Goal: Task Accomplishment & Management: Complete application form

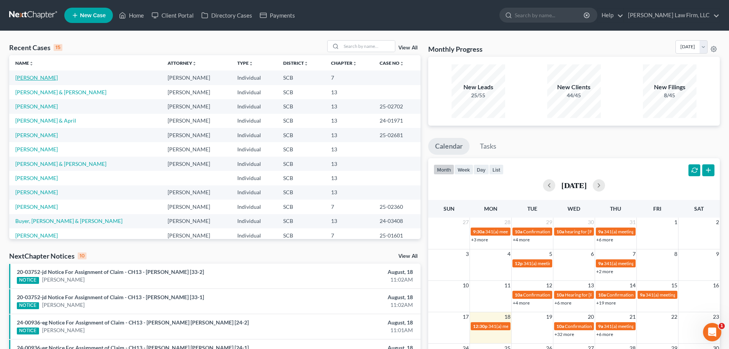
click at [41, 75] on link "[PERSON_NAME]" at bounding box center [36, 77] width 42 height 7
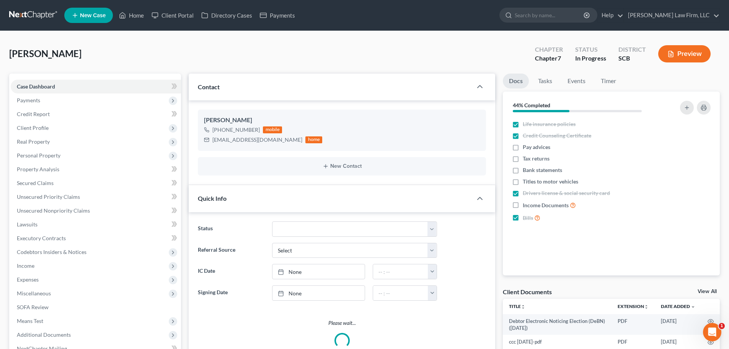
select select "1"
click at [546, 180] on span "Titles to motor vehicles" at bounding box center [550, 182] width 55 height 8
click at [531, 180] on input "Titles to motor vehicles" at bounding box center [528, 180] width 5 height 5
checkbox input "true"
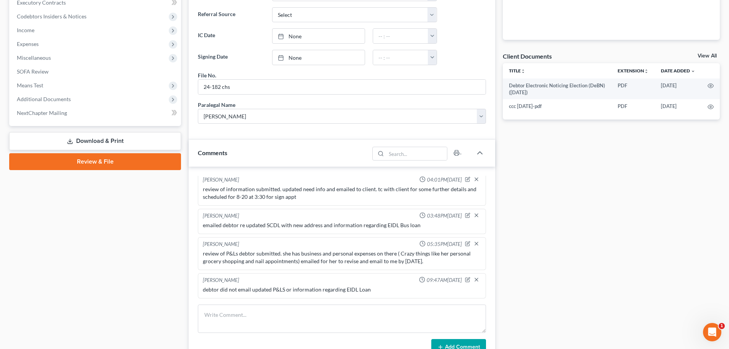
scroll to position [38, 0]
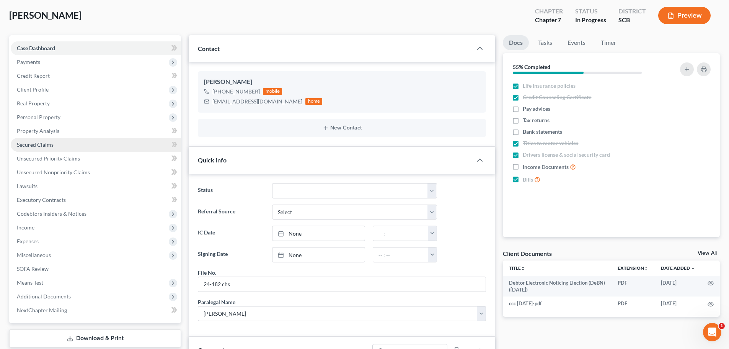
click at [67, 145] on link "Secured Claims" at bounding box center [96, 145] width 170 height 14
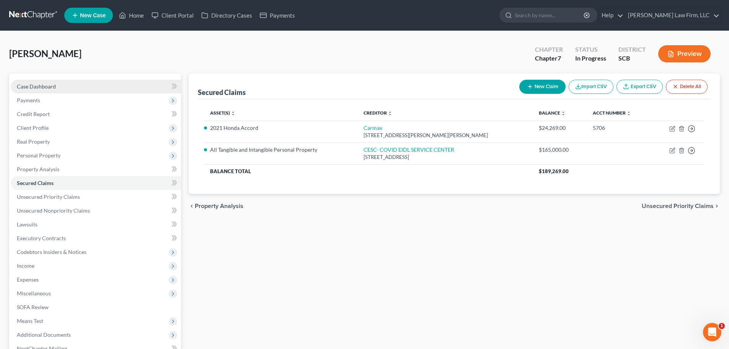
click at [49, 90] on link "Case Dashboard" at bounding box center [96, 87] width 170 height 14
select select "1"
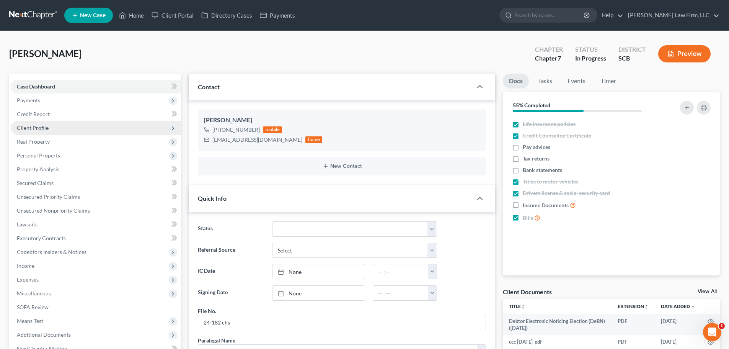
click at [42, 125] on span "Client Profile" at bounding box center [33, 127] width 32 height 7
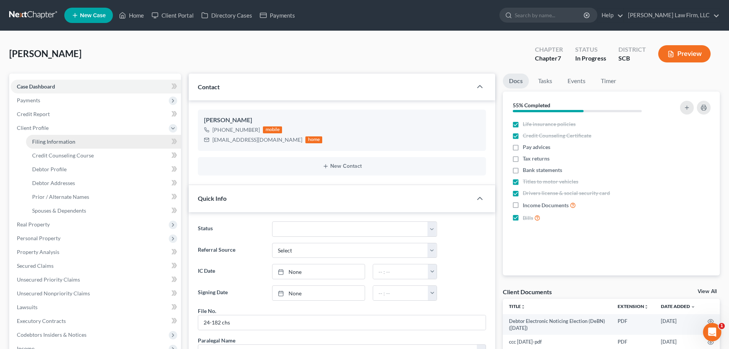
click at [52, 142] on span "Filing Information" at bounding box center [53, 141] width 43 height 7
select select "1"
select select "0"
select select "42"
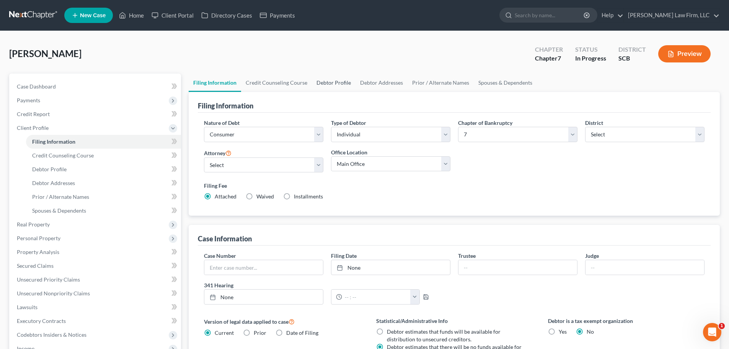
click at [331, 85] on link "Debtor Profile" at bounding box center [334, 82] width 44 height 18
select select "3"
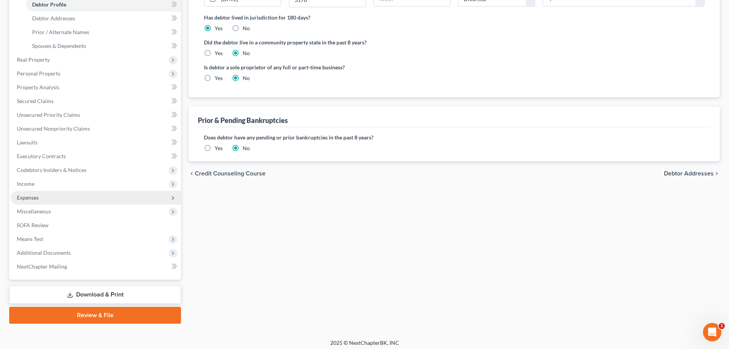
scroll to position [168, 0]
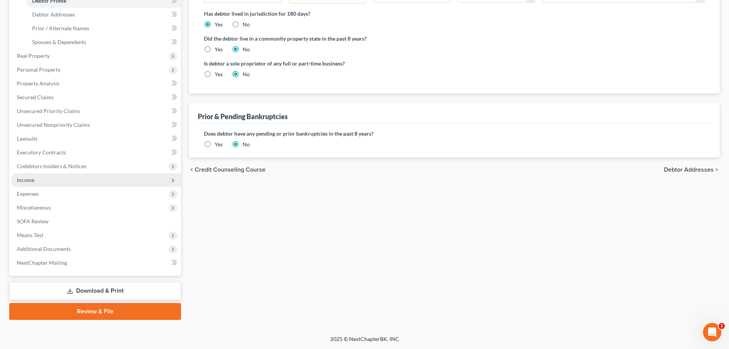
click at [39, 182] on span "Income" at bounding box center [96, 180] width 170 height 14
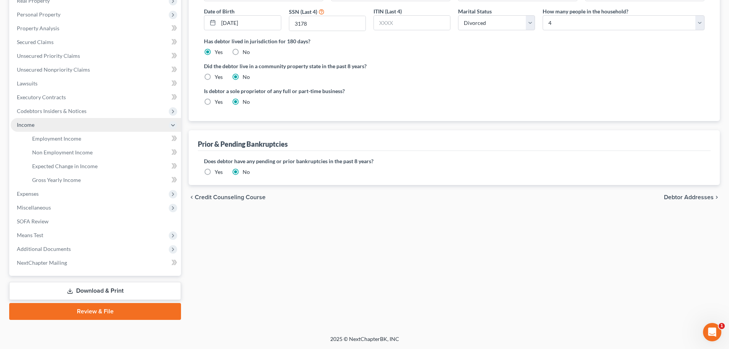
scroll to position [141, 0]
click at [36, 191] on span "Expenses" at bounding box center [28, 193] width 22 height 7
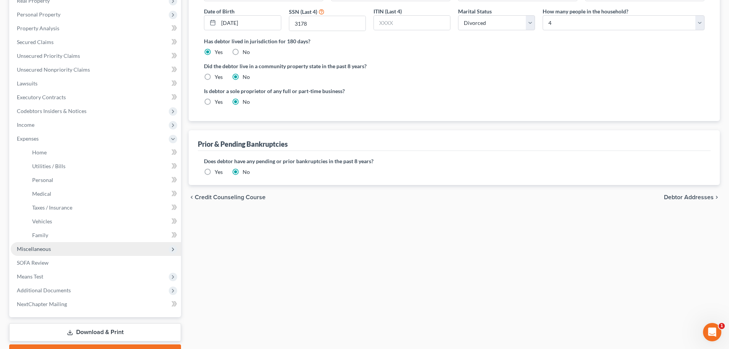
click at [40, 249] on span "Miscellaneous" at bounding box center [34, 248] width 34 height 7
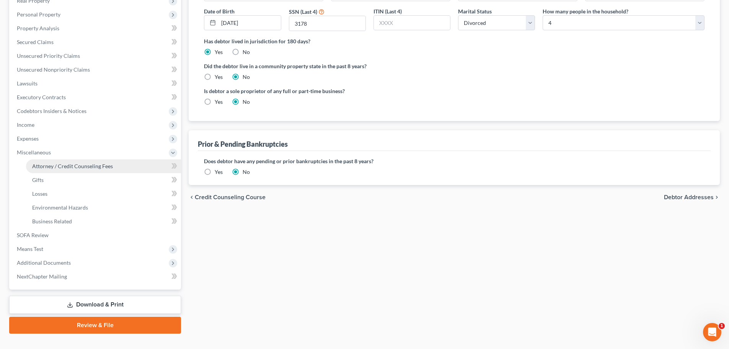
click at [62, 163] on span "Attorney / Credit Counseling Fees" at bounding box center [72, 166] width 81 height 7
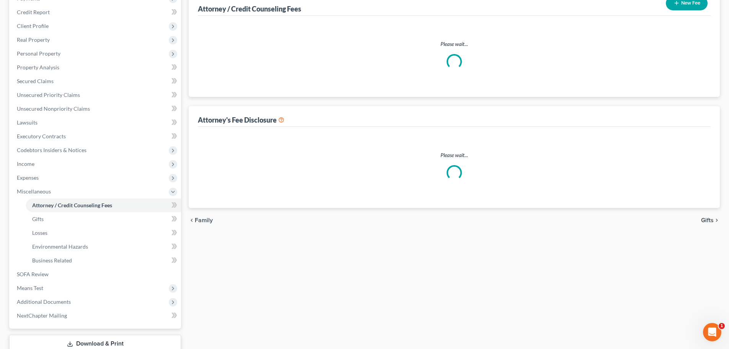
scroll to position [31, 0]
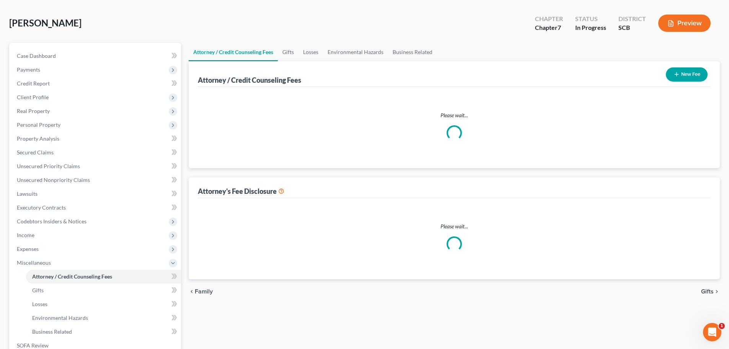
select select "0"
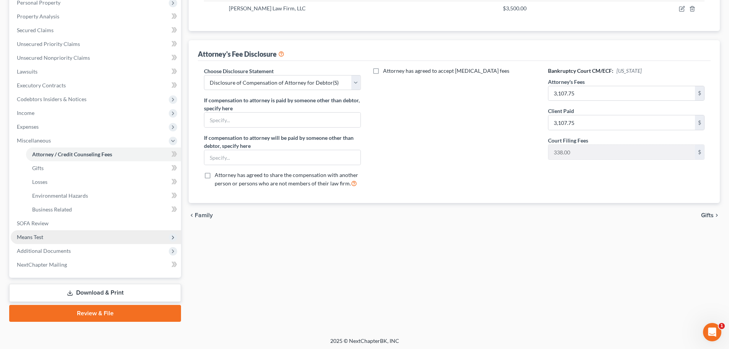
scroll to position [155, 0]
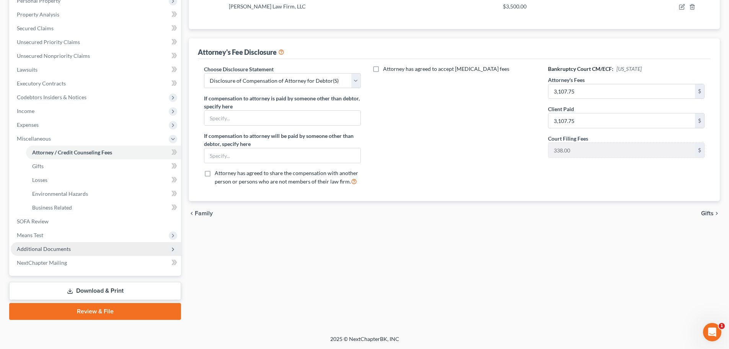
click at [55, 250] on span "Additional Documents" at bounding box center [44, 248] width 54 height 7
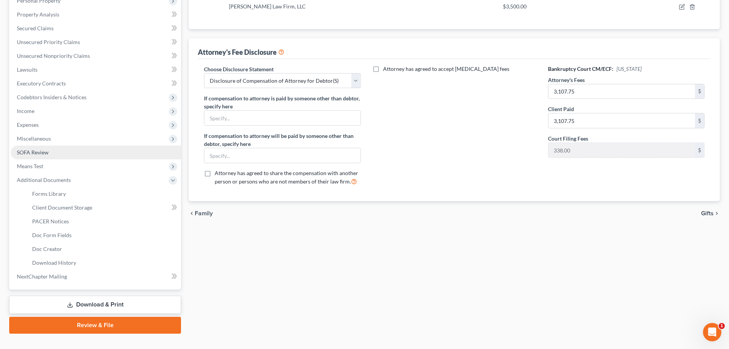
click at [51, 152] on link "SOFA Review" at bounding box center [96, 152] width 170 height 14
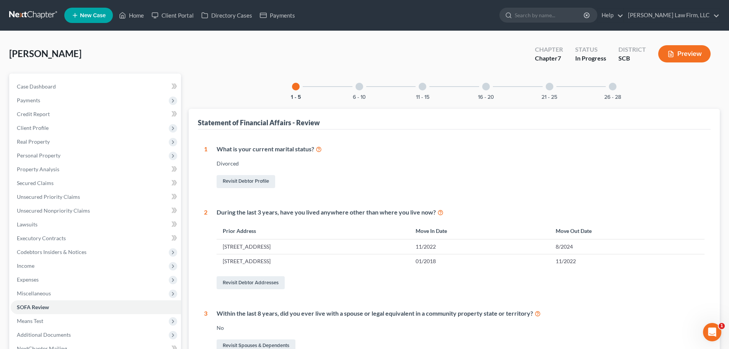
click at [615, 88] on div at bounding box center [613, 87] width 8 height 8
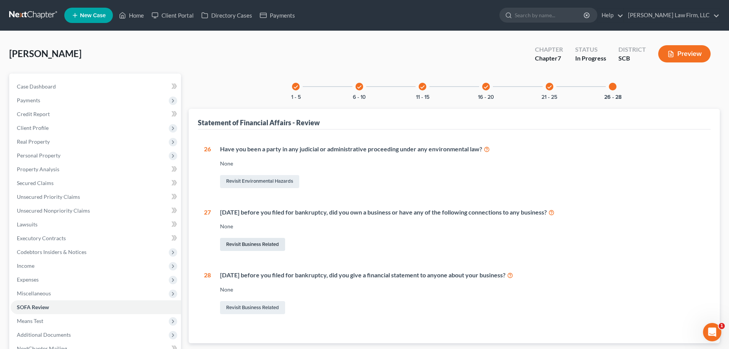
click at [262, 241] on link "Revisit Business Related" at bounding box center [252, 244] width 65 height 13
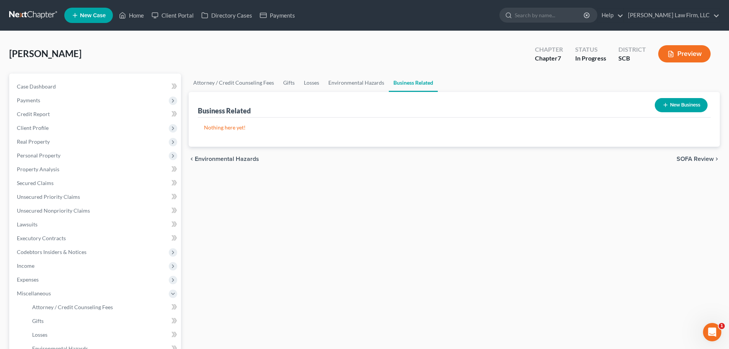
click at [663, 107] on icon "button" at bounding box center [665, 105] width 6 height 6
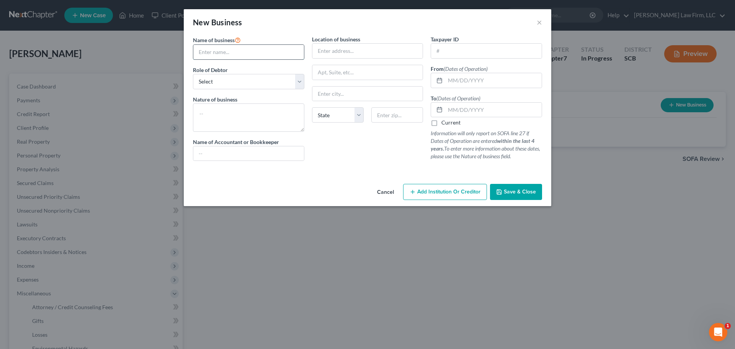
click at [246, 57] on input "text" at bounding box center [248, 52] width 111 height 15
type input "The Hair Art Gallery, LLC"
type input "[STREET_ADDRESS]"
type input "Suite 201"
type input "[GEOGRAPHIC_DATA]"
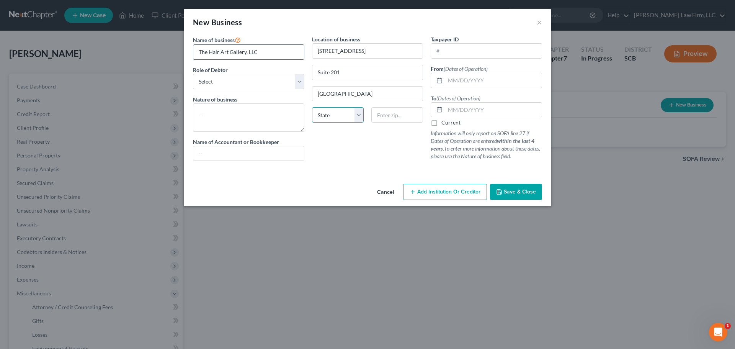
select select "42"
type input "29485"
click at [256, 78] on select "Select A member of a limited liability company (LLC) or limited liability partn…" at bounding box center [248, 81] width 111 height 15
select select "member"
click at [193, 74] on select "Select A member of a limited liability company (LLC) or limited liability partn…" at bounding box center [248, 81] width 111 height 15
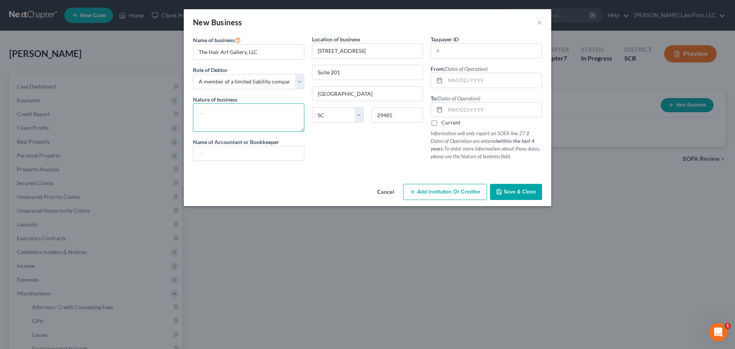
click at [242, 118] on textarea at bounding box center [248, 117] width 111 height 28
type textarea "Salon"
type input "N/A"
drag, startPoint x: 459, startPoint y: 66, endPoint x: 463, endPoint y: 60, distance: 7.2
click at [461, 64] on div "Taxpayer ID From (Dates of Operation) To (Dates of Operation) Current Informati…" at bounding box center [486, 101] width 119 height 132
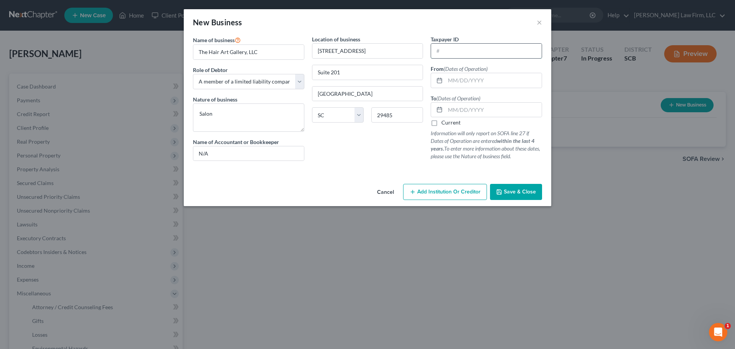
click at [465, 54] on input "text" at bounding box center [486, 51] width 111 height 15
type input "[US_EMPLOYER_IDENTIFICATION_NUMBER]"
click at [277, 113] on textarea "Salon" at bounding box center [248, 117] width 111 height 28
click at [449, 80] on input "text" at bounding box center [493, 80] width 96 height 15
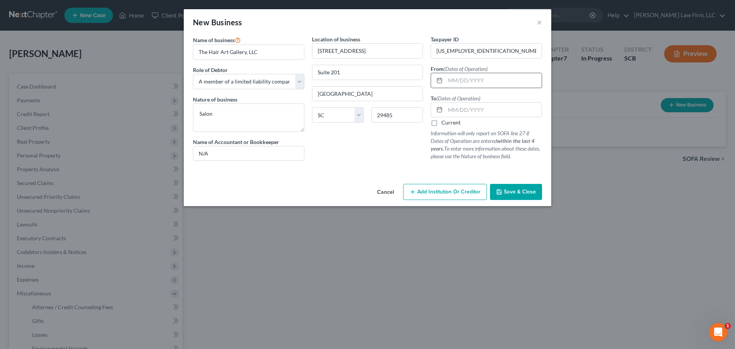
click at [480, 82] on input "text" at bounding box center [493, 80] width 96 height 15
type input "[DATE]"
click at [441, 124] on label "Current" at bounding box center [450, 123] width 19 height 8
click at [444, 124] on input "Current" at bounding box center [446, 121] width 5 height 5
checkbox input "true"
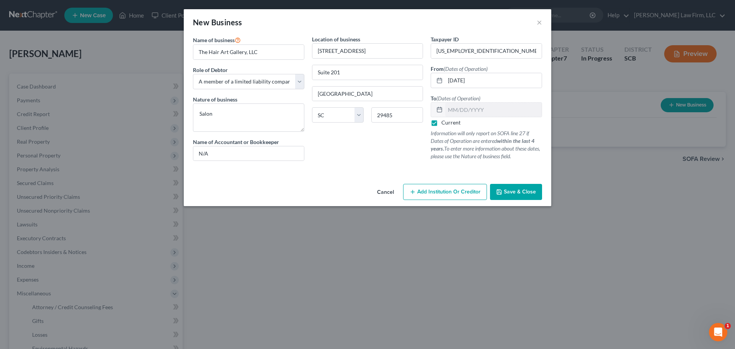
click at [515, 187] on button "Save & Close" at bounding box center [516, 192] width 52 height 16
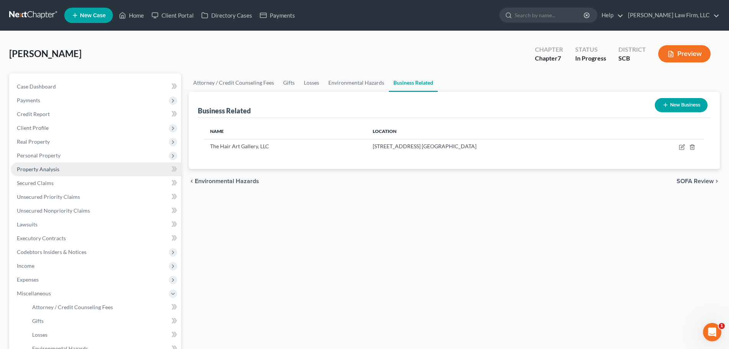
click at [45, 168] on span "Property Analysis" at bounding box center [38, 169] width 42 height 7
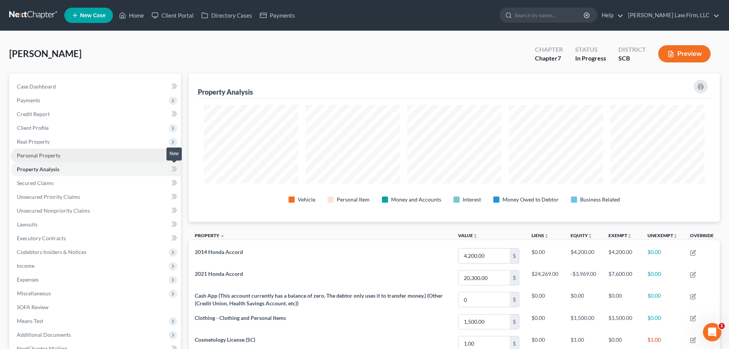
scroll to position [148, 531]
click at [45, 152] on span "Personal Property" at bounding box center [39, 155] width 44 height 7
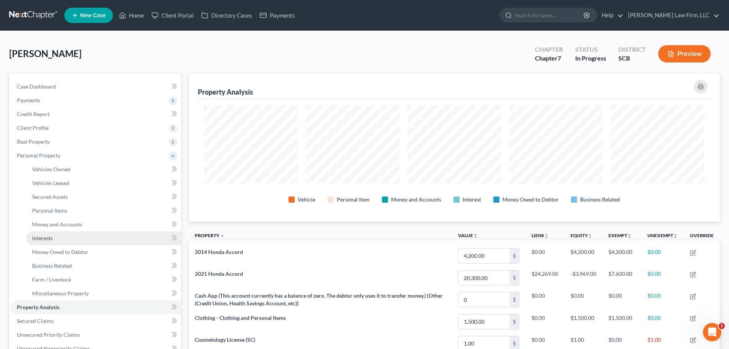
click at [53, 239] on link "Interests" at bounding box center [103, 238] width 155 height 14
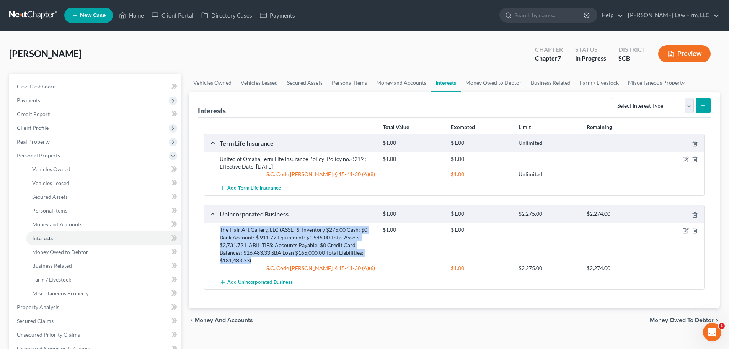
drag, startPoint x: 266, startPoint y: 261, endPoint x: 215, endPoint y: 226, distance: 62.1
click at [215, 226] on div "The Hair Art Gallery, LLC (ASSETS: Inventory $275.00 Cash: $0 Bank Account: $ 9…" at bounding box center [454, 248] width 500 height 52
copy div "The Hair Art Gallery, LLC (ASSETS: Inventory $275.00 Cash: $0 Bank Account: $ 9…"
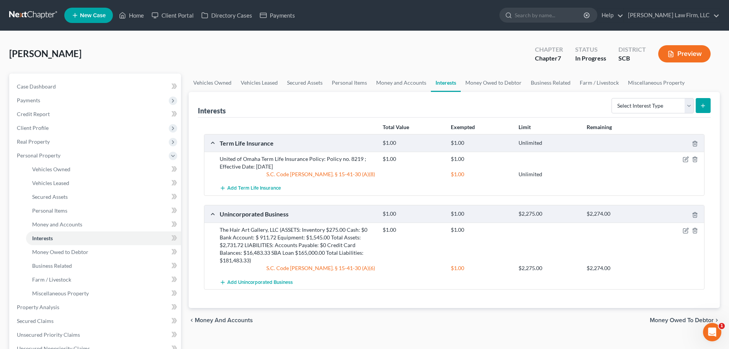
click at [500, 55] on div "[PERSON_NAME] Upgraded Chapter Chapter 7 Status In Progress District SCB Preview" at bounding box center [364, 56] width 710 height 33
click at [426, 314] on div "chevron_left Money and Accounts Money Owed to Debtor chevron_right" at bounding box center [454, 320] width 531 height 24
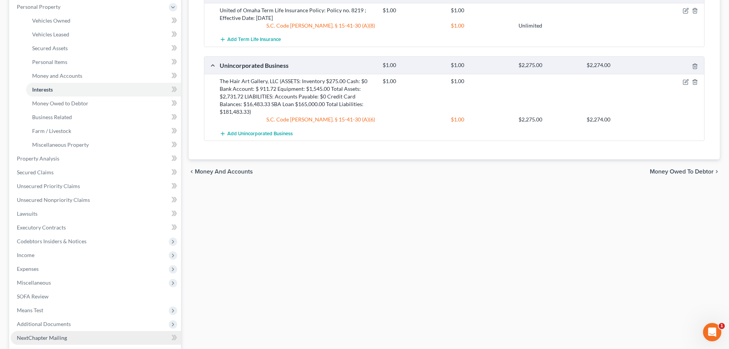
scroll to position [223, 0]
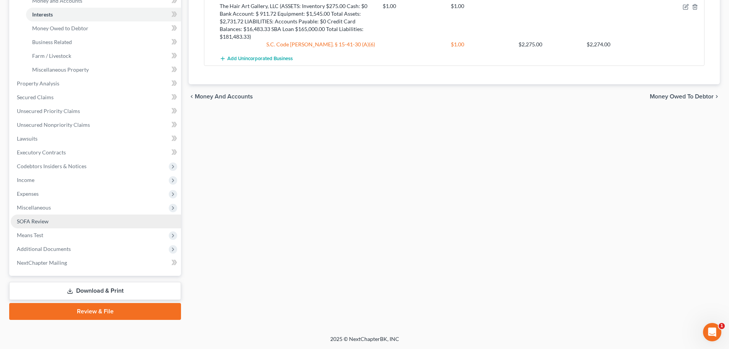
click at [43, 219] on span "SOFA Review" at bounding box center [33, 221] width 32 height 7
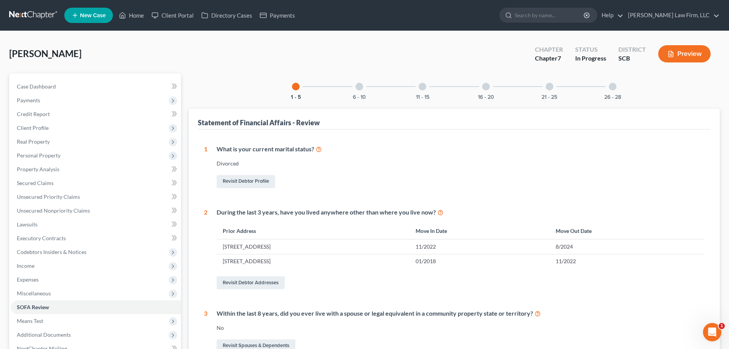
click at [612, 86] on div at bounding box center [613, 87] width 8 height 8
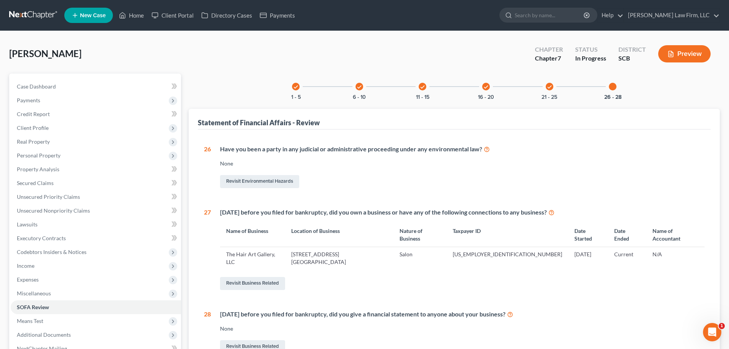
click at [359, 247] on td "[STREET_ADDRESS] [GEOGRAPHIC_DATA]" at bounding box center [339, 258] width 108 height 22
click at [263, 277] on link "Revisit Business Related" at bounding box center [252, 283] width 65 height 13
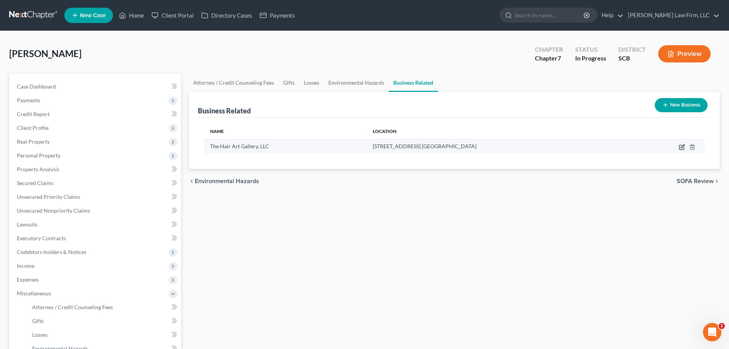
click at [681, 148] on icon "button" at bounding box center [682, 145] width 3 height 3
select select "member"
select select "42"
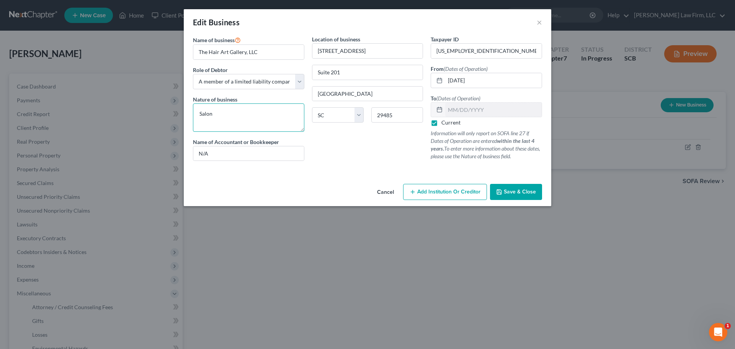
click at [263, 110] on textarea "Salon" at bounding box center [248, 117] width 111 height 28
paste textarea "([PERSON_NAME][US_STATE] is the sole member of this entity. She sells paparazzi…"
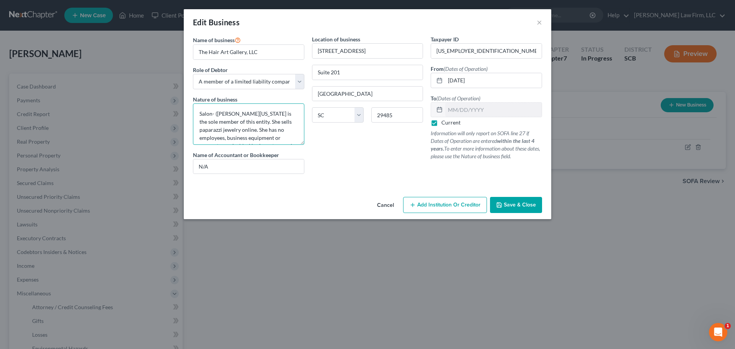
drag, startPoint x: 301, startPoint y: 129, endPoint x: 282, endPoint y: 254, distance: 127.0
click at [282, 145] on textarea "Salon- ([PERSON_NAME][US_STATE] is the sole member of this entity. She sells pa…" at bounding box center [248, 123] width 111 height 41
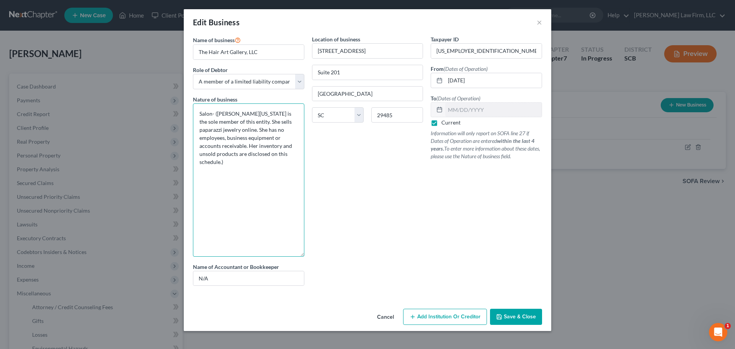
click at [240, 114] on textarea "Salon- ([PERSON_NAME][US_STATE] is the sole member of this entity. She sells pa…" at bounding box center [248, 179] width 111 height 153
click at [251, 121] on textarea "Salon- ([PERSON_NAME] is the sole member of this entity. She sells paparazzi je…" at bounding box center [248, 179] width 111 height 153
type textarea "Salon- ([PERSON_NAME] is the sole member of this entity. She jewelry online. Sh…"
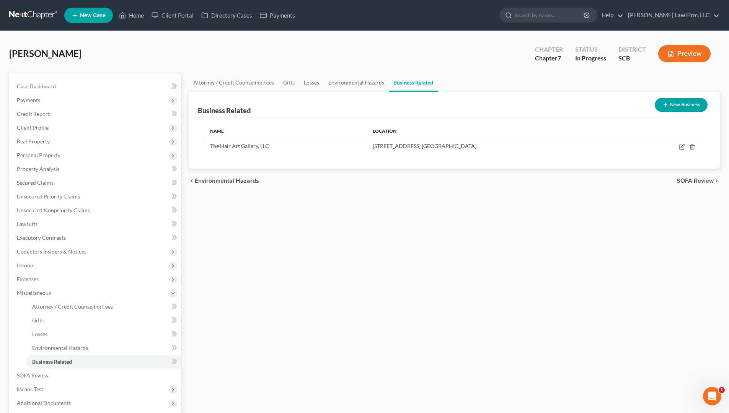
drag, startPoint x: 443, startPoint y: 231, endPoint x: 387, endPoint y: 119, distance: 124.9
click at [443, 229] on div "Attorney / Credit Counseling Fees Gifts Losses Environmental Hazards Business R…" at bounding box center [454, 273] width 539 height 401
click at [365, 22] on ul "New Case Home Client Portal Directory Cases Payments - No Result - See all resu…" at bounding box center [391, 15] width 655 height 20
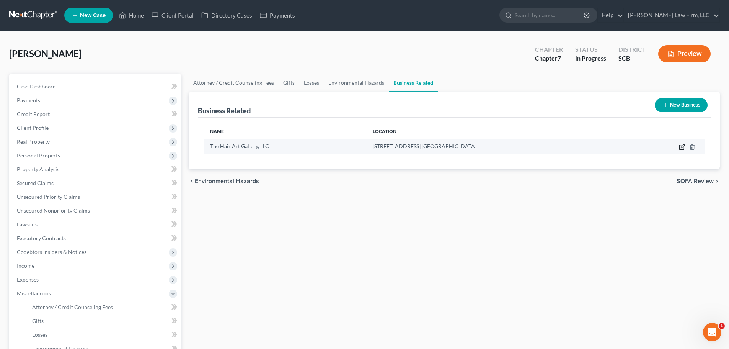
click at [682, 144] on icon "button" at bounding box center [682, 147] width 6 height 6
select select "member"
select select "42"
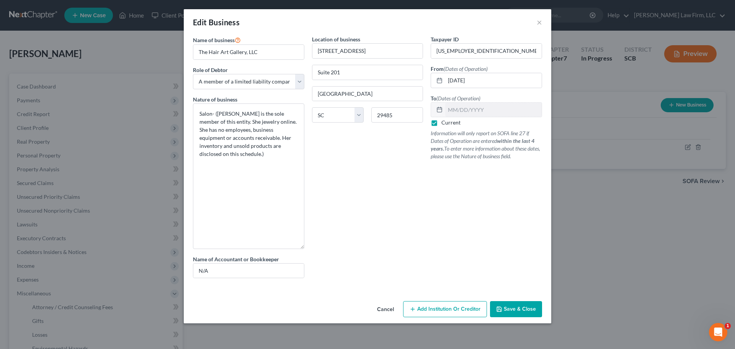
drag, startPoint x: 303, startPoint y: 130, endPoint x: 305, endPoint y: 247, distance: 117.1
click at [305, 247] on div "Name of business * The Hair Art Gallery, LLC Role of Debtor * Select A member o…" at bounding box center [248, 159] width 119 height 249
drag, startPoint x: 250, startPoint y: 154, endPoint x: 249, endPoint y: 137, distance: 17.2
click at [250, 154] on textarea "Salon- ([PERSON_NAME] is the sole member of this entity. She jewelry online. Sh…" at bounding box center [248, 175] width 111 height 145
click at [242, 121] on textarea "Salon- ([PERSON_NAME] is the sole member of this entity. She jewelry online. Sh…" at bounding box center [248, 175] width 111 height 145
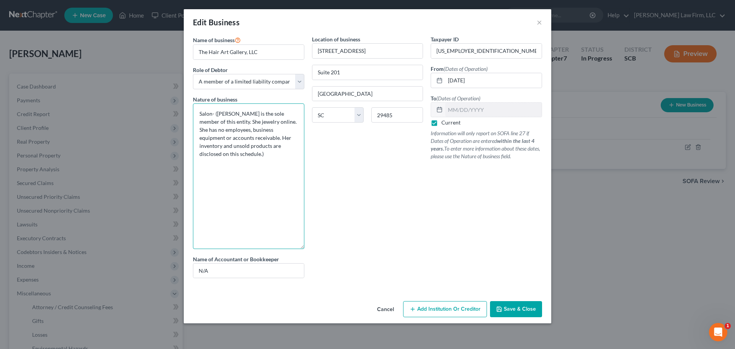
click at [242, 121] on textarea "Salon- ([PERSON_NAME] is the sole member of this entity. She jewelry online. Sh…" at bounding box center [248, 175] width 111 height 145
click at [220, 127] on textarea "Salon- ([PERSON_NAME] is the sole member of this entity. She provides salon cos…" at bounding box center [248, 175] width 111 height 145
drag, startPoint x: 243, startPoint y: 137, endPoint x: 288, endPoint y: 137, distance: 45.1
click at [288, 137] on textarea "Salon- ([PERSON_NAME] is the sole member of this entity. She provides salon cos…" at bounding box center [248, 175] width 111 height 145
click at [252, 145] on textarea "Salon- ([PERSON_NAME] is the sole member of this entity. She provides salon cos…" at bounding box center [248, 175] width 111 height 145
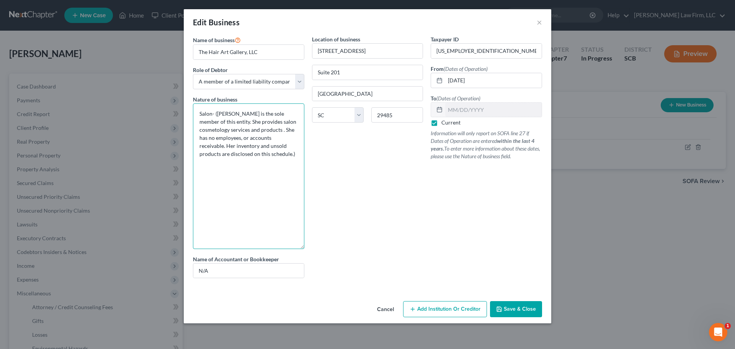
click at [252, 145] on textarea "Salon- ([PERSON_NAME] is the sole member of this entity. She provides salon cos…" at bounding box center [248, 175] width 111 height 145
type textarea "Salon- ([PERSON_NAME] is the sole member of this entity. She provides salon cos…"
click at [531, 306] on span "Save & Close" at bounding box center [519, 308] width 32 height 7
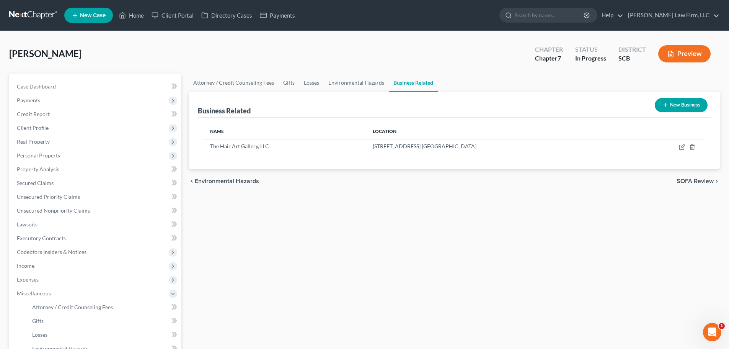
click at [432, 250] on div "Attorney / Credit Counseling Fees Gifts Losses Environmental Hazards Business R…" at bounding box center [454, 273] width 539 height 401
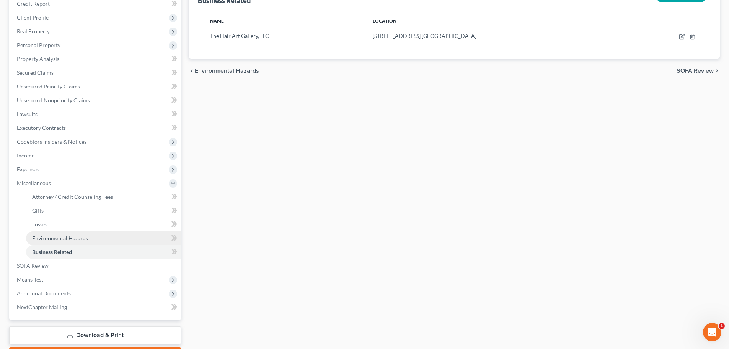
scroll to position [115, 0]
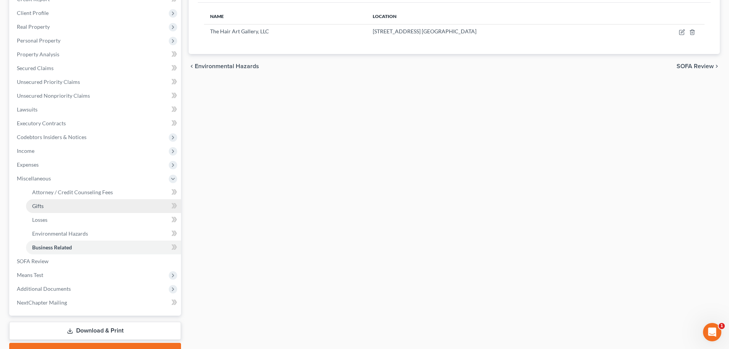
click at [50, 208] on link "Gifts" at bounding box center [103, 206] width 155 height 14
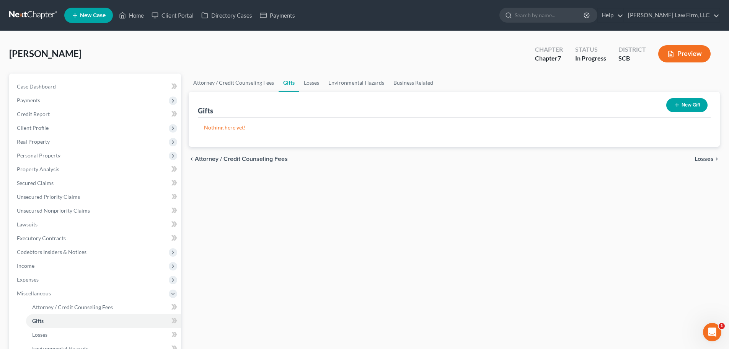
click at [683, 102] on button "New Gift" at bounding box center [686, 105] width 41 height 14
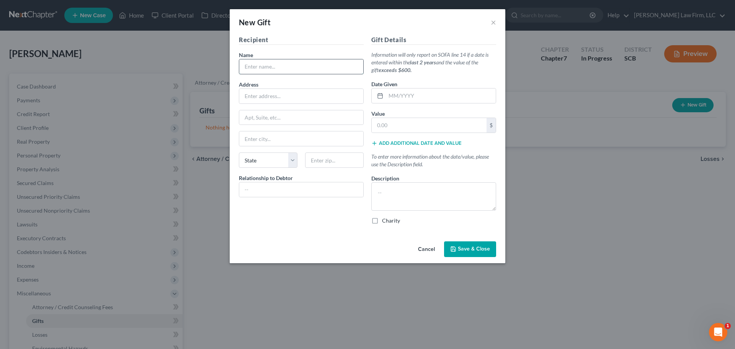
click at [324, 67] on input "text" at bounding box center [301, 66] width 124 height 15
click at [278, 63] on input "text" at bounding box center [301, 66] width 124 height 15
type input "Goodwill"
type input "[STREET_ADDRESS]"
type input "29483"
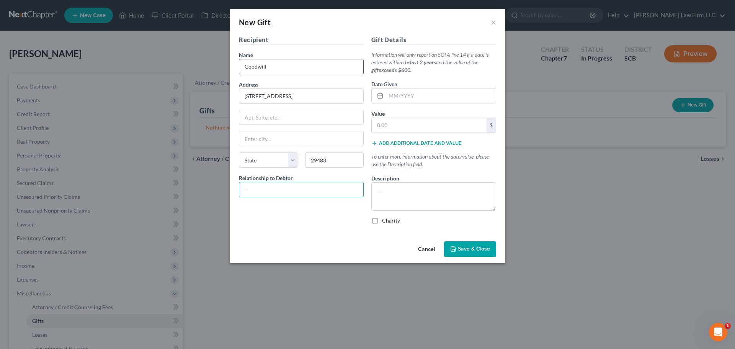
type input "[GEOGRAPHIC_DATA]"
select select "42"
type input "Charity"
type input "0"
type input "12/2024"
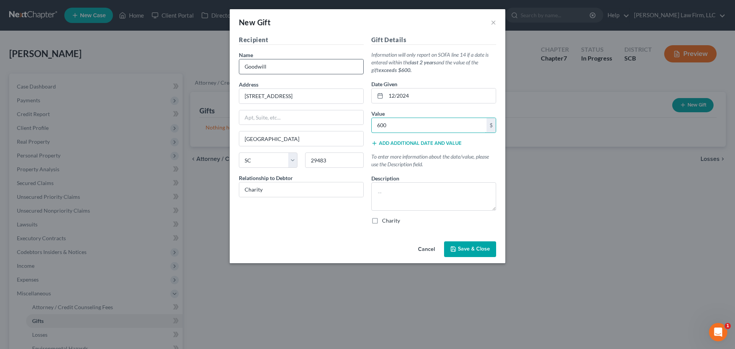
type input "600"
click at [397, 191] on textarea "Micellaneious clothes and household items." at bounding box center [433, 196] width 125 height 28
type textarea "Miscellaneous clothes and household items."
drag, startPoint x: 463, startPoint y: 217, endPoint x: 402, endPoint y: 226, distance: 62.0
click at [463, 217] on div "Charity" at bounding box center [433, 221] width 125 height 8
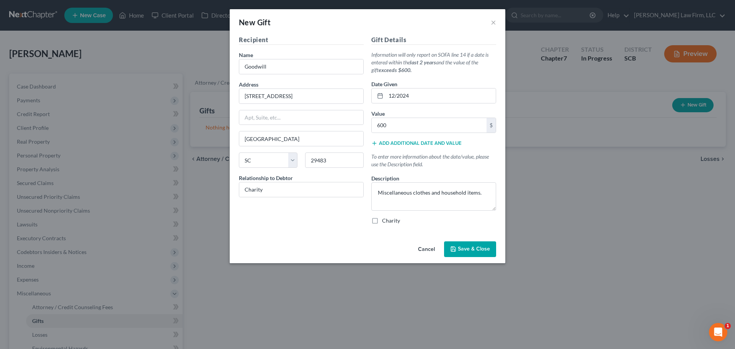
click at [381, 219] on div "Charity" at bounding box center [433, 221] width 125 height 8
click at [382, 222] on label "Charity" at bounding box center [391, 221] width 18 height 8
click at [385, 222] on input "Charity" at bounding box center [387, 219] width 5 height 5
checkbox input "true"
click at [460, 249] on span "Save & Close" at bounding box center [474, 249] width 32 height 7
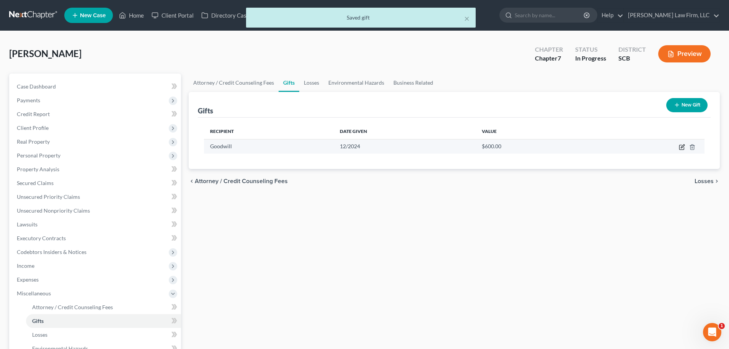
click at [683, 146] on icon "button" at bounding box center [682, 147] width 6 height 6
select select "42"
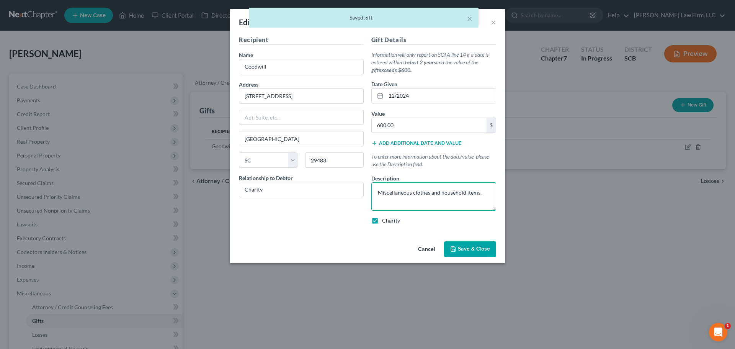
click at [482, 192] on textarea "Miscellaneous clothes and household items." at bounding box center [433, 196] width 125 height 28
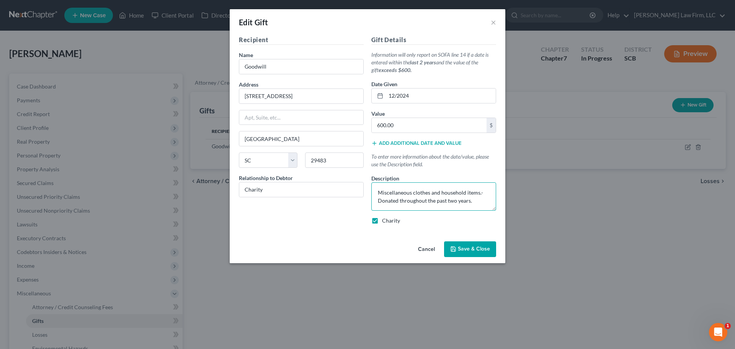
type textarea "Miscellaneous clothes and household items.- Donated throughout the past two yea…"
click at [479, 246] on span "Save & Close" at bounding box center [474, 249] width 32 height 7
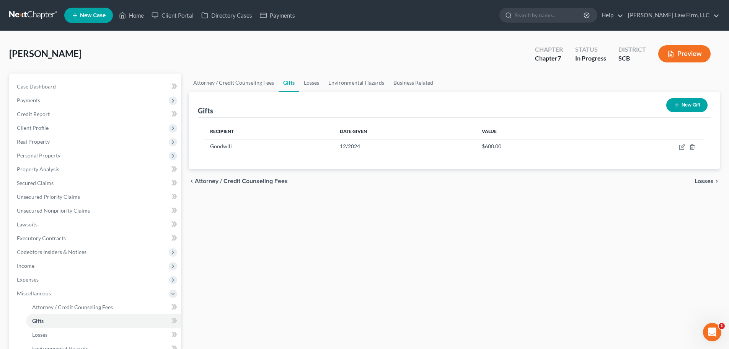
click at [462, 236] on div "Attorney / Credit Counseling Fees Gifts Losses Environmental Hazards Business R…" at bounding box center [454, 273] width 539 height 401
click at [66, 195] on span "Unsecured Priority Claims" at bounding box center [48, 196] width 63 height 7
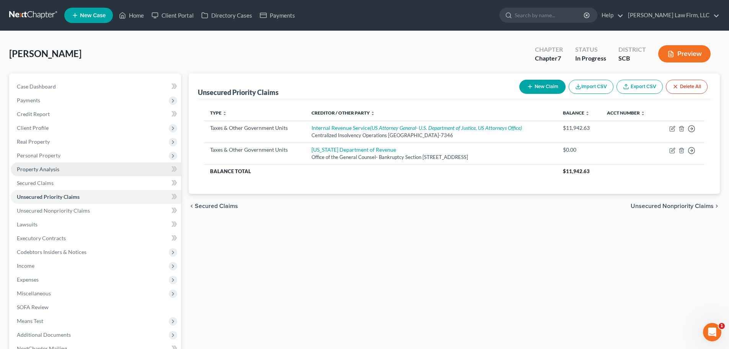
click at [52, 168] on span "Property Analysis" at bounding box center [38, 169] width 42 height 7
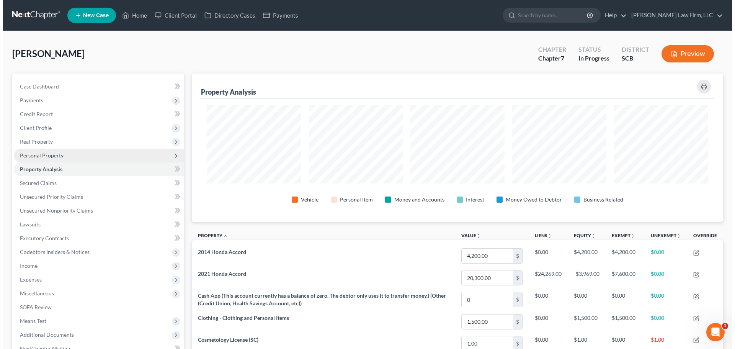
scroll to position [148, 531]
click at [53, 153] on span "Personal Property" at bounding box center [39, 155] width 44 height 7
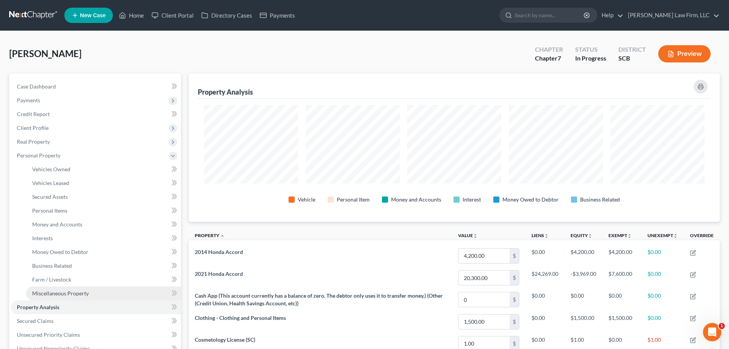
click at [46, 291] on span "Miscellaneous Property" at bounding box center [60, 293] width 57 height 7
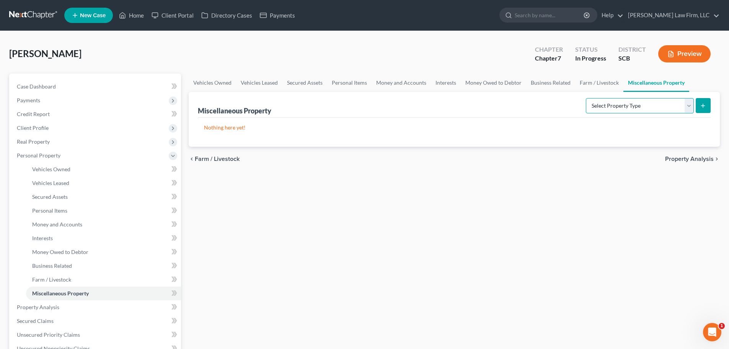
drag, startPoint x: 631, startPoint y: 107, endPoint x: 625, endPoint y: 108, distance: 5.9
click at [631, 107] on select "Select Property Type Assigned for Creditor Benefit [DATE] Holding for Another N…" at bounding box center [640, 105] width 108 height 15
select select "transferred"
click at [586, 98] on select "Select Property Type Assigned for Creditor Benefit [DATE] Holding for Another N…" at bounding box center [640, 105] width 108 height 15
click at [710, 101] on button "submit" at bounding box center [703, 105] width 15 height 15
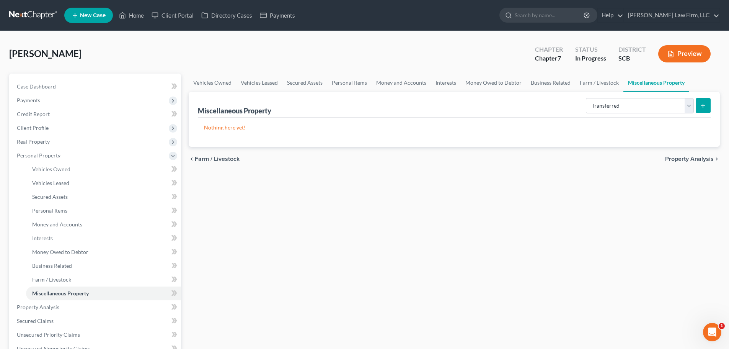
select select "Ordinary ([DATE])"
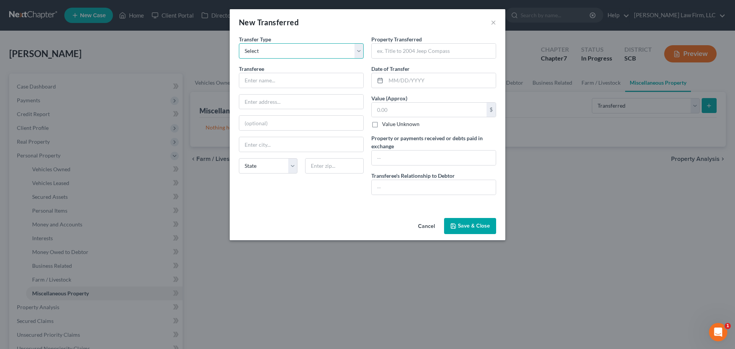
click at [302, 47] on select "Select Ordinary ([DATE]) [DATE]" at bounding box center [301, 50] width 125 height 15
click at [239, 43] on select "Select Ordinary ([DATE]) [DATE]" at bounding box center [301, 50] width 125 height 15
click at [305, 81] on input "text" at bounding box center [301, 80] width 124 height 15
click at [355, 81] on input "text" at bounding box center [301, 80] width 124 height 15
type input "Facebook Marketplace"
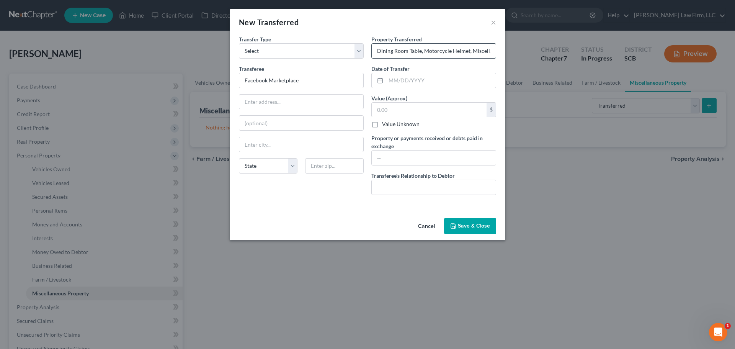
click at [421, 52] on input "Dining Room Table, Motorcycle Helmet, Miscellaneous Household items and Clothing" at bounding box center [433, 51] width 124 height 15
type input "Dining Room Set, Rug, Silk Plant."
type input "08/2024"
type input "300"
type input "D"
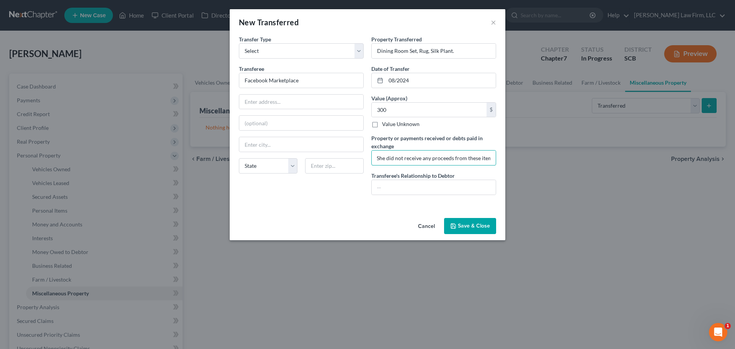
scroll to position [0, 142]
type input "The debtor put these items out to the curb for free pick up. She did not receiv…"
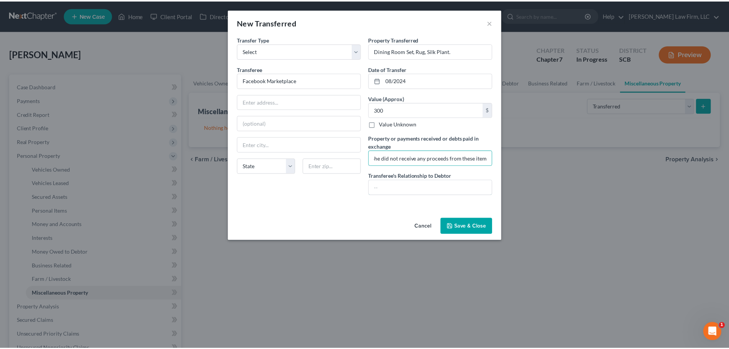
scroll to position [0, 0]
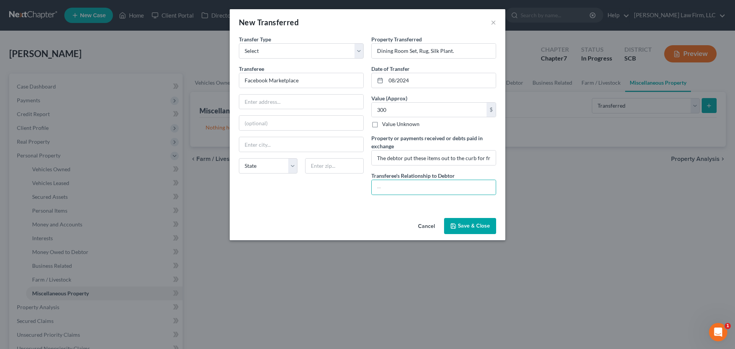
click at [453, 179] on label "Transferee's Relationship to Debtor" at bounding box center [412, 175] width 83 height 8
click at [454, 185] on input "text" at bounding box center [433, 187] width 124 height 15
type input "Unrelated 3rd Parties"
click at [461, 232] on button "Save & Close" at bounding box center [470, 226] width 52 height 16
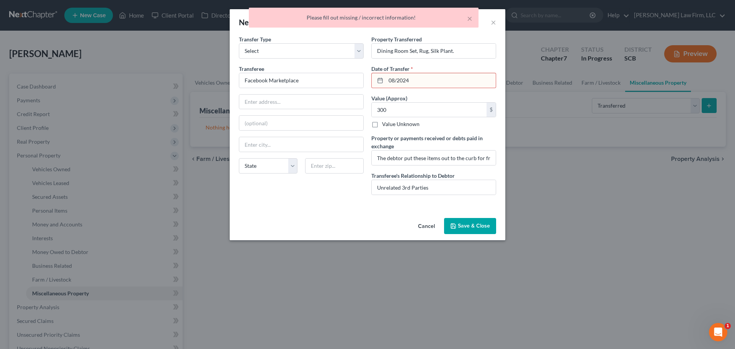
click at [456, 79] on input "08/2024" at bounding box center [441, 80] width 110 height 15
type input "\"
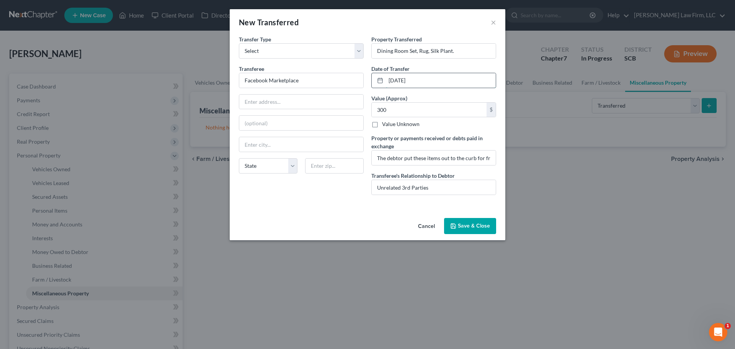
type input "[DATE]"
click at [464, 225] on button "Save & Close" at bounding box center [470, 226] width 52 height 16
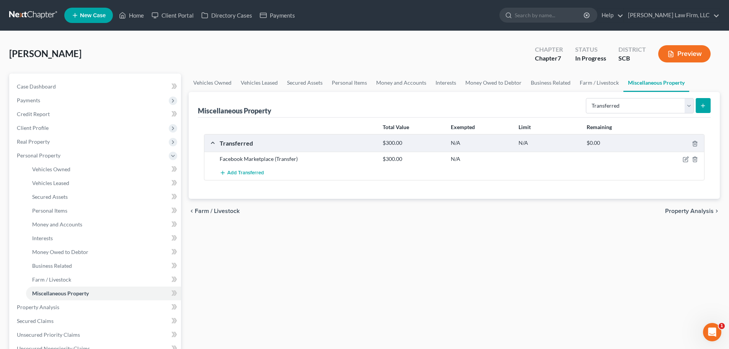
click at [441, 265] on div "Vehicles Owned Vehicles Leased Secured Assets Personal Items Money and Accounts…" at bounding box center [454, 307] width 539 height 469
click at [33, 85] on span "Case Dashboard" at bounding box center [36, 86] width 39 height 7
select select "3"
select select "1"
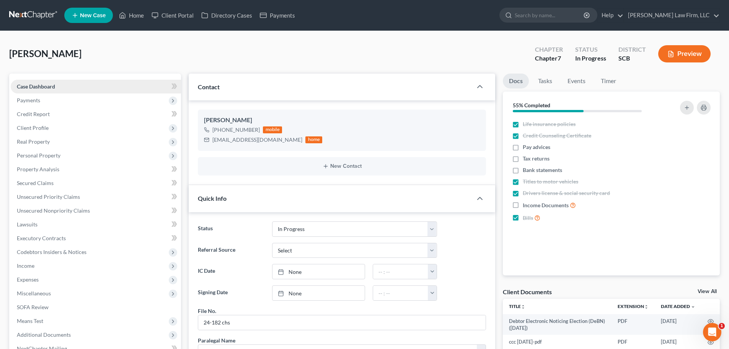
scroll to position [209, 0]
click at [18, 15] on link at bounding box center [33, 15] width 49 height 14
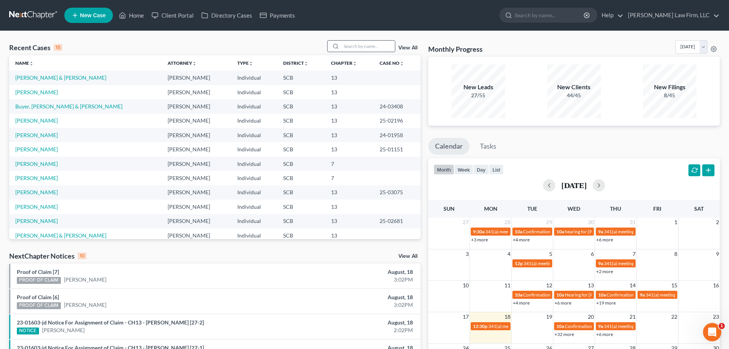
click at [360, 49] on input "search" at bounding box center [368, 46] width 54 height 11
type input "bryant"
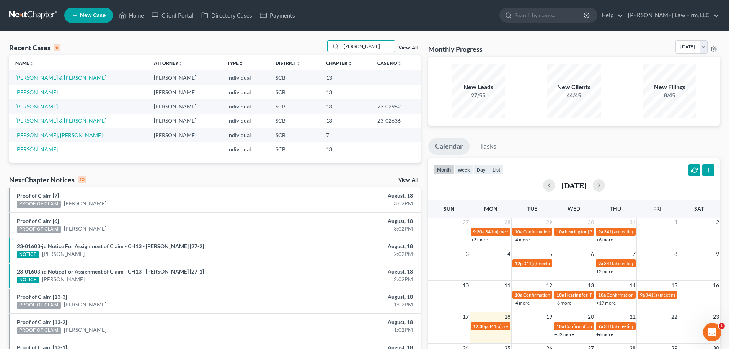
click at [44, 92] on link "Bryant, Brandi" at bounding box center [36, 92] width 42 height 7
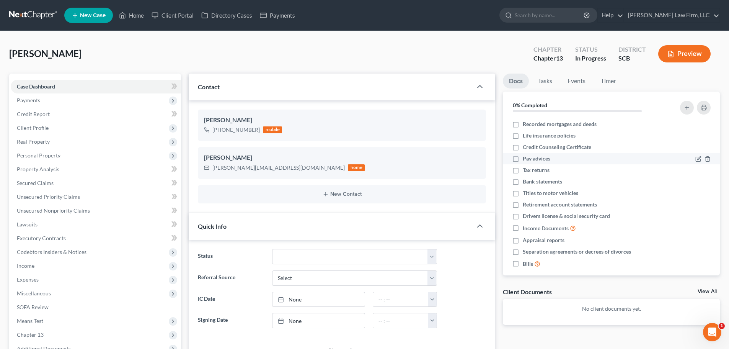
select select "1"
click at [59, 112] on link "Credit Report" at bounding box center [96, 114] width 170 height 14
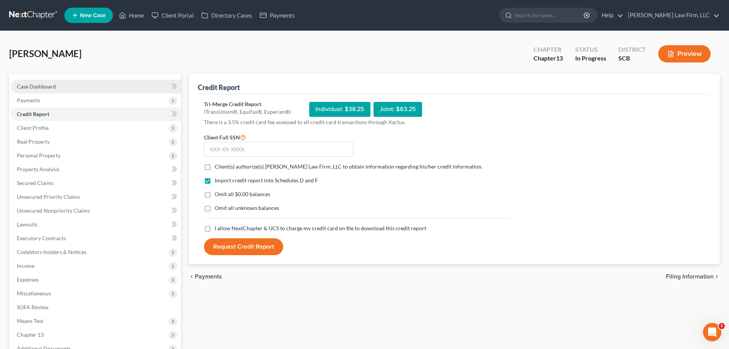
click at [57, 87] on link "Case Dashboard" at bounding box center [96, 87] width 170 height 14
select select "3"
select select "1"
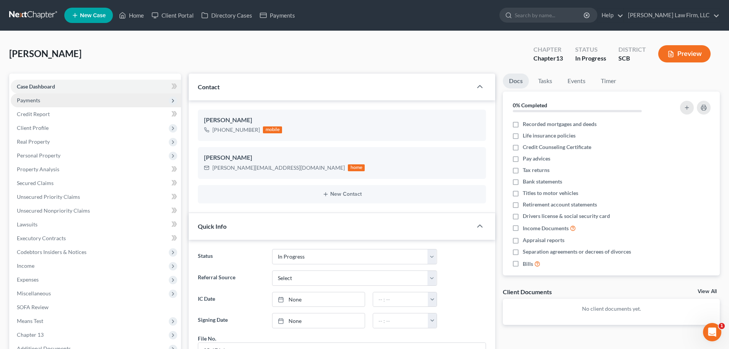
click at [61, 95] on span "Payments" at bounding box center [96, 100] width 170 height 14
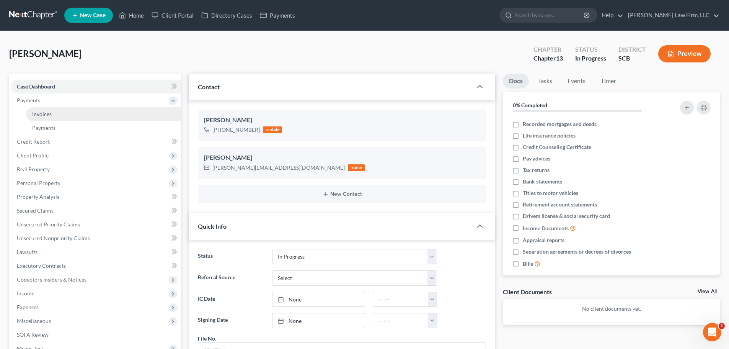
click at [63, 113] on link "Invoices" at bounding box center [103, 114] width 155 height 14
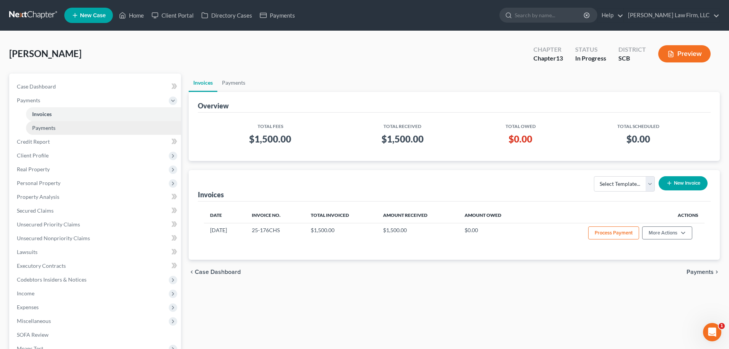
click at [69, 126] on link "Payments" at bounding box center [103, 128] width 155 height 14
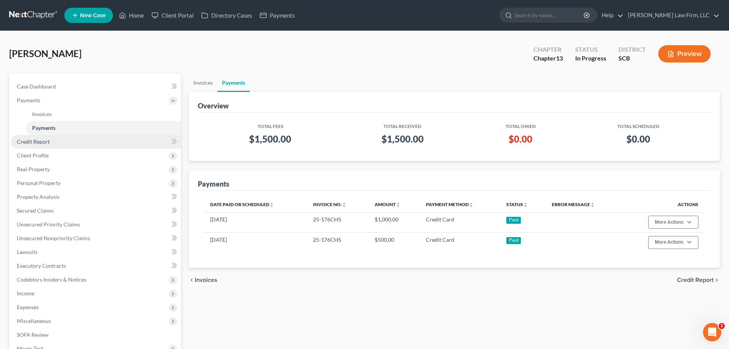
click at [57, 138] on link "Credit Report" at bounding box center [96, 142] width 170 height 14
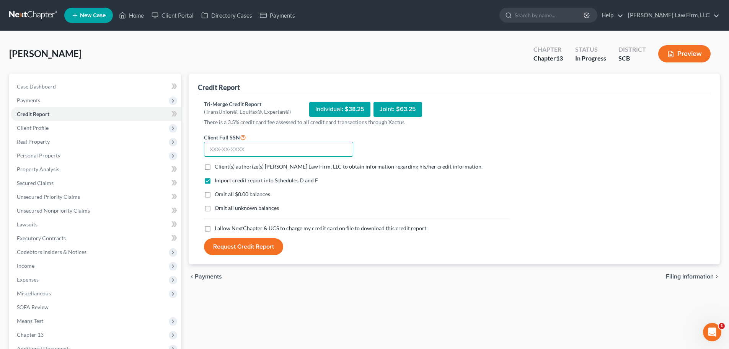
click at [326, 153] on input "text" at bounding box center [278, 149] width 149 height 15
click at [241, 150] on input "text" at bounding box center [278, 149] width 149 height 15
click at [318, 148] on input "text" at bounding box center [278, 149] width 149 height 15
type input "250-75-2723"
click at [215, 166] on label "Client(s) authorize(s) Meredith Law Firm, LLC to obtain information regarding h…" at bounding box center [349, 167] width 268 height 8
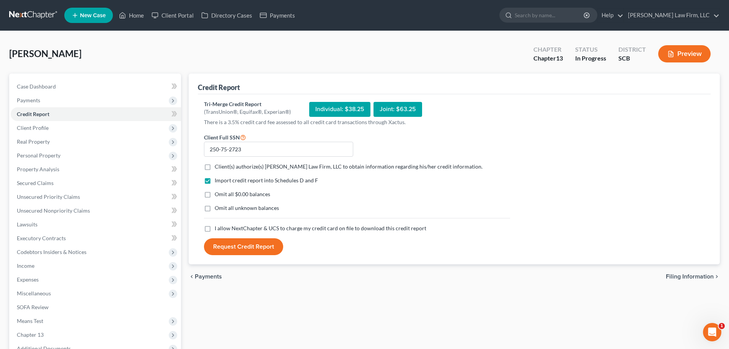
click at [218, 166] on input "Client(s) authorize(s) Meredith Law Firm, LLC to obtain information regarding h…" at bounding box center [220, 165] width 5 height 5
checkbox input "true"
click at [215, 191] on label "Omit all $0.00 balances" at bounding box center [242, 194] width 55 height 8
click at [218, 191] on input "Omit all $0.00 balances" at bounding box center [220, 192] width 5 height 5
checkbox input "true"
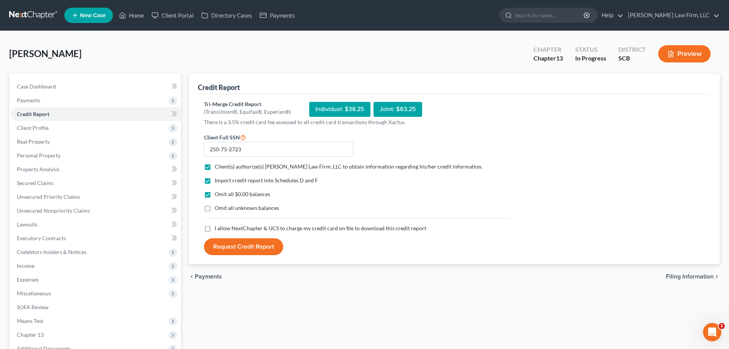
click at [215, 207] on label "Omit all unknown balances" at bounding box center [247, 208] width 64 height 8
click at [218, 207] on input "Omit all unknown balances" at bounding box center [220, 206] width 5 height 5
checkbox input "true"
click at [215, 231] on label "I allow NextChapter & UCS to charge my credit card on file to download this cre…" at bounding box center [321, 228] width 212 height 8
click at [218, 229] on input "I allow NextChapter & UCS to charge my credit card on file to download this cre…" at bounding box center [220, 226] width 5 height 5
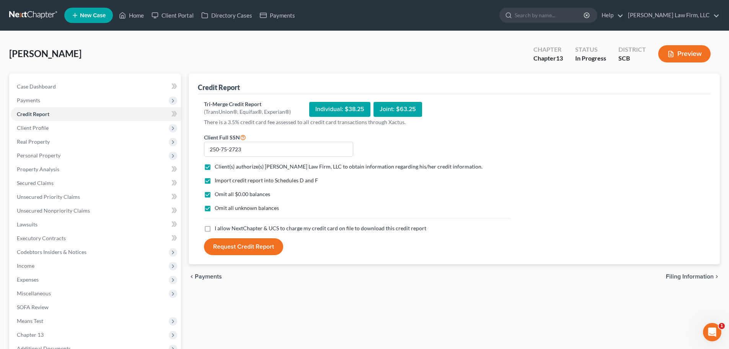
checkbox input "true"
click at [270, 247] on button "Request Credit Report" at bounding box center [243, 246] width 79 height 17
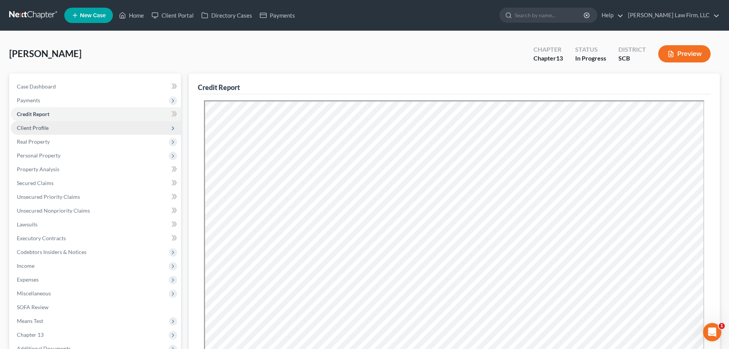
click at [24, 127] on span "Client Profile" at bounding box center [33, 127] width 32 height 7
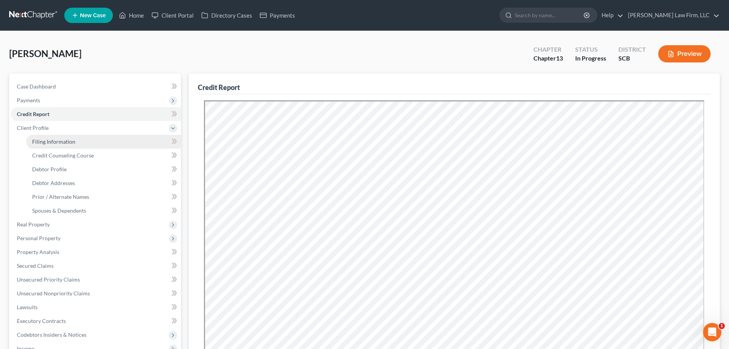
click at [53, 137] on link "Filing Information" at bounding box center [103, 142] width 155 height 14
select select "1"
select select "0"
select select "3"
select select "42"
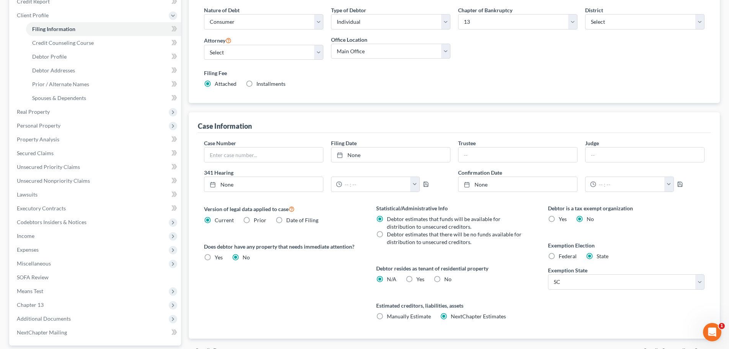
scroll to position [115, 0]
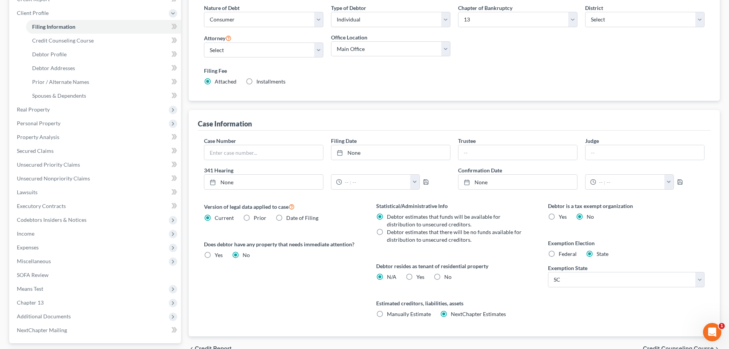
click at [444, 275] on label "No" at bounding box center [447, 277] width 7 height 8
click at [447, 275] on input "No" at bounding box center [449, 275] width 5 height 5
radio input "true"
radio input "false"
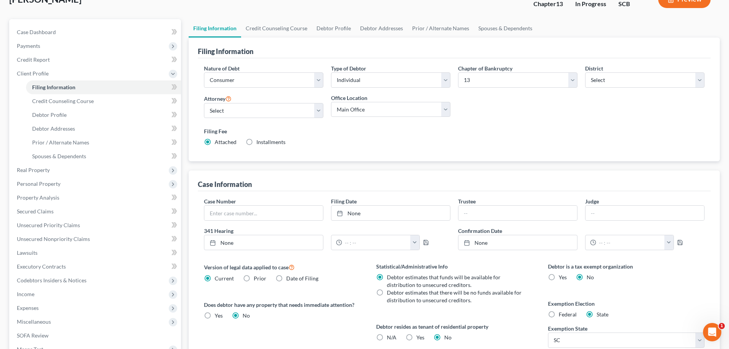
scroll to position [0, 0]
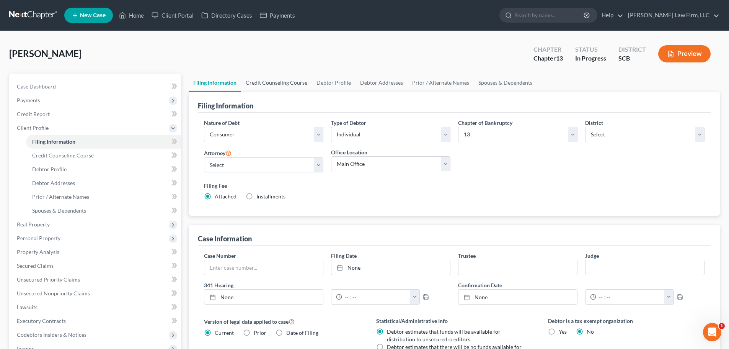
click at [284, 86] on link "Credit Counseling Course" at bounding box center [276, 82] width 71 height 18
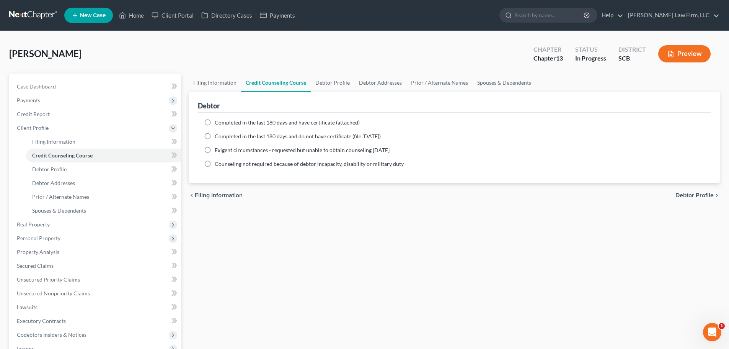
click at [294, 123] on span "Completed in the last 180 days and have certificate (attached)" at bounding box center [287, 122] width 145 height 7
click at [223, 123] on input "Completed in the last 180 days and have certificate (attached)" at bounding box center [220, 121] width 5 height 5
radio input "true"
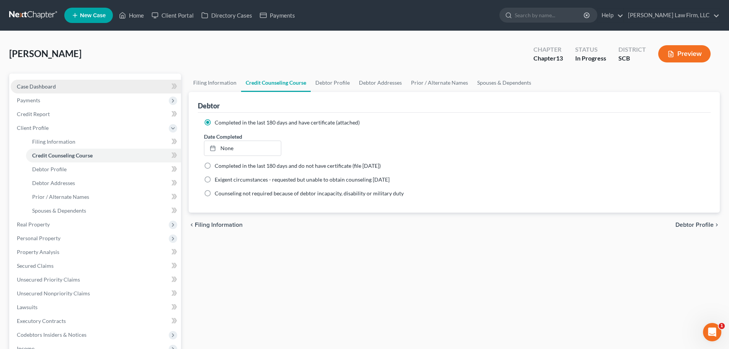
drag, startPoint x: 236, startPoint y: 148, endPoint x: 77, endPoint y: 81, distance: 172.3
click at [236, 148] on link "None" at bounding box center [242, 148] width 76 height 15
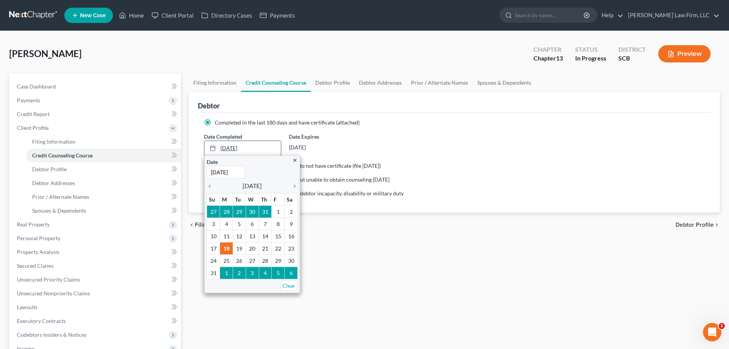
click at [241, 147] on link "8/18/2025" at bounding box center [242, 148] width 76 height 15
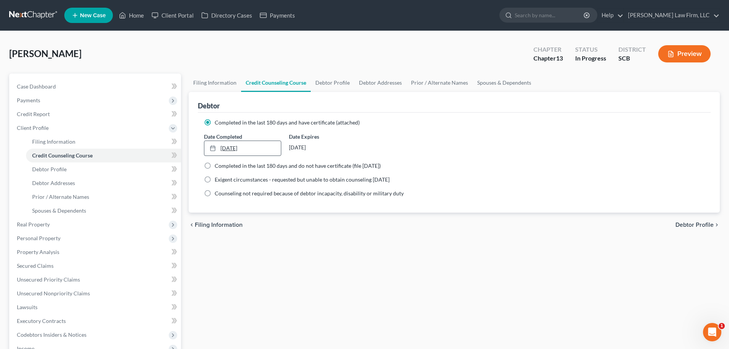
click at [267, 147] on link "8/18/2025" at bounding box center [242, 148] width 76 height 15
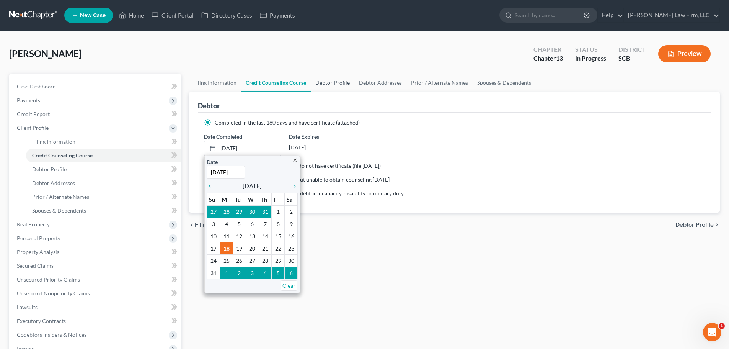
type input "7/17/2025"
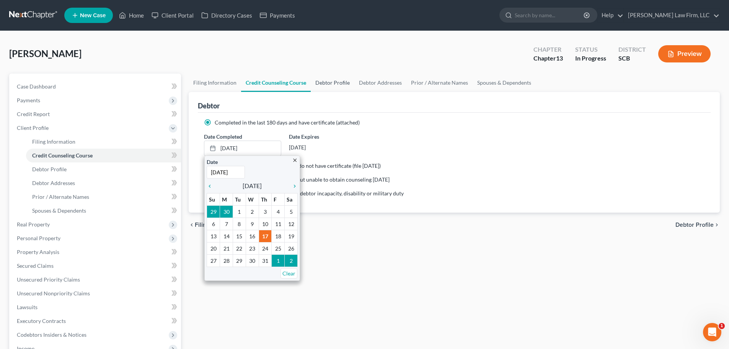
click at [322, 80] on link "Debtor Profile" at bounding box center [333, 82] width 44 height 18
select select "0"
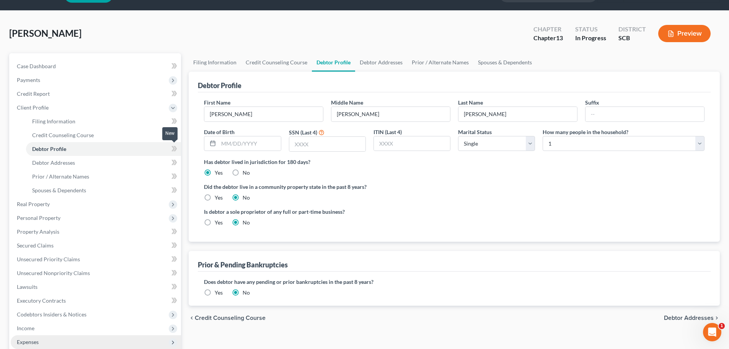
scroll to position [182, 0]
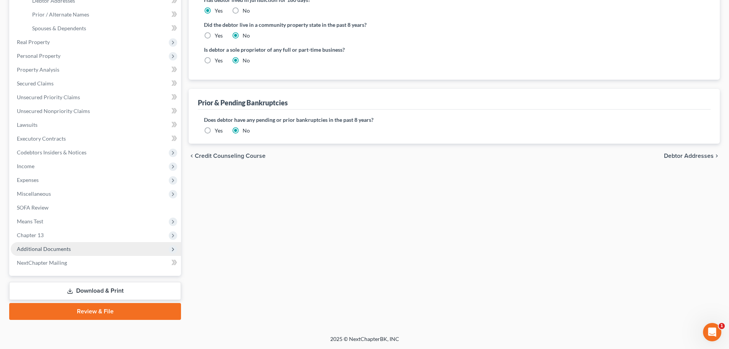
click at [46, 250] on span "Additional Documents" at bounding box center [44, 248] width 54 height 7
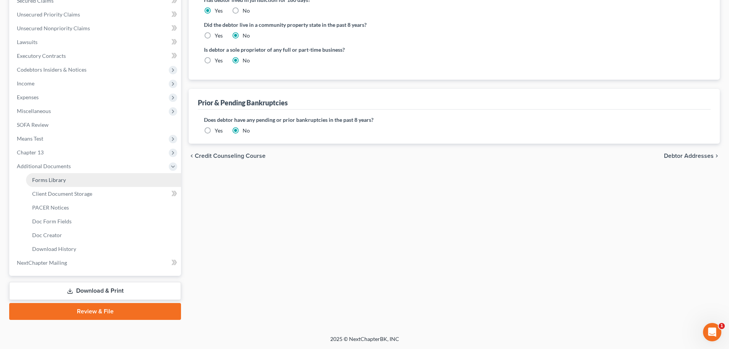
click at [62, 181] on span "Forms Library" at bounding box center [49, 179] width 34 height 7
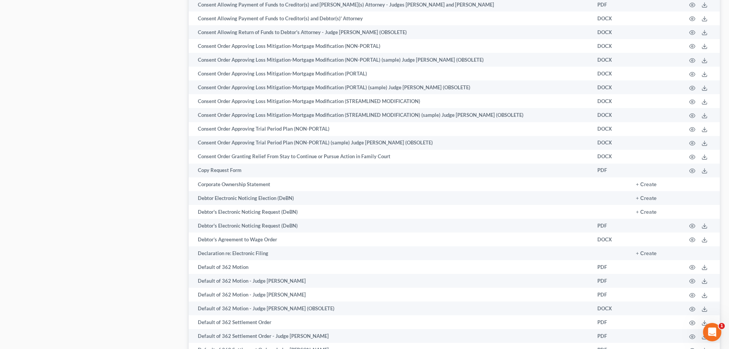
scroll to position [880, 0]
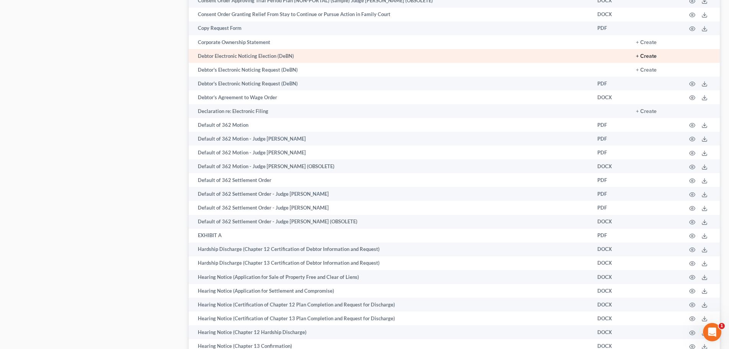
click at [649, 55] on button "+ Create" at bounding box center [646, 56] width 21 height 5
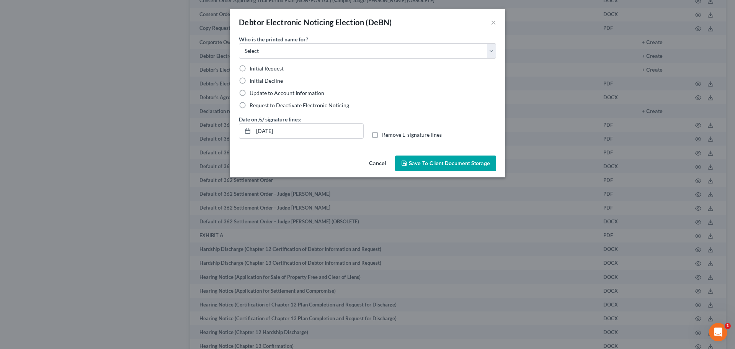
click at [275, 80] on span "Initial Decline" at bounding box center [265, 80] width 33 height 7
click at [257, 80] on input "Initial Decline" at bounding box center [254, 79] width 5 height 5
radio input "true"
drag, startPoint x: 295, startPoint y: 48, endPoint x: 296, endPoint y: 52, distance: 4.3
click at [295, 47] on select "Select Debtor Attorney" at bounding box center [367, 50] width 257 height 15
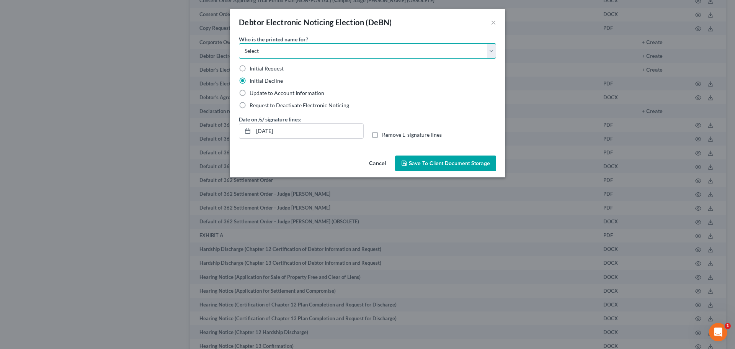
select select "0"
click at [239, 43] on select "Select Debtor Attorney" at bounding box center [367, 50] width 257 height 15
click at [306, 130] on input "08/18/2025" at bounding box center [308, 131] width 110 height 15
type input "0"
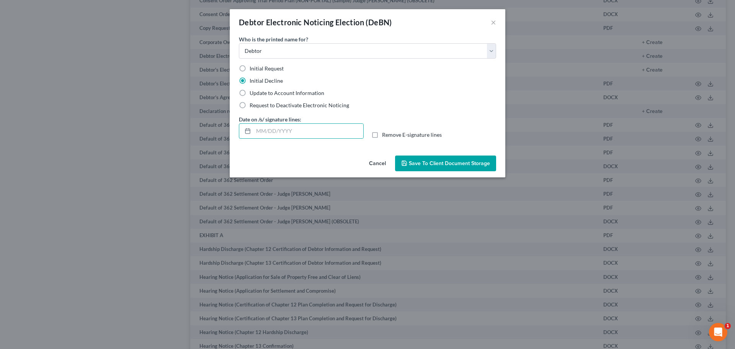
click at [408, 137] on span "Remove E-signature lines" at bounding box center [412, 134] width 60 height 7
click at [390, 136] on input "Remove E-signature lines" at bounding box center [387, 133] width 5 height 5
checkbox input "true"
click at [425, 162] on span "Save to Client Document Storage" at bounding box center [449, 163] width 81 height 7
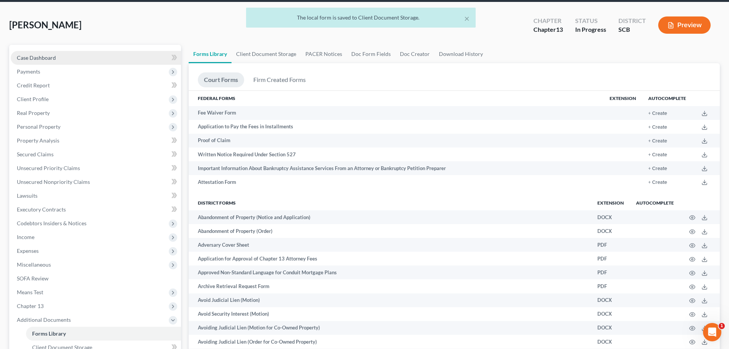
scroll to position [0, 0]
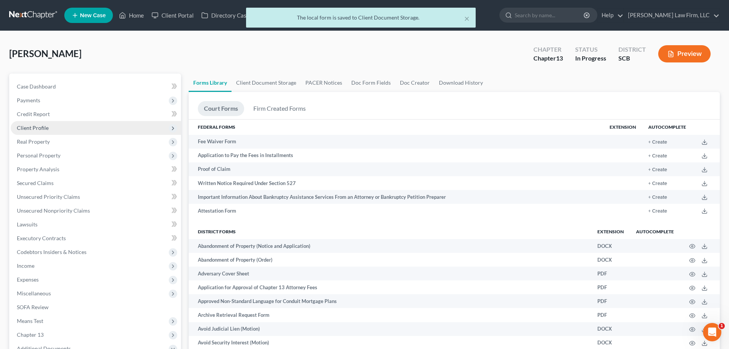
click at [56, 128] on span "Client Profile" at bounding box center [96, 128] width 170 height 14
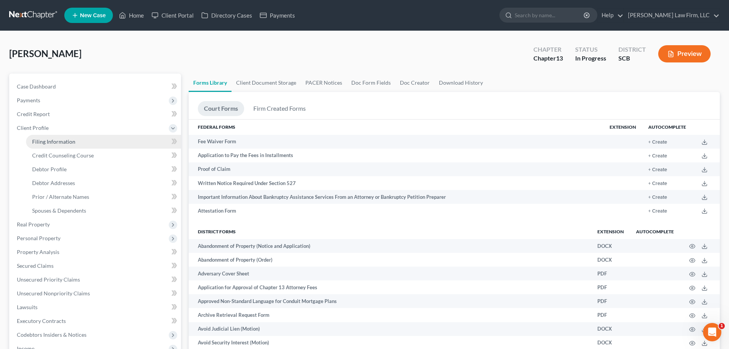
click at [63, 141] on span "Filing Information" at bounding box center [53, 141] width 43 height 7
select select "1"
select select "0"
select select "3"
select select "72"
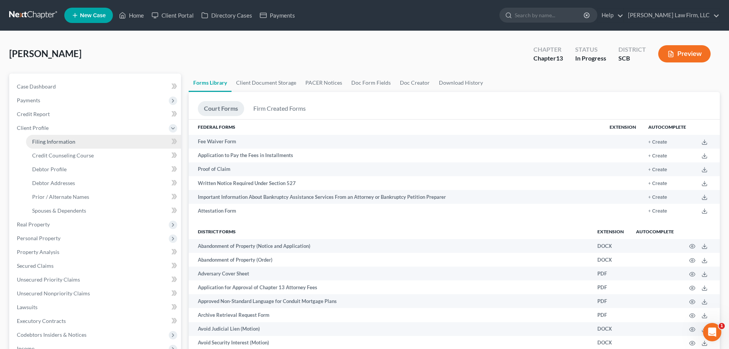
select select "1"
select select "42"
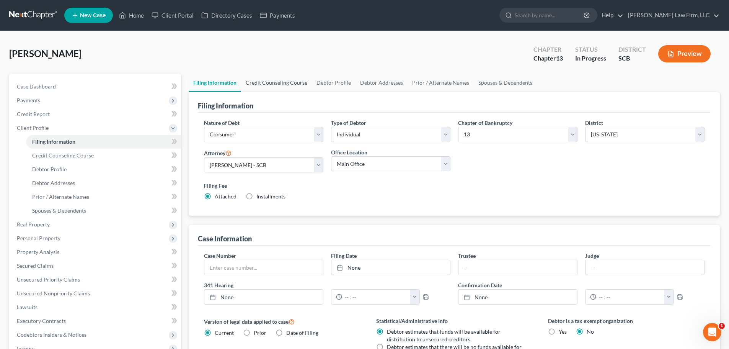
click at [264, 83] on link "Credit Counseling Course" at bounding box center [276, 82] width 71 height 18
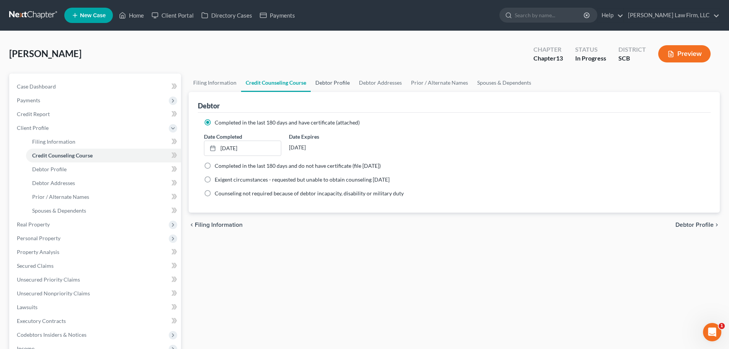
click at [351, 84] on link "Debtor Profile" at bounding box center [333, 82] width 44 height 18
select select "0"
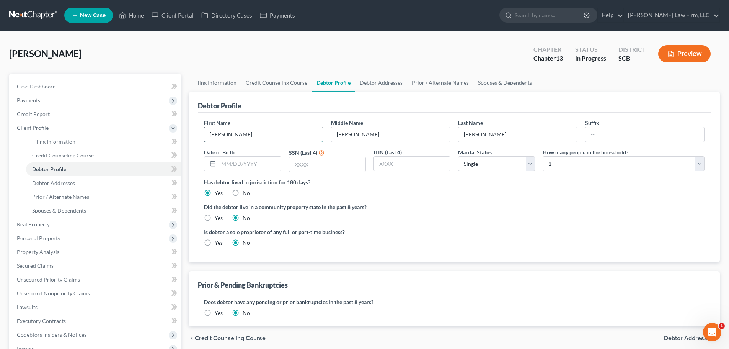
click at [288, 131] on input "Brandi" at bounding box center [263, 134] width 119 height 15
click at [268, 163] on input "text" at bounding box center [249, 163] width 62 height 15
type input "6/17/1979"
click at [313, 168] on input "text" at bounding box center [327, 164] width 76 height 15
type input "2723"
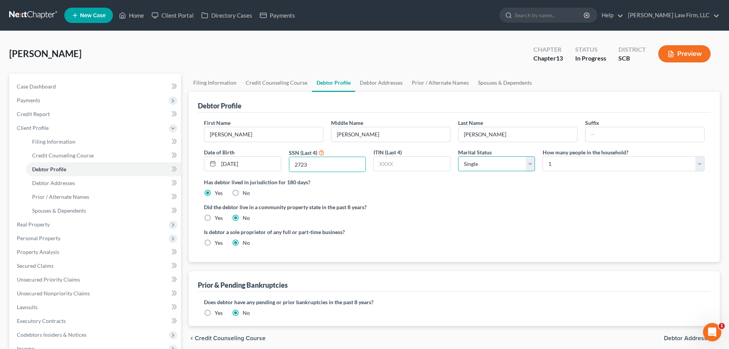
click at [489, 166] on select "Select Single Married Separated Divorced Widowed" at bounding box center [496, 163] width 77 height 15
select select "3"
click at [458, 156] on select "Select Single Married Separated Divorced Widowed" at bounding box center [496, 163] width 77 height 15
click at [566, 211] on div "Did the debtor live in a community property state in the past 8 years? Yes No" at bounding box center [454, 212] width 500 height 19
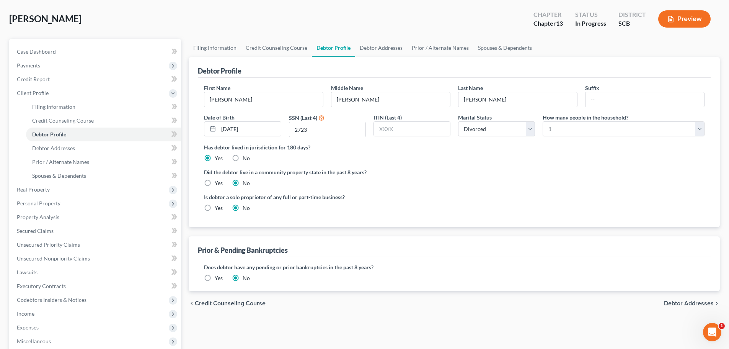
scroll to position [182, 0]
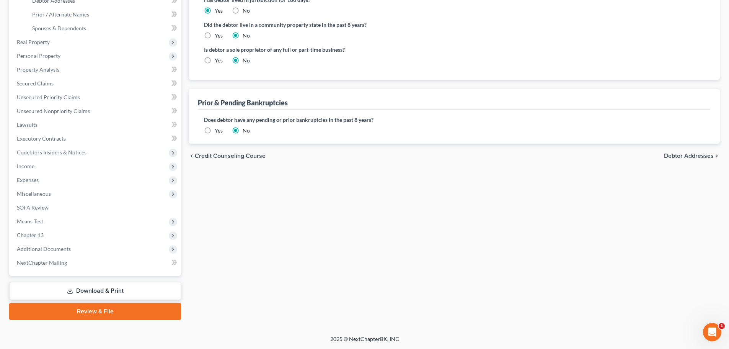
click at [215, 129] on label "Yes" at bounding box center [219, 131] width 8 height 8
click at [218, 129] on input "Yes" at bounding box center [220, 129] width 5 height 5
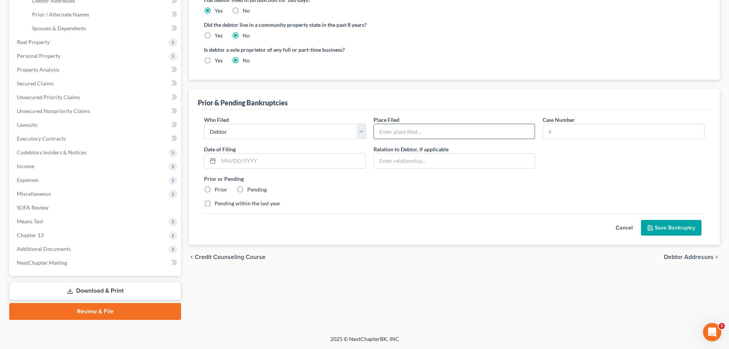
click at [408, 134] on input "text" at bounding box center [454, 131] width 161 height 15
type input "District of South Carolina"
type input "28-00190"
type input "1/16/2018"
type input "Self"
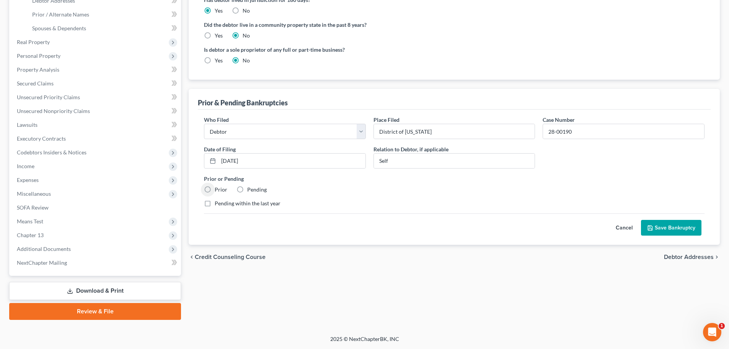
click at [215, 189] on label "Prior" at bounding box center [221, 190] width 13 height 8
click at [218, 189] on input "Prior" at bounding box center [220, 188] width 5 height 5
radio input "true"
click at [669, 225] on button "Save Bankruptcy" at bounding box center [671, 228] width 60 height 16
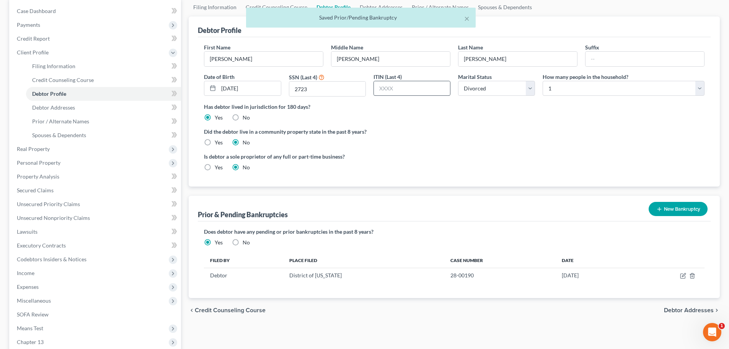
scroll to position [0, 0]
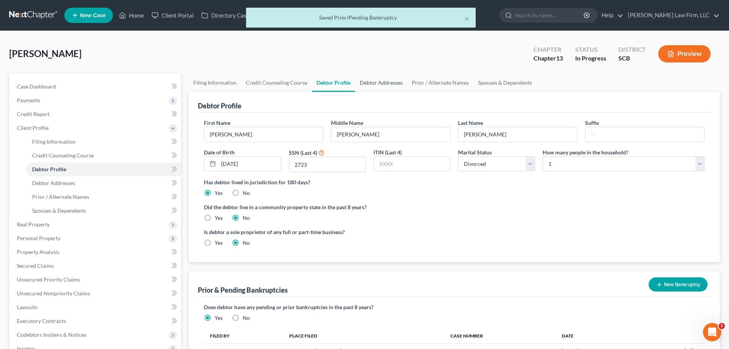
click at [388, 87] on link "Debtor Addresses" at bounding box center [381, 82] width 52 height 18
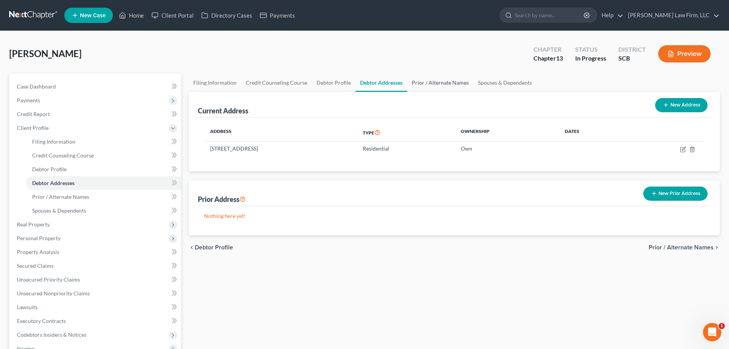
click at [433, 78] on link "Prior / Alternate Names" at bounding box center [440, 82] width 66 height 18
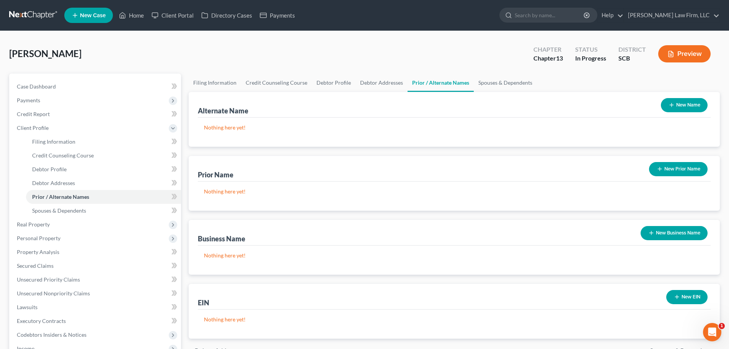
click at [694, 105] on button "New Name" at bounding box center [684, 105] width 47 height 14
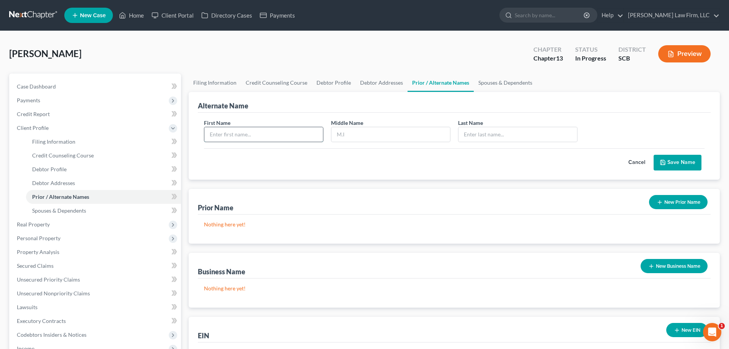
click at [279, 134] on input "text" at bounding box center [263, 134] width 119 height 15
type input "Brandi"
type input "Y"
type input "Bryant"
click at [696, 161] on button "Save Name" at bounding box center [677, 163] width 48 height 16
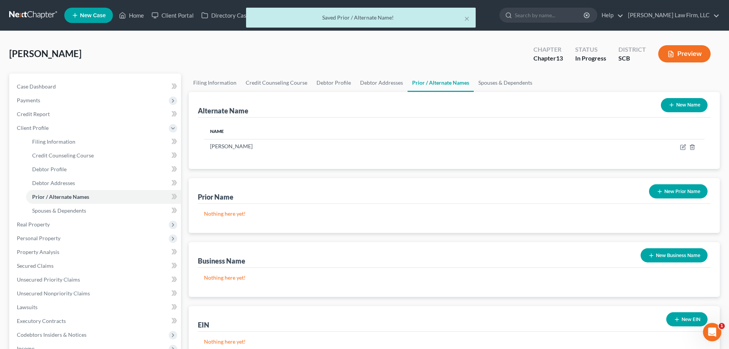
click at [684, 107] on button "New Name" at bounding box center [684, 105] width 47 height 14
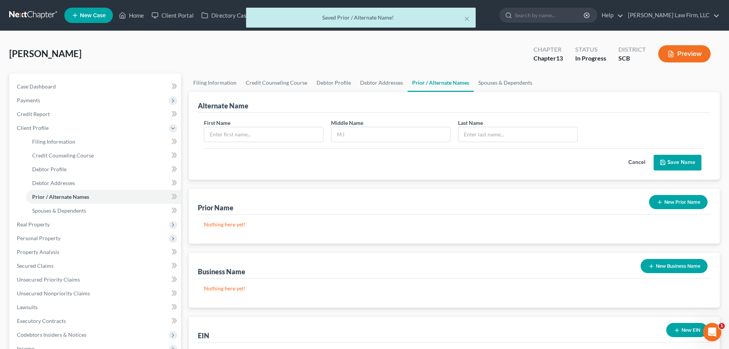
click at [330, 133] on div "Middle Name" at bounding box center [390, 130] width 127 height 23
click at [311, 136] on input "text" at bounding box center [263, 134] width 119 height 15
type input "Brandi"
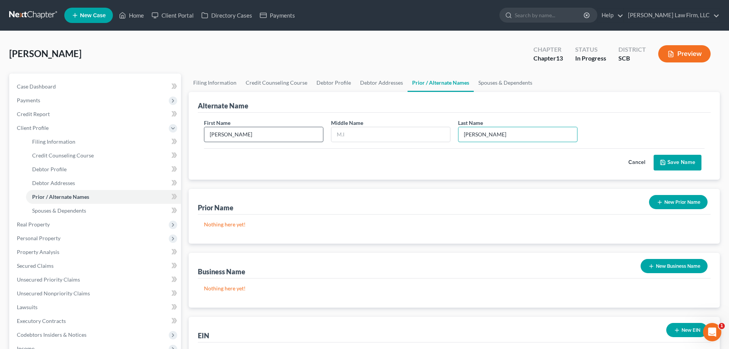
type input "Bryant"
click at [666, 157] on button "Save Name" at bounding box center [677, 163] width 48 height 16
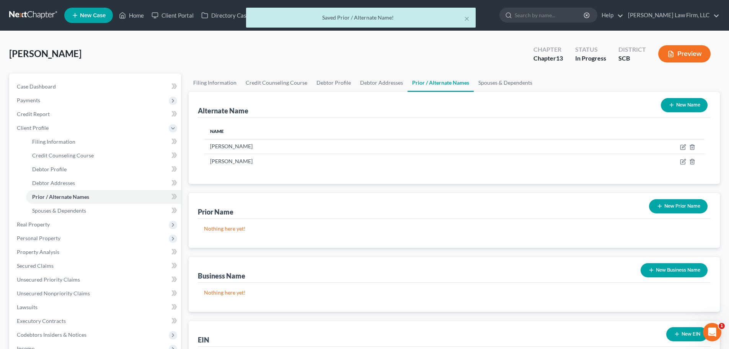
click at [694, 106] on button "New Name" at bounding box center [684, 105] width 47 height 14
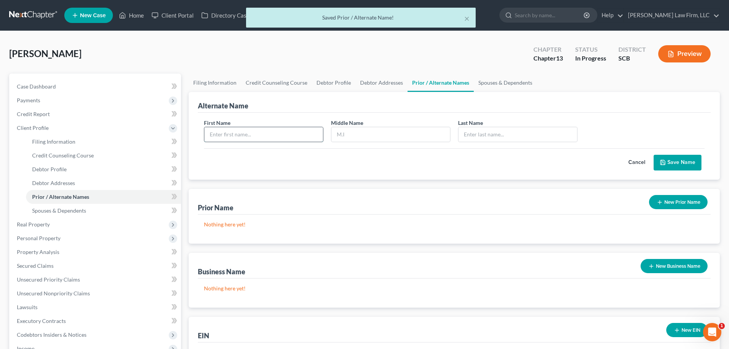
click at [288, 128] on input "text" at bounding box center [263, 134] width 119 height 15
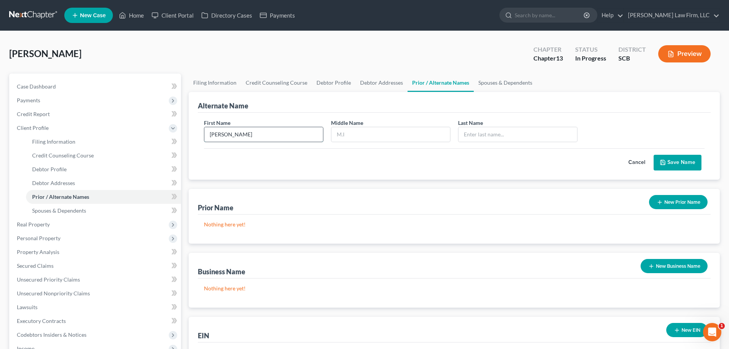
type input "Brandi"
type input "Yvette"
type input "Wood"
click at [688, 160] on button "Save Name" at bounding box center [677, 163] width 48 height 16
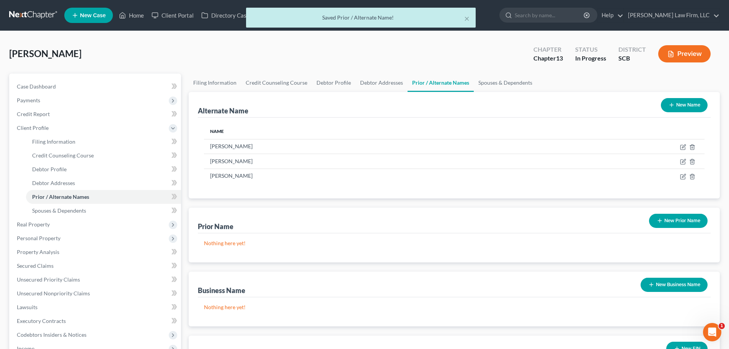
click at [684, 108] on button "New Name" at bounding box center [684, 105] width 47 height 14
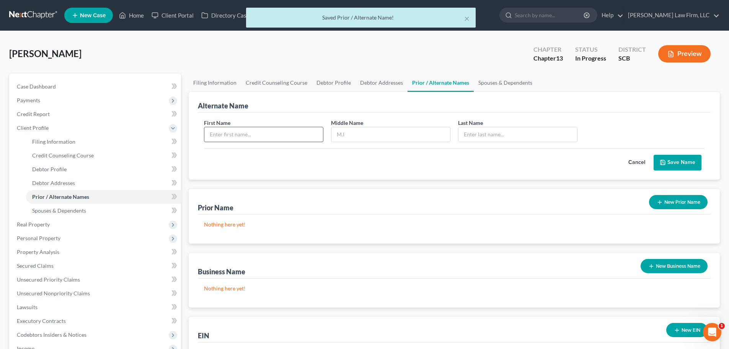
click at [250, 140] on input "text" at bounding box center [263, 134] width 119 height 15
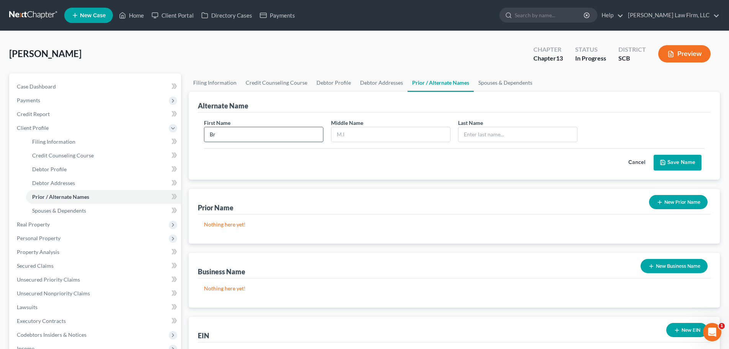
type input "B"
type input "b"
type input "Brandi"
type input "Y"
type input "B"
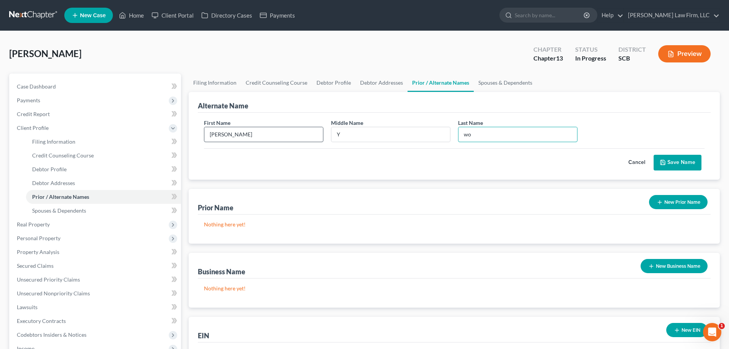
type input "w"
type input "Wood"
click at [691, 169] on button "Save Name" at bounding box center [677, 163] width 48 height 16
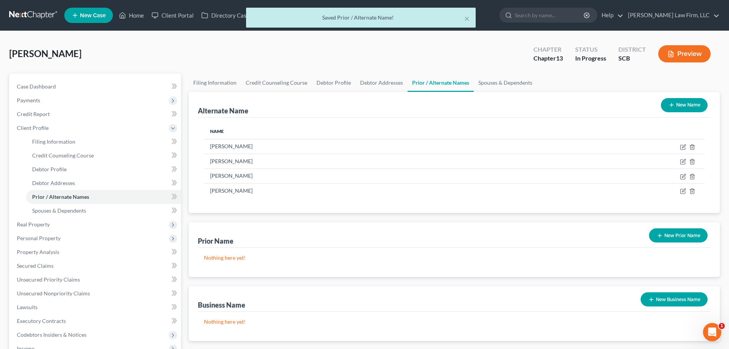
click at [674, 104] on button "New Name" at bounding box center [684, 105] width 47 height 14
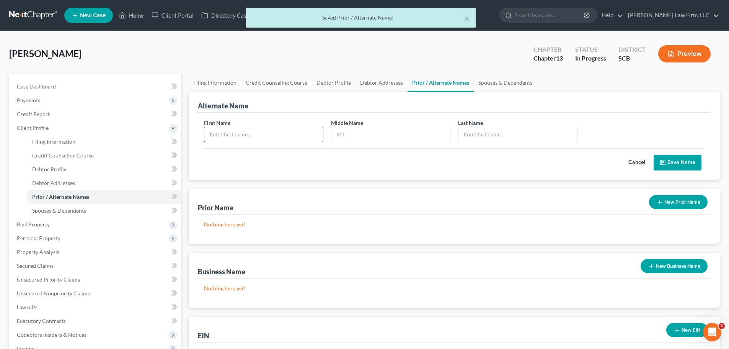
click at [243, 134] on input "text" at bounding box center [263, 134] width 119 height 15
type input "Brandi"
type input "Wood"
click at [689, 164] on button "Save Name" at bounding box center [677, 163] width 48 height 16
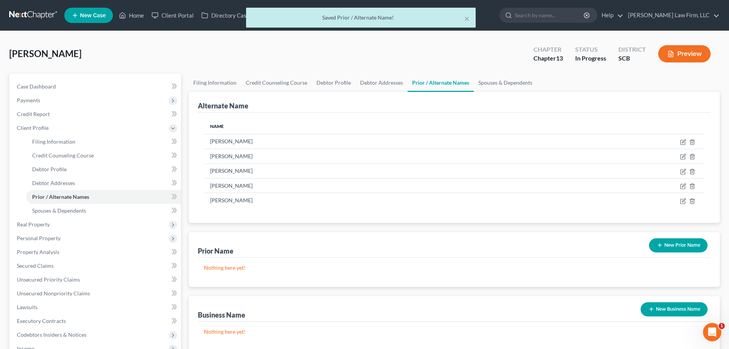
click at [676, 242] on button "New Prior Name" at bounding box center [678, 245] width 59 height 14
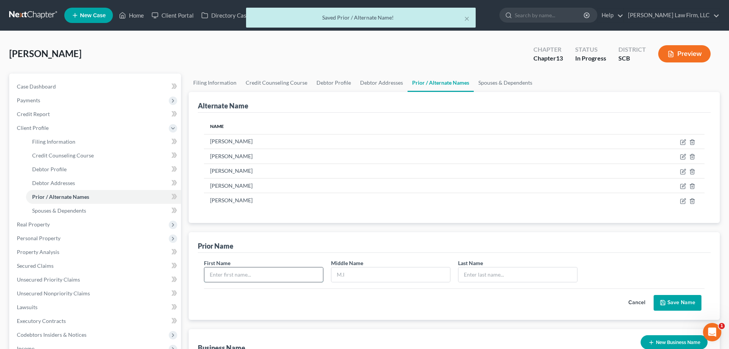
click at [304, 268] on input "text" at bounding box center [263, 274] width 119 height 15
type input "Brandy"
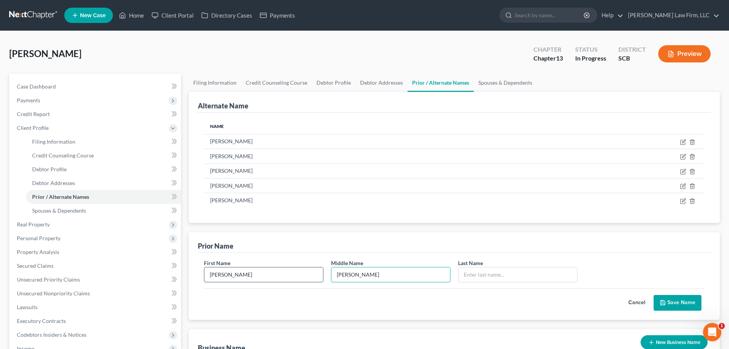
type input "Yvette"
type input "Bryant"
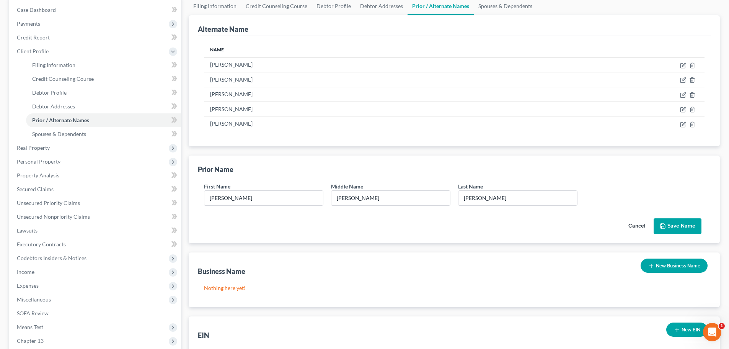
click at [691, 228] on button "Save Name" at bounding box center [677, 226] width 48 height 16
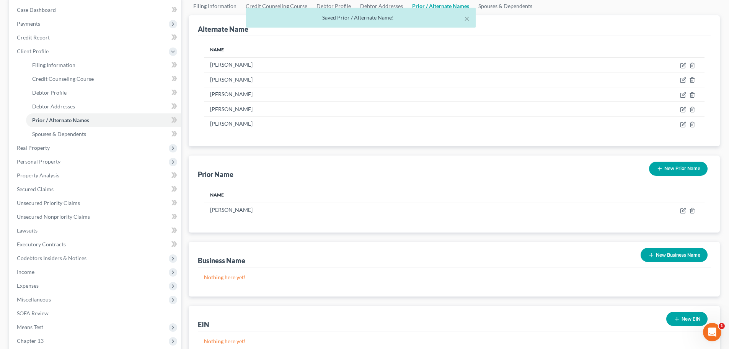
click at [700, 165] on button "New Prior Name" at bounding box center [678, 168] width 59 height 14
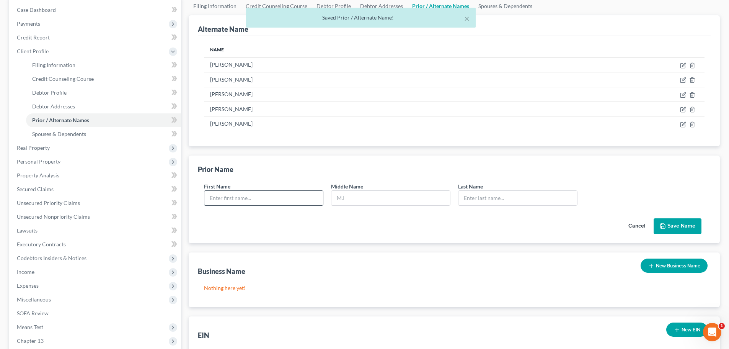
click at [301, 194] on input "text" at bounding box center [263, 198] width 119 height 15
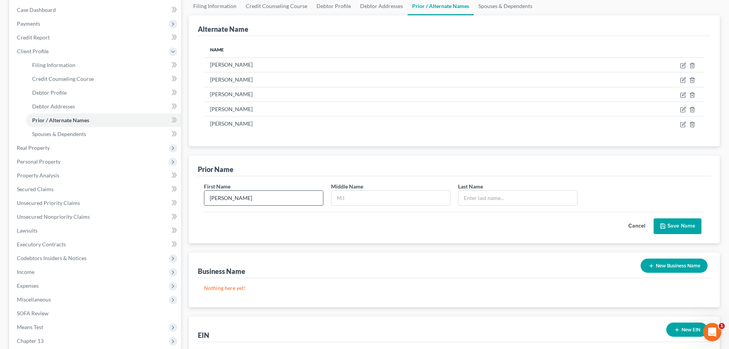
type input "Brandy"
type input "Wood"
click at [687, 225] on button "Save Name" at bounding box center [677, 226] width 48 height 16
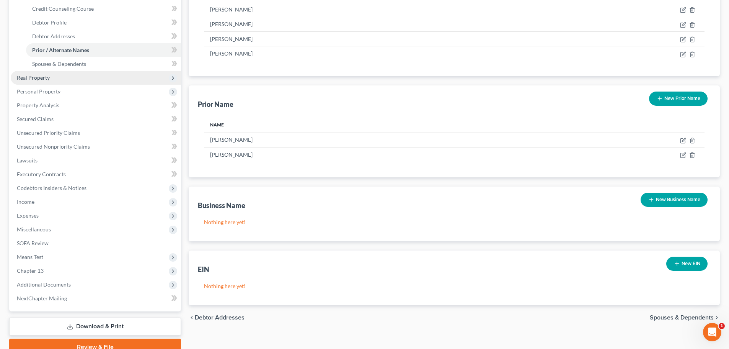
scroll to position [67, 0]
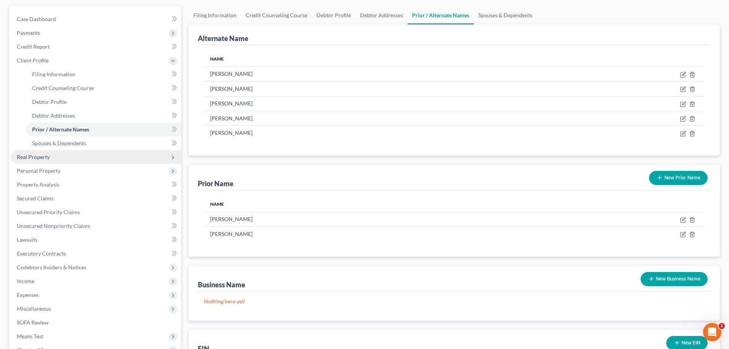
click at [57, 157] on span "Real Property" at bounding box center [96, 157] width 170 height 14
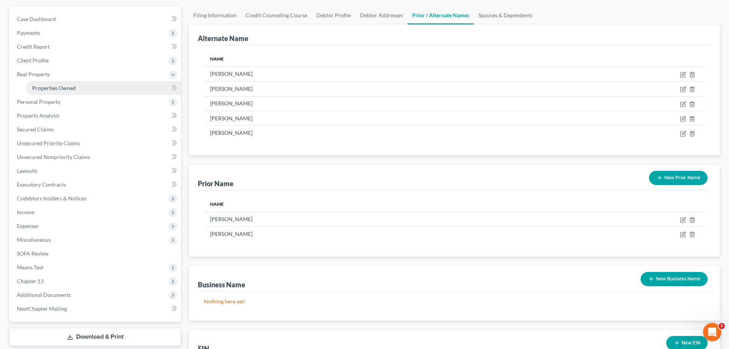
click at [66, 88] on span "Properties Owned" at bounding box center [54, 88] width 44 height 7
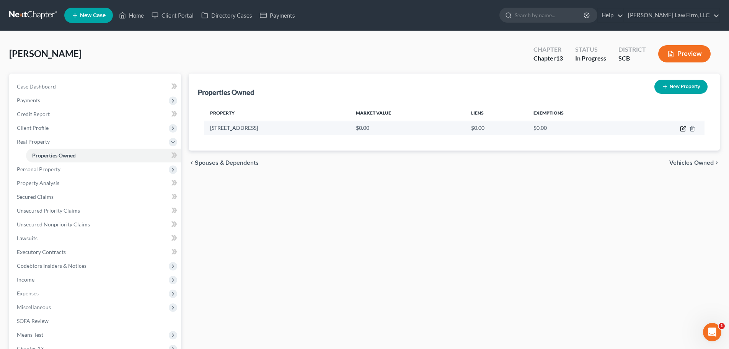
click at [682, 129] on icon "button" at bounding box center [683, 128] width 6 height 6
select select "42"
select select "0"
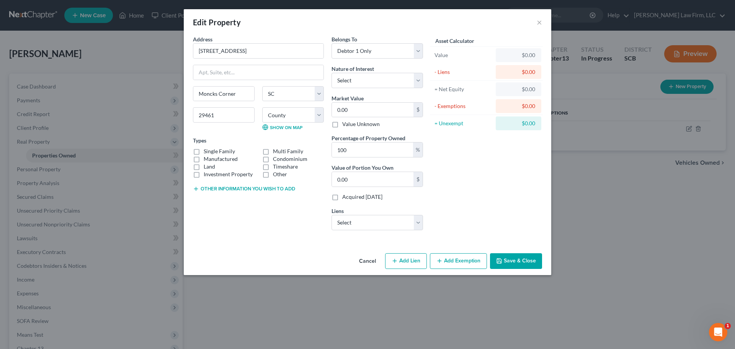
click at [232, 149] on label "Single Family" at bounding box center [219, 151] width 31 height 8
click at [212, 149] on input "Single Family" at bounding box center [209, 149] width 5 height 5
checkbox input "true"
click at [237, 186] on button "Other information you wish to add" at bounding box center [244, 189] width 102 height 6
click at [269, 212] on textarea at bounding box center [258, 206] width 131 height 28
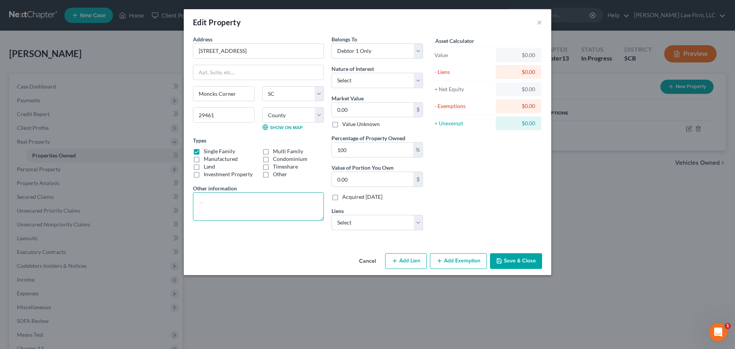
paste textarea "TMS# (The debtor purchased this home for $225,000.00 in 2006. The debtor is inf…"
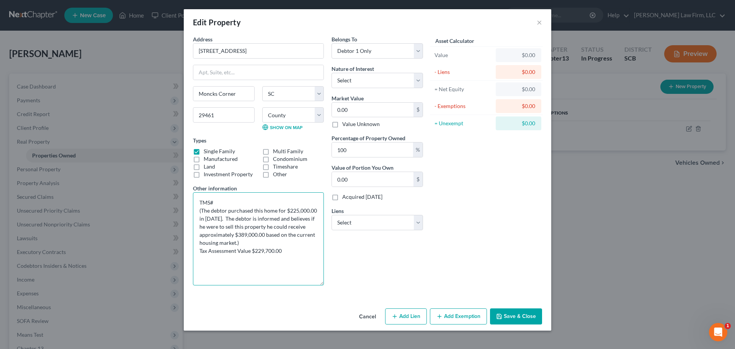
drag, startPoint x: 321, startPoint y: 217, endPoint x: 319, endPoint y: 291, distance: 74.2
click at [318, 285] on textarea "TMS# (The debtor purchased this home for $225,000.00 in 2006. The debtor is inf…" at bounding box center [258, 238] width 131 height 93
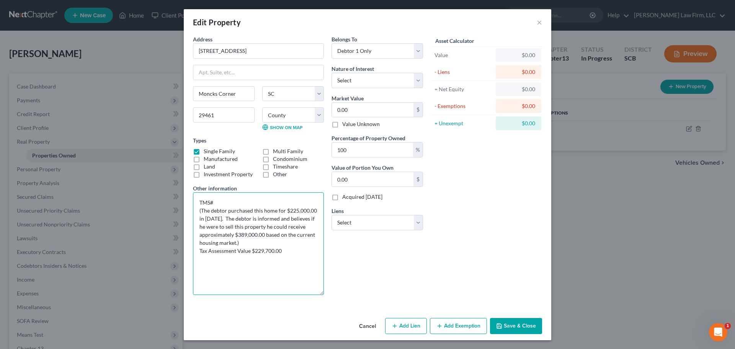
click at [252, 202] on textarea "TMS# (The debtor purchased this home for $225,000.00 in 2006. The debtor is inf…" at bounding box center [258, 243] width 131 height 103
click at [226, 205] on textarea "TMS# (The debtor purchased this home for $225,000.00 in 2006. The debtor is inf…" at bounding box center [258, 243] width 131 height 103
click at [291, 210] on textarea "TMS#210-02-01-021 (The debtor purchased this home for $225,000.00 in 2006. The …" at bounding box center [258, 243] width 131 height 103
drag, startPoint x: 293, startPoint y: 263, endPoint x: 295, endPoint y: 242, distance: 21.5
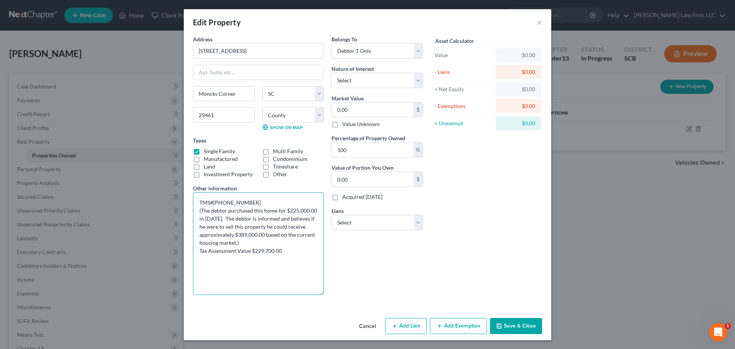
click at [294, 261] on textarea "TMS#210-02-01-021 (The debtor purchased this home for $225,000.00 in 2006. The …" at bounding box center [258, 243] width 131 height 103
click at [288, 210] on textarea "TMS#210-02-01-021 (The debtor purchased this home for $225,000.00 in 2006. The …" at bounding box center [258, 243] width 131 height 103
click at [207, 219] on textarea "TMS#210-02-01-021 (The debtor purchased this home for $156,900.00 in 2006. The …" at bounding box center [258, 243] width 131 height 103
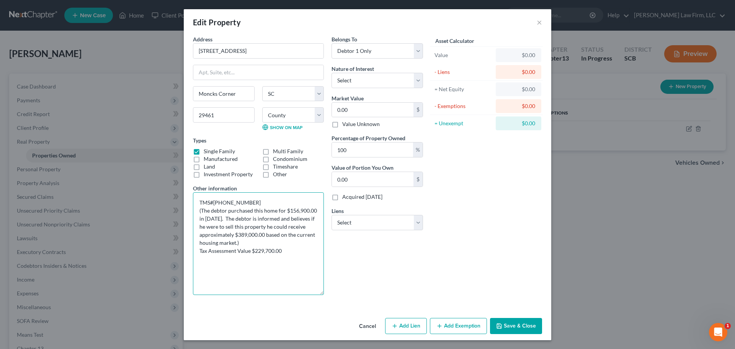
click at [305, 219] on textarea "TMS#210-02-01-021 (The debtor purchased this home for $156,900.00 in 2012. The …" at bounding box center [258, 243] width 131 height 103
click at [256, 225] on textarea "TMS#210-02-01-021 (The debtor purchased this home for $156,900.00 in 2012. The …" at bounding box center [258, 243] width 131 height 103
click at [246, 235] on textarea "TMS#210-02-01-021 (The debtor purchased this home for $156,900.00 in 2012. The …" at bounding box center [258, 243] width 131 height 103
click at [263, 251] on textarea "TMS#210-02-01-021 (The debtor purchased this home for $156,900.00 in 2012. The …" at bounding box center [258, 243] width 131 height 103
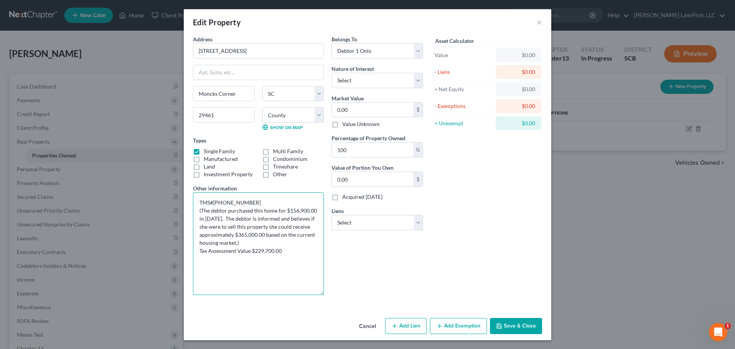
click at [263, 251] on textarea "TMS#210-02-01-021 (The debtor purchased this home for $156,900.00 in 2012. The …" at bounding box center [258, 243] width 131 height 103
click at [293, 249] on textarea "TMS#210-02-01-021 (The debtor purchased this home for $156,900.00 in 2012. The …" at bounding box center [258, 243] width 131 height 103
click at [298, 268] on textarea "TMS#210-02-01-021 (The debtor purchased this home for $156,900.00 in 2012. The …" at bounding box center [258, 243] width 131 height 103
drag, startPoint x: 289, startPoint y: 252, endPoint x: 251, endPoint y: 253, distance: 37.5
click at [251, 253] on textarea "TMS#210-02-01-021 (The debtor purchased this home for $156,900.00 in 2012. The …" at bounding box center [258, 243] width 131 height 103
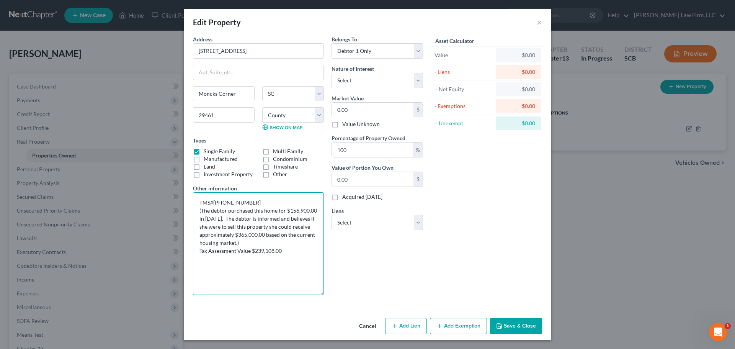
drag, startPoint x: 288, startPoint y: 251, endPoint x: 252, endPoint y: 252, distance: 35.2
click at [252, 252] on textarea "TMS#210-02-01-021 (The debtor purchased this home for $156,900.00 in 2012. The …" at bounding box center [258, 243] width 131 height 103
click at [247, 249] on textarea "TMS#210-02-01-021 (The debtor purchased this home for $156,900.00 in 2012. The …" at bounding box center [258, 243] width 131 height 103
click at [300, 262] on textarea "TMS#210-02-01-021 (The debtor purchased this home for $156,900.00 in 2012. The …" at bounding box center [258, 243] width 131 height 103
type textarea "TMS#210-02-01-021 (The debtor purchased this home for $156,900.00 in 2012. The …"
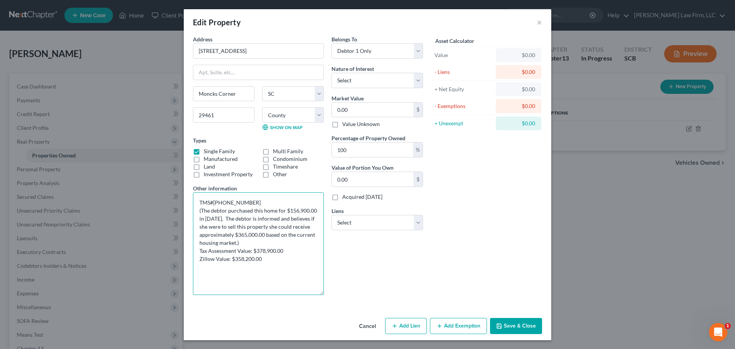
click at [300, 262] on textarea "TMS#210-02-01-021 (The debtor purchased this home for $156,900.00 in 2012. The …" at bounding box center [258, 243] width 131 height 103
click at [352, 78] on select "Select Fee Simple Joint Tenant Life Estate Equitable Interest Future Interest T…" at bounding box center [376, 80] width 91 height 15
select select "0"
click at [331, 73] on select "Select Fee Simple Joint Tenant Life Estate Equitable Interest Future Interest T…" at bounding box center [376, 80] width 91 height 15
click at [384, 109] on input "0.00" at bounding box center [372, 110] width 81 height 15
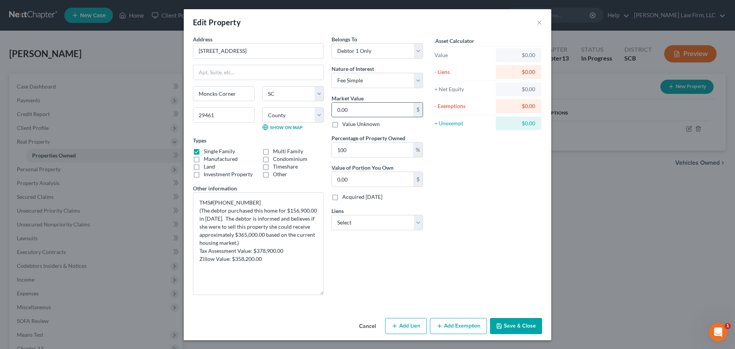
type input "3"
type input "3.00"
type input "36"
type input "36.00"
type input "365"
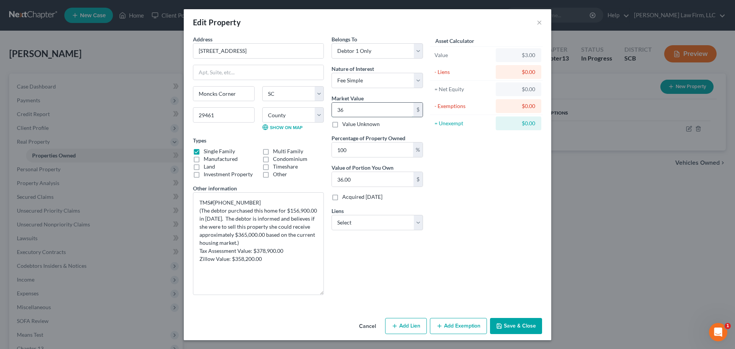
type input "365.00"
type input "3650"
type input "3,650.00"
type input "3,6500"
type input "36,500.00"
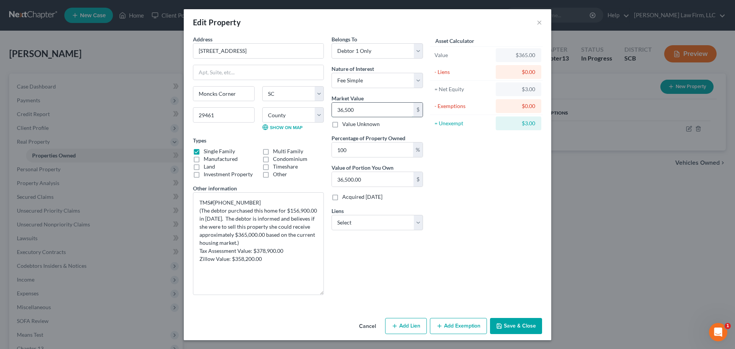
type input "36,5000"
type input "365,000.00"
click at [361, 223] on select "Select Freedom Mortgage Corp - $199,508.00 Santander Bank - $22,772.00 Bridgecr…" at bounding box center [376, 222] width 91 height 15
select select "0"
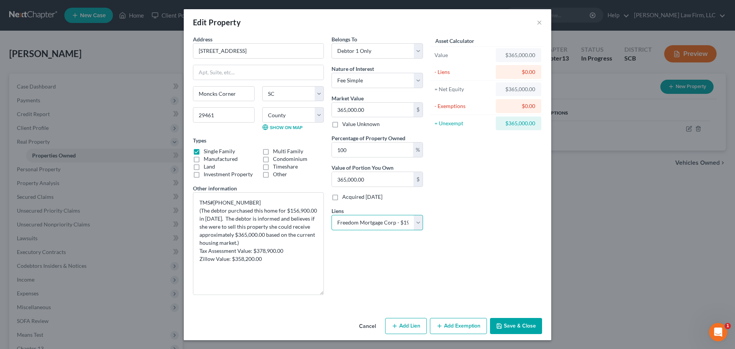
click at [331, 215] on select "Select Freedom Mortgage Corp - $199,508.00 Santander Bank - $22,772.00 Bridgecr…" at bounding box center [376, 222] width 91 height 15
select select
select select "9"
select select "0"
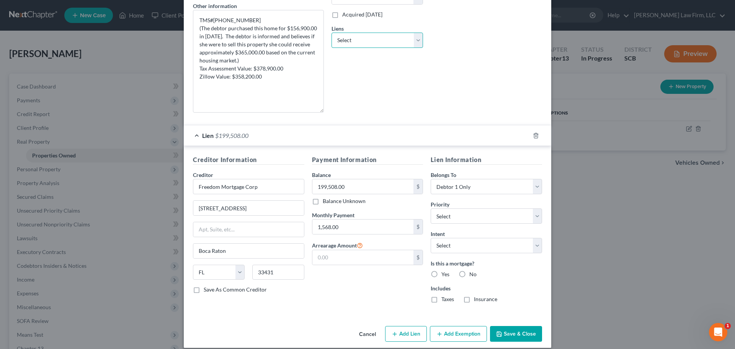
scroll to position [190, 0]
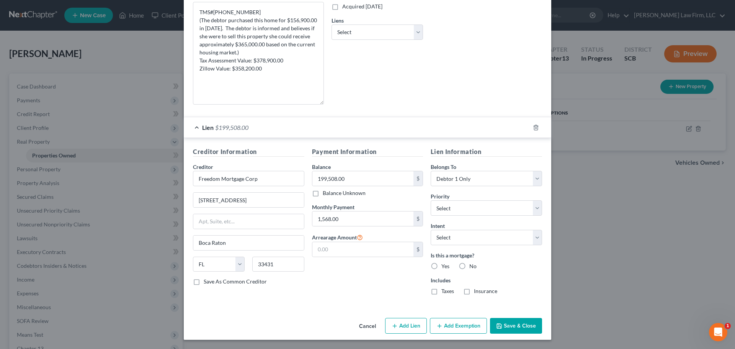
click at [453, 325] on button "Add Exemption" at bounding box center [458, 326] width 57 height 16
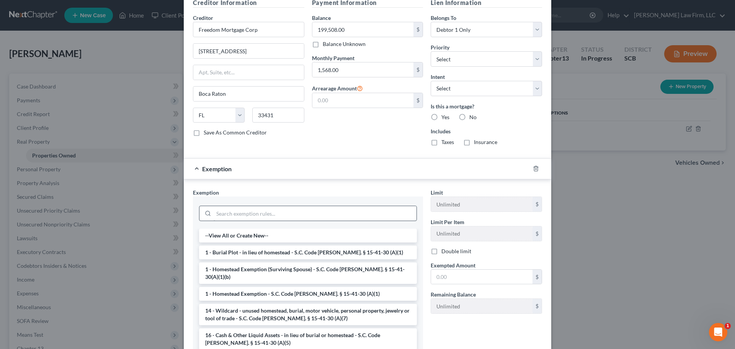
scroll to position [343, 0]
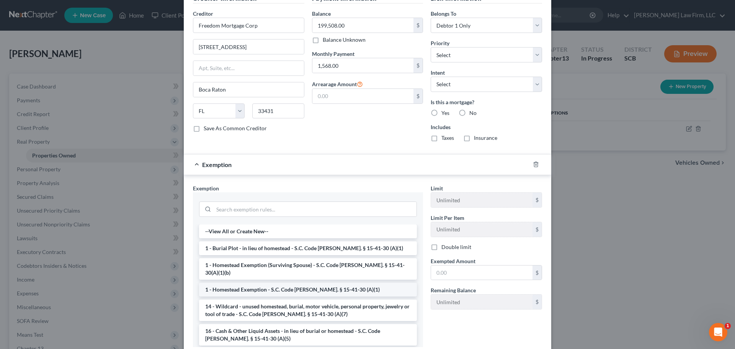
click at [248, 282] on li "1 - Homestead Exemption - S.C. Code Ann. § 15-41-30 (A)(1)" at bounding box center [308, 289] width 218 height 14
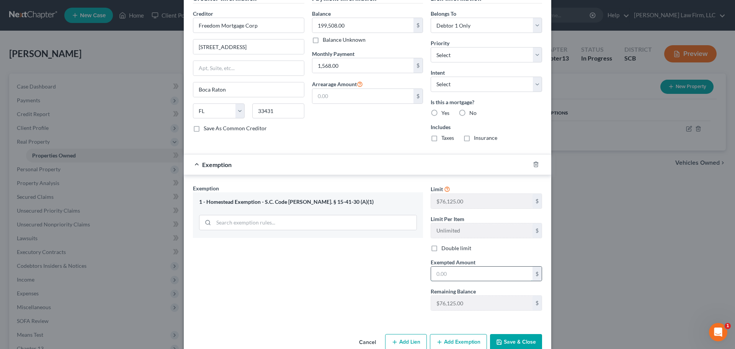
click at [469, 274] on input "text" at bounding box center [481, 273] width 101 height 15
type input "76,125"
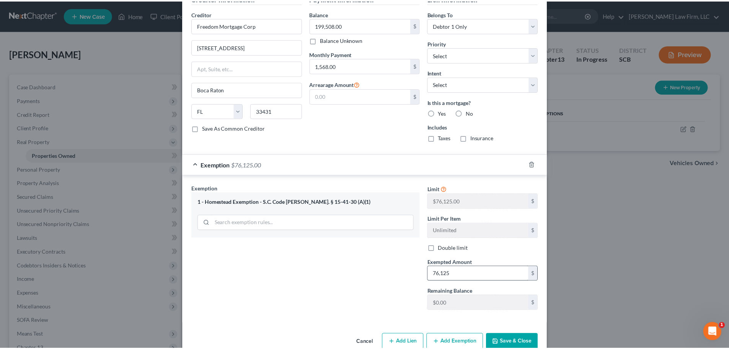
scroll to position [344, 0]
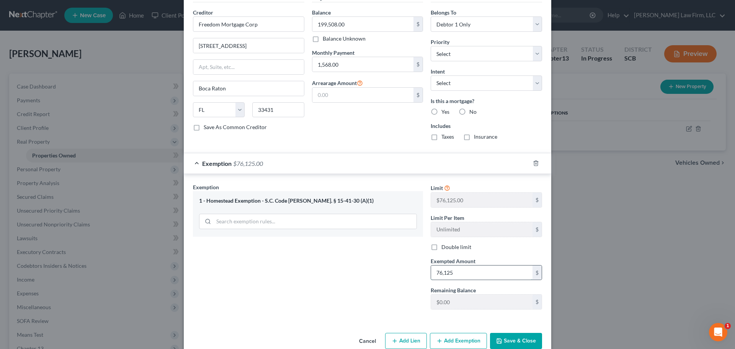
click at [464, 273] on input "76,125" at bounding box center [481, 272] width 101 height 15
type input "0"
type input "76,125.00"
click at [519, 339] on button "Save & Close" at bounding box center [516, 340] width 52 height 16
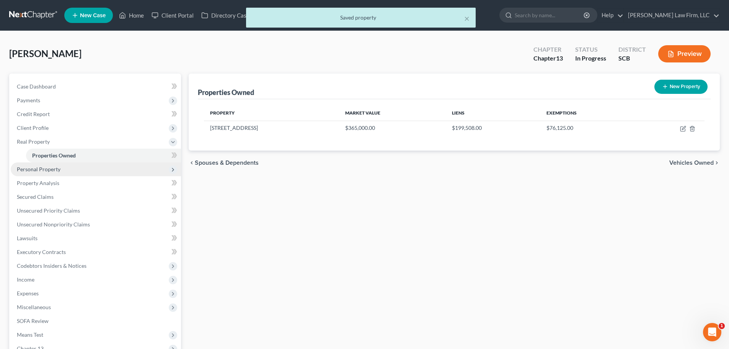
click at [46, 171] on span "Personal Property" at bounding box center [39, 169] width 44 height 7
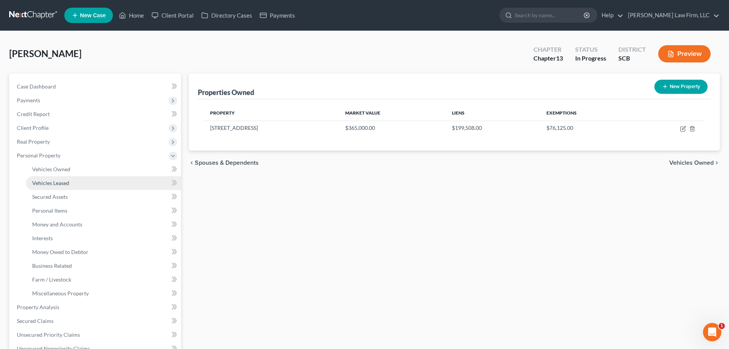
click at [57, 176] on link "Vehicles Leased" at bounding box center [103, 183] width 155 height 14
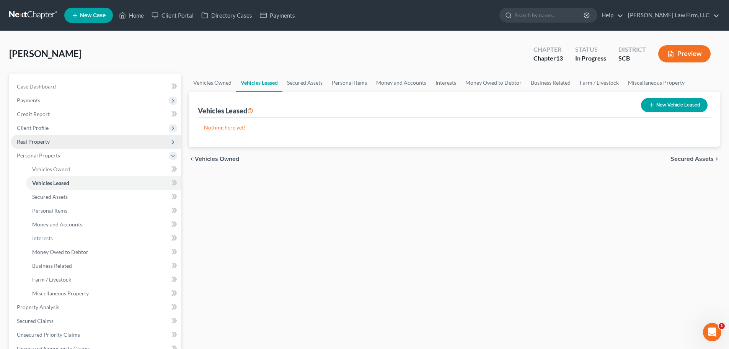
click at [55, 142] on span "Real Property" at bounding box center [96, 142] width 170 height 14
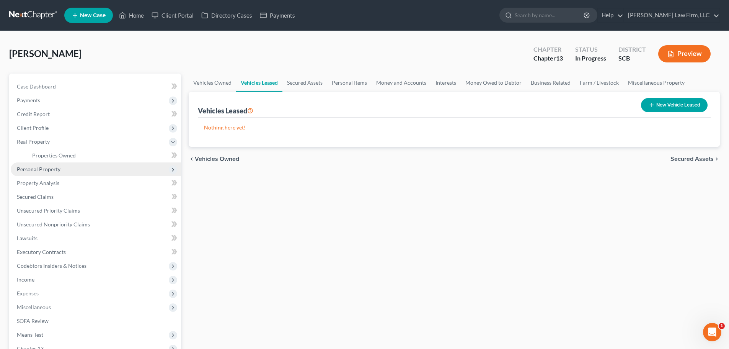
click at [53, 168] on span "Personal Property" at bounding box center [39, 169] width 44 height 7
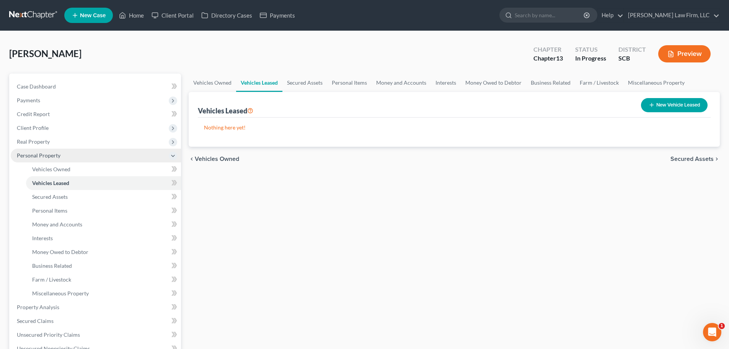
click at [56, 156] on span "Personal Property" at bounding box center [39, 155] width 44 height 7
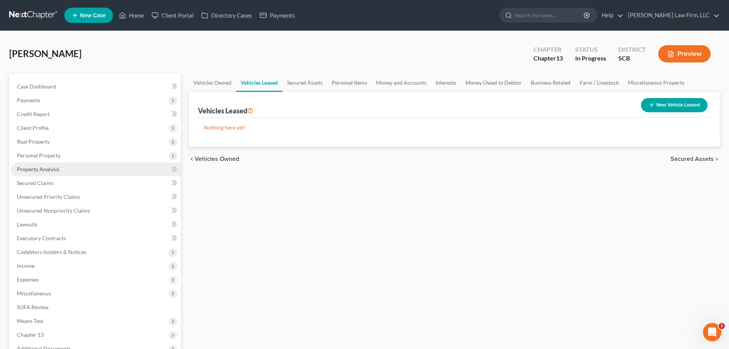
click at [50, 168] on span "Property Analysis" at bounding box center [38, 169] width 42 height 7
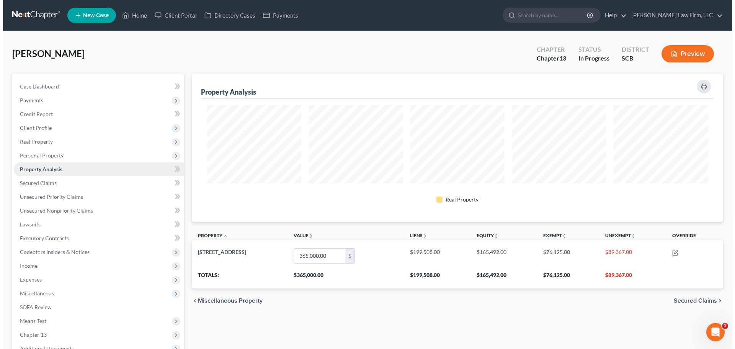
scroll to position [148, 531]
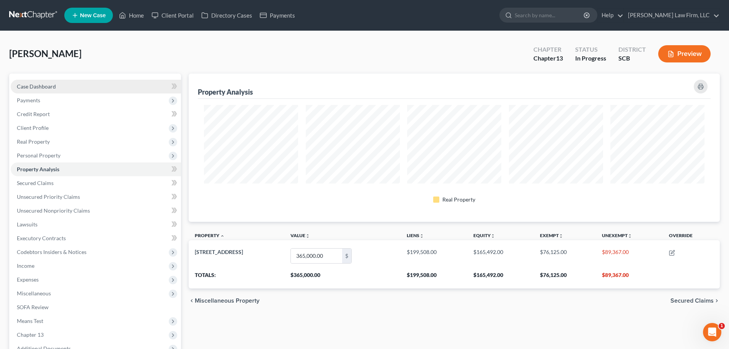
click at [50, 85] on span "Case Dashboard" at bounding box center [36, 86] width 39 height 7
select select "1"
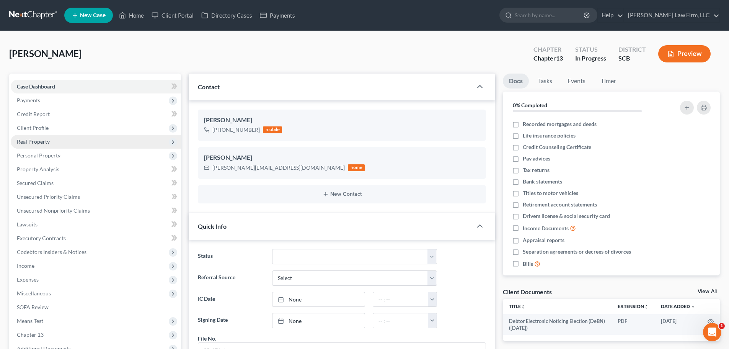
click at [50, 140] on span "Real Property" at bounding box center [96, 142] width 170 height 14
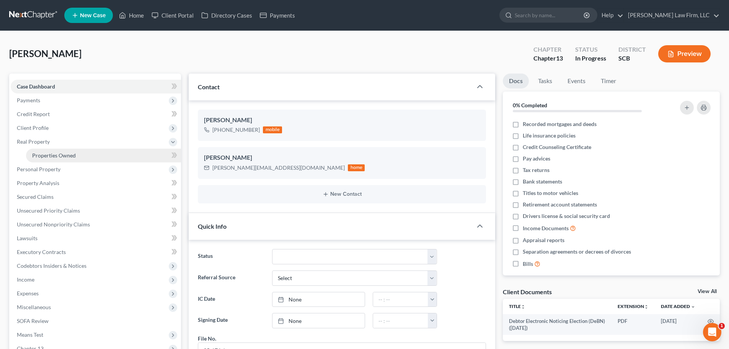
click at [54, 153] on span "Properties Owned" at bounding box center [54, 155] width 44 height 7
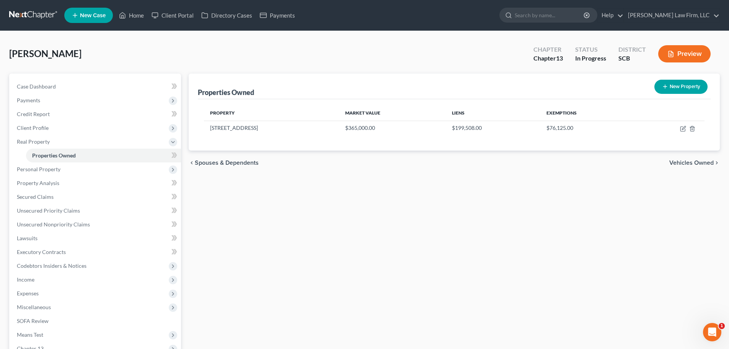
click at [681, 87] on button "New Property" at bounding box center [680, 87] width 53 height 14
select select "42"
select select "7"
select select "0"
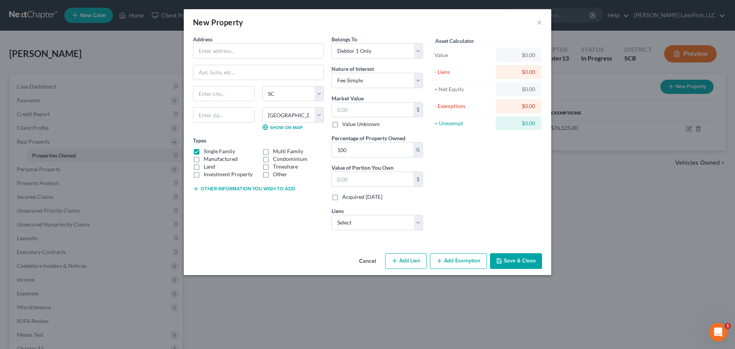
click at [358, 262] on button "Cancel" at bounding box center [367, 261] width 29 height 15
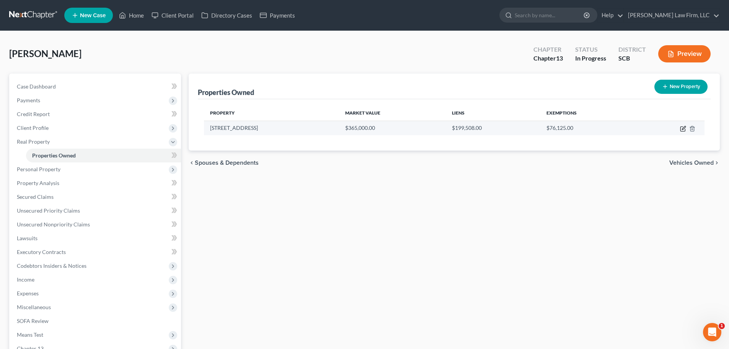
click at [683, 129] on icon "button" at bounding box center [683, 128] width 6 height 6
select select "42"
select select "7"
select select "0"
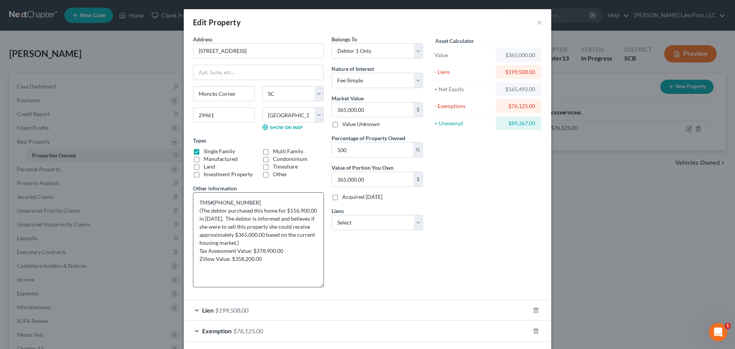
drag, startPoint x: 321, startPoint y: 219, endPoint x: 318, endPoint y: 285, distance: 66.6
click at [318, 285] on textarea "TMS#210-02-01-021 (The debtor purchased this home for $156,900.00 in 2012. The …" at bounding box center [258, 239] width 131 height 95
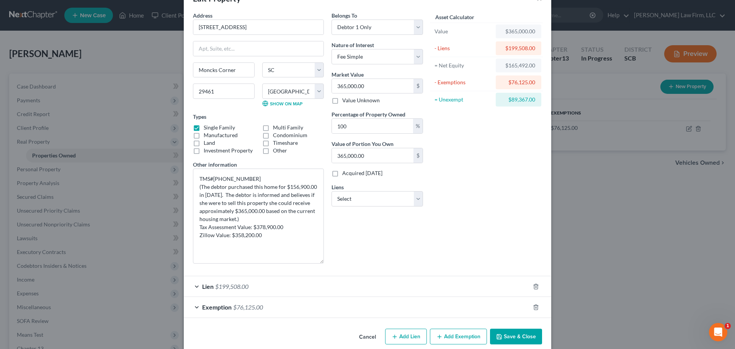
scroll to position [34, 0]
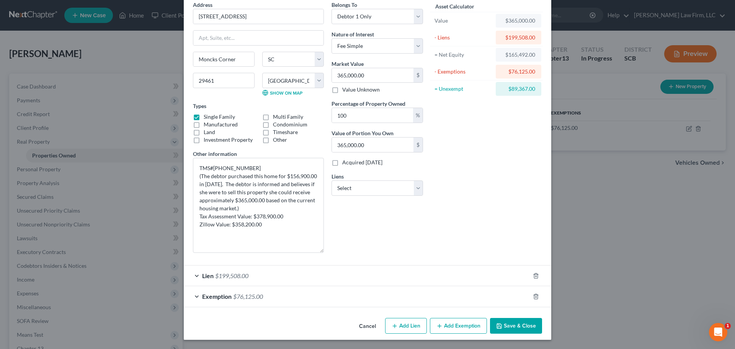
drag, startPoint x: 529, startPoint y: 330, endPoint x: 527, endPoint y: 297, distance: 32.6
click at [529, 330] on button "Save & Close" at bounding box center [516, 326] width 52 height 16
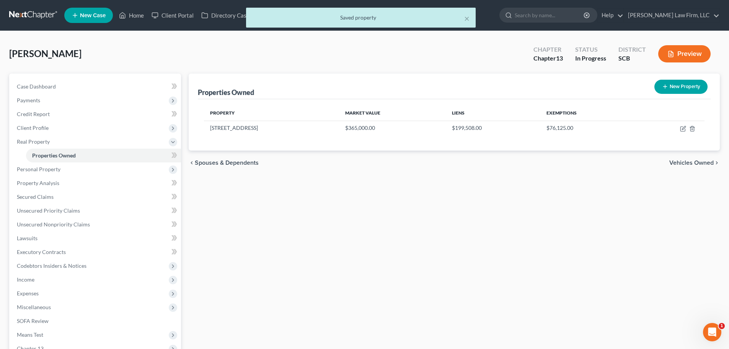
click at [677, 88] on button "New Property" at bounding box center [680, 87] width 53 height 14
select select "42"
select select "7"
select select "0"
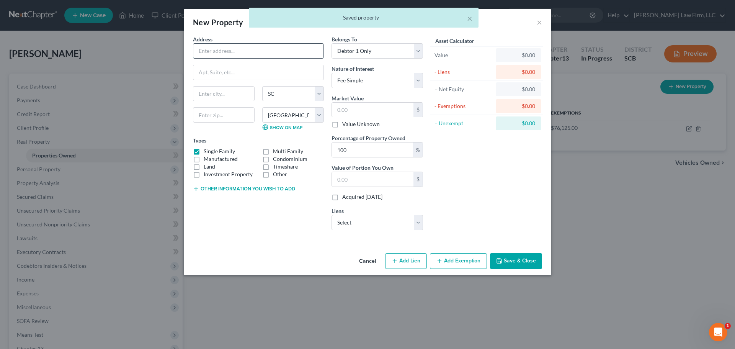
click at [241, 50] on input "text" at bounding box center [258, 51] width 130 height 15
type input "Timeshare"
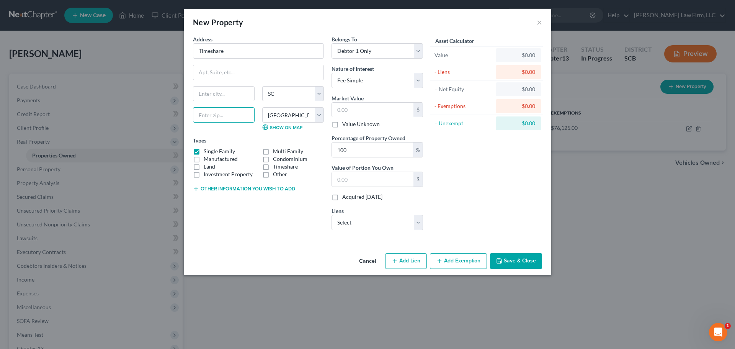
click at [221, 117] on input "text" at bounding box center [224, 114] width 62 height 15
type input "29577"
type input "[GEOGRAPHIC_DATA]"
drag, startPoint x: 232, startPoint y: 184, endPoint x: 233, endPoint y: 188, distance: 4.7
click at [232, 184] on div "Address * Timeshare Myrtle Beach State AL AK AR AZ CA CO CT DE DC FL GA GU HI I…" at bounding box center [258, 135] width 138 height 201
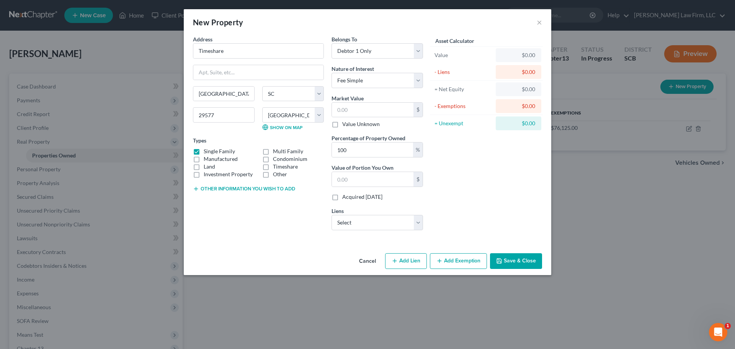
click at [231, 191] on button "Other information you wish to add" at bounding box center [244, 189] width 102 height 6
click at [231, 200] on textarea at bounding box center [258, 206] width 131 height 28
type textarea "Timeshare- Surrender"
click at [273, 164] on label "Timeshare" at bounding box center [285, 167] width 25 height 8
click at [276, 164] on input "Timeshare" at bounding box center [278, 165] width 5 height 5
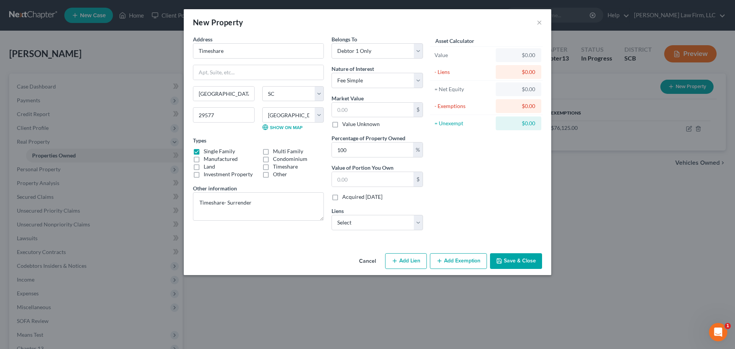
checkbox input "true"
click at [204, 150] on label "Single Family" at bounding box center [219, 151] width 31 height 8
click at [207, 150] on input "Single Family" at bounding box center [209, 149] width 5 height 5
checkbox input "false"
click at [475, 210] on div "Asset Calculator Value $0.00 - Liens $0.00 = Net Equity $0.00 - Exemptions $0.0…" at bounding box center [486, 135] width 119 height 201
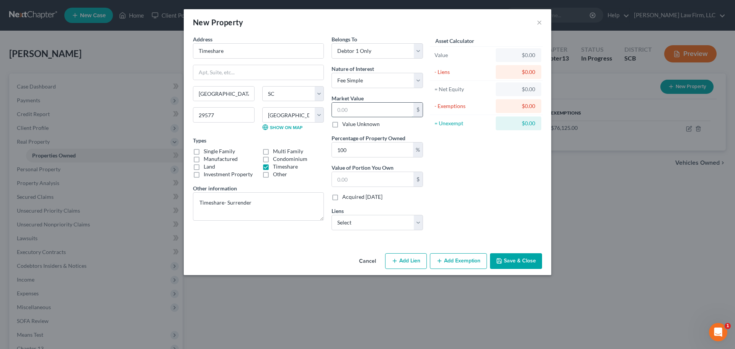
click at [359, 104] on input "text" at bounding box center [372, 110] width 81 height 15
type input "1"
type input "1.00"
type input "1"
click at [479, 230] on div "Asset Calculator Value $1.00 - Liens $0.00 = Net Equity $0.00 - Exemptions $0.0…" at bounding box center [486, 135] width 119 height 201
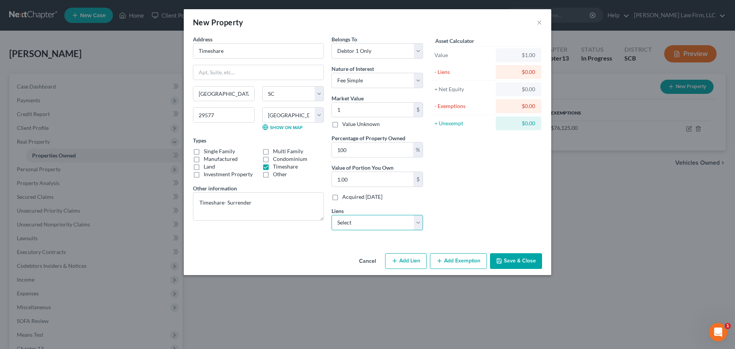
click at [379, 220] on select "Select Santander Bank - $22,772.00 Bridgecrest - $21,794.00 Lendmark - $6,153.0…" at bounding box center [376, 222] width 91 height 15
select select "3"
click at [331, 215] on select "Select Santander Bank - $22,772.00 Bridgecrest - $21,794.00 Lendmark - $6,153.0…" at bounding box center [376, 222] width 91 height 15
select select
select select "9"
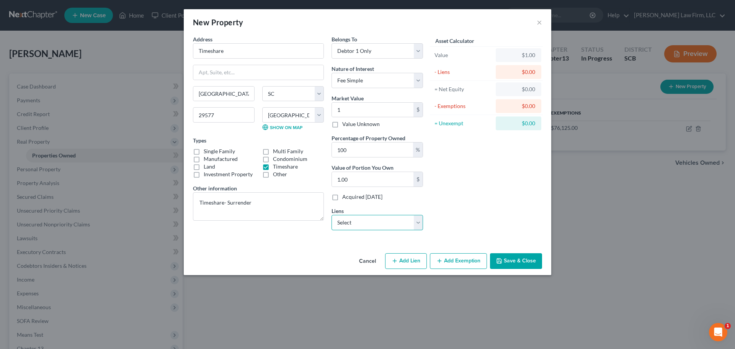
select select "0"
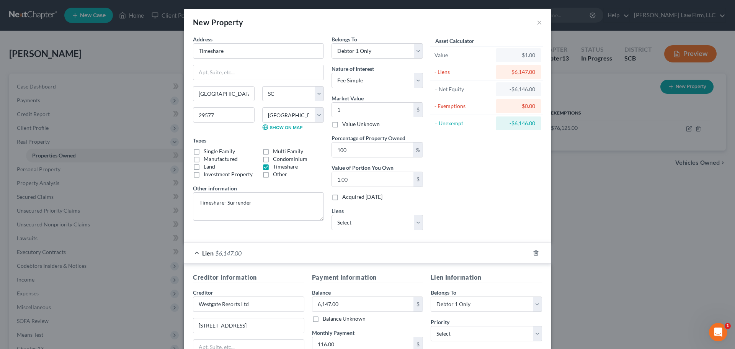
click at [447, 204] on div "Asset Calculator Value $1.00 - Liens $6,147.00 = Net Equity -$6,146.00 - Exempt…" at bounding box center [486, 135] width 119 height 201
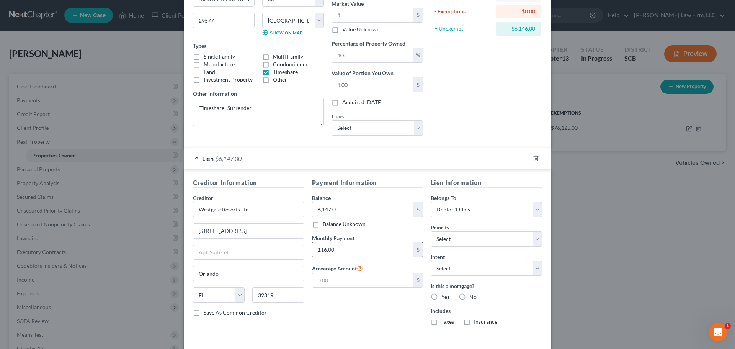
scroll to position [125, 0]
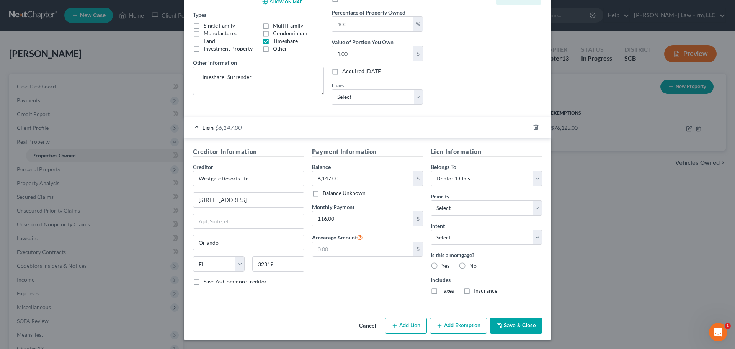
click at [516, 324] on button "Save & Close" at bounding box center [516, 325] width 52 height 16
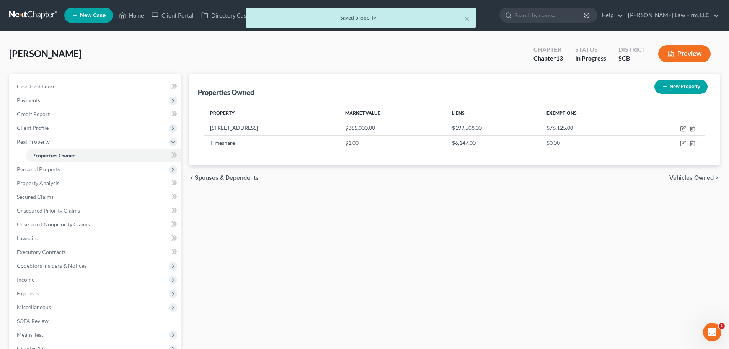
click at [672, 89] on button "New Property" at bounding box center [680, 87] width 53 height 14
select select "42"
select select "7"
select select "0"
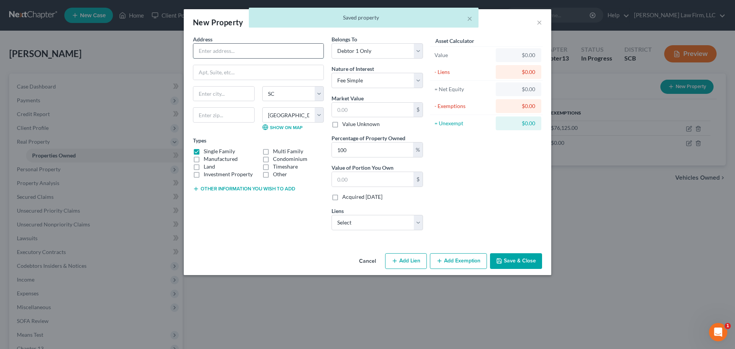
click at [255, 47] on input "text" at bounding box center [258, 51] width 130 height 15
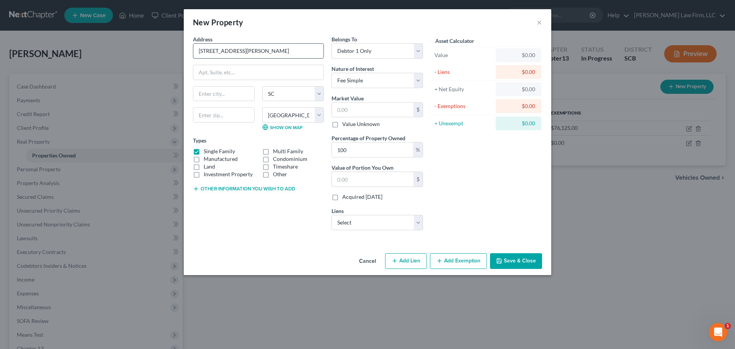
type input "1326 Dr. Evans Rd."
type input "29461"
type input "Moncks Corner"
click at [238, 187] on button "Other information you wish to add" at bounding box center [244, 189] width 102 height 6
click at [221, 197] on textarea at bounding box center [258, 206] width 131 height 28
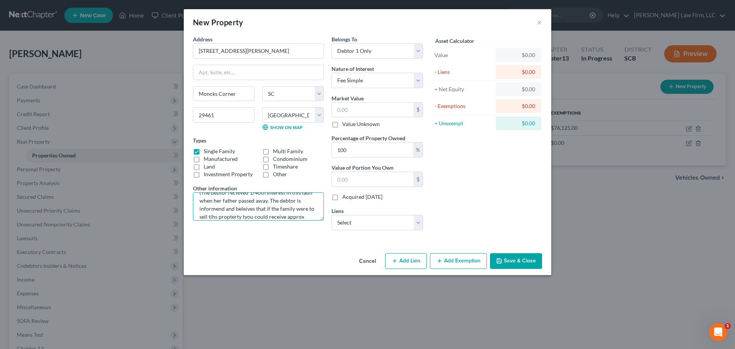
scroll to position [0, 0]
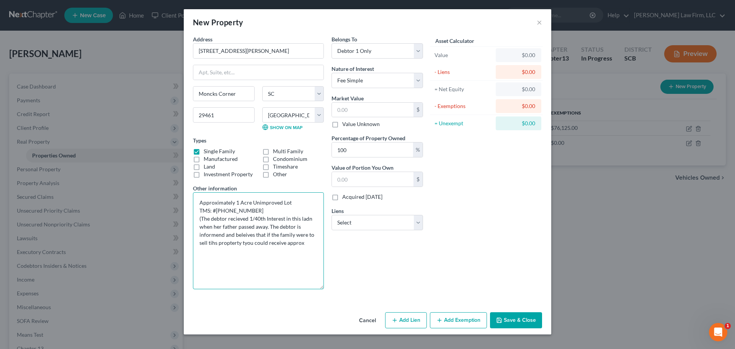
drag, startPoint x: 321, startPoint y: 217, endPoint x: 318, endPoint y: 301, distance: 83.5
click at [317, 289] on textarea "Approximately 1 Acre Unimproved Lot TMS: #162-00-02-046 (The debtor recieved 1/…" at bounding box center [258, 240] width 131 height 97
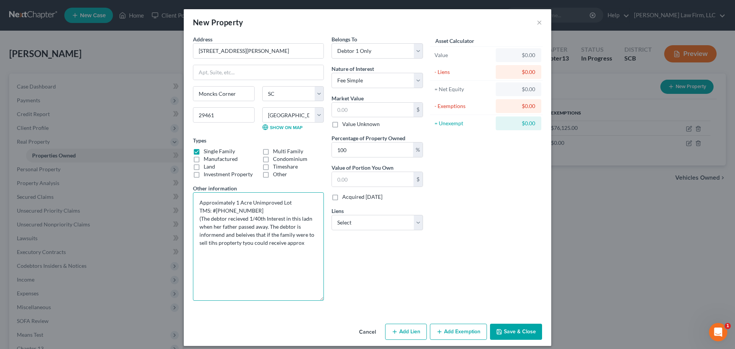
click at [234, 218] on textarea "Approximately 1 Acre Unimproved Lot TMS: #162-00-02-046 (The debtor recieved 1/…" at bounding box center [258, 246] width 131 height 108
click at [301, 220] on textarea "Approximately 1 Acre Unimproved Lot TMS: #162-00-02-046 (The debtor received 1/…" at bounding box center [258, 246] width 131 height 108
click at [213, 233] on textarea "Approximately 1 Acre Unimproved Lot TMS: #162-00-02-046 (The debtor received 1/…" at bounding box center [258, 246] width 131 height 108
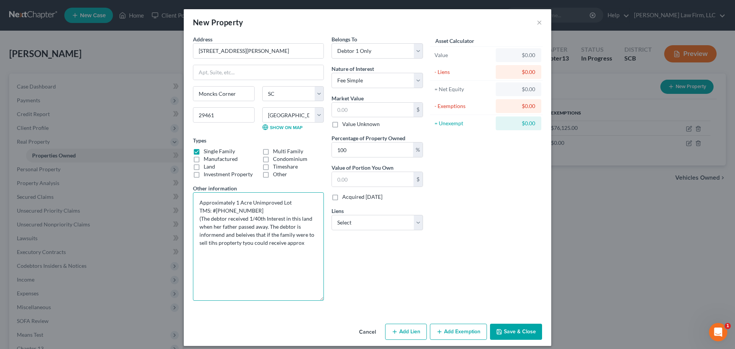
click at [213, 233] on textarea "Approximately 1 Acre Unimproved Lot TMS: #162-00-02-046 (The debtor received 1/…" at bounding box center [258, 246] width 131 height 108
click at [234, 233] on textarea "Approximately 1 Acre Unimproved Lot TMS: #162-00-02-046 (The debtor received 1/…" at bounding box center [258, 246] width 131 height 108
click at [212, 243] on textarea "Approximately 1 Acre Unimproved Lot TMS: #162-00-02-046 (The debtor received 1/…" at bounding box center [258, 246] width 131 height 108
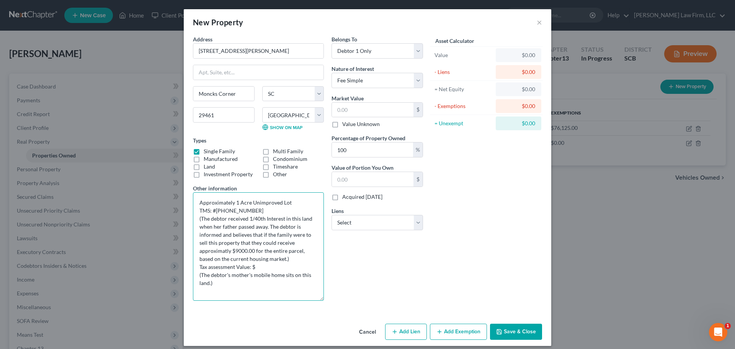
click at [214, 248] on textarea "Approximately 1 Acre Unimproved Lot TMS: #162-00-02-046 (The debtor received 1/…" at bounding box center [258, 246] width 131 height 108
click at [233, 210] on textarea "Approximately 1 Acre Unimproved Lot TMS: #162-00-02-046 (The debtor received 1/…" at bounding box center [258, 246] width 131 height 108
drag, startPoint x: 217, startPoint y: 209, endPoint x: 221, endPoint y: 210, distance: 3.9
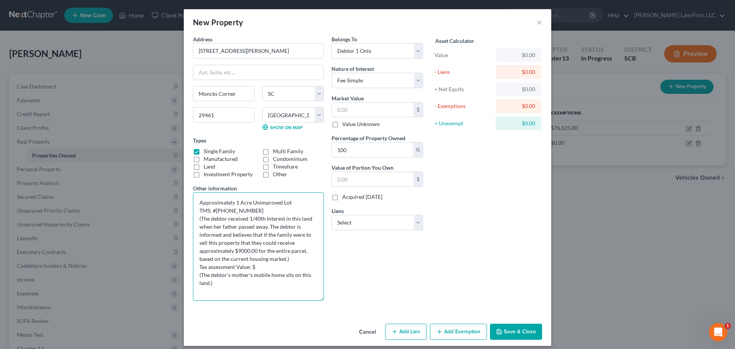
click at [218, 209] on textarea "Approximately 1 Acre Unimproved Lot TMS: #162-00-02-046 (The debtor received 1/…" at bounding box center [258, 246] width 131 height 108
click at [221, 210] on textarea "Approximately 1 Acre Unimproved Lot TMS: #162-00-02-046 (The debtor received 1/…" at bounding box center [258, 246] width 131 height 108
drag, startPoint x: 214, startPoint y: 210, endPoint x: 259, endPoint y: 213, distance: 44.5
click at [259, 213] on textarea "Approximately 1 Acre Unimproved Lot TMS: #163-00-02-046 (The debtor received 1/…" at bounding box center [258, 246] width 131 height 108
drag, startPoint x: 215, startPoint y: 209, endPoint x: 249, endPoint y: 210, distance: 34.1
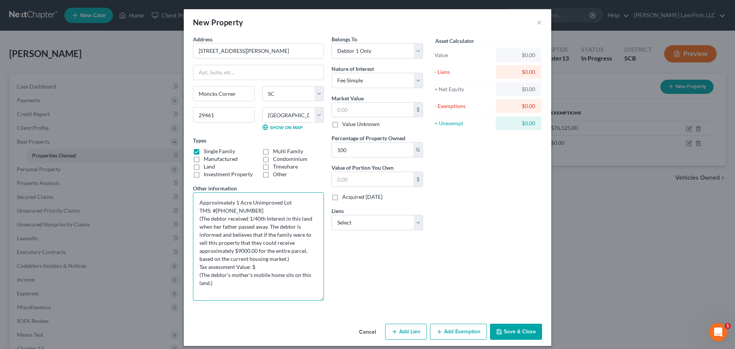
click at [249, 210] on textarea "Approximately 1 Acre Unimproved Lot TMS: #163-00-02-046 (The debtor received 1/…" at bounding box center [258, 246] width 131 height 108
drag, startPoint x: 213, startPoint y: 210, endPoint x: 252, endPoint y: 211, distance: 39.0
click at [252, 211] on textarea "Approximately 1 Acre Unimproved Lot TMS: #163-00-02-046 (The debtor received 1/…" at bounding box center [258, 246] width 131 height 108
click at [257, 283] on textarea "Approximately 1 Acre Unimproved Lot TMS: #163-00-02-046 (The debtor received 1/…" at bounding box center [258, 246] width 131 height 108
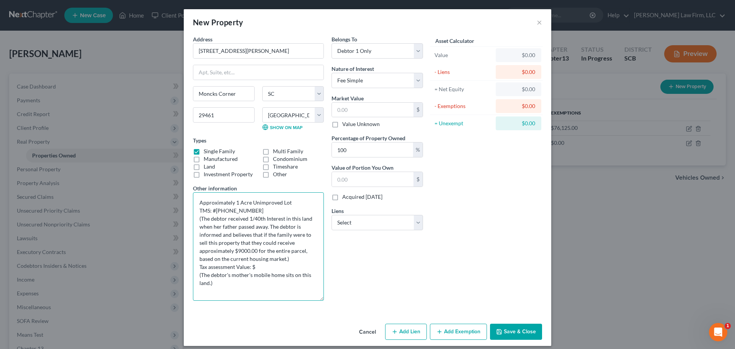
click at [269, 270] on textarea "Approximately 1 Acre Unimproved Lot TMS: #163-00-02-046 (The debtor received 1/…" at bounding box center [258, 246] width 131 height 108
click at [256, 267] on textarea "Approximately 1 Acre Unimproved Lot TMS: #163-00-02-046 (The debtor received 1/…" at bounding box center [258, 246] width 131 height 108
click at [237, 252] on textarea "Approximately 1 Acre Unimproved Lot TMS: #163-00-02-046 (The debtor received 1/…" at bounding box center [258, 246] width 131 height 108
type textarea "Approximately 1 Acre Unimproved Lot TMS: #163-00-02-046 (The debtor received 1/…"
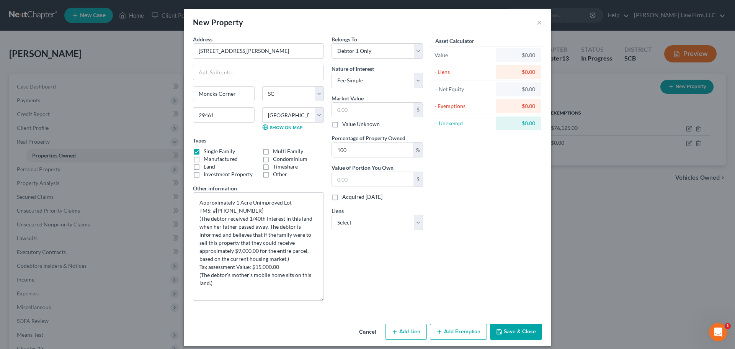
click at [417, 277] on div "Belongs To * Select Debtor 1 Only Debtor 2 Only Debtor 1 And Debtor 2 Only At L…" at bounding box center [376, 170] width 99 height 271
click at [511, 331] on button "Save & Close" at bounding box center [516, 331] width 52 height 16
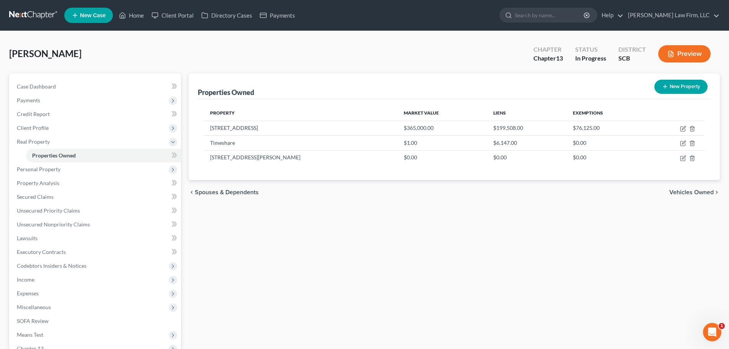
click at [662, 90] on button "New Property" at bounding box center [680, 87] width 53 height 14
select select "42"
select select "7"
select select "0"
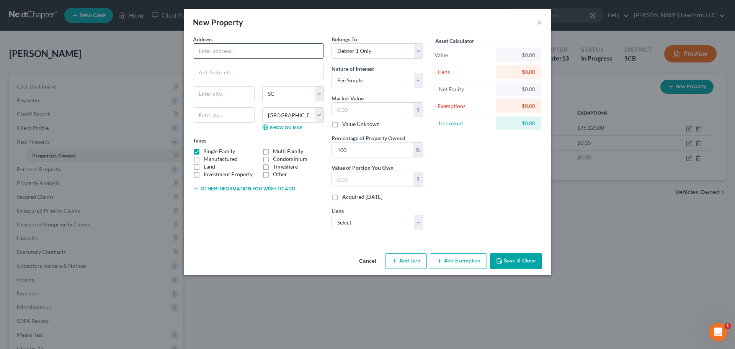
click at [273, 54] on input "text" at bounding box center [258, 51] width 130 height 15
type input "1334 Dr. Evans Road"
type input "29461"
type input "Moncks Corner"
click at [268, 189] on button "Other information you wish to add" at bounding box center [244, 189] width 102 height 6
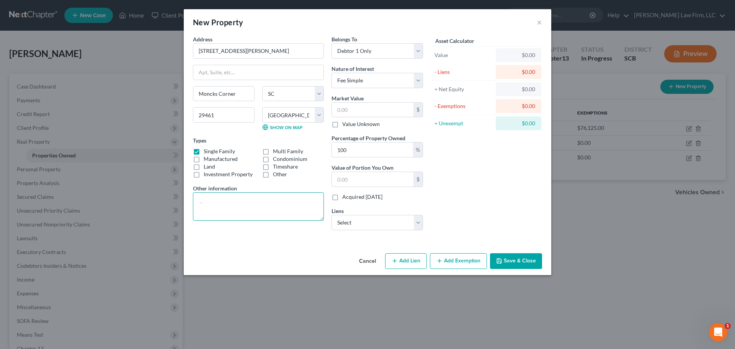
click at [231, 201] on textarea at bounding box center [258, 206] width 131 height 28
click at [266, 205] on textarea "Unimproved Lot TMS # 163-00-02-076" at bounding box center [258, 206] width 131 height 28
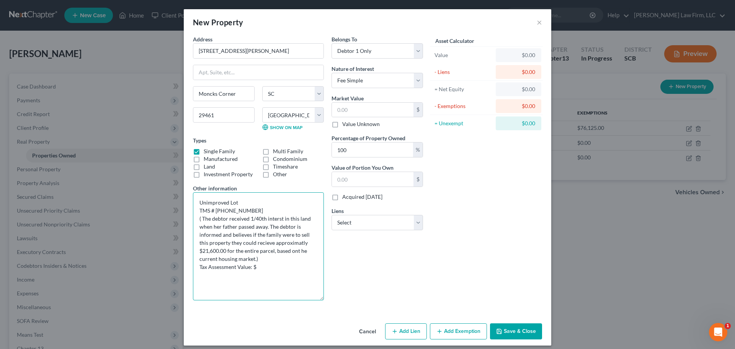
scroll to position [0, 0]
drag, startPoint x: 318, startPoint y: 218, endPoint x: 309, endPoint y: 305, distance: 87.4
click at [309, 300] on textarea "Unimproved Lot TMS # 163-00-02-076 ( The debtor received 1/40th interst in this…" at bounding box center [258, 246] width 131 height 108
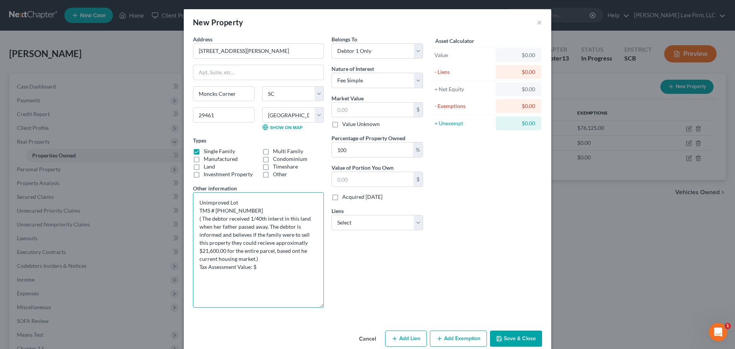
click at [270, 218] on textarea "Unimproved Lot TMS # 163-00-02-076 ( The debtor received 1/40th interst in this…" at bounding box center [258, 249] width 131 height 115
click at [252, 242] on textarea "Unimproved Lot TMS # 163-00-02-076 ( The debtor received 1/40th interest in thi…" at bounding box center [258, 249] width 131 height 115
click at [277, 241] on textarea "Unimproved Lot TMS # 163-00-02-076 ( The debtor received 1/40th interest in thi…" at bounding box center [258, 249] width 131 height 115
click at [293, 251] on textarea "Unimproved Lot TMS # 163-00-02-076 ( The debtor received 1/40th interest in thi…" at bounding box center [258, 249] width 131 height 115
click at [285, 273] on textarea "Unimproved Lot TMS # 163-00-02-076 ( The debtor received 1/40th interest in thi…" at bounding box center [258, 249] width 131 height 115
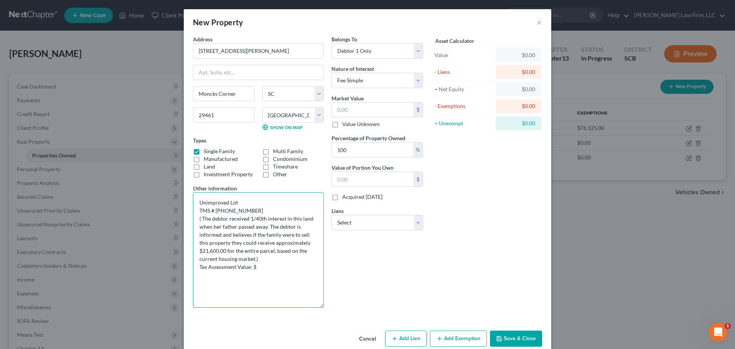
drag, startPoint x: 249, startPoint y: 210, endPoint x: 212, endPoint y: 209, distance: 36.4
click at [212, 209] on textarea "Unimproved Lot TMS # 163-00-02-076 ( The debtor received 1/40th interest in thi…" at bounding box center [258, 249] width 131 height 115
drag, startPoint x: 267, startPoint y: 276, endPoint x: 262, endPoint y: 255, distance: 21.2
click at [267, 276] on textarea "Unimproved Lot TMS # 163-00-02-076 ( The debtor received 1/40th interest in thi…" at bounding box center [258, 249] width 131 height 115
drag, startPoint x: 254, startPoint y: 208, endPoint x: 212, endPoint y: 210, distance: 42.9
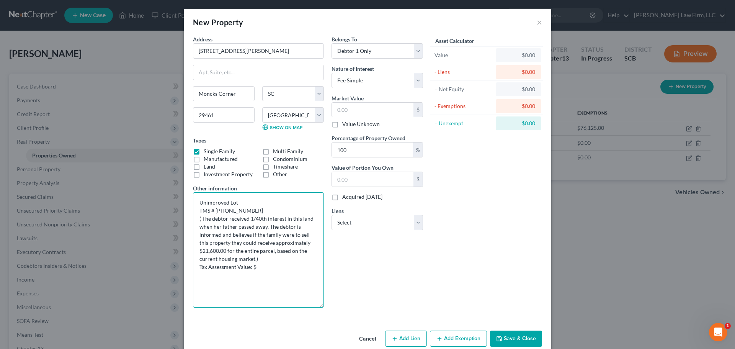
click at [212, 210] on textarea "Unimproved Lot TMS # 163-00-02-076 ( The debtor received 1/40th interest in thi…" at bounding box center [258, 249] width 131 height 115
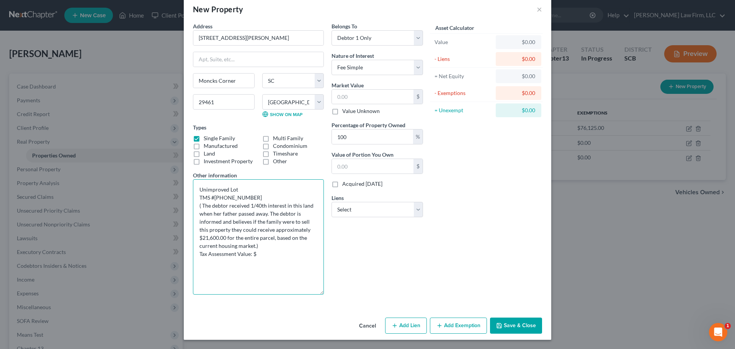
type textarea "Unimproved Lot TMS #163-00-02-016 ( The debtor received 1/40th interest in this…"
click at [359, 326] on button "Cancel" at bounding box center [367, 325] width 29 height 15
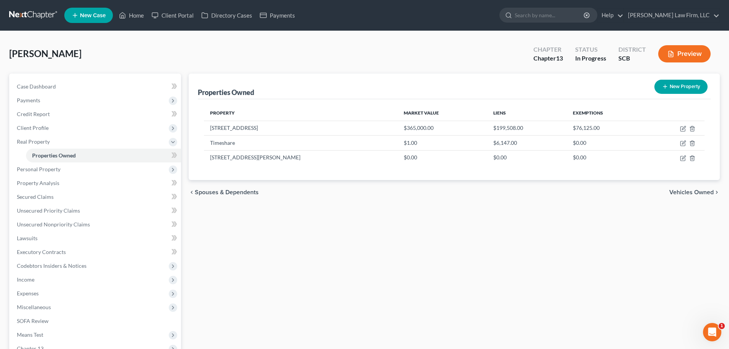
click at [671, 87] on button "New Property" at bounding box center [680, 87] width 53 height 14
select select "42"
select select "7"
select select "0"
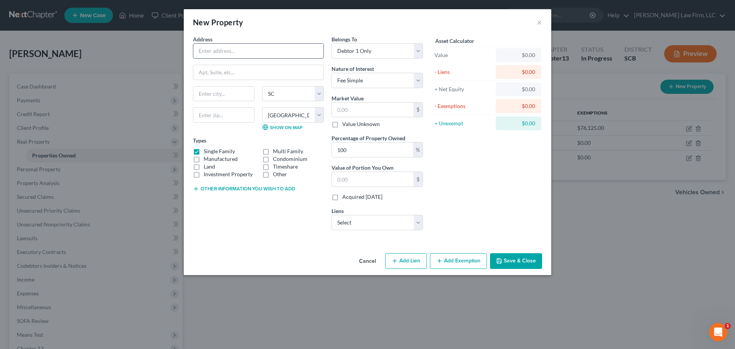
click at [250, 50] on input "text" at bounding box center [258, 51] width 130 height 15
type input "1334"
click at [366, 263] on button "Cancel" at bounding box center [367, 261] width 29 height 15
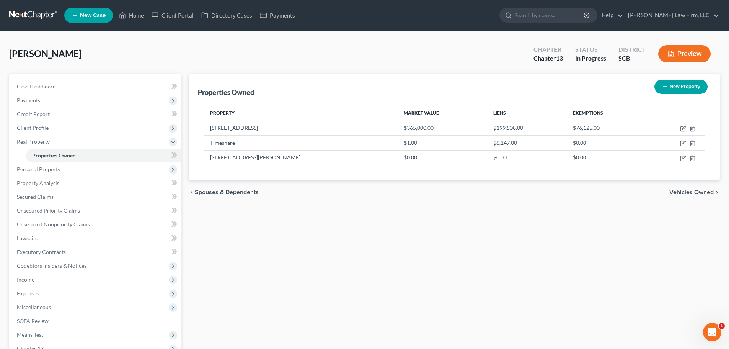
click at [686, 91] on button "New Property" at bounding box center [680, 87] width 53 height 14
select select "42"
select select "7"
select select "0"
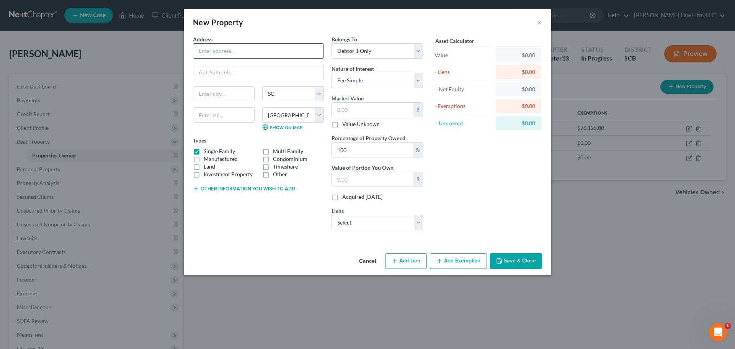
click at [259, 52] on input "text" at bounding box center [258, 51] width 130 height 15
type input "1334 Dr. Evans Road"
click at [271, 189] on button "Other information you wish to add" at bounding box center [244, 189] width 102 height 6
click at [241, 196] on textarea at bounding box center [258, 206] width 131 height 28
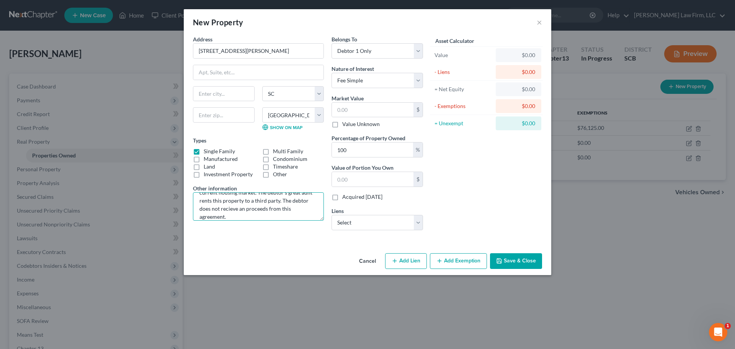
scroll to position [74, 0]
click at [228, 197] on textarea "House and 3.72 Acre Lot TMS: # 163-00-02-017 (The debtor received 1/40th intere…" at bounding box center [258, 206] width 131 height 28
click at [230, 206] on textarea "House and 3.72 Acre Lot TMS: # 163-00-02-017 (The debtor received 1/40th intere…" at bounding box center [258, 206] width 131 height 28
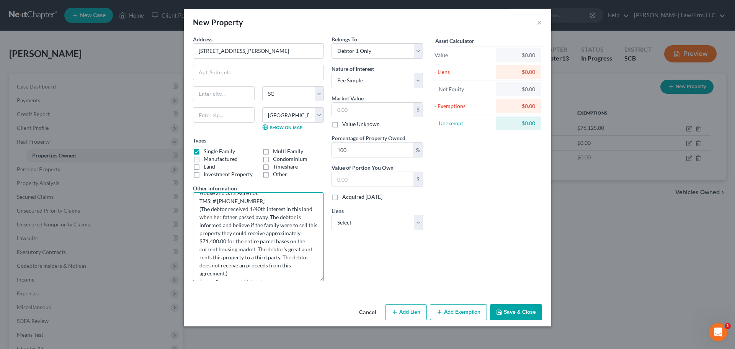
scroll to position [3, 0]
drag, startPoint x: 320, startPoint y: 218, endPoint x: 309, endPoint y: 295, distance: 78.3
click at [309, 281] on textarea "House and 3.72 Acre Lot TMS: # 163-00-02-017 (The debtor received 1/40th intere…" at bounding box center [258, 236] width 131 height 89
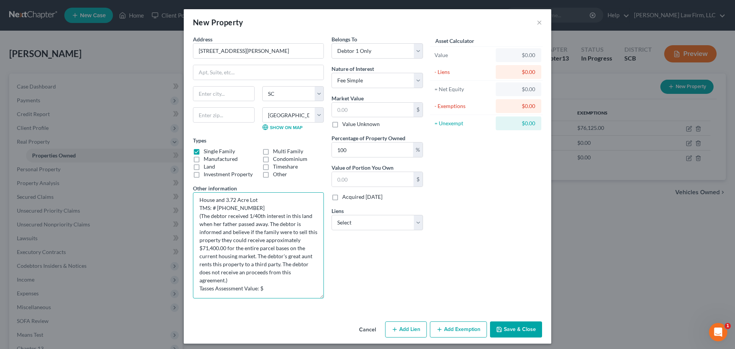
click at [271, 289] on textarea "House and 3.72 Acre Lot TMS: # 163-00-02-017 (The debtor received 1/40th intere…" at bounding box center [258, 245] width 131 height 106
click at [266, 287] on textarea "House and 3.72 Acre Lot TMS: # 163-00-02-017 (The debtor received 1/40th intere…" at bounding box center [258, 245] width 131 height 106
type textarea "House and 3.72 Acre Lot TMS: # 163-00-02-017 (The debtor received 1/40th intere…"
click at [352, 75] on select "Select Fee Simple Joint Tenant Life Estate Equitable Interest Future Interest T…" at bounding box center [376, 80] width 91 height 15
select select "2"
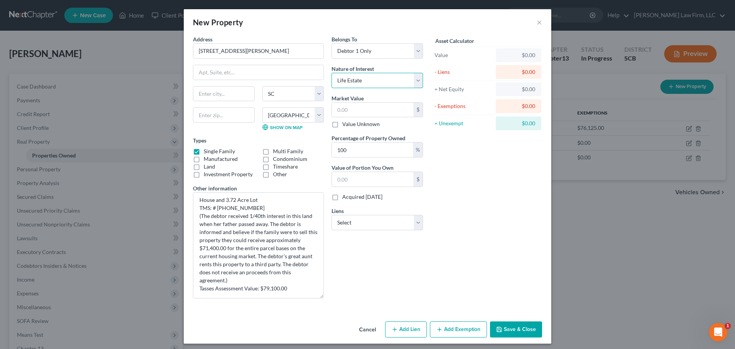
click at [331, 73] on select "Select Fee Simple Joint Tenant Life Estate Equitable Interest Future Interest T…" at bounding box center [376, 80] width 91 height 15
click at [383, 111] on input "text" at bounding box center [372, 110] width 81 height 15
type input "7"
type input "7.00"
type input "71"
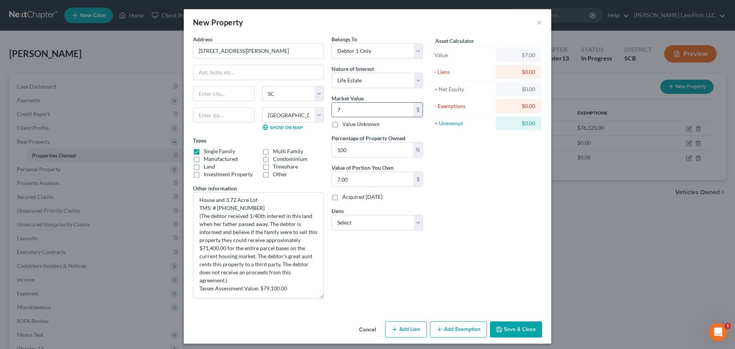
type input "71.00"
type input "714"
type input "714.00"
type input "7140"
type input "7,140.00"
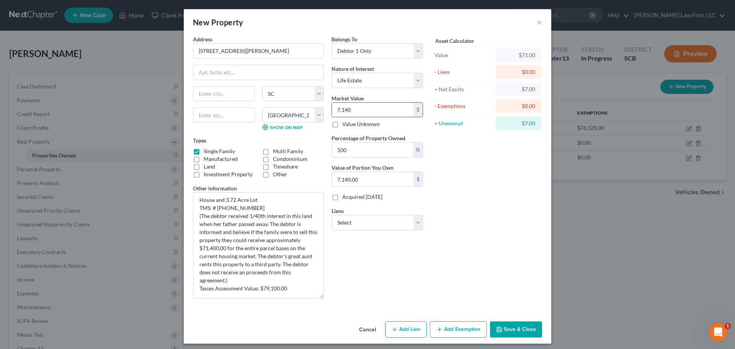
type input "7,1400"
type input "71,400.00"
type input "71,400"
click at [435, 239] on div "Asset Calculator Value $71,400.00 - Liens $0.00 = Net Equity $71.00 - Exemption…" at bounding box center [486, 169] width 119 height 269
click at [494, 325] on button "Save & Close" at bounding box center [516, 329] width 52 height 16
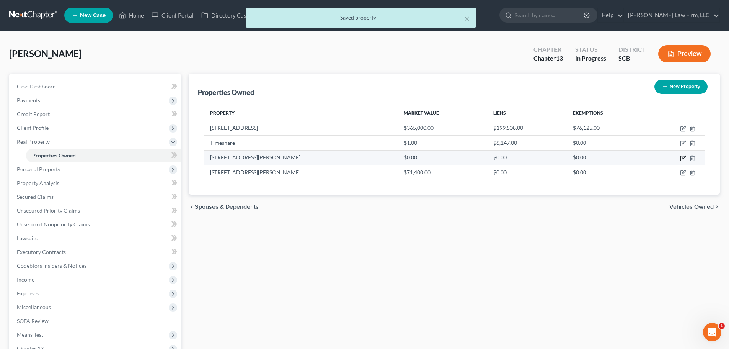
click at [684, 156] on icon "button" at bounding box center [683, 156] width 3 height 3
select select "42"
select select "7"
select select "0"
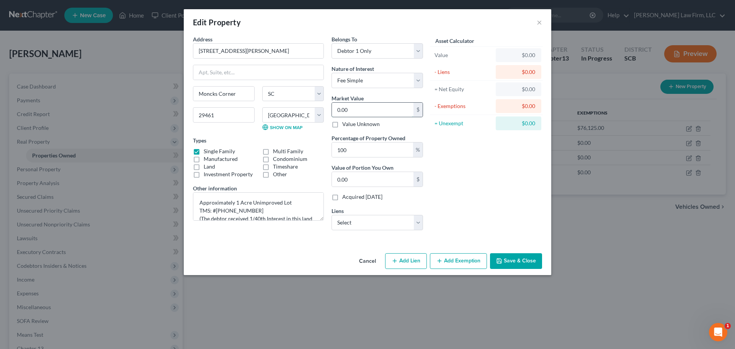
click at [377, 107] on input "0.00" at bounding box center [372, 110] width 81 height 15
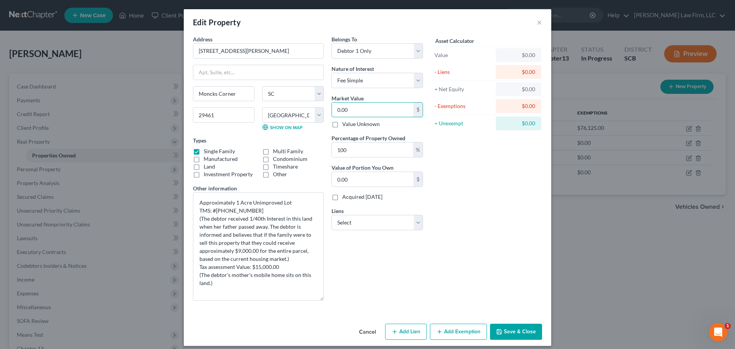
drag, startPoint x: 319, startPoint y: 216, endPoint x: 332, endPoint y: 287, distance: 71.5
click at [332, 297] on div "Address * 1326 Dr. Evans Rd. Moncks Corner State AL AK AR AZ CA CO CT DE DC FL …" at bounding box center [308, 170] width 238 height 271
click at [368, 112] on input "0.00" at bounding box center [372, 110] width 81 height 15
drag, startPoint x: 368, startPoint y: 112, endPoint x: 284, endPoint y: 135, distance: 86.9
click at [290, 135] on div "Address * 1326 Dr. Evans Rd. Moncks Corner State AL AK AR AZ CA CO CT DE DC FL …" at bounding box center [308, 171] width 238 height 272
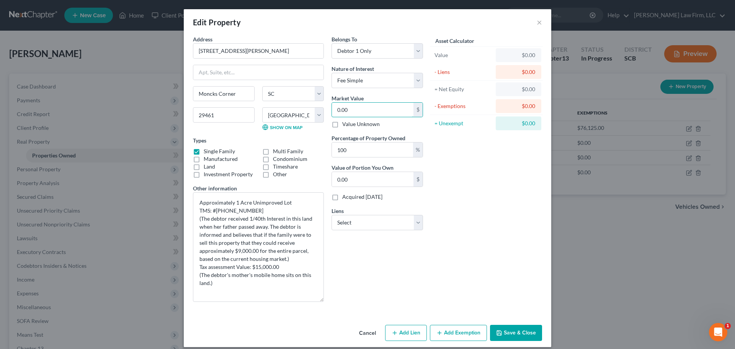
type input "9"
type input "9.00"
type input "90"
type input "90.00"
type input "900"
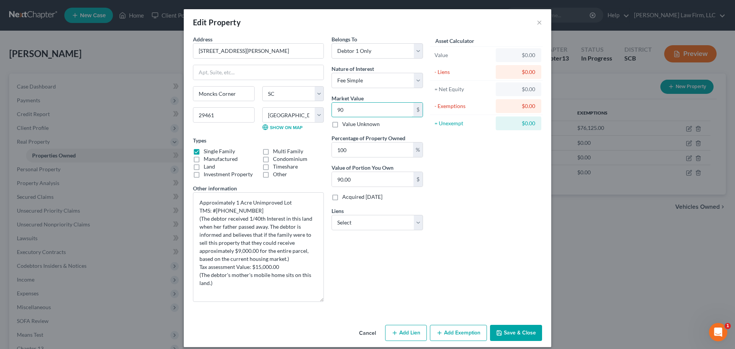
type input "900.00"
type input "9000"
type input "9,000.00"
type input "9,000"
click at [361, 80] on select "Select Fee Simple Joint Tenant Life Estate Equitable Interest Future Interest T…" at bounding box center [376, 80] width 91 height 15
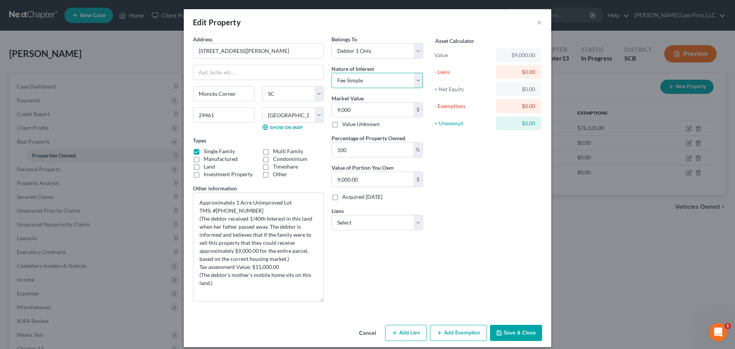
select select "2"
click at [331, 73] on select "Select Fee Simple Joint Tenant Life Estate Equitable Interest Future Interest T…" at bounding box center [376, 80] width 91 height 15
drag, startPoint x: 469, startPoint y: 227, endPoint x: 497, endPoint y: 345, distance: 120.7
click at [492, 315] on div "Address * 1326 Dr. Evans Rd. Moncks Corner State AL AK AR AZ CA CO CT DE DC FL …" at bounding box center [367, 178] width 367 height 286
click at [513, 337] on button "Save & Close" at bounding box center [516, 332] width 52 height 16
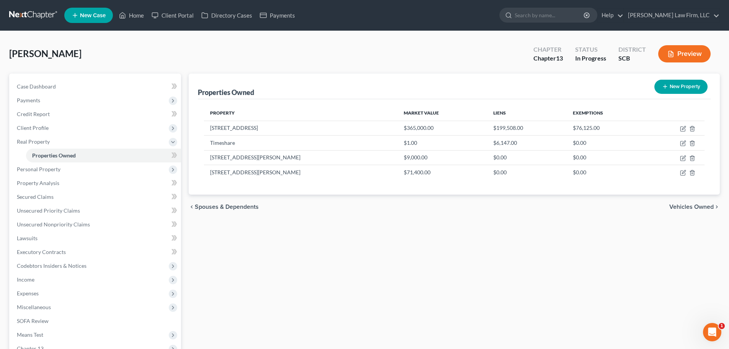
click at [315, 276] on div "Properties Owned New Property Property Market Value Liens Exemptions 161 Blacks…" at bounding box center [454, 252] width 539 height 359
click at [512, 262] on div "Properties Owned New Property Property Market Value Liens Exemptions 161 Blacks…" at bounding box center [454, 252] width 539 height 359
click at [679, 159] on td at bounding box center [676, 157] width 58 height 15
click at [686, 158] on td at bounding box center [676, 157] width 58 height 15
click at [682, 158] on icon "button" at bounding box center [683, 156] width 3 height 3
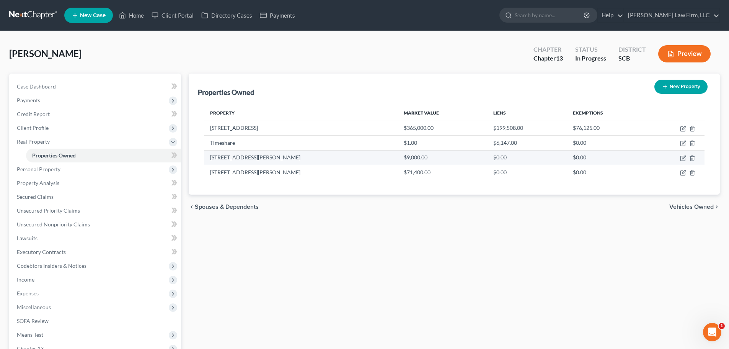
select select "42"
select select "7"
select select "0"
select select "2"
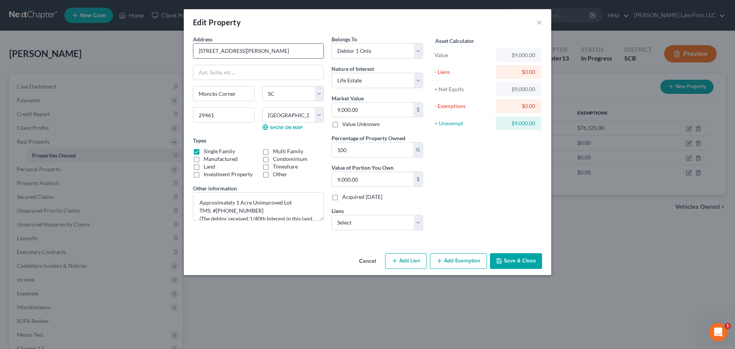
click at [291, 46] on input "1326 Dr. Evans Rd." at bounding box center [258, 51] width 130 height 15
type input "1326 Dr. Evans Road"
type input "r"
click at [520, 261] on button "Save & Close" at bounding box center [516, 261] width 52 height 16
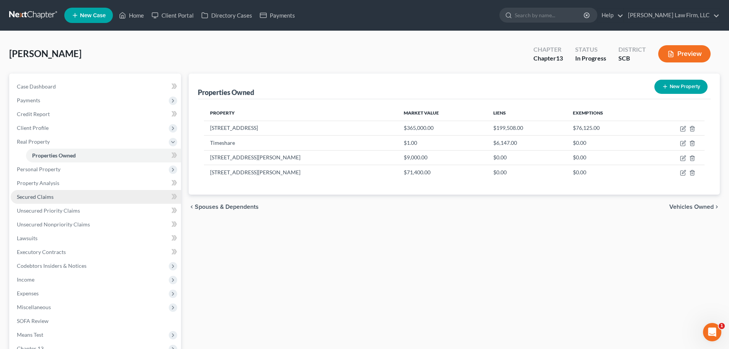
click at [54, 195] on link "Secured Claims" at bounding box center [96, 197] width 170 height 14
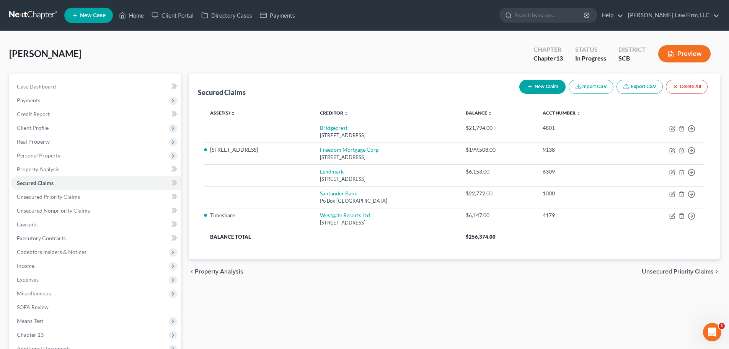
click at [534, 85] on button "New Claim" at bounding box center [542, 87] width 46 height 14
select select "0"
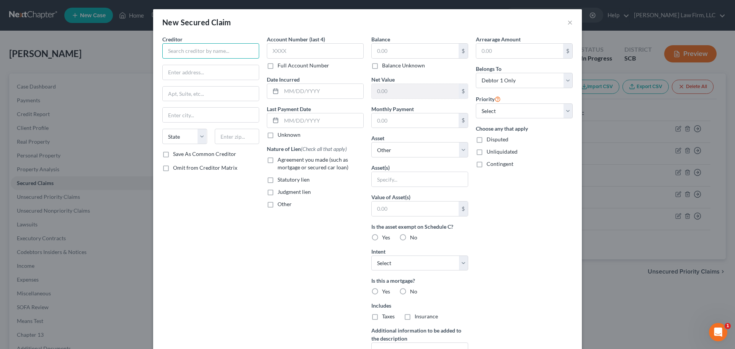
click at [194, 50] on input "text" at bounding box center [210, 50] width 97 height 15
type input "Westgate Resorts"
click at [223, 57] on input "Westgate Resorts" at bounding box center [210, 50] width 97 height 15
click at [312, 55] on input "text" at bounding box center [315, 50] width 97 height 15
type input "4179"
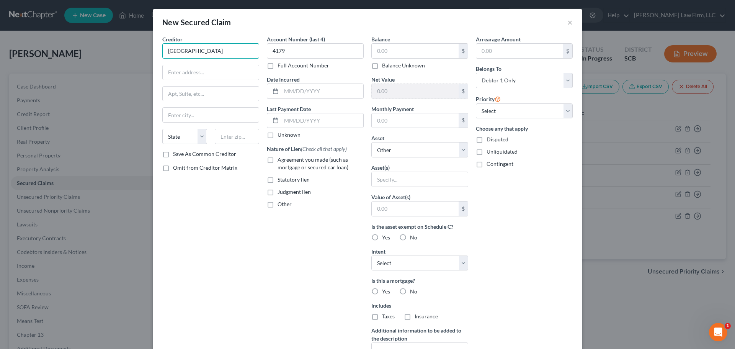
click at [231, 54] on input "Westgate Resorts" at bounding box center [210, 50] width 97 height 15
click at [282, 162] on span "Agreement you made (such as mortgage or secured car loan)" at bounding box center [312, 163] width 71 height 14
click at [282, 161] on input "Agreement you made (such as mortgage or secured car loan)" at bounding box center [282, 158] width 5 height 5
checkbox input "true"
click at [277, 205] on label "Other" at bounding box center [284, 204] width 14 height 8
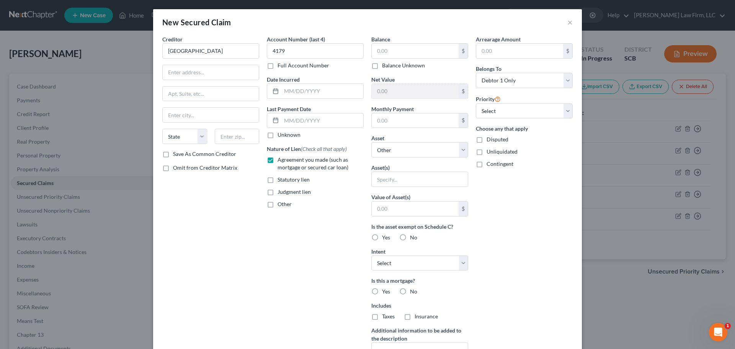
click at [280, 205] on input "Other" at bounding box center [282, 202] width 5 height 5
checkbox input "true"
click at [289, 221] on input "text" at bounding box center [315, 221] width 96 height 15
type input "Timeshare Maintenance Fees"
type input "993.00"
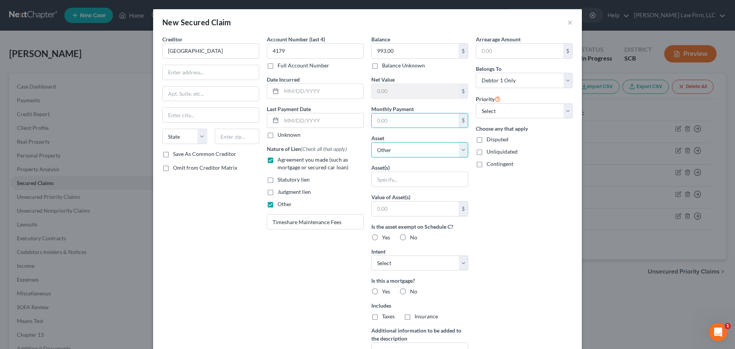
click at [428, 146] on select "Select Other Multiple Assets Timeshare - $1.0 1326 Dr. Evans Road - $9000.0 161…" at bounding box center [419, 149] width 97 height 15
select select "2"
click at [371, 142] on select "Select Other Multiple Assets Timeshare - $1.0 1326 Dr. Evans Road - $9000.0 161…" at bounding box center [419, 149] width 97 height 15
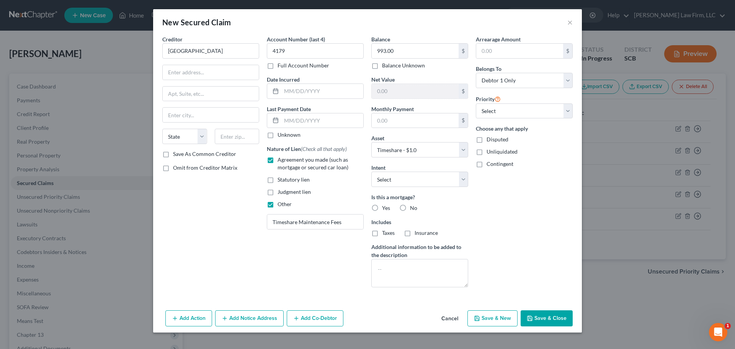
click at [410, 208] on label "No" at bounding box center [413, 208] width 7 height 8
click at [413, 208] on input "No" at bounding box center [415, 206] width 5 height 5
radio input "true"
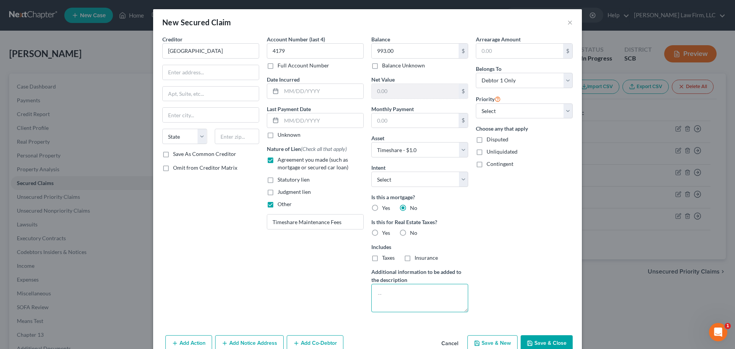
click at [399, 286] on textarea at bounding box center [419, 297] width 97 height 28
type textarea "(Surrender)"
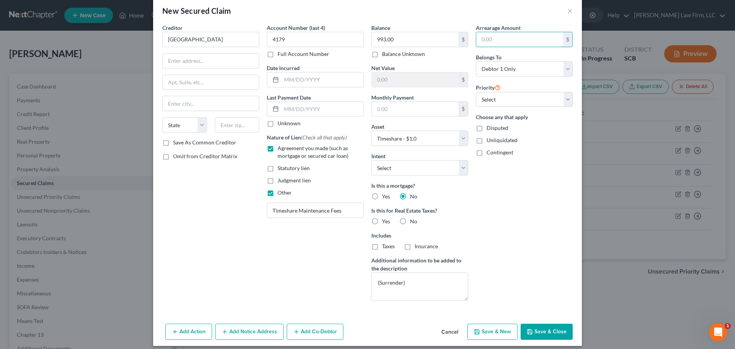
scroll to position [18, 0]
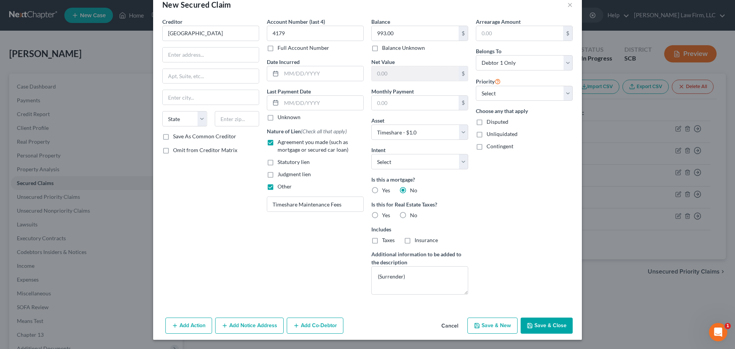
click at [529, 319] on button "Save & Close" at bounding box center [546, 325] width 52 height 16
select select
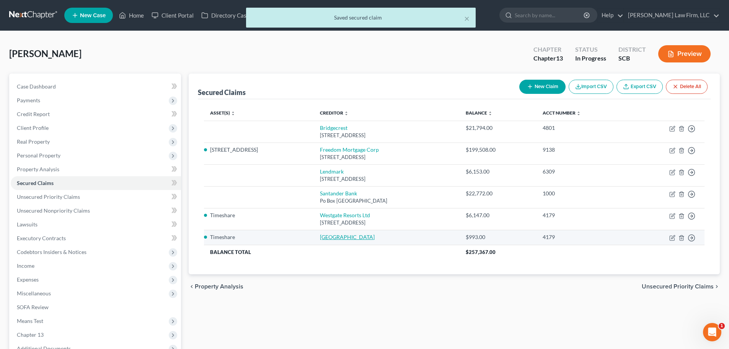
click at [337, 235] on link "Westgate Resorts" at bounding box center [347, 236] width 55 height 7
select select "2"
select select "0"
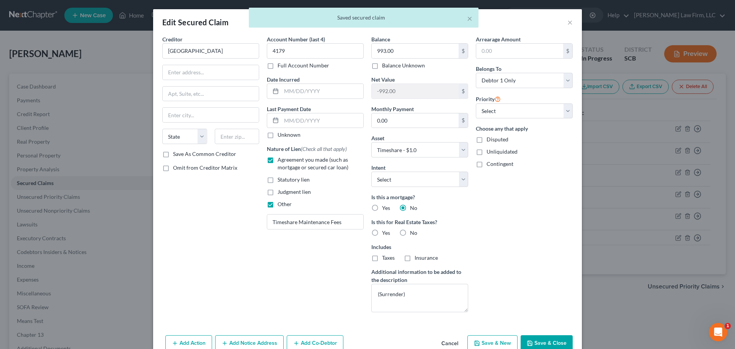
click at [565, 24] on body "Home New Case Client Portal Directory Cases Payments Meredith Law Firm, LLC msa…" at bounding box center [367, 224] width 735 height 448
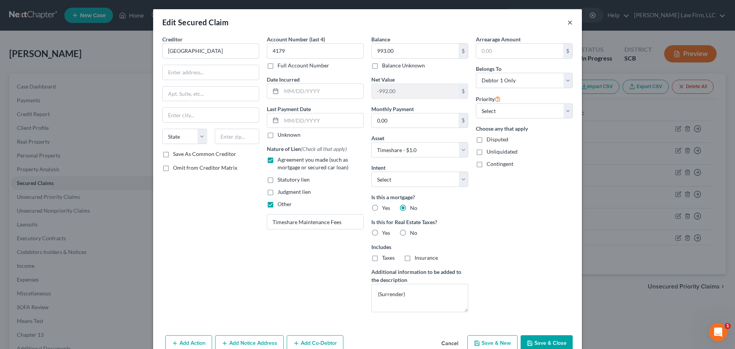
click at [567, 20] on button "×" at bounding box center [569, 22] width 5 height 9
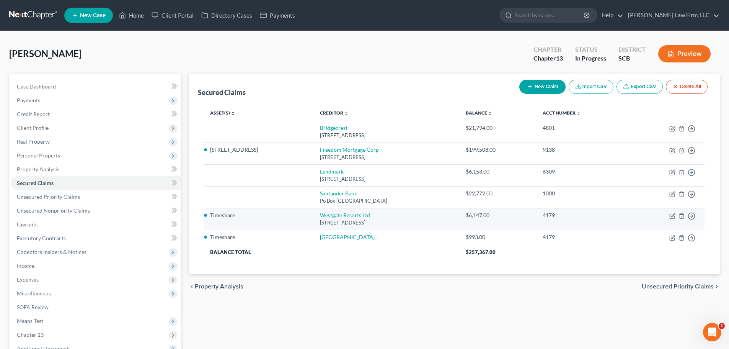
drag, startPoint x: 399, startPoint y: 219, endPoint x: 303, endPoint y: 223, distance: 95.7
click at [314, 223] on td "Westgate Resorts Ltd 5601 Windhover Dr, Orlando, FL 32819" at bounding box center [386, 219] width 145 height 22
copy div "5601 Windhover Dr, Orlando, FL 32819"
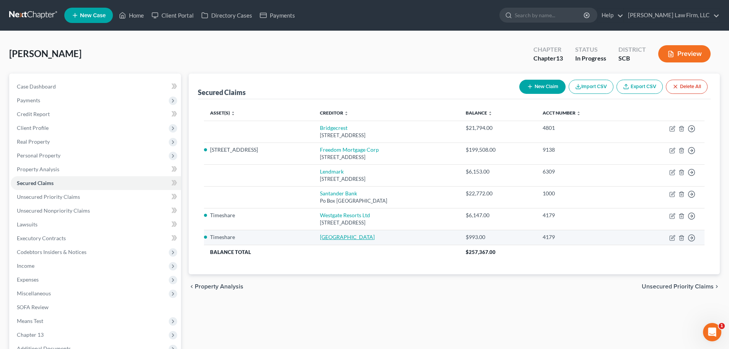
click at [337, 236] on link "Westgate Resorts" at bounding box center [347, 236] width 55 height 7
select select "2"
select select "0"
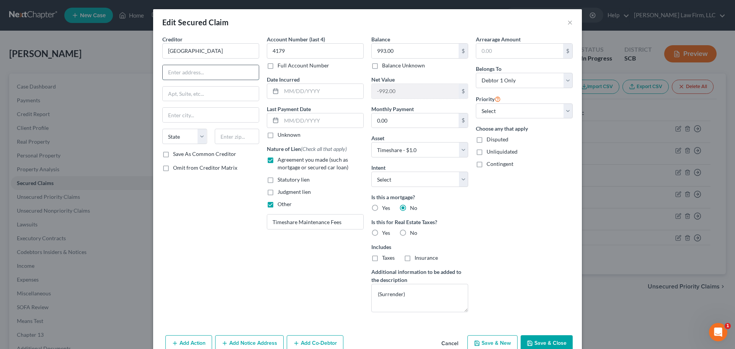
click at [225, 69] on input "text" at bounding box center [211, 72] width 96 height 15
paste input "5601 Windhover Dr, Orlando, FL 32819"
type input "5601 Windhover Dr, Orlando, FL 32819"
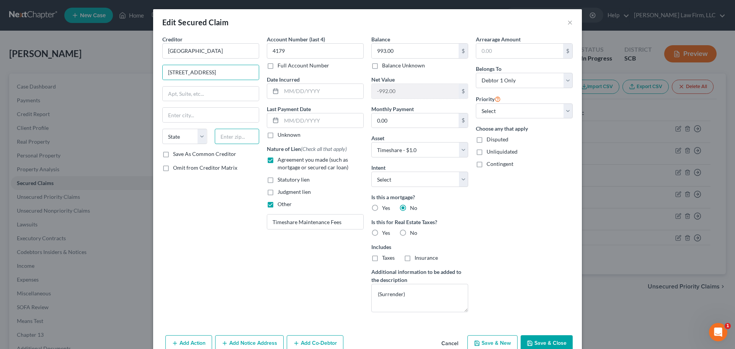
click at [225, 137] on input "text" at bounding box center [237, 136] width 45 height 15
drag, startPoint x: 224, startPoint y: 70, endPoint x: 263, endPoint y: 73, distance: 39.2
click at [263, 73] on div "Creditor * Westgate Resorts 5601 Windhover Dr, Orlando, FL 32819 State AL AK AR…" at bounding box center [367, 176] width 418 height 283
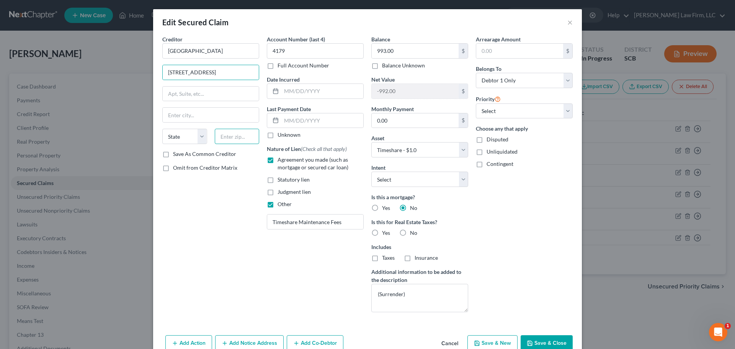
click at [240, 135] on input "text" at bounding box center [237, 136] width 45 height 15
type input "32819"
type input "Orlando"
select select "9"
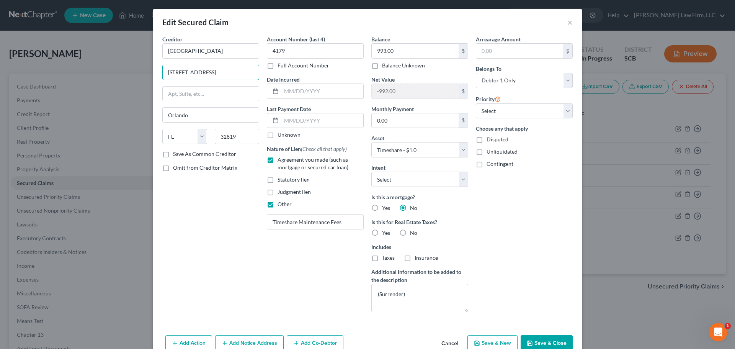
drag, startPoint x: 236, startPoint y: 73, endPoint x: 293, endPoint y: 78, distance: 58.0
click at [293, 78] on div "Creditor * Westgate Resorts 5601 Windhover Dr, Orlando, FL 32819 Orlando State …" at bounding box center [367, 176] width 418 height 283
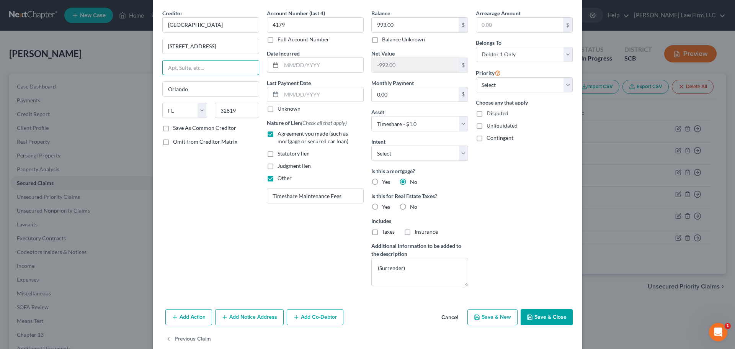
scroll to position [39, 0]
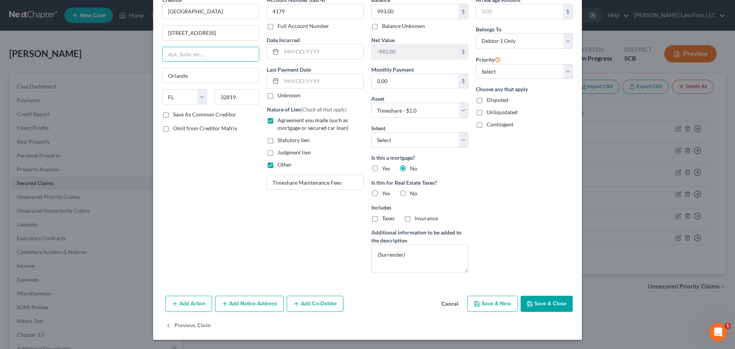
click at [531, 301] on button "Save & Close" at bounding box center [546, 303] width 52 height 16
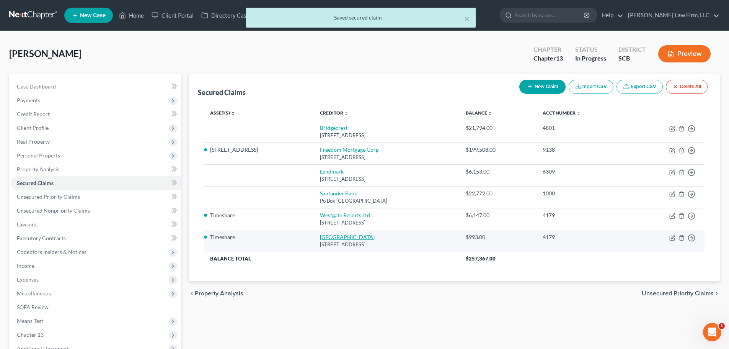
click at [347, 238] on link "Westgate Resorts" at bounding box center [347, 236] width 55 height 7
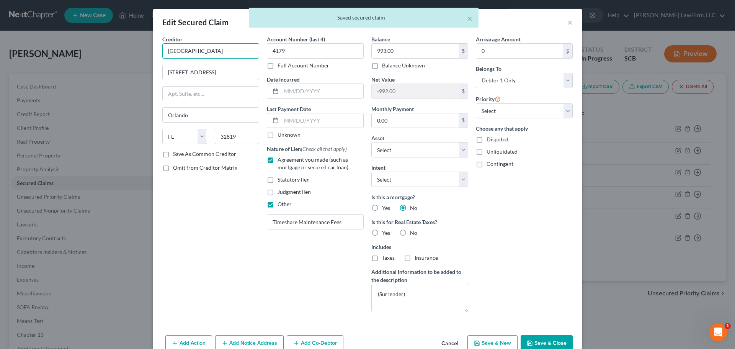
click at [230, 57] on input "Westgate Resorts" at bounding box center [210, 50] width 97 height 15
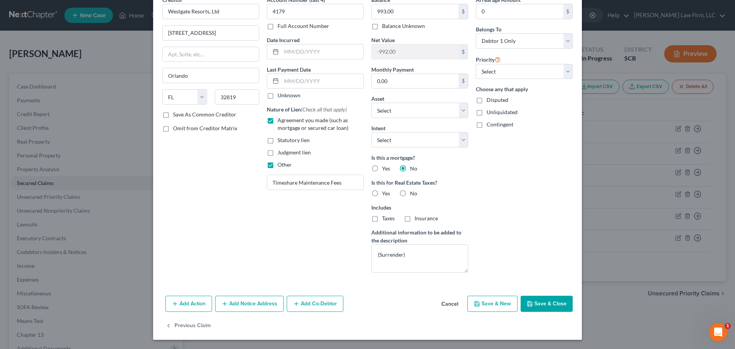
click at [549, 304] on button "Save & Close" at bounding box center [546, 303] width 52 height 16
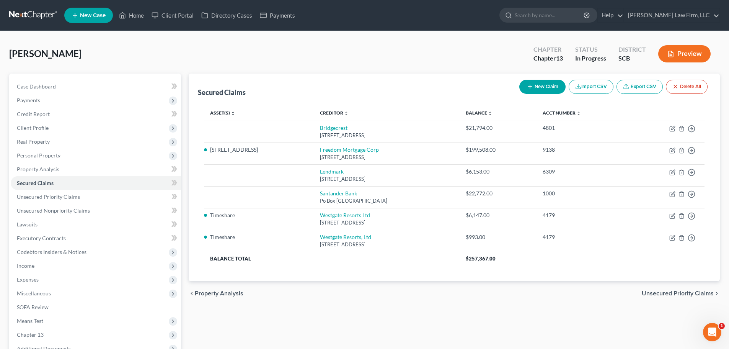
click at [534, 89] on button "New Claim" at bounding box center [542, 87] width 46 height 14
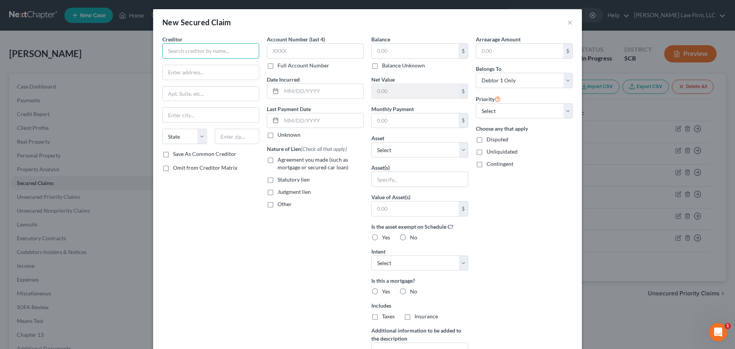
click at [221, 51] on input "text" at bounding box center [210, 50] width 97 height 15
click at [277, 161] on label "Agreement you made (such as mortgage or secured car loan)" at bounding box center [320, 163] width 86 height 15
click at [280, 161] on input "Agreement you made (such as mortgage or secured car loan)" at bounding box center [282, 158] width 5 height 5
click at [277, 204] on label "Other" at bounding box center [284, 204] width 14 height 8
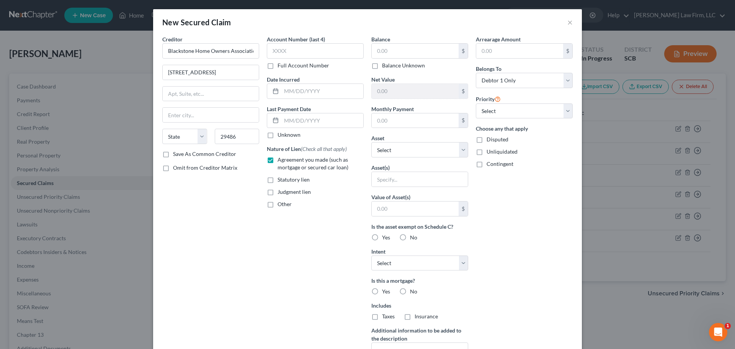
click at [280, 204] on input "Other" at bounding box center [282, 202] width 5 height 5
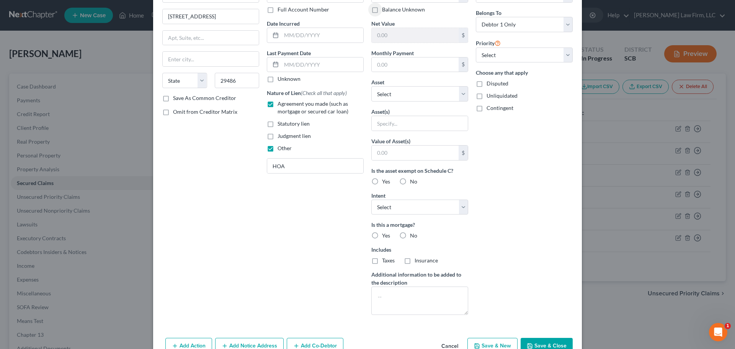
scroll to position [76, 0]
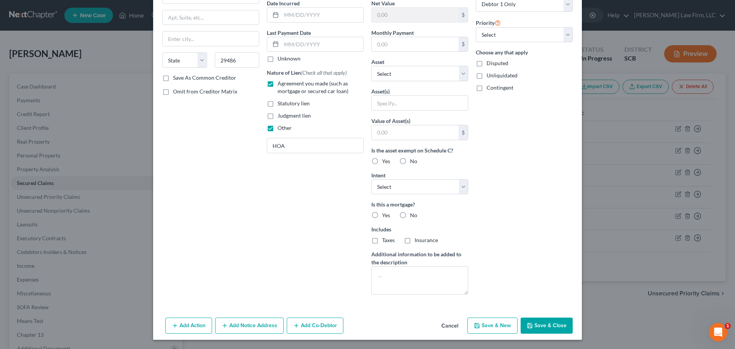
click at [548, 327] on button "Save & Close" at bounding box center [546, 325] width 52 height 16
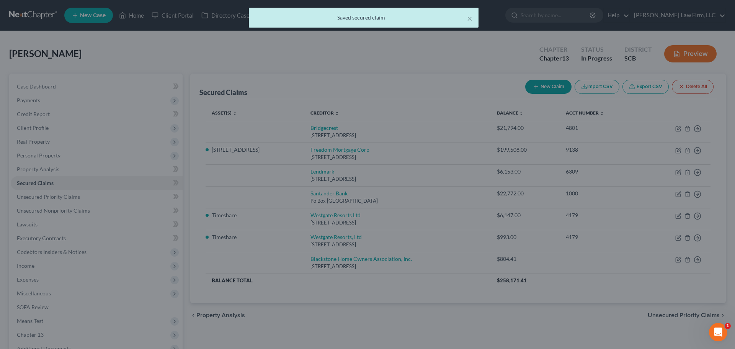
scroll to position [0, 0]
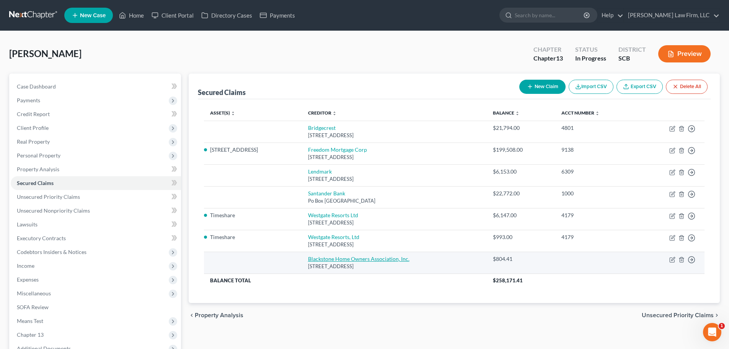
click at [346, 262] on link "Blackstone Home Owners Association, Inc." at bounding box center [358, 258] width 101 height 7
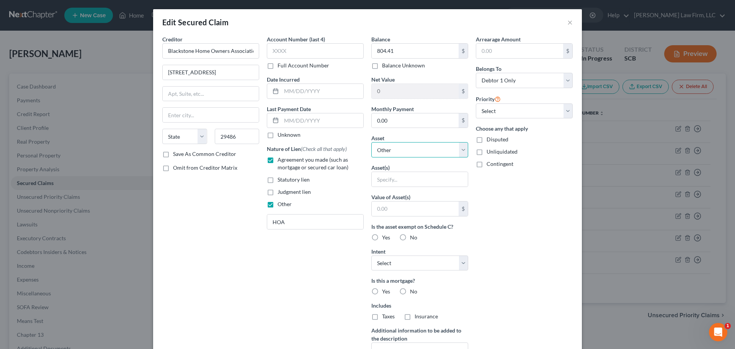
click at [409, 154] on select "Select Other Multiple Assets Timeshare - $1.0 1326 Dr. Evans Road - $9000.0 161…" at bounding box center [419, 149] width 97 height 15
click at [371, 142] on select "Select Other Multiple Assets Timeshare - $1.0 1326 Dr. Evans Road - $9000.0 161…" at bounding box center [419, 149] width 97 height 15
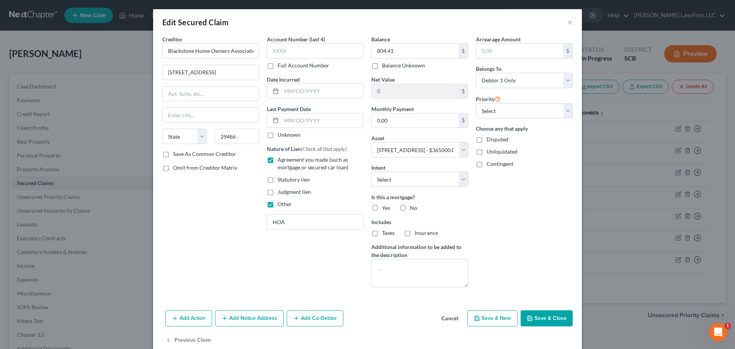
click at [410, 208] on label "No" at bounding box center [413, 208] width 7 height 8
click at [413, 208] on input "No" at bounding box center [415, 206] width 5 height 5
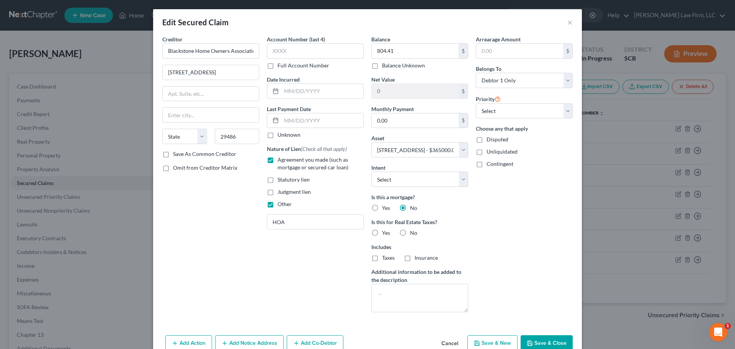
click at [410, 233] on label "No" at bounding box center [413, 233] width 7 height 8
click at [413, 233] on input "No" at bounding box center [415, 231] width 5 height 5
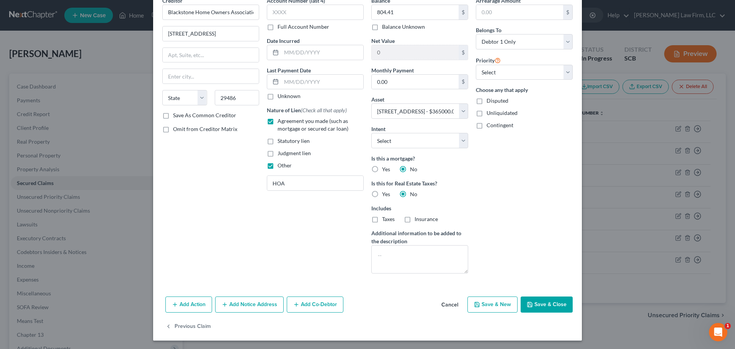
scroll to position [39, 0]
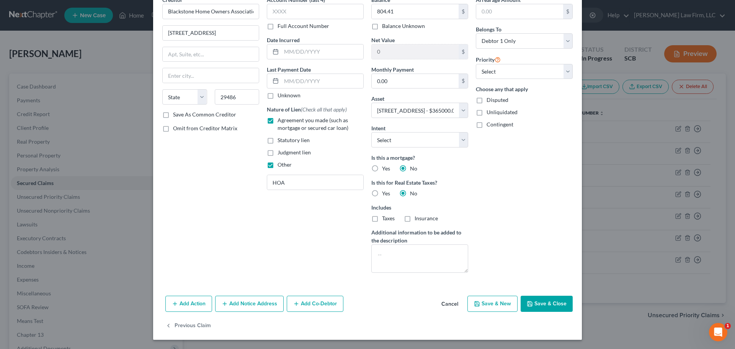
click at [539, 303] on button "Save & Close" at bounding box center [546, 303] width 52 height 16
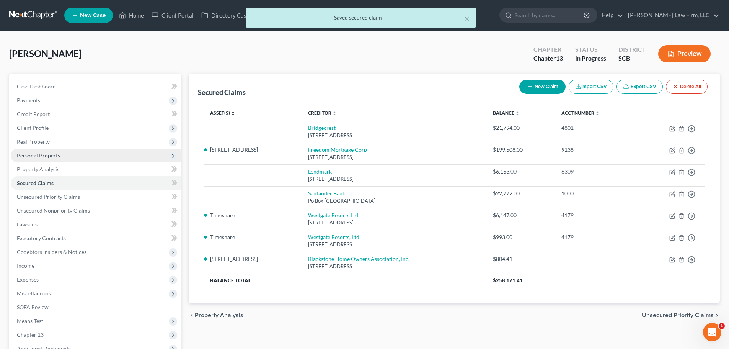
click at [52, 154] on span "Personal Property" at bounding box center [39, 155] width 44 height 7
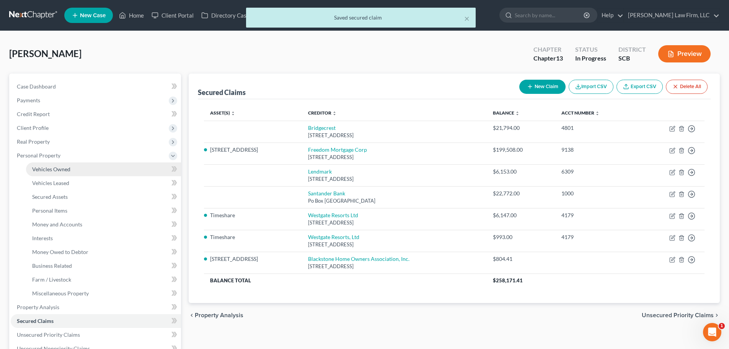
click at [60, 168] on span "Vehicles Owned" at bounding box center [51, 169] width 38 height 7
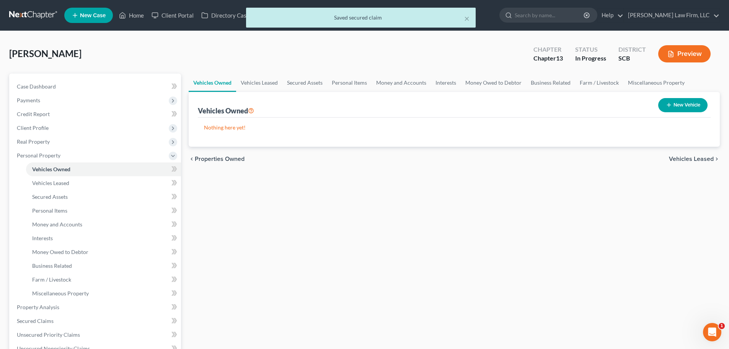
click at [668, 104] on icon "button" at bounding box center [669, 105] width 6 height 6
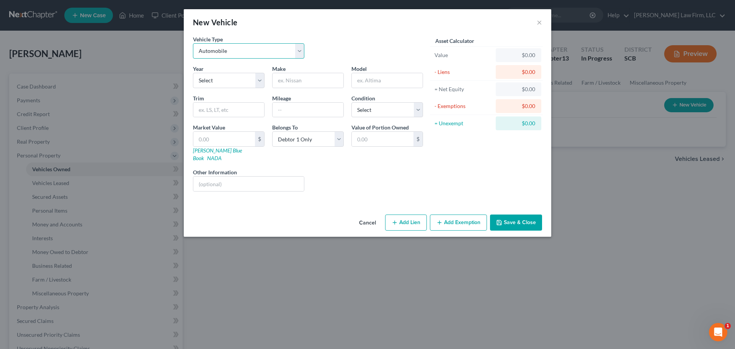
click at [244, 53] on select "Select Automobile Truck Trailer Watercraft Aircraft Motor Home Atv Other Vehicle" at bounding box center [248, 50] width 111 height 15
click at [243, 54] on select "Select Automobile Truck Trailer Watercraft Aircraft Motor Home Atv Other Vehicle" at bounding box center [248, 50] width 111 height 15
click at [228, 83] on select "Select 2026 2025 2024 2023 2022 2021 2020 2019 2018 2017 2016 2015 2014 2013 20…" at bounding box center [229, 80] width 72 height 15
click at [193, 73] on select "Select 2026 2025 2024 2023 2022 2021 2020 2019 2018 2017 2016 2015 2014 2013 20…" at bounding box center [229, 80] width 72 height 15
click at [210, 138] on input "text" at bounding box center [224, 139] width 62 height 15
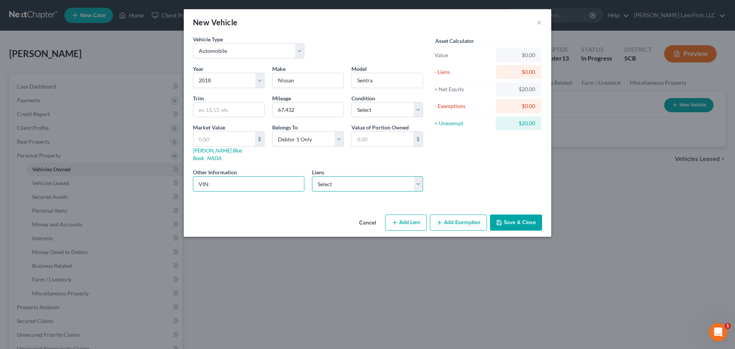
click at [350, 176] on select "Select Santander Bank - $22,772.00 Bridgecrest - $21,794.00 Lendmark - $6,153.00" at bounding box center [367, 183] width 111 height 15
click at [312, 176] on select "Select Santander Bank - $22,772.00 Bridgecrest - $21,794.00 Lendmark - $6,153.00" at bounding box center [367, 183] width 111 height 15
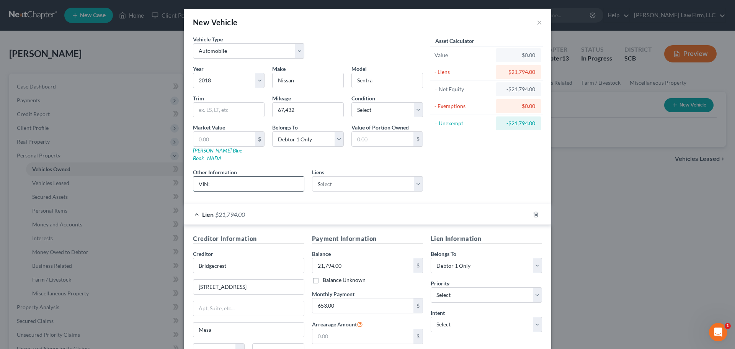
click at [257, 176] on input "VIN:" at bounding box center [248, 183] width 111 height 15
click at [251, 178] on input "VIN: 3N1AB7AP2JY293753" at bounding box center [248, 183] width 111 height 15
click at [250, 178] on input "VIN: 3N1AB7AP2JY293753" at bounding box center [248, 183] width 111 height 15
click at [234, 137] on input "text" at bounding box center [224, 139] width 62 height 15
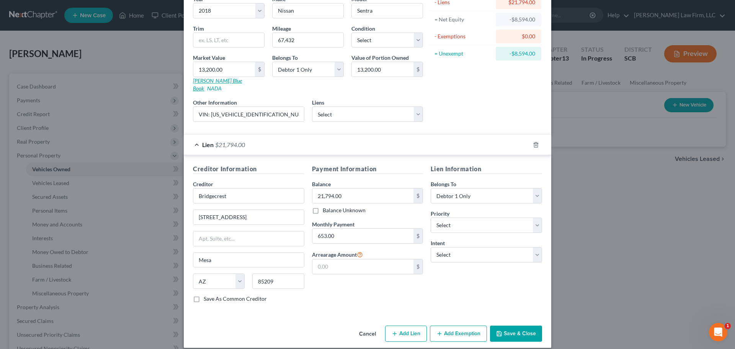
scroll to position [70, 0]
click at [530, 329] on button "Save & Close" at bounding box center [516, 333] width 52 height 16
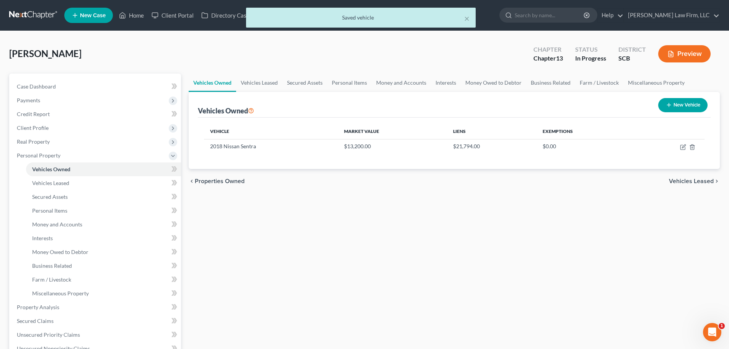
click at [702, 102] on button "New Vehicle" at bounding box center [682, 105] width 49 height 14
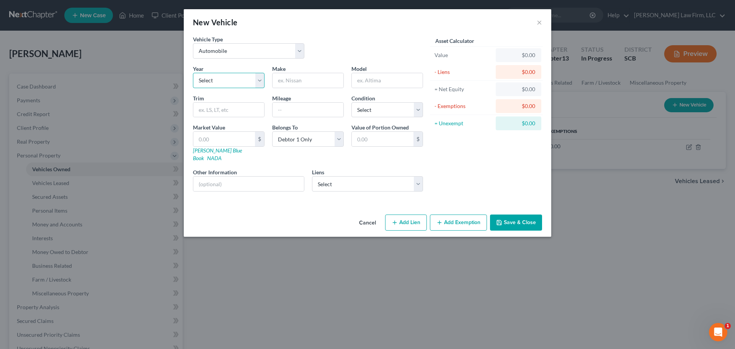
click at [240, 80] on select "Select 2026 2025 2024 2023 2022 2021 2020 2019 2018 2017 2016 2015 2014 2013 20…" at bounding box center [229, 80] width 72 height 15
click at [193, 73] on select "Select 2026 2025 2024 2023 2022 2021 2020 2019 2018 2017 2016 2015 2014 2013 20…" at bounding box center [229, 80] width 72 height 15
click at [254, 176] on input "VIN: 5N1AZ2AS0LN143457" at bounding box center [248, 183] width 111 height 15
click at [211, 132] on input "text" at bounding box center [224, 139] width 62 height 15
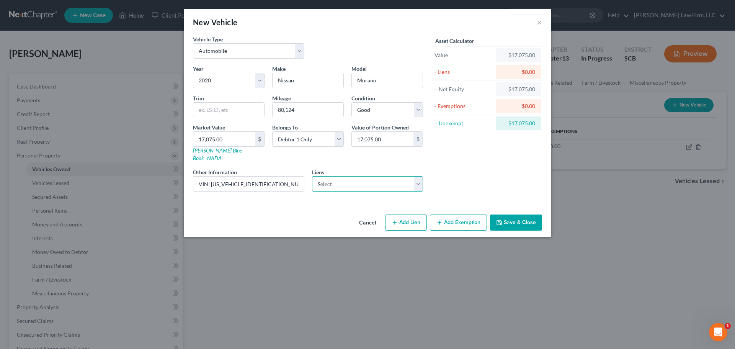
click at [375, 179] on select "Select Santander Bank - $22,772.00 Lendmark - $6,153.00" at bounding box center [367, 183] width 111 height 15
click at [312, 176] on select "Select Santander Bank - $22,772.00 Lendmark - $6,153.00" at bounding box center [367, 183] width 111 height 15
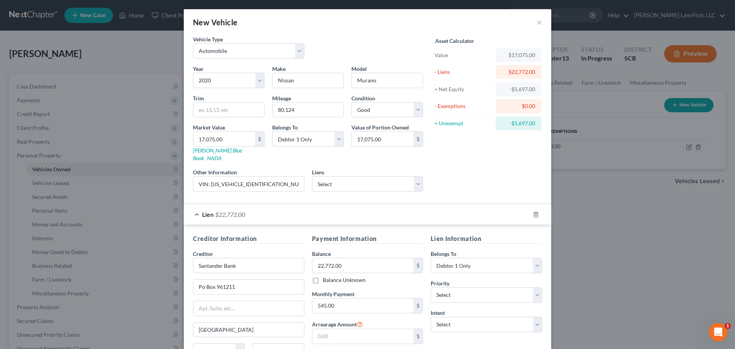
click at [446, 180] on div "Asset Calculator Value $17,075.00 - Liens $22,772.00 = Net Equity -$5,697.00 - …" at bounding box center [486, 116] width 119 height 162
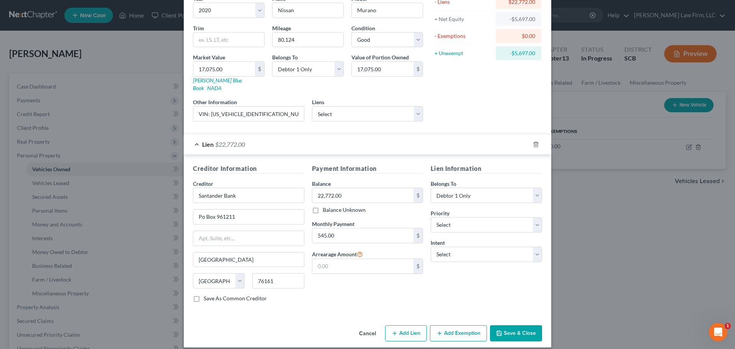
click at [525, 325] on button "Save & Close" at bounding box center [516, 333] width 52 height 16
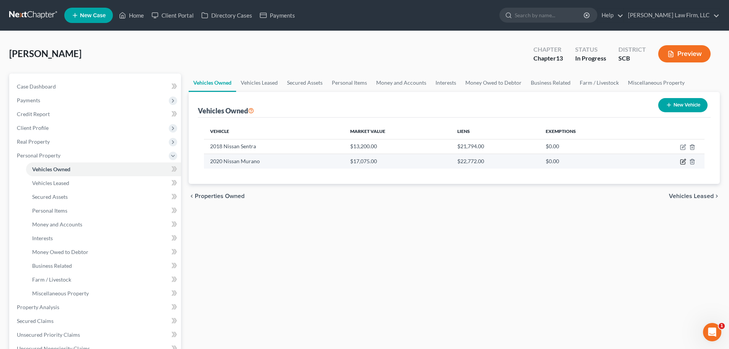
click at [681, 163] on icon "button" at bounding box center [683, 161] width 6 height 6
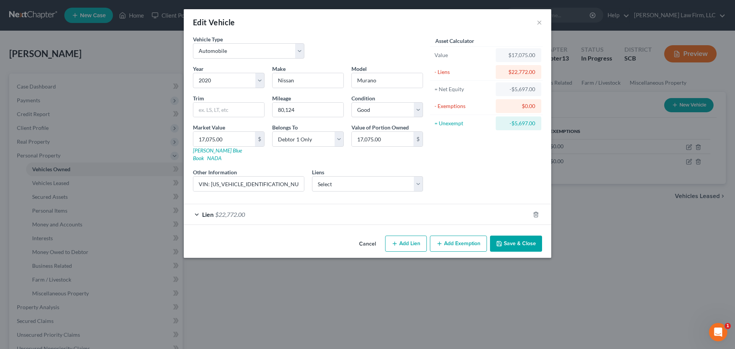
click at [442, 240] on icon "button" at bounding box center [439, 243] width 6 height 6
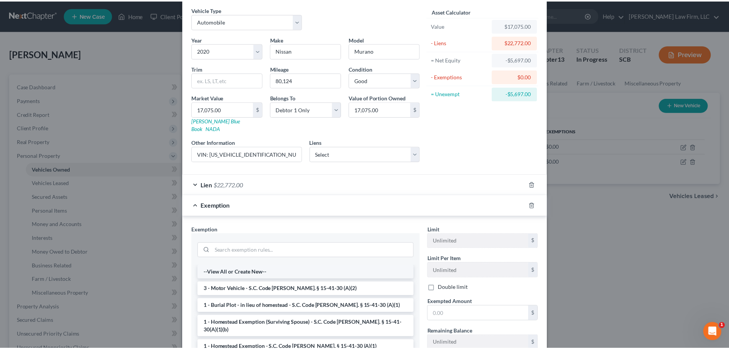
scroll to position [77, 0]
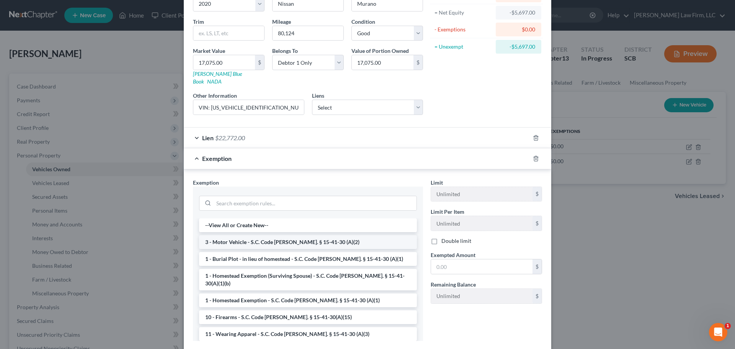
click at [300, 235] on li "3 - Motor Vehicle - S.C. Code Ann. § 15-41-30 (A)(2)" at bounding box center [308, 242] width 218 height 14
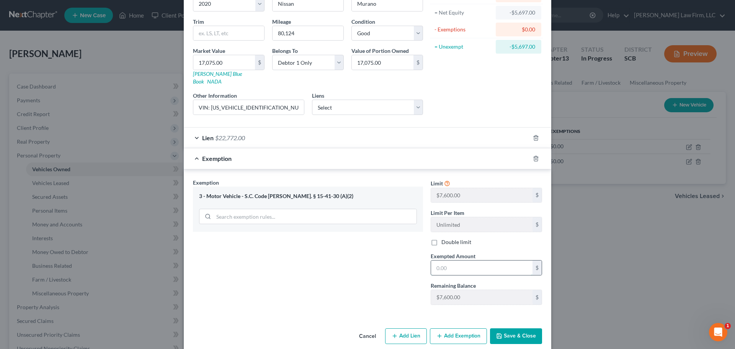
click at [446, 260] on input "text" at bounding box center [481, 267] width 101 height 15
click at [505, 332] on button "Save & Close" at bounding box center [516, 336] width 52 height 16
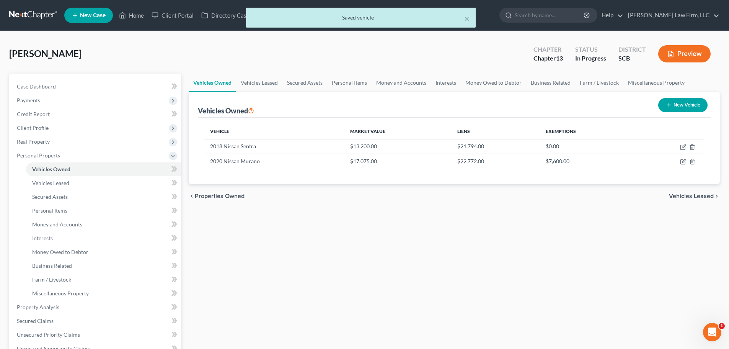
click at [383, 211] on div "Vehicles Owned Vehicles Leased Secured Assets Personal Items Money and Accounts…" at bounding box center [454, 314] width 539 height 483
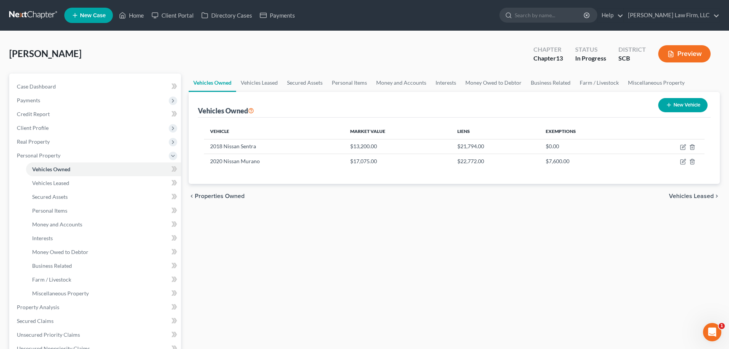
click at [34, 15] on link at bounding box center [33, 15] width 49 height 14
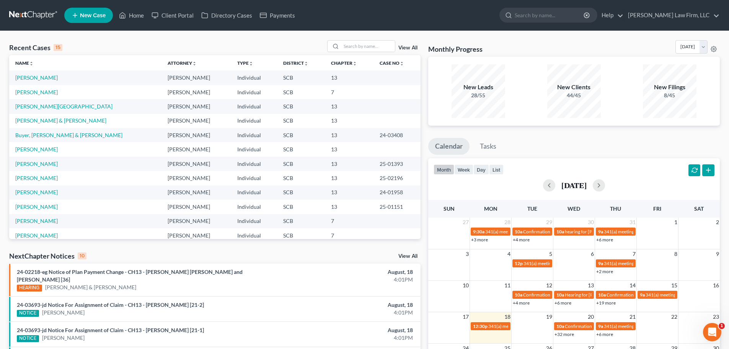
click at [41, 145] on td "Bryant, Brandi" at bounding box center [85, 149] width 152 height 14
click at [41, 147] on link "Bryant, Brandi" at bounding box center [36, 149] width 42 height 7
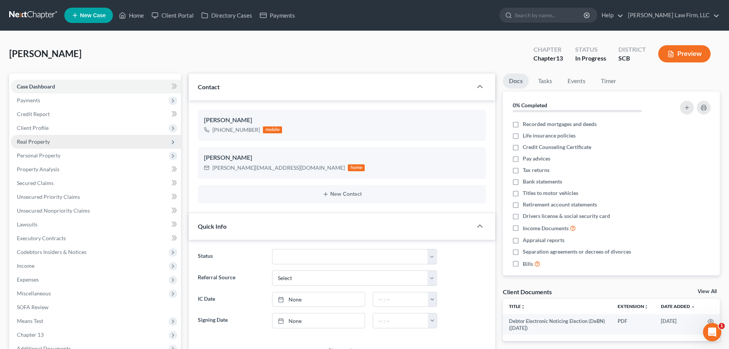
select select "1"
click at [585, 124] on span "Recorded mortgages and deeds" at bounding box center [560, 124] width 74 height 8
click at [531, 124] on input "Recorded mortgages and deeds" at bounding box center [528, 122] width 5 height 5
checkbox input "true"
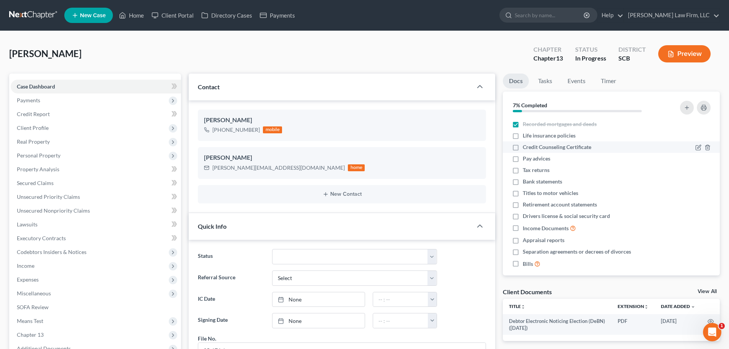
click at [560, 146] on span "Credit Counseling Certificate" at bounding box center [557, 147] width 68 height 8
click at [531, 146] on input "Credit Counseling Certificate" at bounding box center [528, 145] width 5 height 5
checkbox input "true"
click at [550, 215] on span "Drivers license & social security card" at bounding box center [566, 216] width 87 height 8
click at [531, 215] on input "Drivers license & social security card" at bounding box center [528, 214] width 5 height 5
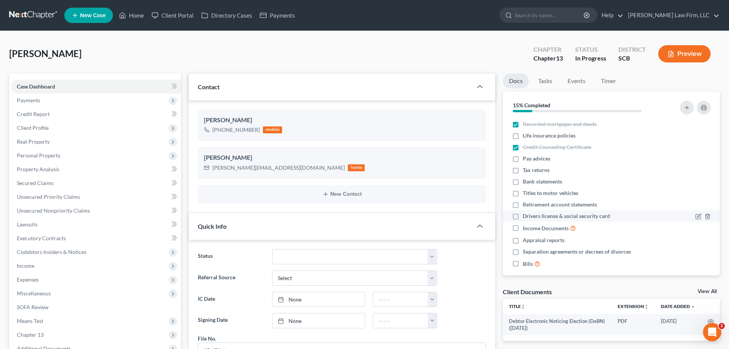
checkbox input "true"
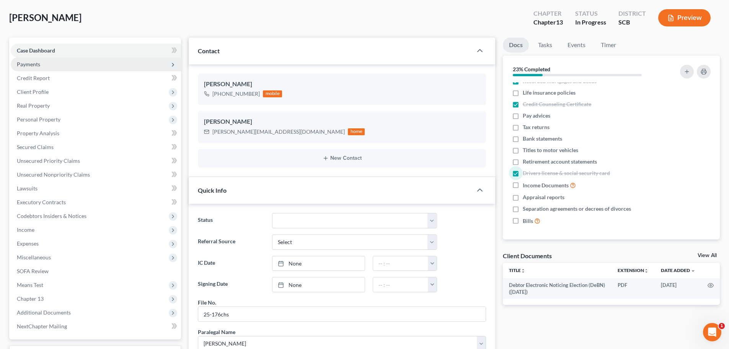
scroll to position [9, 0]
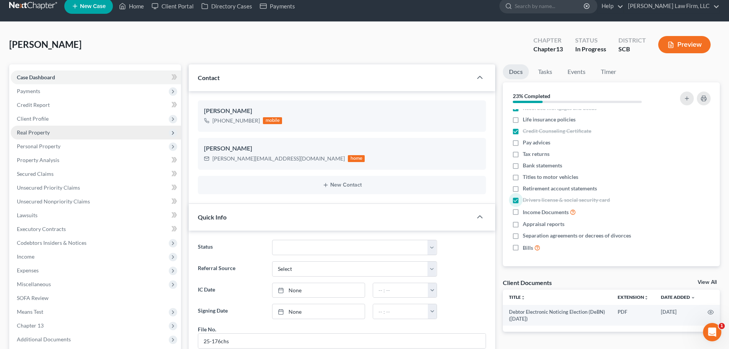
click at [49, 132] on span "Real Property" at bounding box center [33, 132] width 33 height 7
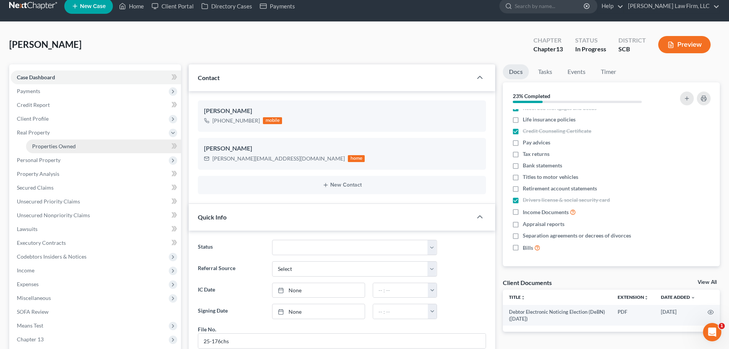
click at [58, 143] on span "Properties Owned" at bounding box center [54, 146] width 44 height 7
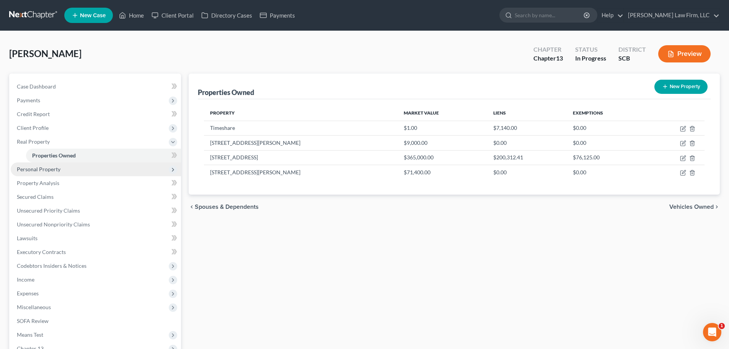
click at [52, 169] on span "Personal Property" at bounding box center [39, 169] width 44 height 7
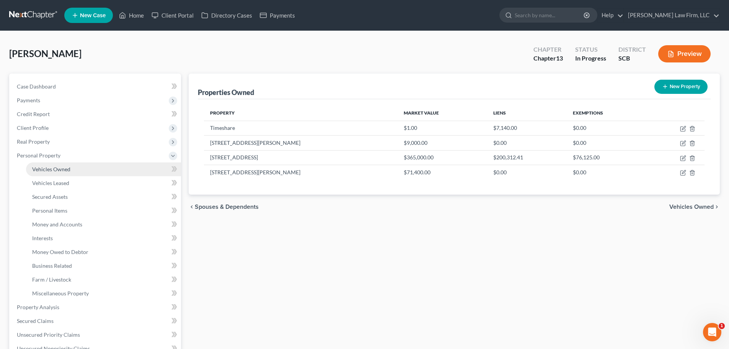
click at [66, 173] on link "Vehicles Owned" at bounding box center [103, 169] width 155 height 14
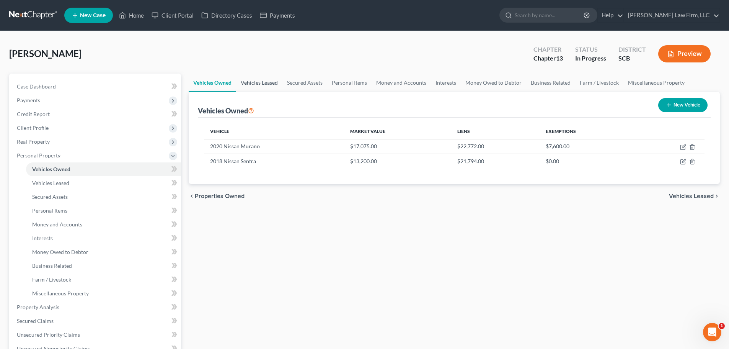
click at [259, 80] on link "Vehicles Leased" at bounding box center [259, 82] width 46 height 18
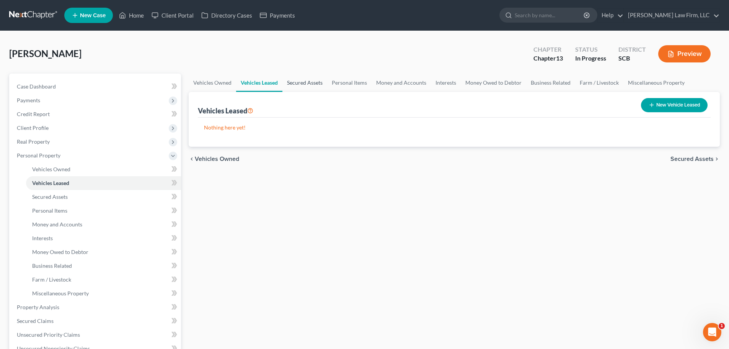
click at [306, 81] on link "Secured Assets" at bounding box center [304, 82] width 45 height 18
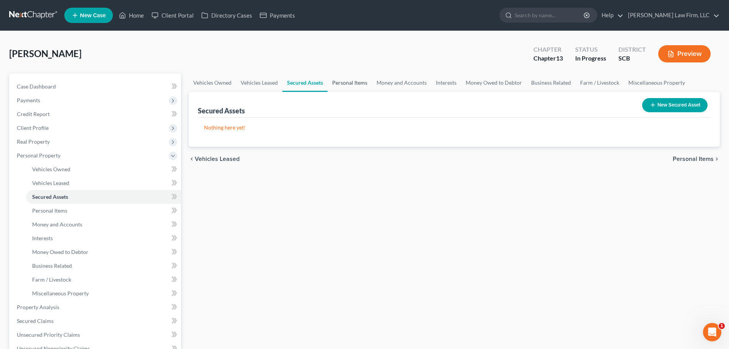
click at [362, 81] on link "Personal Items" at bounding box center [349, 82] width 44 height 18
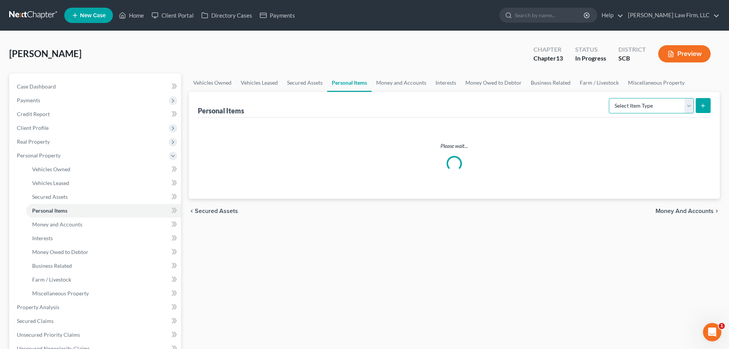
click at [648, 106] on select "Select Item Type Clothing Collectibles Of Value Electronics Firearms Household …" at bounding box center [651, 105] width 85 height 15
select select "clothing"
click at [609, 98] on select "Select Item Type Clothing Collectibles Of Value Electronics Firearms Household …" at bounding box center [651, 105] width 85 height 15
click at [707, 108] on button "submit" at bounding box center [703, 105] width 15 height 15
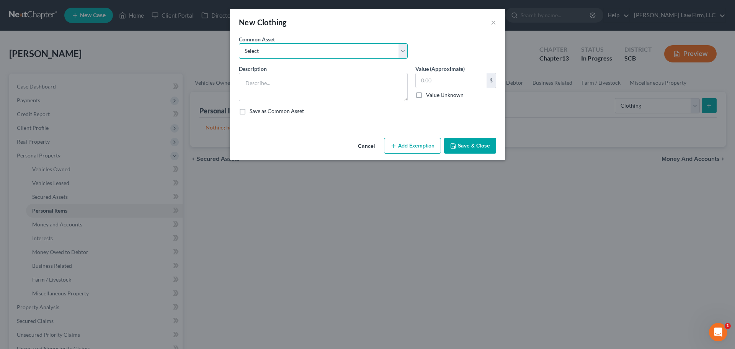
click at [298, 46] on select "Select Clothing and Personal Items Clothing and Personal Items Personal Items C…" at bounding box center [323, 50] width 169 height 15
select select "0"
click at [239, 43] on select "Select Clothing and Personal Items Clothing and Personal Items Personal Items C…" at bounding box center [323, 50] width 169 height 15
type textarea "Clothing and Personal Items"
click at [440, 78] on input "500.00" at bounding box center [450, 80] width 71 height 15
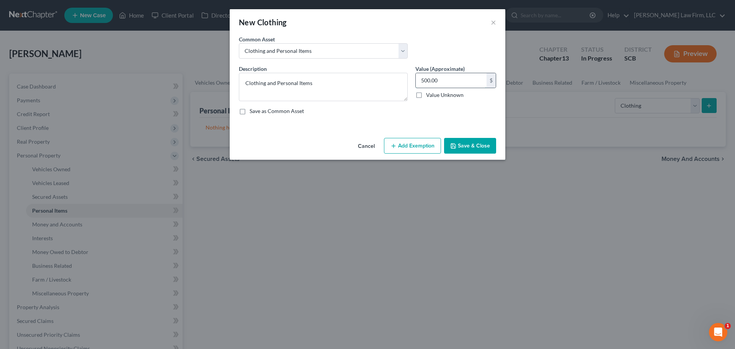
click at [442, 77] on input "500.00" at bounding box center [450, 80] width 71 height 15
drag, startPoint x: 442, startPoint y: 77, endPoint x: 385, endPoint y: 87, distance: 57.6
click at [391, 87] on div "Description * Clothing and Personal Items Value (Approximate) 500.00 $ Value Un…" at bounding box center [367, 93] width 265 height 56
type input "1,000"
click at [421, 146] on button "Add Exemption" at bounding box center [412, 146] width 57 height 16
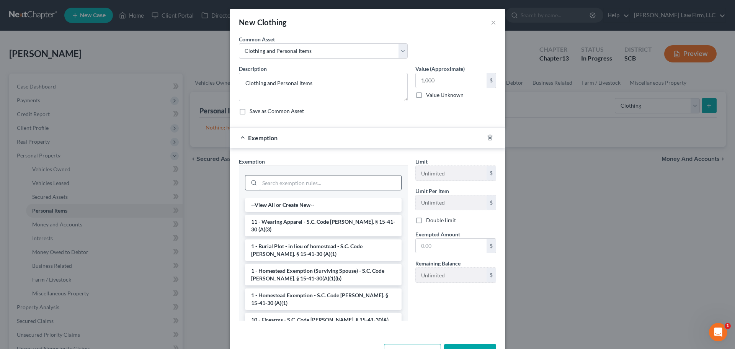
click at [323, 183] on input "search" at bounding box center [330, 182] width 142 height 15
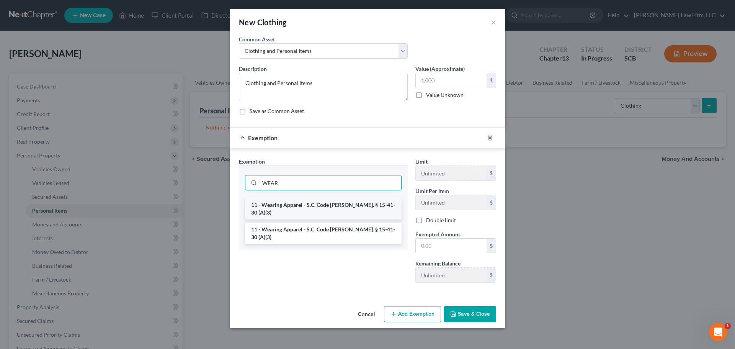
type input "WEAR"
click at [313, 206] on li "11 - Wearing Apparel - S.C. Code Ann. § 15-41-30 (A)(3)" at bounding box center [323, 208] width 156 height 21
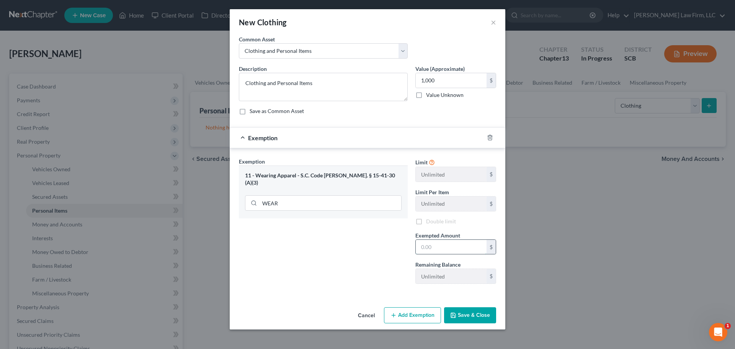
click at [458, 242] on input "text" at bounding box center [450, 246] width 71 height 15
type input "1,000"
click at [463, 315] on button "Save & Close" at bounding box center [470, 315] width 52 height 16
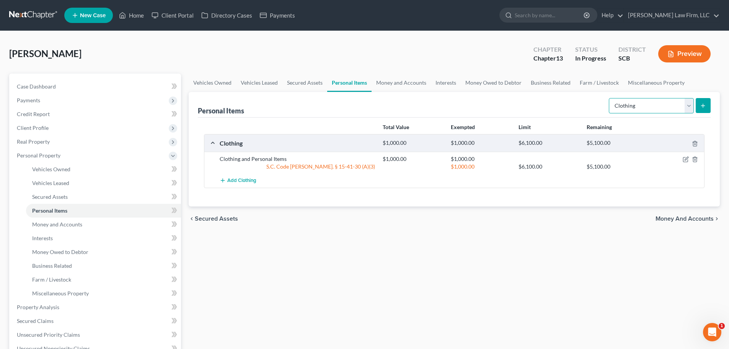
click at [668, 108] on select "Select Item Type Clothing Collectibles Of Value Electronics Firearms Household …" at bounding box center [651, 105] width 85 height 15
select select "household_goods"
click at [609, 98] on select "Select Item Type Clothing Collectibles Of Value Electronics Firearms Household …" at bounding box center [651, 105] width 85 height 15
click at [704, 107] on icon "submit" at bounding box center [703, 106] width 6 height 6
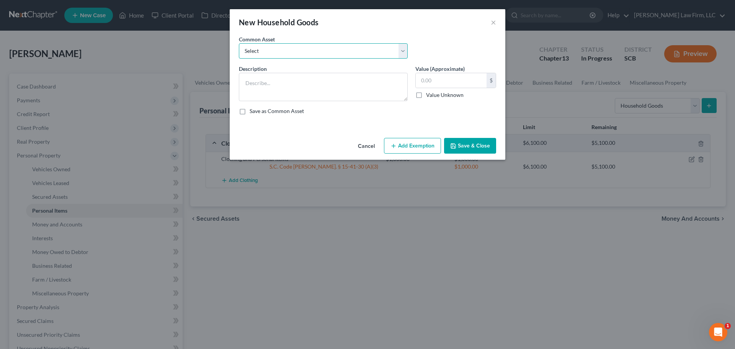
click at [290, 46] on select "Select Kitchenware Stove Refrigerator Washing Machine Dryer Living Room Furnitu…" at bounding box center [323, 50] width 169 height 15
select select "0"
click at [239, 43] on select "Select Kitchenware Stove Refrigerator Washing Machine Dryer Living Room Furnitu…" at bounding box center [323, 50] width 169 height 15
type textarea "Kitchenware Stove Refrigerator Washing Machine Dryer Living Room Furniture Bedr…"
type input "1,660.00"
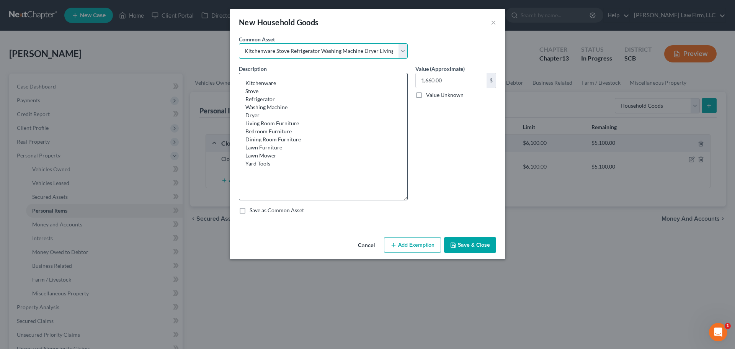
drag, startPoint x: 404, startPoint y: 99, endPoint x: 398, endPoint y: 198, distance: 99.2
click at [398, 198] on textarea "Kitchenware Stove Refrigerator Washing Machine Dryer Living Room Furniture Bedr…" at bounding box center [323, 136] width 169 height 127
click at [391, 91] on textarea "Kitchenware Stove1675 Refrigerator Washing Machine Dryer Living Room Furniture …" at bounding box center [323, 136] width 169 height 127
type textarea "Kitchenware Stove1675 Refrigerator Washing Machine Dryer Living Room Furniture …"
click at [437, 85] on input "text" at bounding box center [450, 80] width 71 height 15
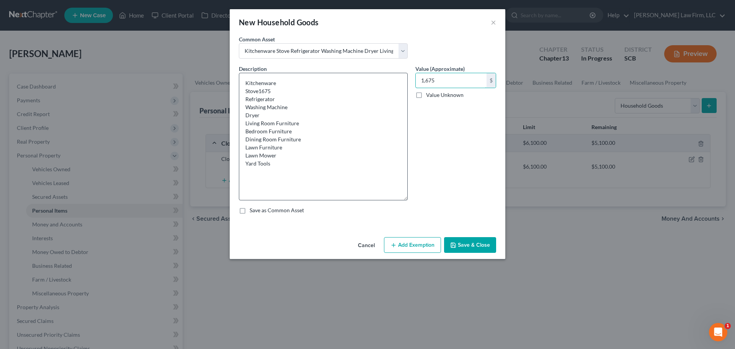
type input "1,675"
click at [273, 91] on textarea "Kitchenware Stove1675 Refrigerator Washing Machine Dryer Living Room Furniture …" at bounding box center [323, 136] width 169 height 127
type textarea "Kitchenware Stove Refrigerator Washing Machine Dryer Living Room Furniture Bedr…"
click at [422, 247] on button "Add Exemption" at bounding box center [412, 245] width 57 height 16
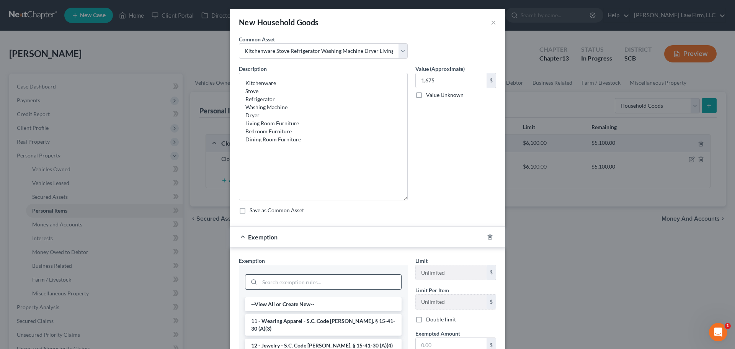
click at [276, 288] on input "search" at bounding box center [330, 281] width 142 height 15
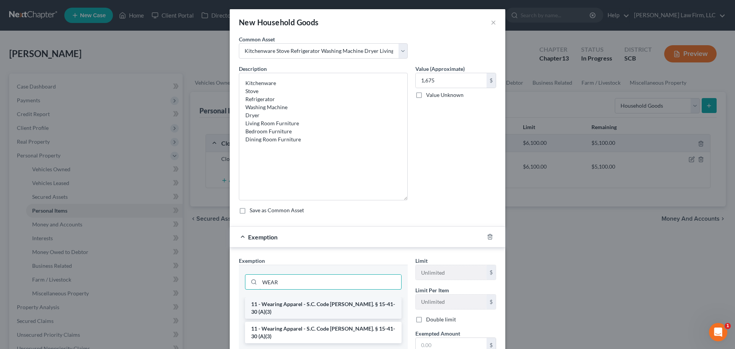
type input "WEAR"
click at [284, 304] on li "11 - Wearing Apparel - S.C. Code Ann. § 15-41-30 (A)(3)" at bounding box center [323, 307] width 156 height 21
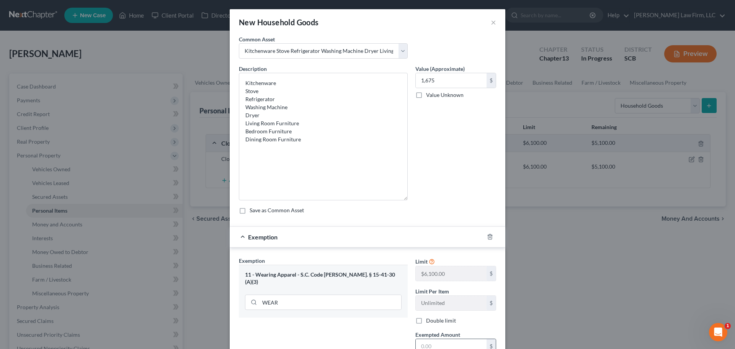
click at [440, 339] on input "text" at bounding box center [450, 346] width 71 height 15
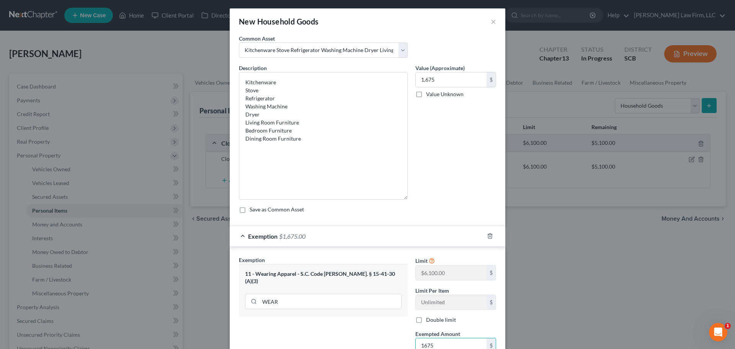
type input "1675"
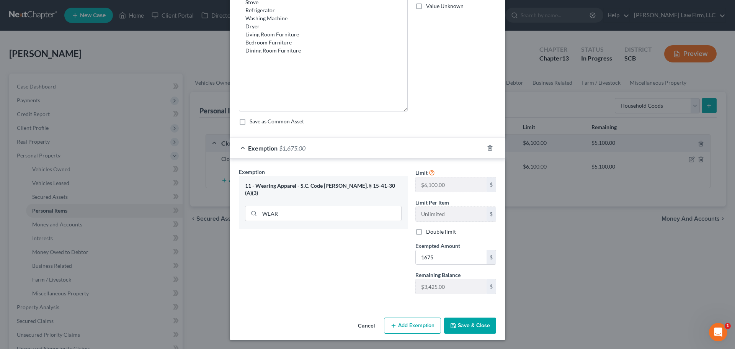
click at [470, 326] on button "Save & Close" at bounding box center [470, 325] width 52 height 16
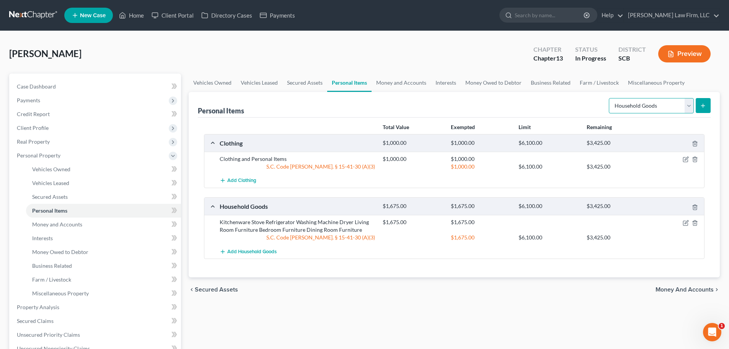
click at [643, 106] on select "Select Item Type Clothing Collectibles Of Value Electronics Firearms Household …" at bounding box center [651, 105] width 85 height 15
select select "electronics"
click at [609, 98] on select "Select Item Type Clothing Collectibles Of Value Electronics Firearms Household …" at bounding box center [651, 105] width 85 height 15
click at [705, 107] on icon "submit" at bounding box center [703, 106] width 6 height 6
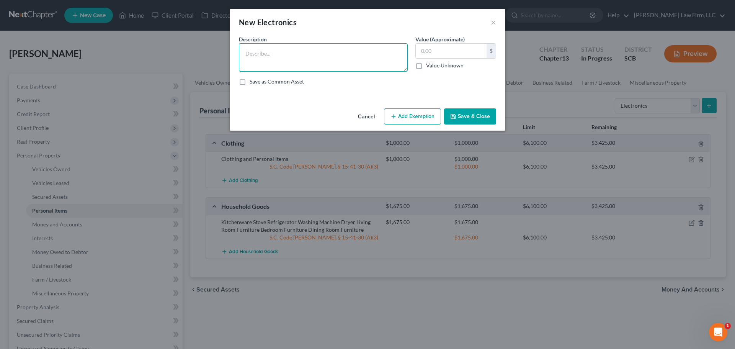
click at [330, 56] on textarea at bounding box center [323, 57] width 169 height 28
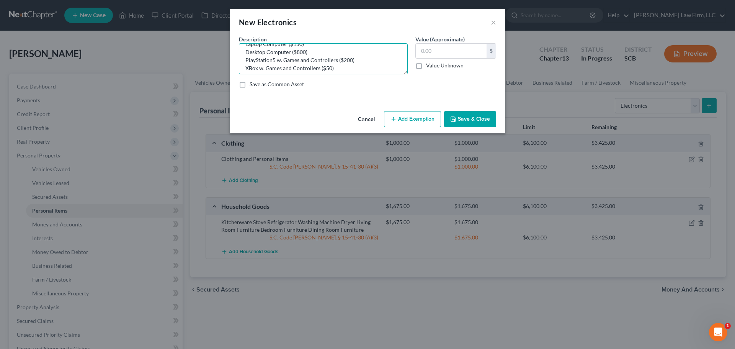
scroll to position [0, 0]
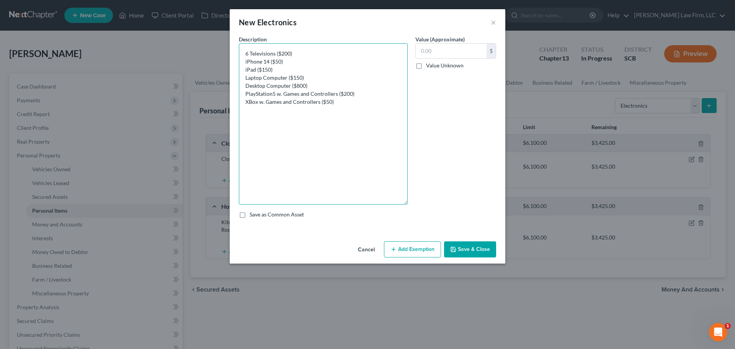
drag, startPoint x: 404, startPoint y: 69, endPoint x: 404, endPoint y: 300, distance: 231.1
click at [398, 204] on textarea "6 Televisions ($200) iPhone 14 ($50) iPad ($150) Laptop Computer ($150) Desktop…" at bounding box center [323, 123] width 169 height 161
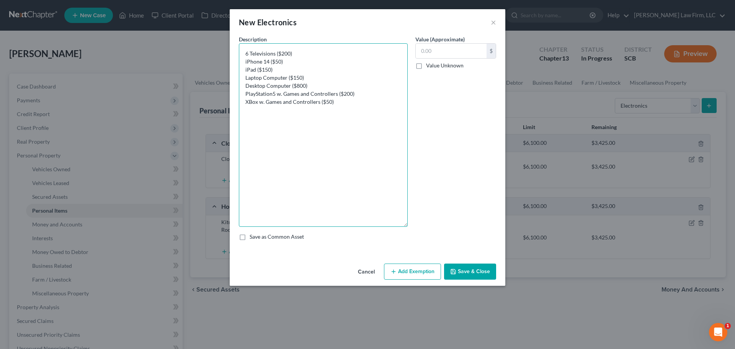
type textarea "6 Televisions ($200) iPhone 14 ($50) iPad ($150) Laptop Computer ($150) Desktop…"
click at [469, 50] on input "text" at bounding box center [450, 51] width 71 height 15
type input "1,600"
click at [414, 272] on button "Add Exemption" at bounding box center [412, 271] width 57 height 16
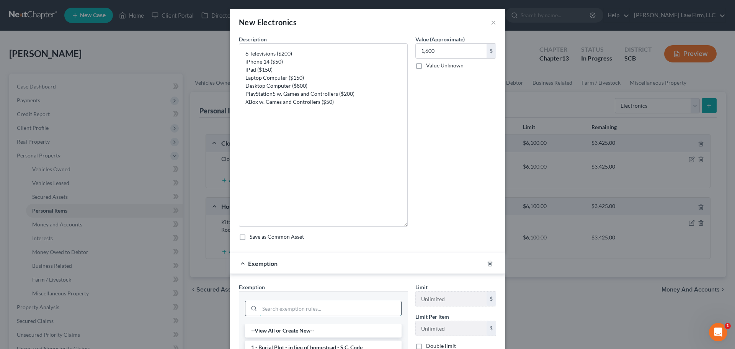
click at [359, 302] on input "search" at bounding box center [330, 308] width 142 height 15
type input "wear"
click at [343, 329] on li "11 - Wearing Apparel - S.C. Code Ann. § 15-41-30 (A)(3)" at bounding box center [323, 333] width 156 height 21
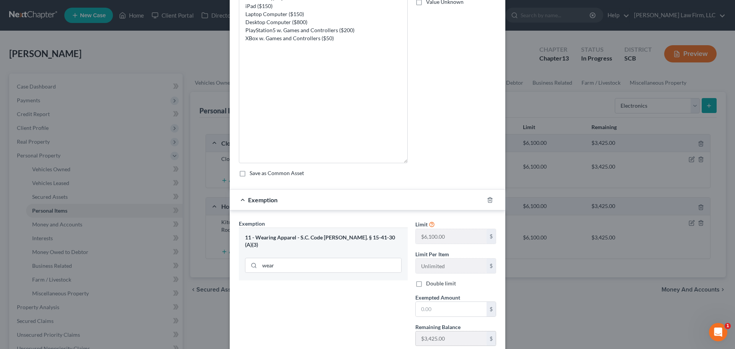
scroll to position [115, 0]
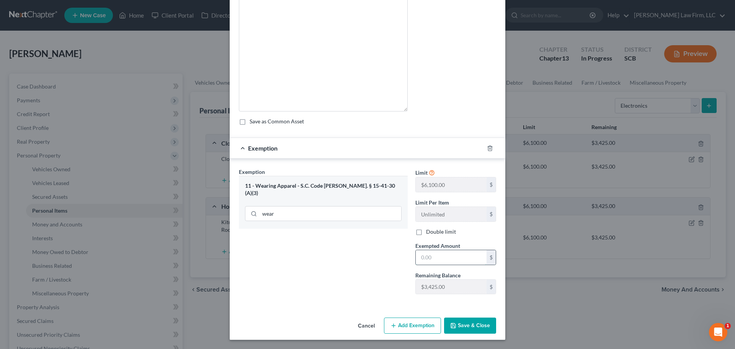
click at [446, 253] on input "text" at bounding box center [450, 257] width 71 height 15
type input "1,600"
click at [476, 330] on button "Save & Close" at bounding box center [470, 325] width 52 height 16
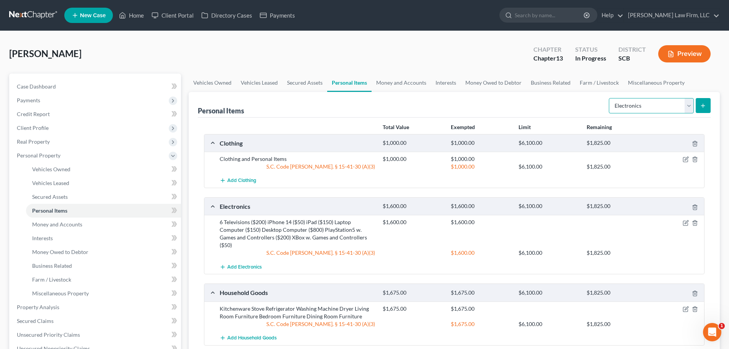
click at [672, 103] on select "Select Item Type Clothing Collectibles Of Value Electronics Firearms Household …" at bounding box center [651, 105] width 85 height 15
select select "collectibles_of_value"
click at [609, 98] on select "Select Item Type Clothing Collectibles Of Value Electronics Firearms Household …" at bounding box center [651, 105] width 85 height 15
click at [705, 107] on icon "submit" at bounding box center [703, 106] width 6 height 6
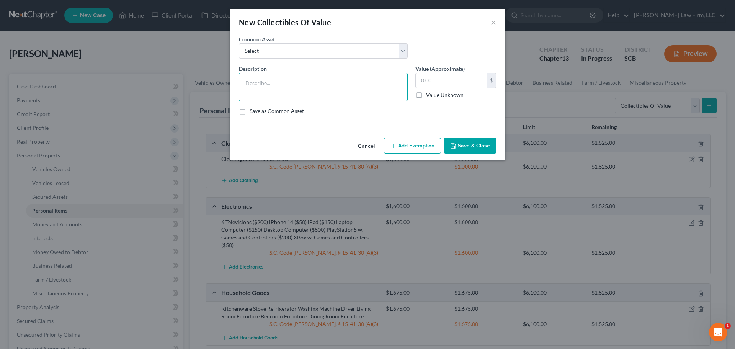
click at [367, 89] on textarea at bounding box center [323, 87] width 169 height 28
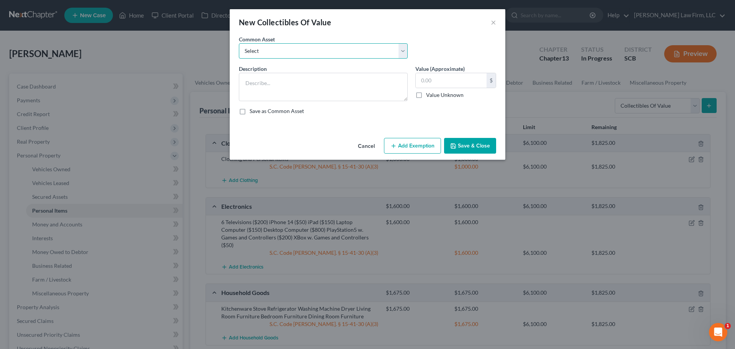
click at [361, 53] on select "Select Household Décor Hard and Soft Cover Books Household Décor" at bounding box center [323, 50] width 169 height 15
select select "1"
click at [239, 43] on select "Select Household Décor Hard and Soft Cover Books Household Décor" at bounding box center [323, 50] width 169 height 15
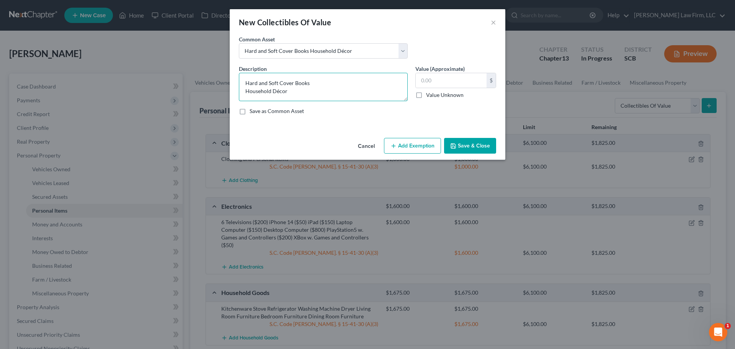
click at [362, 85] on textarea "Hard and Soft Cover Books Household Décor" at bounding box center [323, 87] width 169 height 28
click at [361, 94] on textarea "Hard and Soft Cover Books Household Décor" at bounding box center [323, 87] width 169 height 28
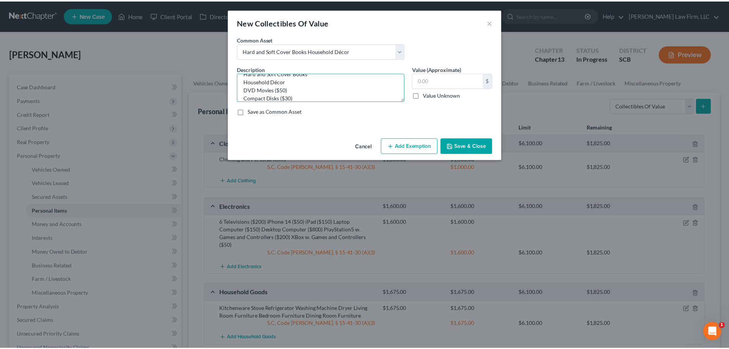
scroll to position [0, 0]
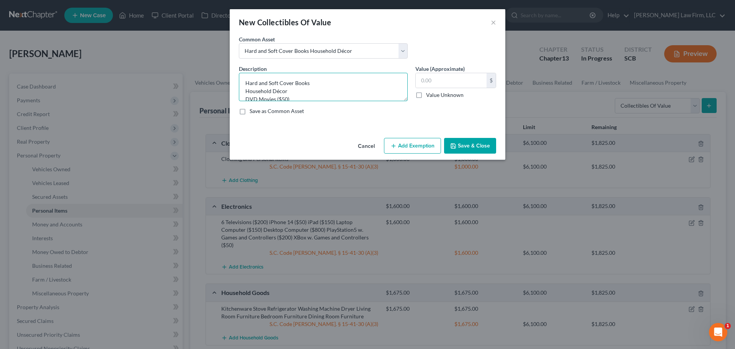
click at [340, 80] on textarea "Hard and Soft Cover Books Household Décor DVD Movies ($50) Compact Disks ($30)" at bounding box center [323, 87] width 169 height 28
type textarea "Hard and Soft Cover Books ($30) Household Décor ($200) DVD Movies ($50) Compact…"
click at [450, 81] on input "text" at bounding box center [450, 80] width 71 height 15
type input "310"
click at [433, 143] on button "Add Exemption" at bounding box center [412, 146] width 57 height 16
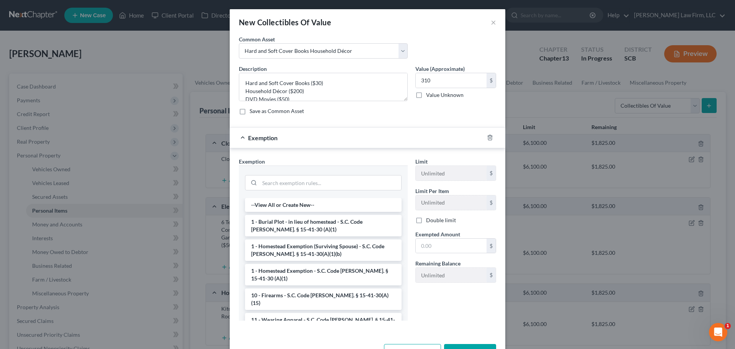
click at [308, 194] on div at bounding box center [323, 181] width 169 height 33
click at [313, 187] on input "search" at bounding box center [330, 182] width 142 height 15
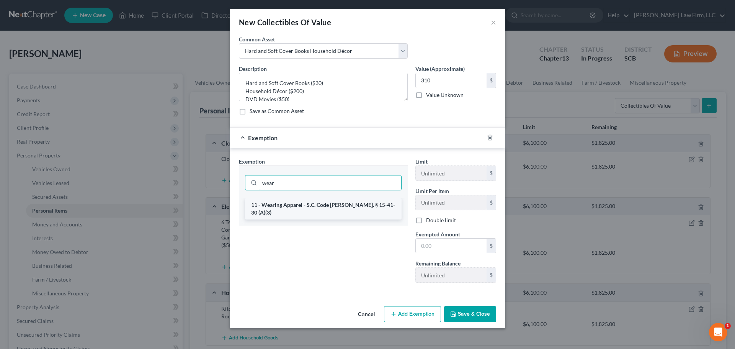
type input "wear"
drag, startPoint x: 313, startPoint y: 201, endPoint x: 320, endPoint y: 200, distance: 7.7
click at [313, 201] on li "11 - Wearing Apparel - S.C. Code Ann. § 15-41-30 (A)(3)" at bounding box center [323, 208] width 156 height 21
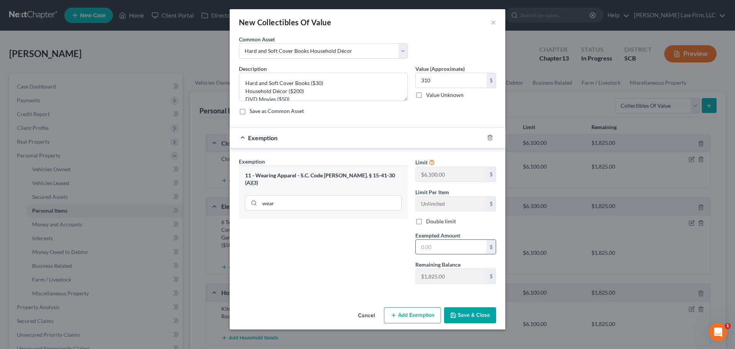
click at [438, 243] on input "text" at bounding box center [450, 246] width 71 height 15
type input "310"
click at [489, 314] on button "Save & Close" at bounding box center [470, 315] width 52 height 16
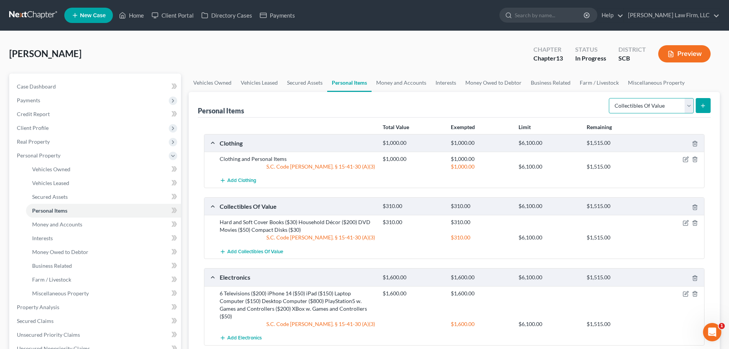
click at [643, 106] on select "Select Item Type Clothing Collectibles Of Value Electronics Firearms Household …" at bounding box center [651, 105] width 85 height 15
select select "jewelry"
click at [609, 98] on select "Select Item Type Clothing Collectibles Of Value Electronics Firearms Household …" at bounding box center [651, 105] width 85 height 15
click at [705, 108] on icon "submit" at bounding box center [703, 106] width 6 height 6
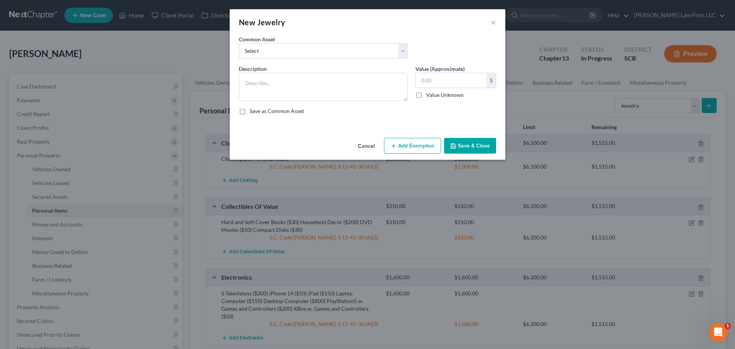
click at [290, 60] on div "Common Asset Select Costume Jewelry The debtor does not own any jewelry. (Mr.) …" at bounding box center [367, 49] width 265 height 29
click at [300, 52] on select "Select Costume Jewelry The debtor does not own any jewelry. (Mr.) Wedding Band …" at bounding box center [323, 50] width 169 height 15
select select "0"
click at [239, 43] on select "Select Costume Jewelry The debtor does not own any jewelry. (Mr.) Wedding Band …" at bounding box center [323, 50] width 169 height 15
type textarea "Costume Jewelry"
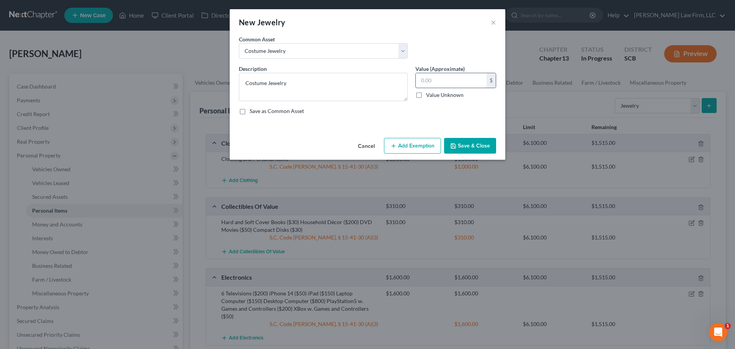
click at [446, 81] on input "text" at bounding box center [450, 80] width 71 height 15
type input "100"
click at [414, 146] on button "Add Exemption" at bounding box center [412, 146] width 57 height 16
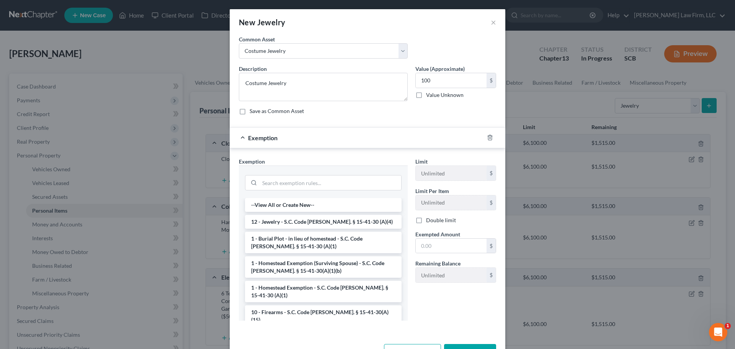
click at [307, 219] on li "12 - Jewelry - S.C. Code Ann. § 15-41-30 (A)(4)" at bounding box center [323, 222] width 156 height 14
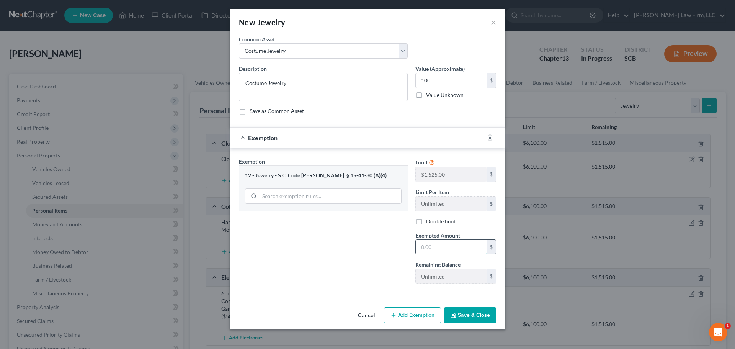
click at [437, 245] on input "text" at bounding box center [450, 246] width 71 height 15
type input "100"
click at [466, 317] on button "Save & Close" at bounding box center [470, 315] width 52 height 16
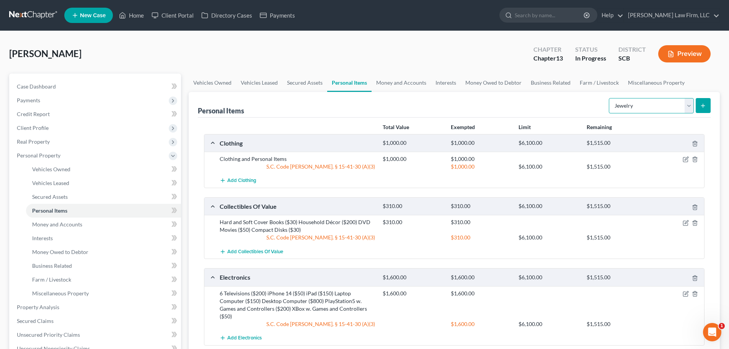
click at [669, 104] on select "Select Item Type Clothing Collectibles Of Value Electronics Firearms Household …" at bounding box center [651, 105] width 85 height 15
select select "pets"
click at [609, 98] on select "Select Item Type Clothing Collectibles Of Value Electronics Firearms Household …" at bounding box center [651, 105] width 85 height 15
click at [704, 109] on button "submit" at bounding box center [703, 105] width 15 height 15
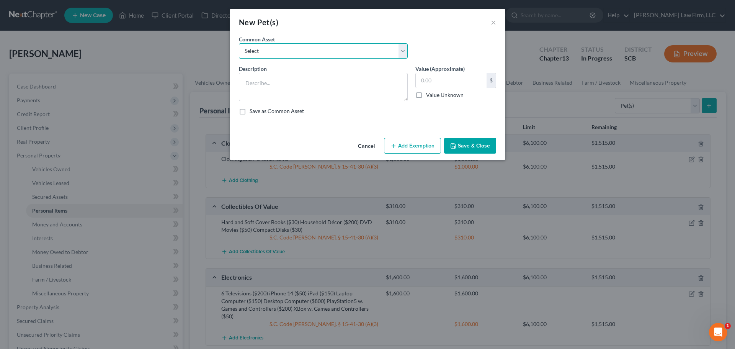
click at [283, 46] on select "Select Dog Cat" at bounding box center [323, 50] width 169 height 15
select select "0"
click at [239, 43] on select "Select Dog Cat" at bounding box center [323, 50] width 169 height 15
type textarea "Dog"
type input "50.00"
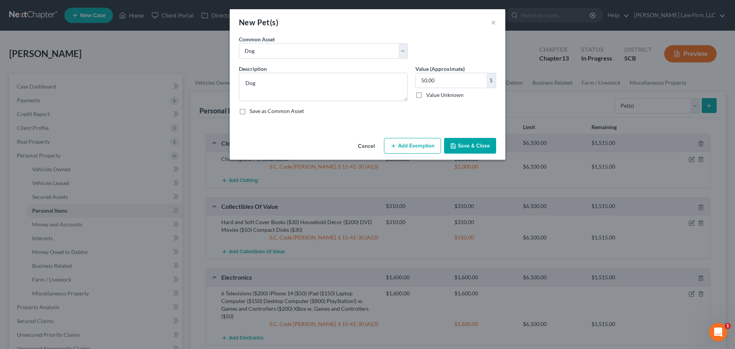
click at [423, 142] on button "Add Exemption" at bounding box center [412, 146] width 57 height 16
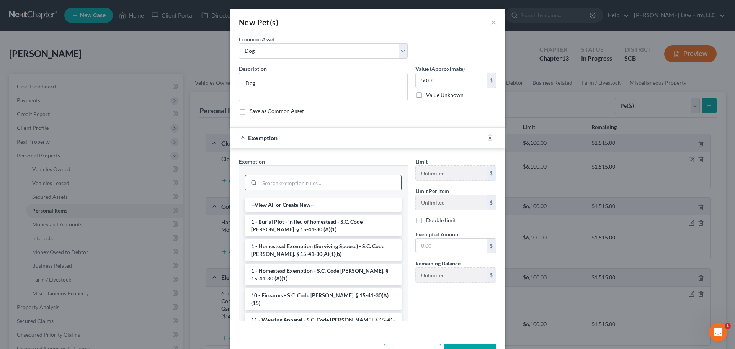
click at [345, 183] on input "search" at bounding box center [330, 182] width 142 height 15
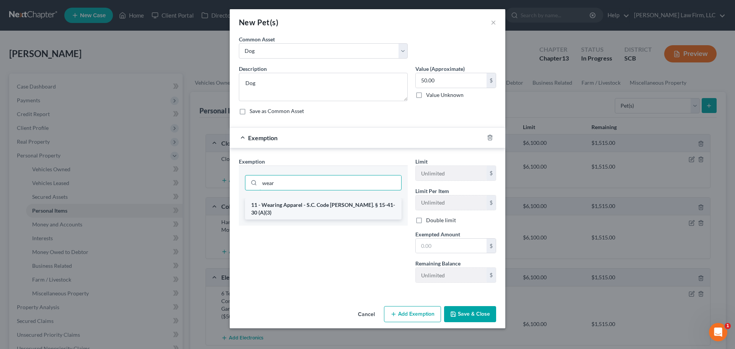
type input "wear"
click at [316, 207] on li "11 - Wearing Apparel - S.C. Code Ann. § 15-41-30 (A)(3)" at bounding box center [323, 208] width 156 height 21
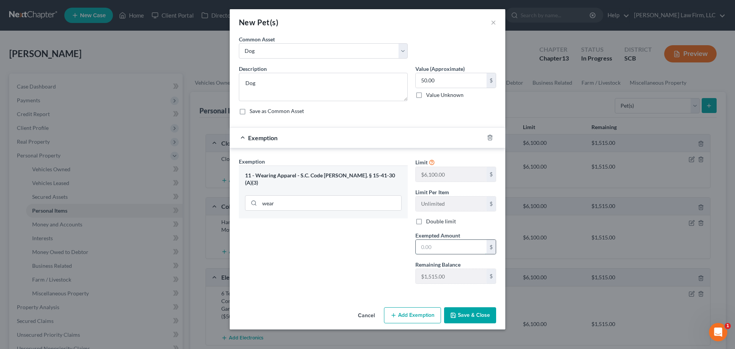
click at [448, 251] on input "text" at bounding box center [450, 246] width 71 height 15
type input "50"
click at [470, 313] on button "Save & Close" at bounding box center [470, 315] width 52 height 16
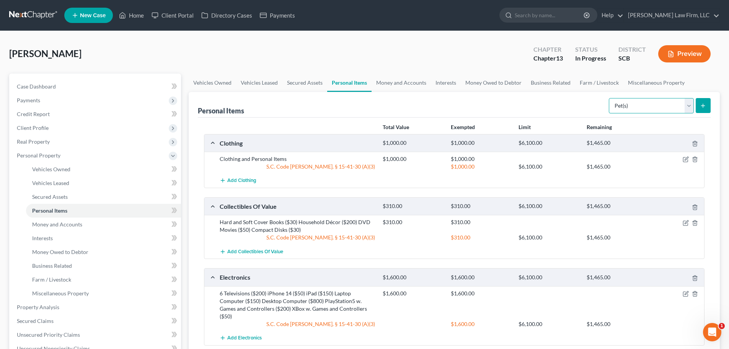
click at [665, 101] on select "Select Item Type Clothing Collectibles Of Value Electronics Firearms Household …" at bounding box center [651, 105] width 85 height 15
select select "sports_and_hobby_equipment"
click at [609, 98] on select "Select Item Type Clothing Collectibles Of Value Electronics Firearms Household …" at bounding box center [651, 105] width 85 height 15
click at [703, 106] on line "submit" at bounding box center [703, 105] width 0 height 3
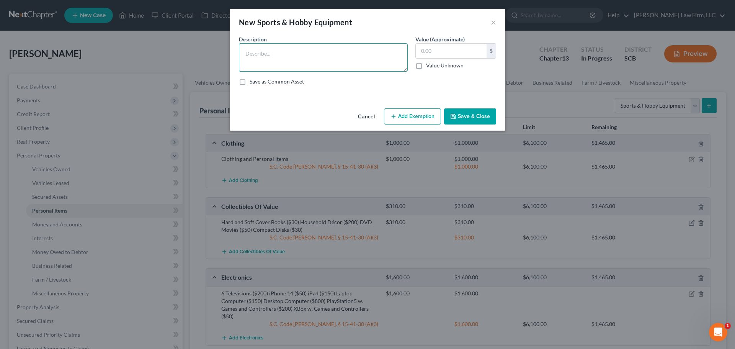
click at [310, 61] on textarea at bounding box center [323, 57] width 169 height 28
type textarea "Cannon Digital Camera ($50)"
type input "50"
click at [408, 118] on button "Add Exemption" at bounding box center [412, 116] width 57 height 16
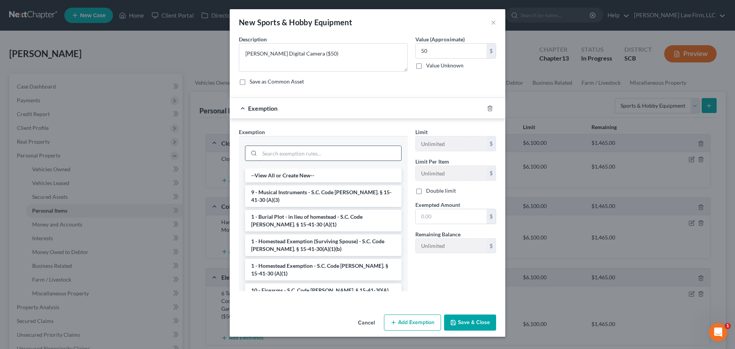
click at [336, 151] on input "search" at bounding box center [330, 153] width 142 height 15
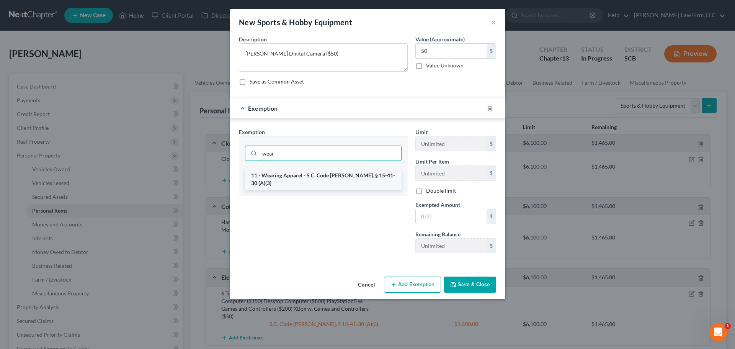
type input "wear"
click at [301, 177] on li "11 - Wearing Apparel - S.C. Code Ann. § 15-41-30 (A)(3)" at bounding box center [323, 178] width 156 height 21
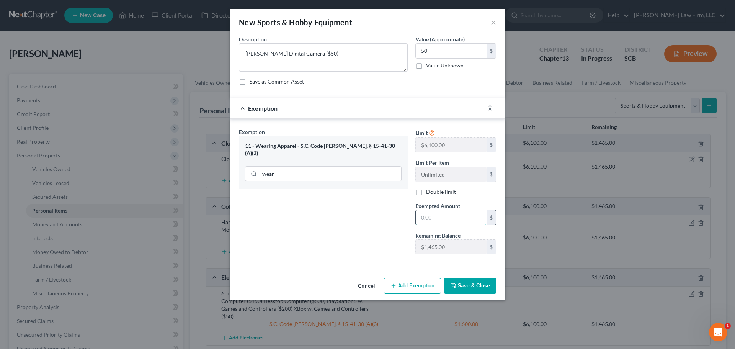
click at [467, 223] on input "text" at bounding box center [450, 217] width 71 height 15
type input "50"
click at [461, 284] on button "Save & Close" at bounding box center [470, 285] width 52 height 16
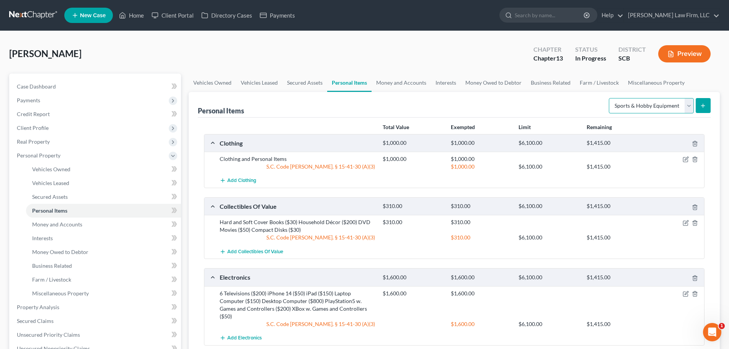
click at [655, 104] on select "Select Item Type Clothing Collectibles Of Value Electronics Firearms Household …" at bounding box center [651, 105] width 85 height 15
select select "other"
click at [609, 98] on select "Select Item Type Clothing Collectibles Of Value Electronics Firearms Household …" at bounding box center [651, 105] width 85 height 15
click at [704, 109] on button "submit" at bounding box center [703, 105] width 15 height 15
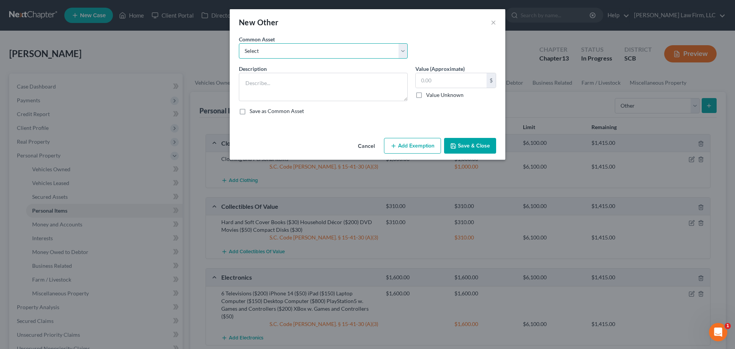
click at [361, 48] on select "Select CPAP Machine" at bounding box center [323, 50] width 169 height 15
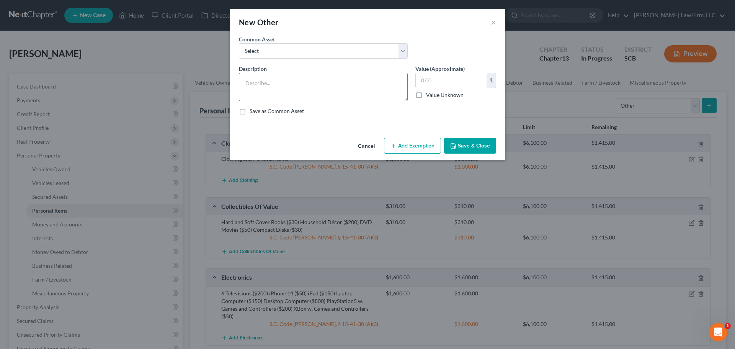
click at [376, 89] on textarea at bounding box center [323, 87] width 169 height 28
type textarea "2 Walking Canes $"
type input "30"
click at [376, 89] on textarea "2 Walking Canes $" at bounding box center [323, 87] width 169 height 28
type textarea "2 Walking Canes"
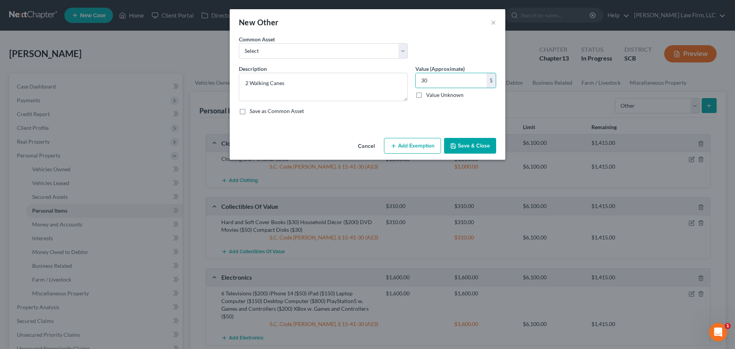
click at [412, 150] on button "Add Exemption" at bounding box center [412, 146] width 57 height 16
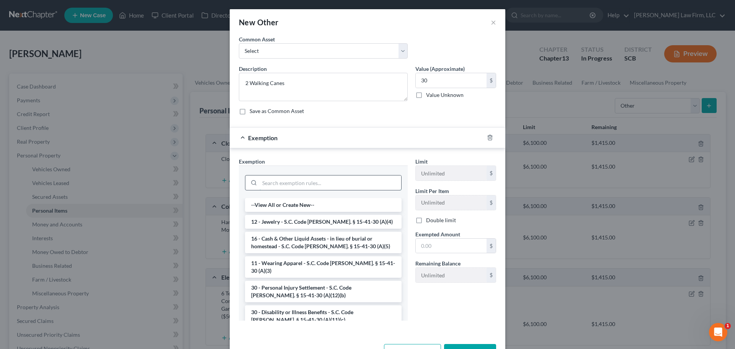
click at [348, 179] on input "search" at bounding box center [330, 182] width 142 height 15
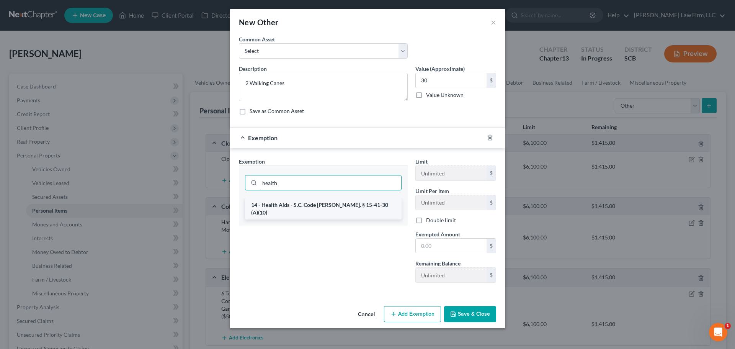
type input "health"
click at [330, 204] on li "14 - Health Aids - S.C. Code Ann. § 15-41-30 (A)(10)" at bounding box center [323, 208] width 156 height 21
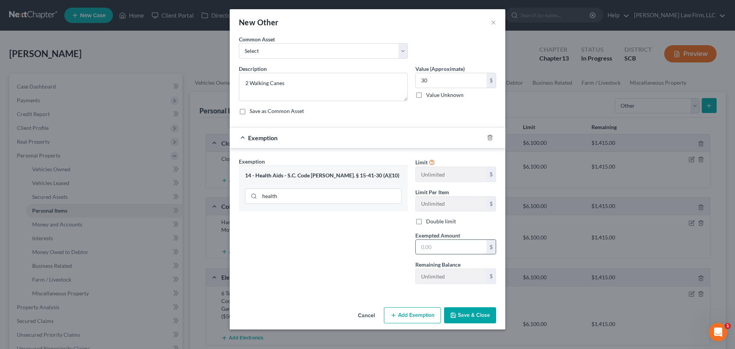
click at [428, 249] on input "text" at bounding box center [450, 246] width 71 height 15
type input "30"
click at [452, 315] on polyline "button" at bounding box center [453, 316] width 3 height 2
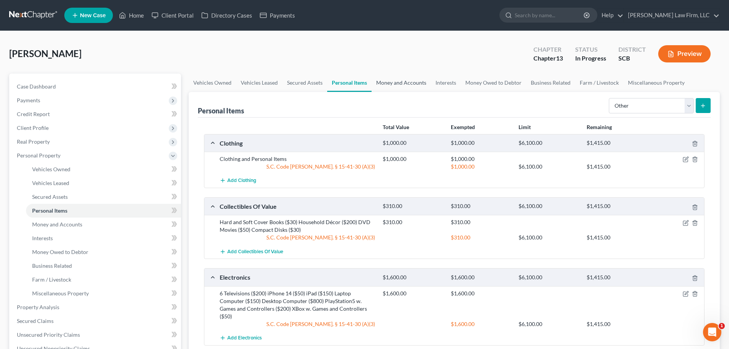
click at [416, 86] on link "Money and Accounts" at bounding box center [400, 82] width 59 height 18
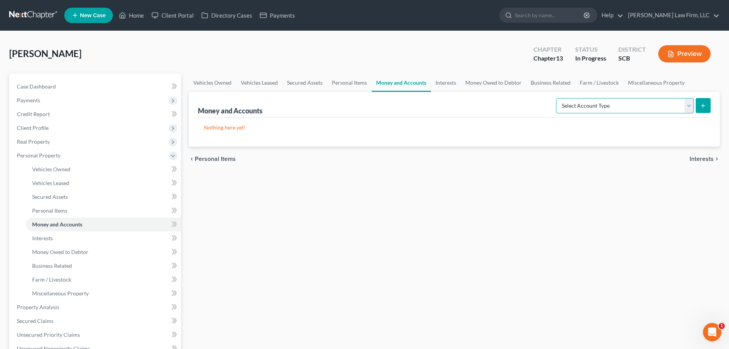
drag, startPoint x: 665, startPoint y: 104, endPoint x: 650, endPoint y: 112, distance: 17.8
click at [665, 104] on select "Select Account Type Brokerage Cash on Hand Certificates of Deposit Checking Acc…" at bounding box center [625, 105] width 138 height 15
select select "cash_on_hand"
click at [557, 98] on select "Select Account Type Brokerage Cash on Hand Certificates of Deposit Checking Acc…" at bounding box center [625, 105] width 138 height 15
click at [709, 103] on button "submit" at bounding box center [703, 105] width 15 height 15
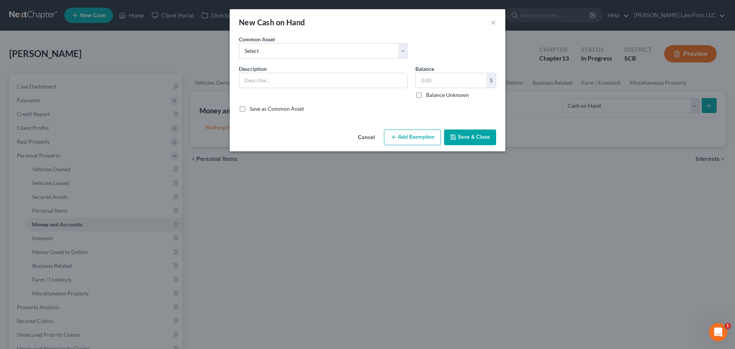
click at [317, 34] on div "New Cash on Hand ×" at bounding box center [367, 22] width 275 height 26
click at [316, 52] on select "Select The joint debtor does not carry cash The debtor does not carry cash. (Mr…" at bounding box center [323, 50] width 169 height 15
select select "5"
click at [239, 43] on select "Select The joint debtor does not carry cash The debtor does not carry cash. (Mr…" at bounding box center [323, 50] width 169 height 15
type input "Cash"
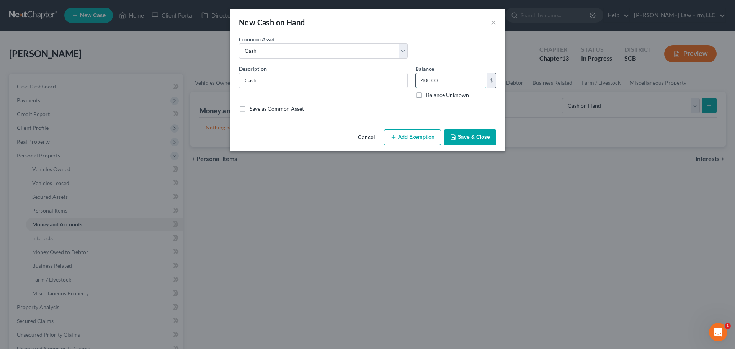
click at [450, 84] on input "400.00" at bounding box center [450, 80] width 71 height 15
type input "20"
drag, startPoint x: 462, startPoint y: 135, endPoint x: 463, endPoint y: 140, distance: 4.6
click at [463, 135] on button "Save & Close" at bounding box center [470, 137] width 52 height 16
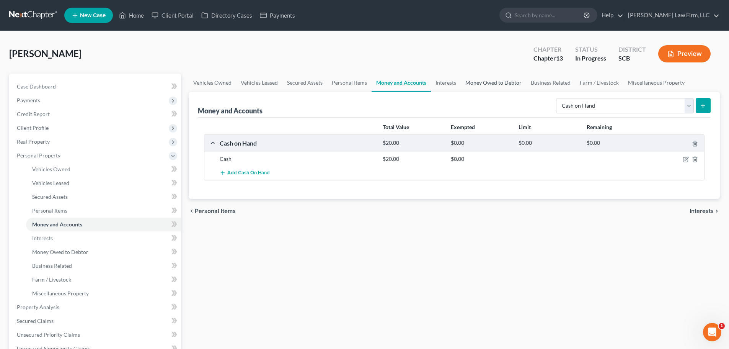
click at [468, 85] on link "Money Owed to Debtor" at bounding box center [493, 82] width 65 height 18
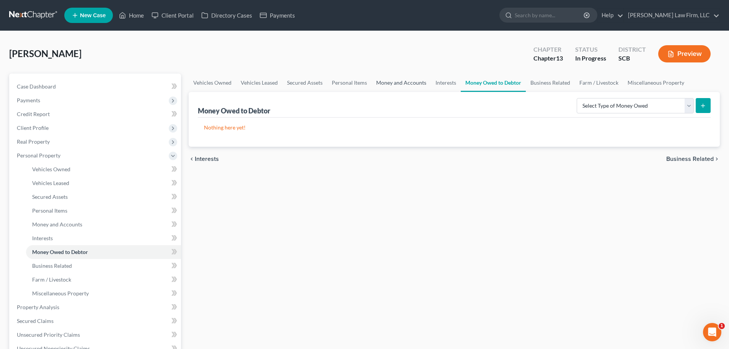
click at [418, 83] on link "Money and Accounts" at bounding box center [400, 82] width 59 height 18
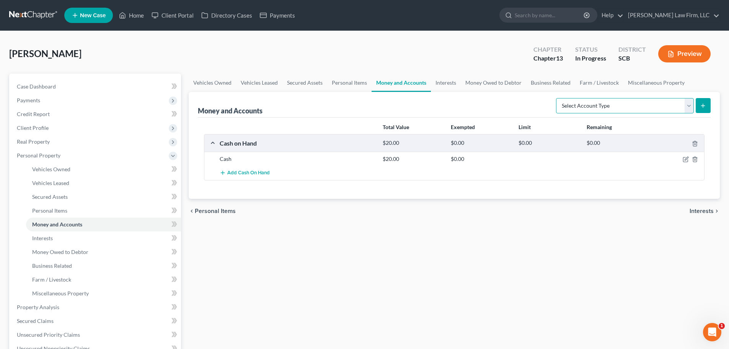
click at [597, 107] on select "Select Account Type Brokerage Cash on Hand Certificates of Deposit Checking Acc…" at bounding box center [625, 105] width 138 height 15
select select "checking"
click at [557, 98] on select "Select Account Type Brokerage Cash on Hand Certificates of Deposit Checking Acc…" at bounding box center [625, 105] width 138 height 15
click at [704, 104] on icon "submit" at bounding box center [703, 106] width 6 height 6
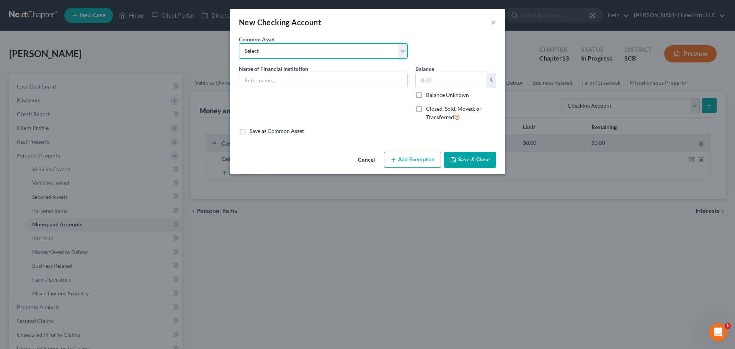
click at [330, 46] on select "Select First Citizens Bank South Carolina Federal Credit Union Acct: # ABNB Fed…" at bounding box center [323, 50] width 169 height 15
select select "32"
click at [239, 43] on select "Select First Citizens Bank South Carolina Federal Credit Union Acct: # ABNB Fed…" at bounding box center [323, 50] width 169 height 15
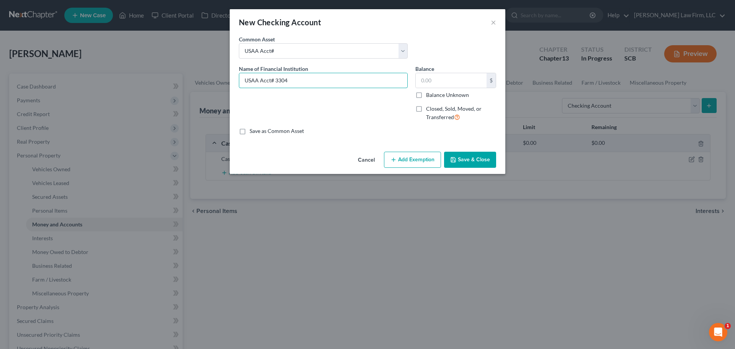
type input "USAA Acct# 3304"
type input "51.96"
click at [481, 158] on button "Save & Close" at bounding box center [470, 159] width 52 height 16
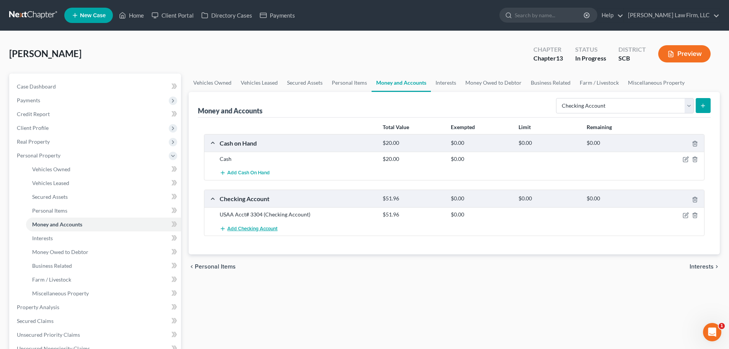
click at [260, 229] on span "Add Checking Account" at bounding box center [252, 228] width 50 height 6
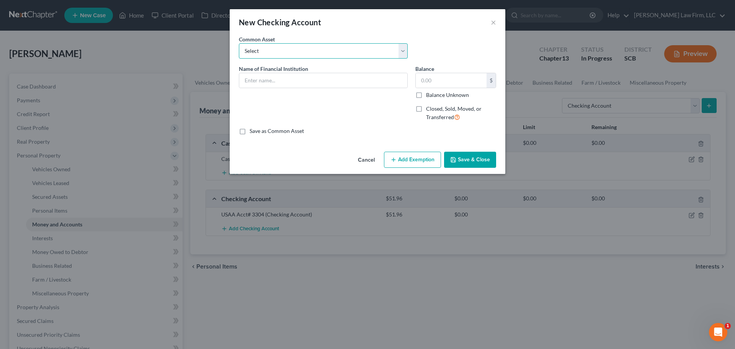
click at [340, 56] on select "Select First Citizens Bank South Carolina Federal Credit Union Acct: # ABNB Fed…" at bounding box center [323, 50] width 169 height 15
select select "32"
click at [239, 43] on select "Select First Citizens Bank South Carolina Federal Credit Union Acct: # ABNB Fed…" at bounding box center [323, 50] width 169 height 15
type input "USAA Acct# 2973"
type input "9.68"
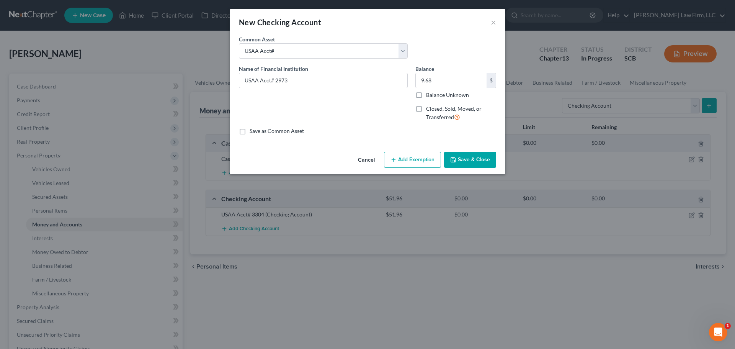
click at [471, 156] on button "Save & Close" at bounding box center [470, 159] width 52 height 16
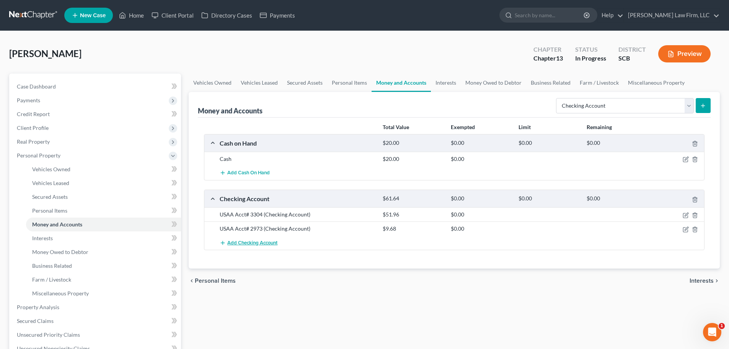
click at [246, 243] on span "Add Checking Account" at bounding box center [252, 242] width 50 height 6
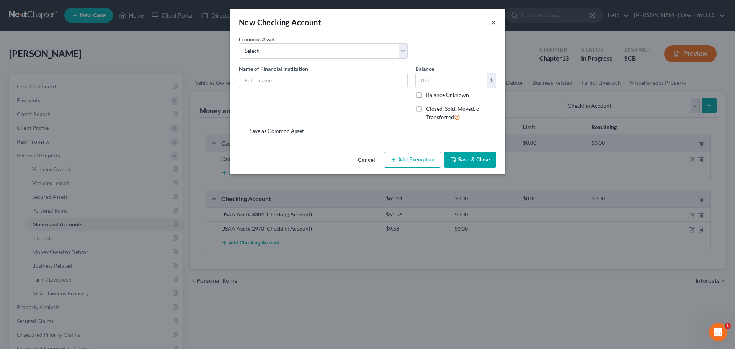
click at [495, 23] on button "×" at bounding box center [492, 22] width 5 height 9
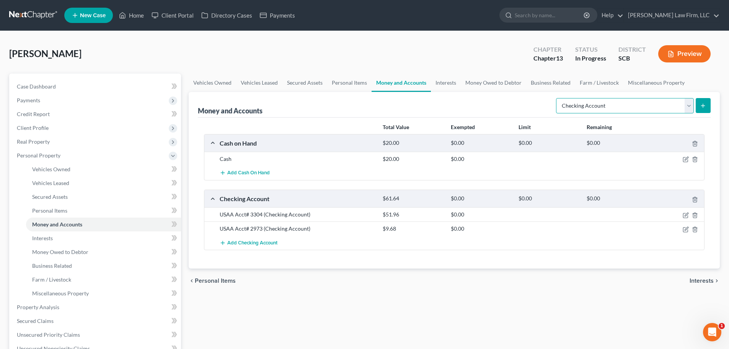
click at [585, 105] on select "Select Account Type Brokerage Cash on Hand Certificates of Deposit Checking Acc…" at bounding box center [625, 105] width 138 height 15
select select "savings"
click at [557, 98] on select "Select Account Type Brokerage Cash on Hand Certificates of Deposit Checking Acc…" at bounding box center [625, 105] width 138 height 15
click at [702, 98] on div "Select Account Type Brokerage Cash on Hand Certificates of Deposit Checking Acc…" at bounding box center [632, 105] width 158 height 20
click at [703, 101] on button "submit" at bounding box center [703, 105] width 15 height 15
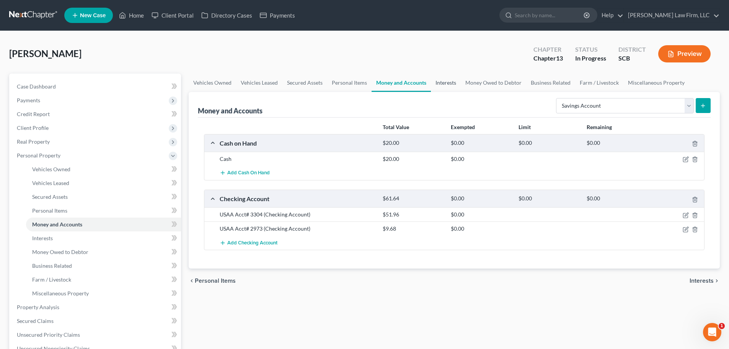
click at [446, 83] on link "Interests" at bounding box center [446, 82] width 30 height 18
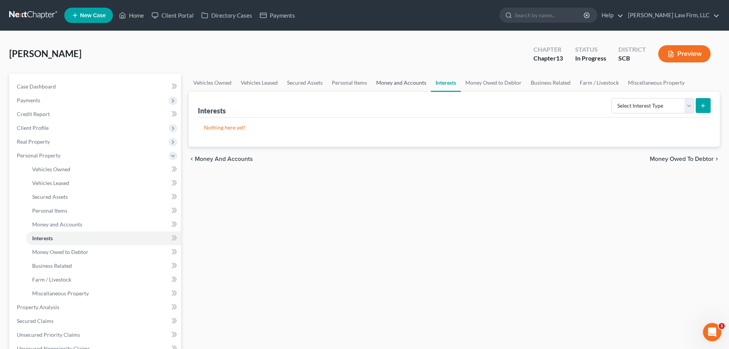
click at [391, 88] on link "Money and Accounts" at bounding box center [400, 82] width 59 height 18
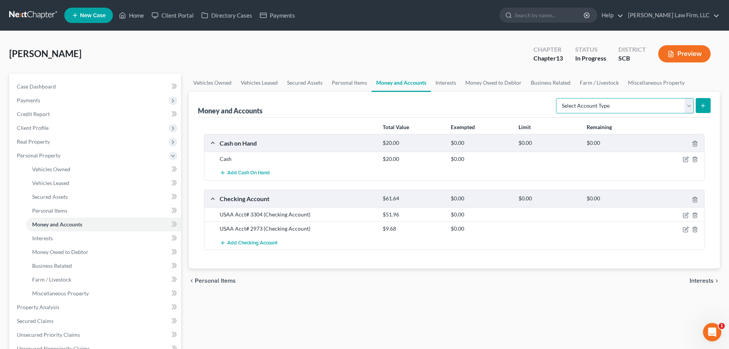
click at [630, 108] on select "Select Account Type Brokerage Cash on Hand Certificates of Deposit Checking Acc…" at bounding box center [625, 105] width 138 height 15
select select "savings"
click at [557, 98] on select "Select Account Type Brokerage Cash on Hand Certificates of Deposit Checking Acc…" at bounding box center [625, 105] width 138 height 15
click at [701, 109] on button "submit" at bounding box center [703, 105] width 15 height 15
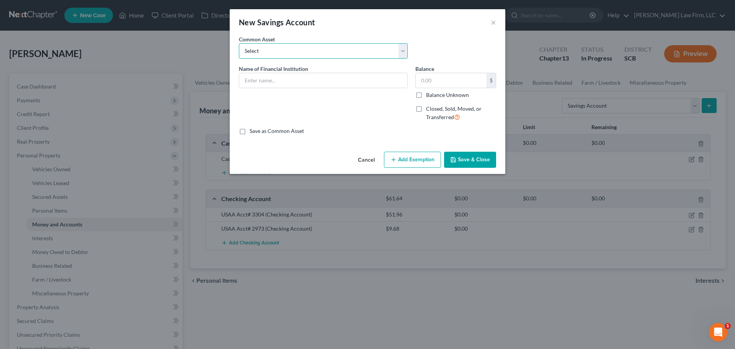
click at [280, 50] on select "Select SoFi Acct# REV Federal Credit Union Acct: # ABNB Federal Credit Union Ac…" at bounding box center [323, 50] width 169 height 15
select select "5"
click at [239, 43] on select "Select SoFi Acct# REV Federal Credit Union Acct: # ABNB Federal Credit Union Ac…" at bounding box center [323, 50] width 169 height 15
type input "Navy Federal Credit Union Acct: # 8346"
type input "57.77"
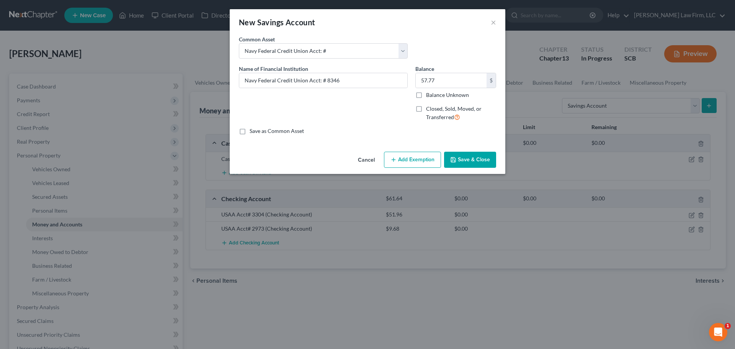
click at [461, 155] on button "Save & Close" at bounding box center [470, 159] width 52 height 16
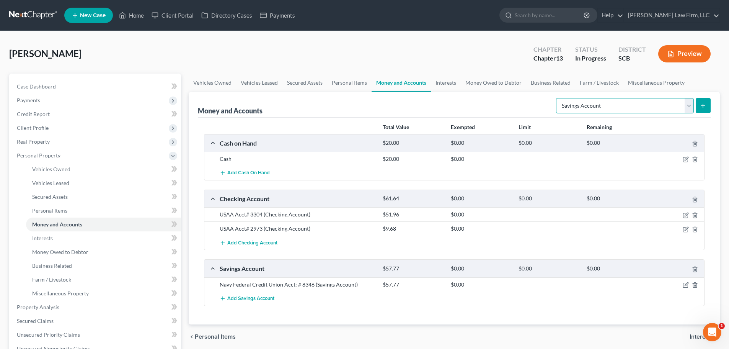
click at [632, 102] on select "Select Account Type Brokerage Cash on Hand Certificates of Deposit Checking Acc…" at bounding box center [625, 105] width 138 height 15
select select "other"
click at [557, 98] on select "Select Account Type Brokerage Cash on Hand Certificates of Deposit Checking Acc…" at bounding box center [625, 105] width 138 height 15
click at [702, 103] on icon "submit" at bounding box center [703, 106] width 6 height 6
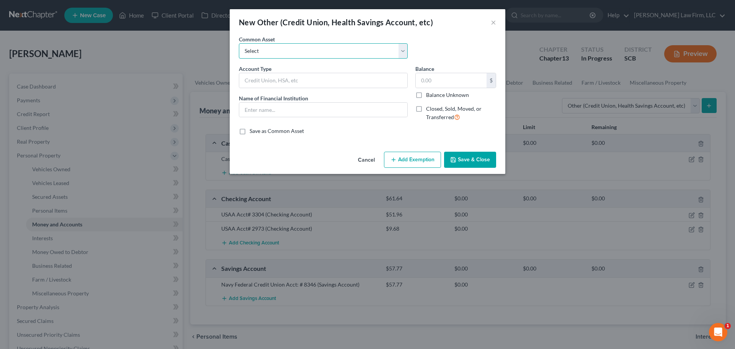
click at [339, 51] on select "Select Cash App Venmo Current Pre Paid Money Card Acct# Cash App( This account …" at bounding box center [323, 50] width 169 height 15
select select "0"
click at [239, 43] on select "Select Cash App Venmo Current Pre Paid Money Card Acct# Cash App( This account …" at bounding box center [323, 50] width 169 height 15
type input "Cash App"
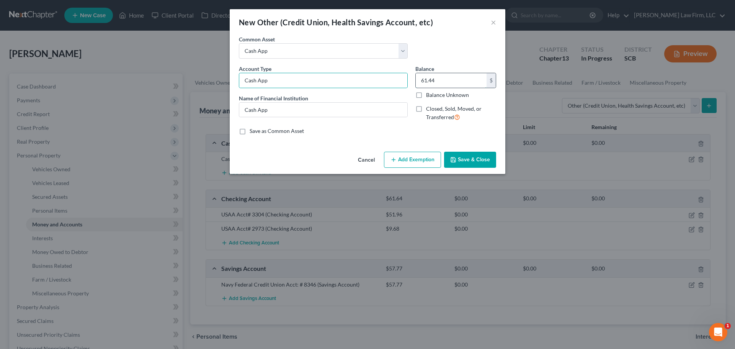
click at [437, 85] on input "61.44" at bounding box center [450, 80] width 71 height 15
type input "4.30"
click at [450, 160] on button "Save & Close" at bounding box center [470, 159] width 52 height 16
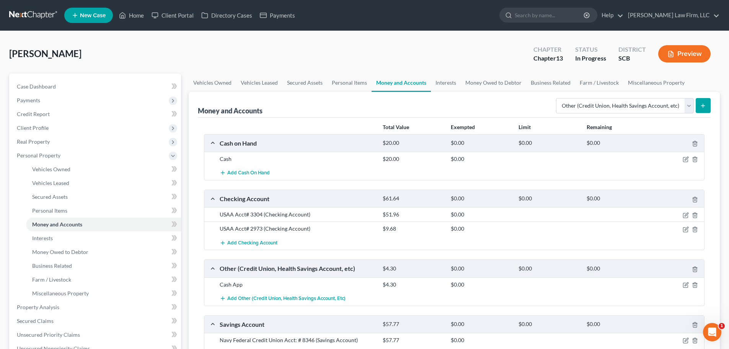
scroll to position [38, 0]
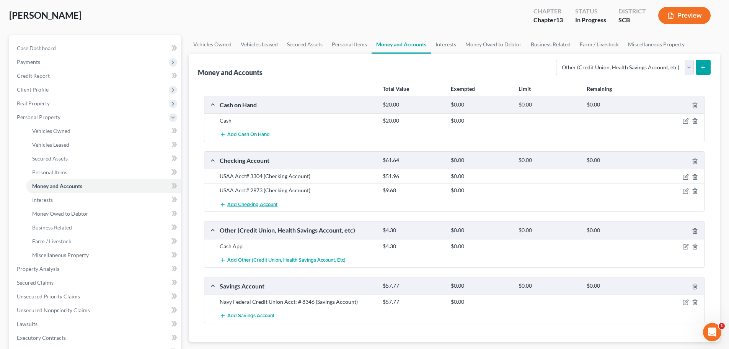
click at [254, 205] on span "Add Checking Account" at bounding box center [252, 204] width 50 height 6
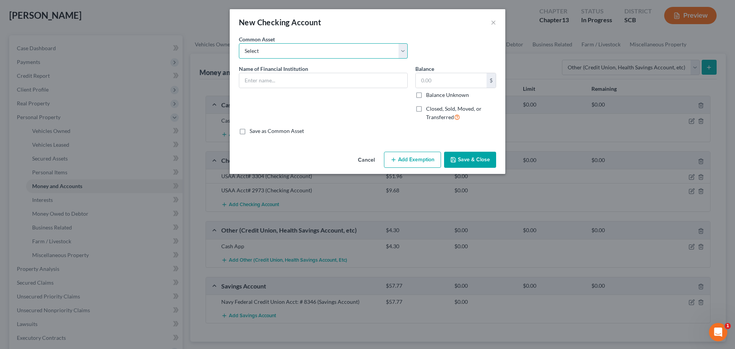
click at [338, 52] on select "Select First Citizens Bank South Carolina Federal Credit Union Acct: # ABNB Fed…" at bounding box center [323, 50] width 169 height 15
select select "55"
click at [239, 43] on select "Select First Citizens Bank South Carolina Federal Credit Union Acct: # ABNB Fed…" at bounding box center [323, 50] width 169 height 15
type input "Credit Karma Acct: # 2572"
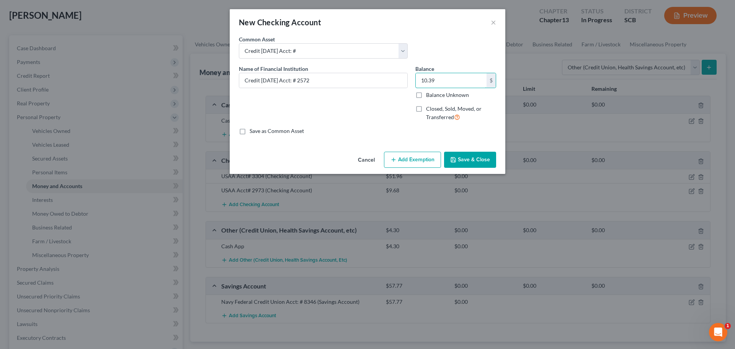
type input "10.39"
click at [458, 159] on button "Save & Close" at bounding box center [470, 159] width 52 height 16
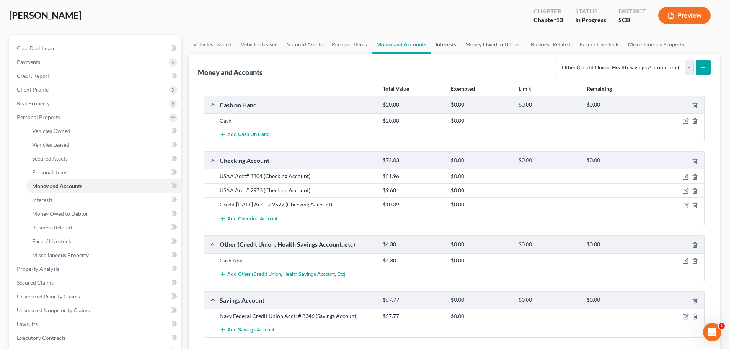
click at [441, 44] on link "Interests" at bounding box center [446, 44] width 30 height 18
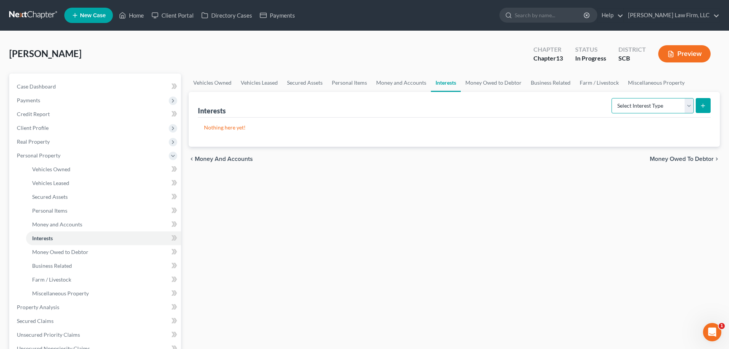
click at [623, 105] on select "Select Interest Type 401K Annuity Bond Education IRA Government Bond Government…" at bounding box center [652, 105] width 82 height 15
select select "other_retirement_plan"
click at [612, 98] on select "Select Interest Type 401K Annuity Bond Education IRA Government Bond Government…" at bounding box center [652, 105] width 82 height 15
click at [702, 103] on icon "submit" at bounding box center [703, 106] width 6 height 6
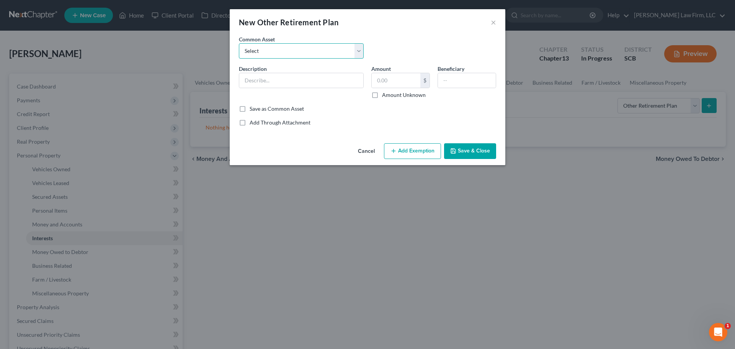
click at [274, 46] on select "Select SC State Retirement Thrift Savings Plan FERS" at bounding box center [301, 50] width 125 height 15
select select "0"
click at [239, 43] on select "Select SC State Retirement Thrift Savings Plan FERS" at bounding box center [301, 50] width 125 height 15
type input "SC State Retirement"
click at [396, 83] on input "text" at bounding box center [395, 80] width 49 height 15
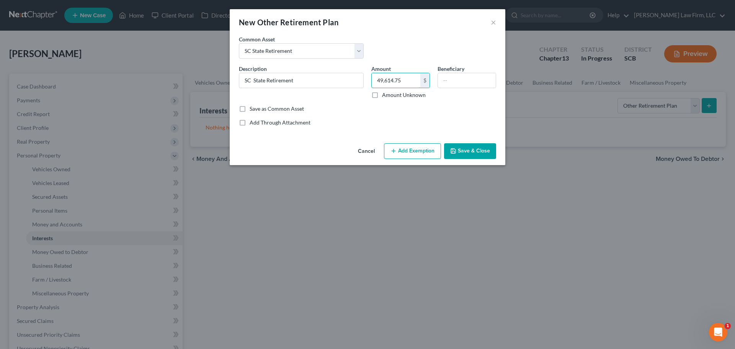
type input "49,614.75"
click at [417, 145] on button "Add Exemption" at bounding box center [412, 151] width 57 height 16
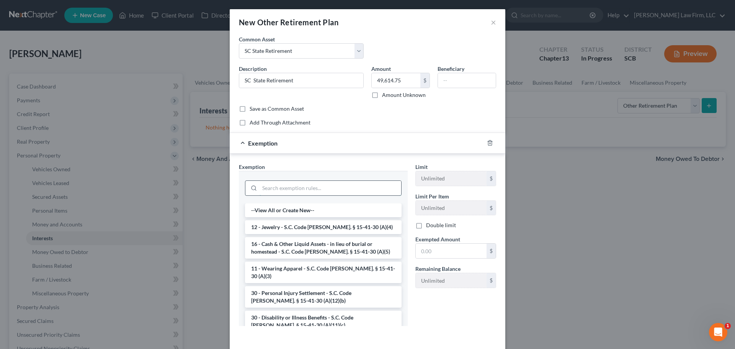
click at [315, 191] on input "search" at bounding box center [330, 188] width 142 height 15
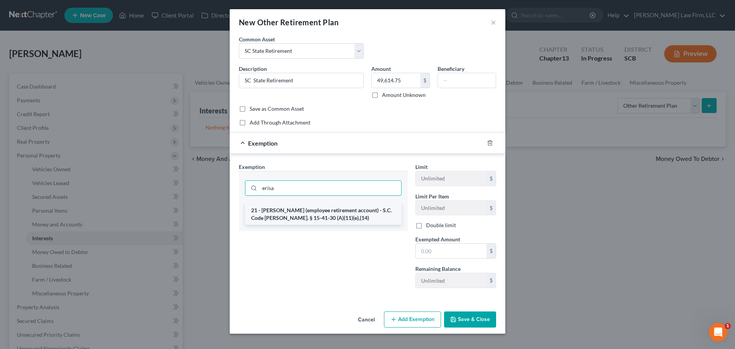
type input "erisa"
click at [313, 210] on li "21 - ERISA (employee retirement account) - S.C. Code Ann. § 15-41-30 (A)(11)(e)…" at bounding box center [323, 213] width 156 height 21
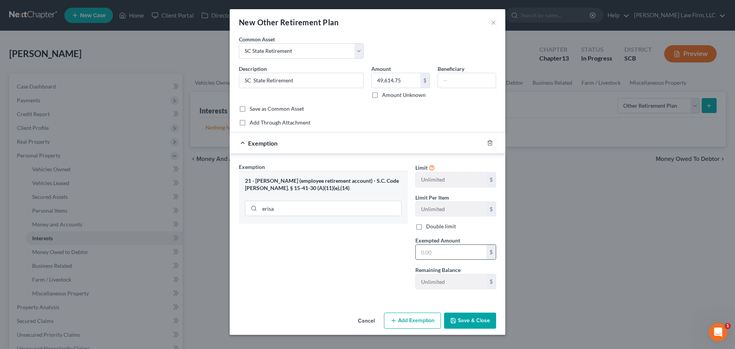
click at [429, 252] on input "text" at bounding box center [450, 251] width 71 height 15
type input "49,614.75"
click at [470, 324] on button "Save & Close" at bounding box center [470, 320] width 52 height 16
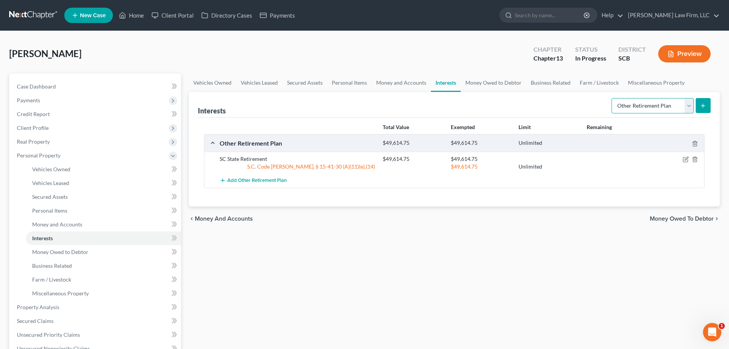
click at [647, 104] on select "Select Interest Type 401K Annuity Bond Education IRA Government Bond Government…" at bounding box center [652, 105] width 82 height 15
select select "annuity"
click at [612, 98] on select "Select Interest Type 401K Annuity Bond Education IRA Government Bond Government…" at bounding box center [652, 105] width 82 height 15
click at [702, 103] on icon "submit" at bounding box center [703, 106] width 6 height 6
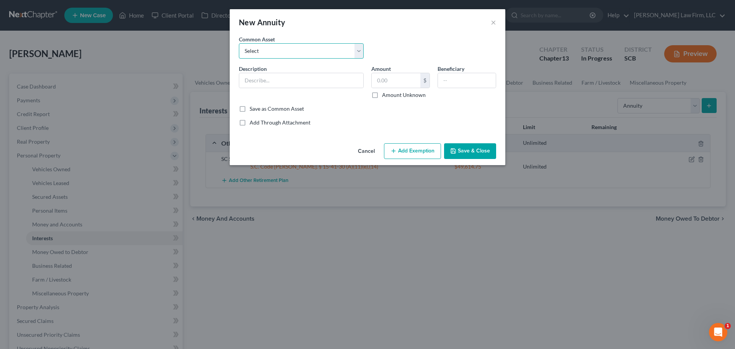
click at [296, 54] on select "Select SC Retirement Systems (Mr. Richardson receives this net amount on a mont…" at bounding box center [301, 50] width 125 height 15
select select "2"
click at [239, 43] on select "Select SC Retirement Systems (Mr. Richardson receives this net amount on a mont…" at bounding box center [301, 50] width 125 height 15
type input "VA Disability (The debtor receives this net benefit on a monthly basis.)"
click at [390, 80] on input "1,615.00" at bounding box center [395, 80] width 49 height 15
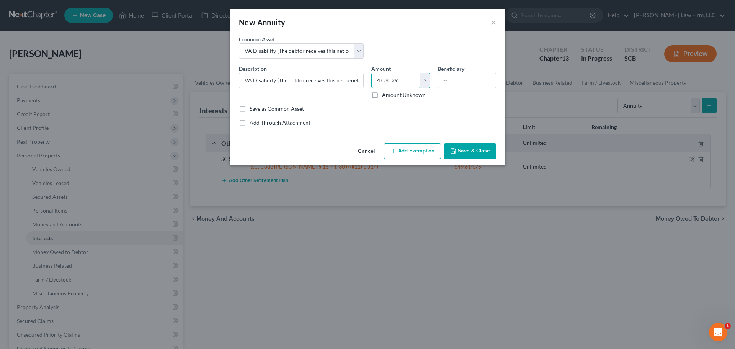
type input "4,080.29"
click at [405, 153] on button "Add Exemption" at bounding box center [412, 151] width 57 height 16
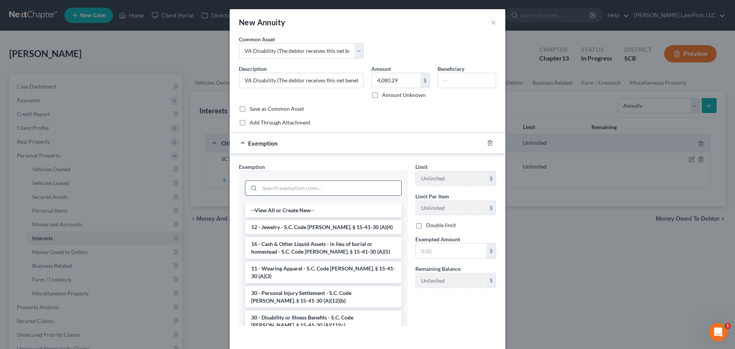
click at [353, 189] on input "search" at bounding box center [330, 188] width 142 height 15
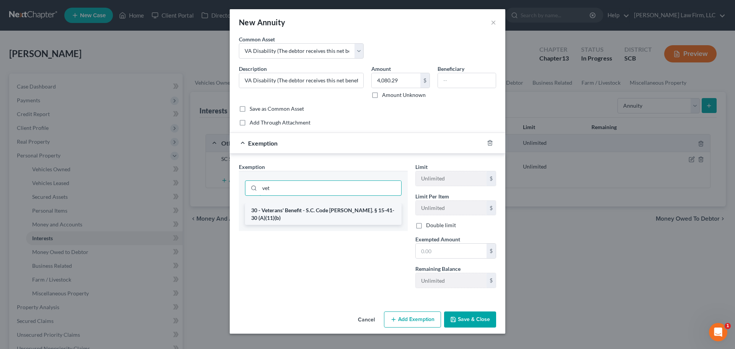
type input "vet"
click at [331, 207] on li "30 - Veterans' Benefit - S.C. Code Ann. § 15-41-30 (A)(11)(b)" at bounding box center [323, 213] width 156 height 21
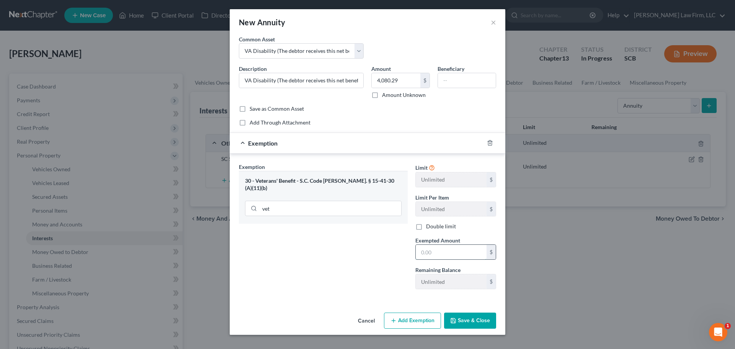
click at [447, 247] on input "text" at bounding box center [450, 251] width 71 height 15
type input "4,080.29"
click at [475, 318] on button "Save & Close" at bounding box center [470, 320] width 52 height 16
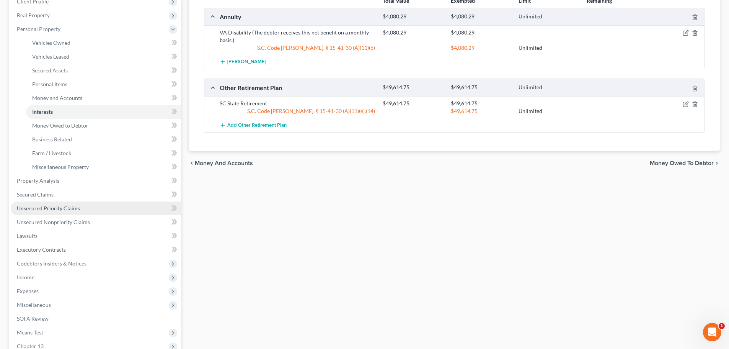
scroll to position [153, 0]
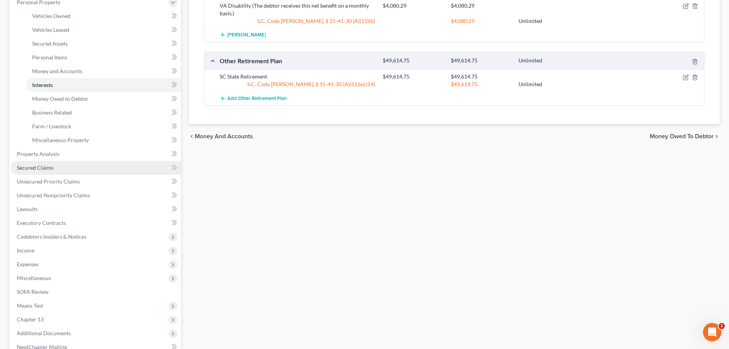
click at [44, 168] on span "Secured Claims" at bounding box center [35, 167] width 37 height 7
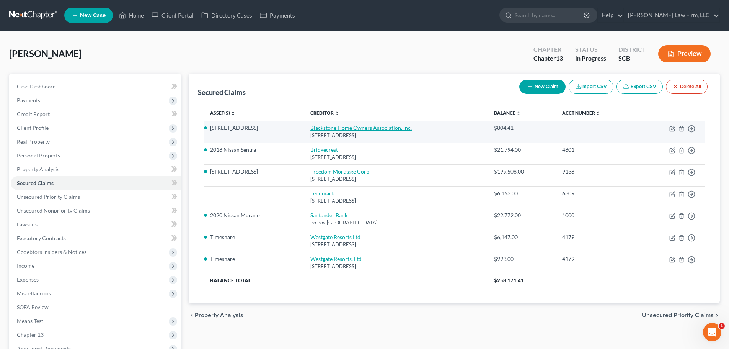
click at [379, 128] on link "Blackstone Home Owners Association, Inc." at bounding box center [360, 127] width 101 height 7
select select "0"
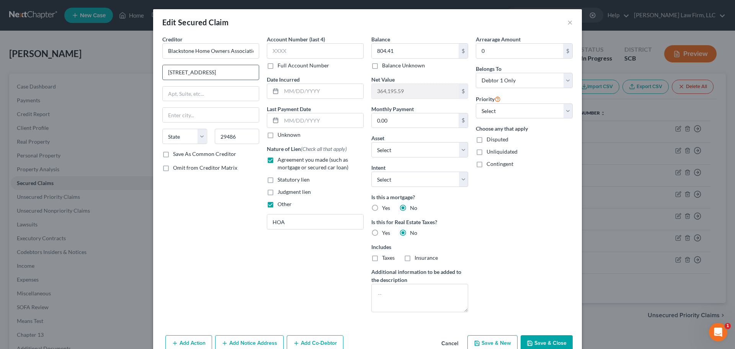
drag, startPoint x: 248, startPoint y: 68, endPoint x: 163, endPoint y: 79, distance: 86.0
click at [163, 79] on input "201 Sigma Dr., Ste 350" at bounding box center [211, 72] width 96 height 15
type input "c/o CAMS 3955 Faber Place"
click at [238, 135] on input "29486" at bounding box center [237, 136] width 45 height 15
drag, startPoint x: 233, startPoint y: 138, endPoint x: 165, endPoint y: 147, distance: 68.6
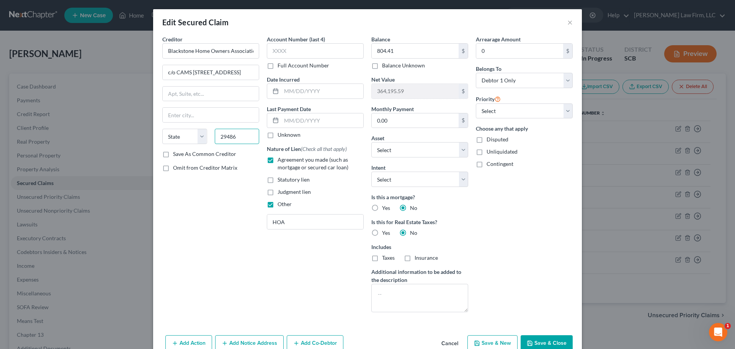
click at [169, 147] on div "State AL AK AR AZ CA CO CT DE DC FL GA GU HI ID IL IN IA KS KY LA ME MD MA MI M…" at bounding box center [210, 139] width 104 height 21
type input "29405"
type input "North Charleston"
select select "42"
click at [181, 99] on input "text" at bounding box center [211, 93] width 96 height 15
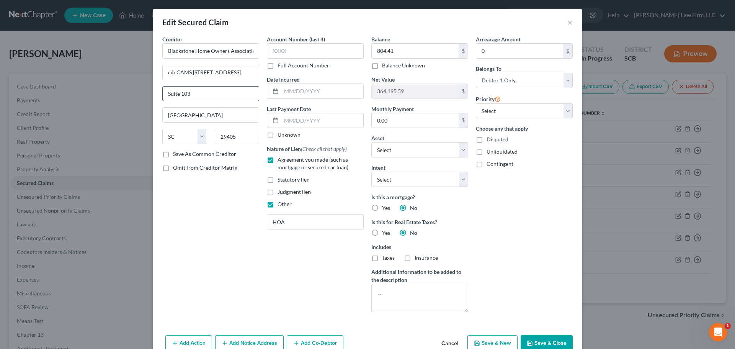
type input "Suite 103"
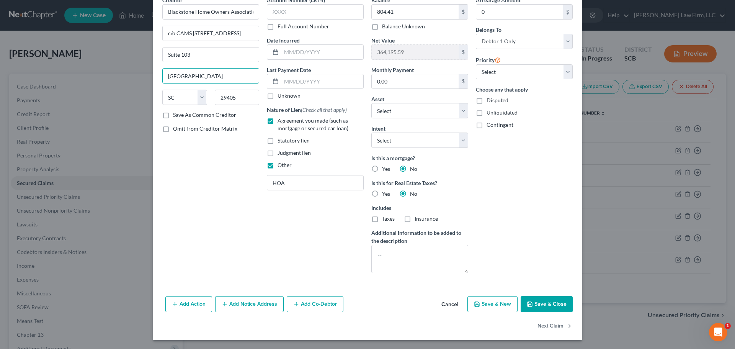
scroll to position [39, 0]
click at [549, 300] on button "Save & Close" at bounding box center [546, 303] width 52 height 16
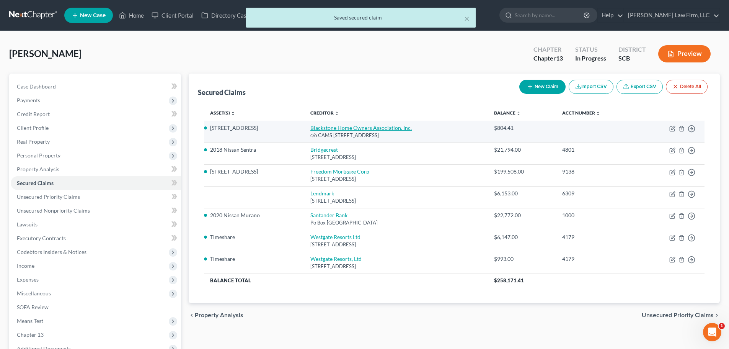
click at [323, 129] on link "Blackstone Home Owners Association, Inc." at bounding box center [360, 127] width 101 height 7
select select "42"
select select "0"
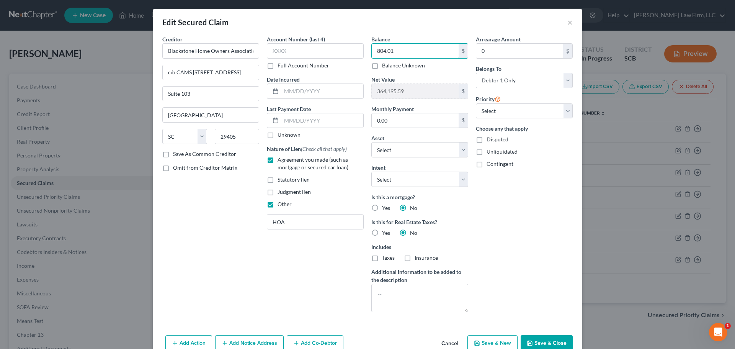
type input "804.01"
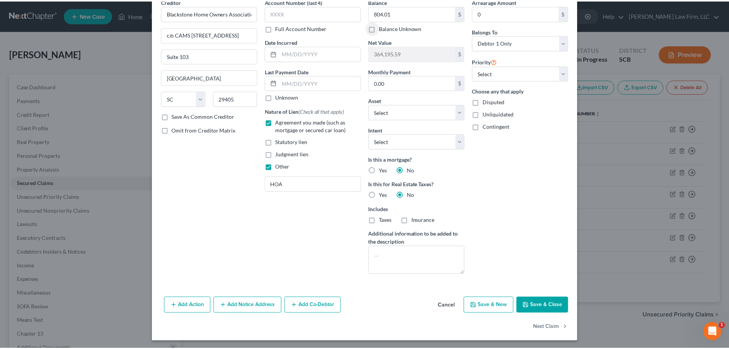
scroll to position [1, 0]
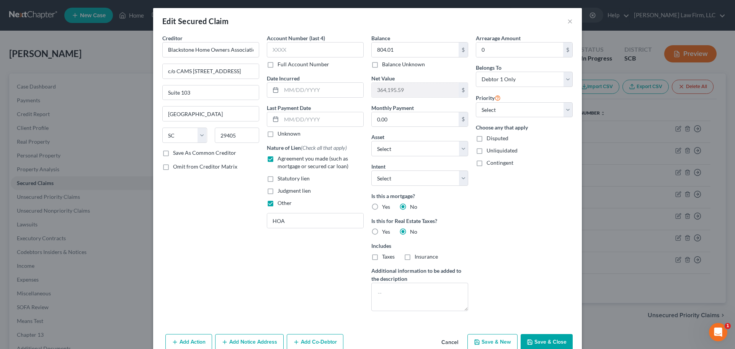
click at [552, 339] on button "Save & Close" at bounding box center [546, 342] width 52 height 16
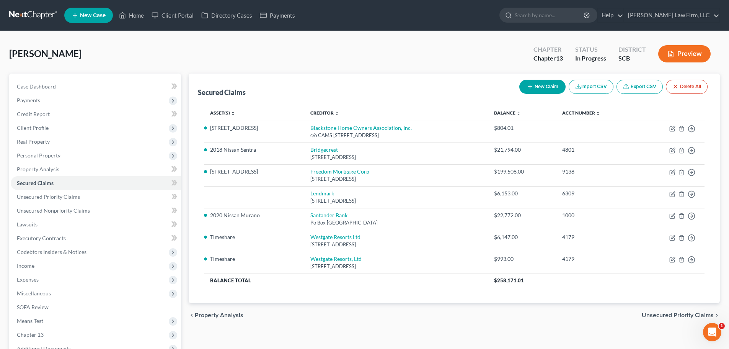
click at [541, 81] on button "New Claim" at bounding box center [542, 87] width 46 height 14
select select "0"
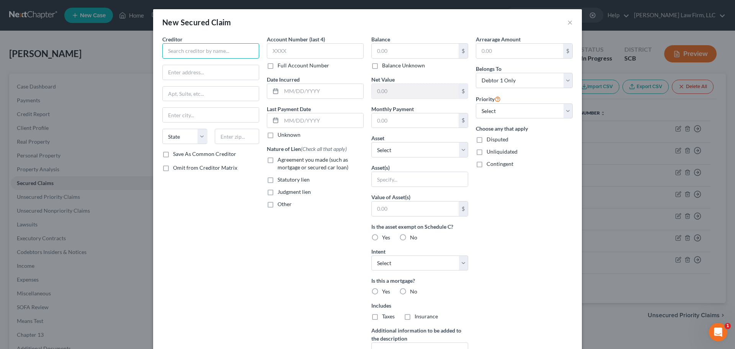
click at [221, 56] on input "text" at bounding box center [210, 50] width 97 height 15
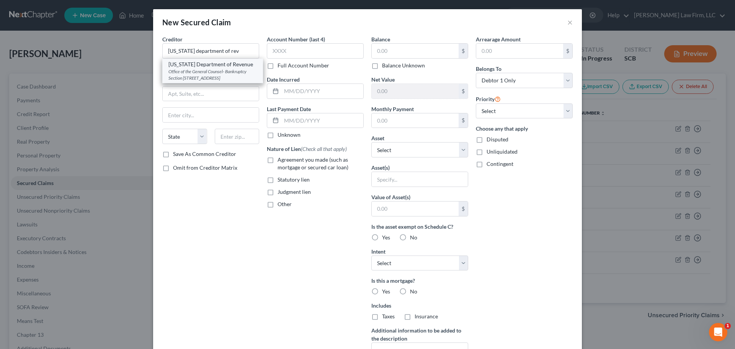
click at [214, 65] on div "[US_STATE] Department of Revenue" at bounding box center [212, 64] width 88 height 8
type input "[US_STATE] Department of Revenue"
type input "Office of the General Counsel- Bankruptcy Section"
type input "300A Outlet Pointe Blvd"
type input "Columbia"
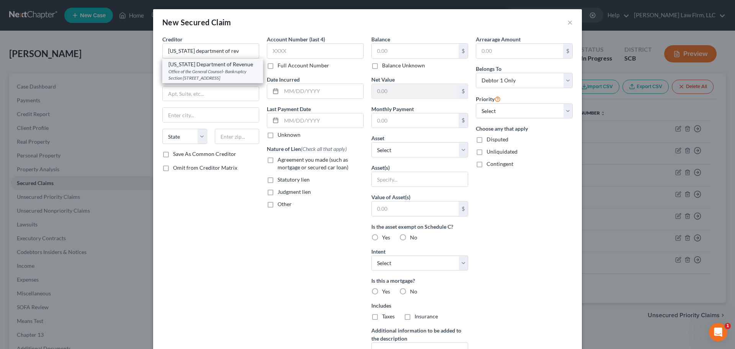
select select "42"
type input "29210-5666"
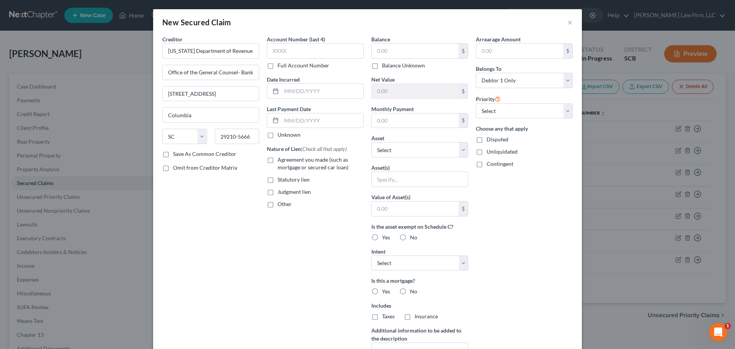
click at [277, 192] on label "Judgment lien" at bounding box center [293, 192] width 33 height 8
click at [280, 192] on input "Judgment lien" at bounding box center [282, 190] width 5 height 5
checkbox input "true"
click at [277, 205] on label "Other" at bounding box center [284, 204] width 14 height 8
click at [280, 205] on input "Other" at bounding box center [282, 202] width 5 height 5
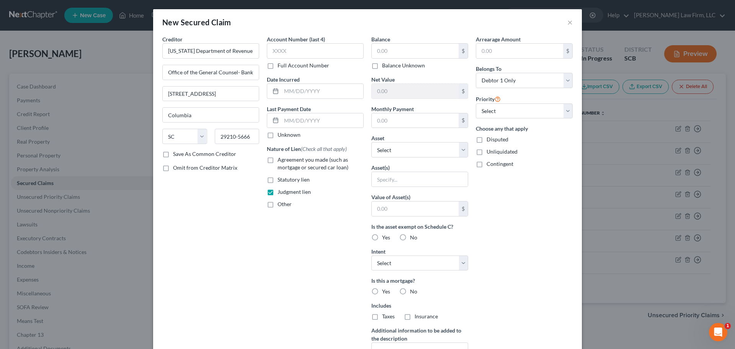
checkbox input "true"
click at [285, 223] on input "text" at bounding box center [315, 221] width 96 height 15
click at [419, 51] on input "text" at bounding box center [414, 51] width 87 height 15
type input "1,782.39"
click at [408, 150] on select "Select Other Multiple Assets 2020 Nissan Murano - $17075.0 Jewelry - Costume Je…" at bounding box center [419, 149] width 97 height 15
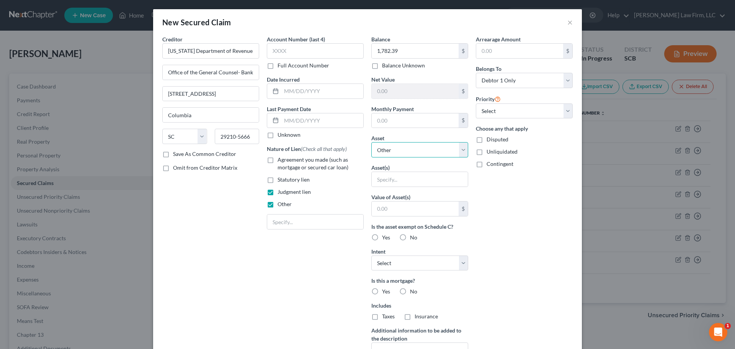
select select "7"
click at [371, 142] on select "Select Other Multiple Assets 2020 Nissan Murano - $17075.0 Jewelry - Costume Je…" at bounding box center [419, 149] width 97 height 15
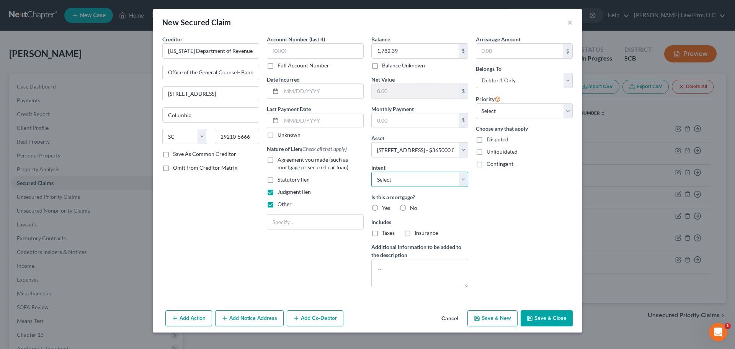
click at [411, 174] on select "Select Surrender Redeem Reaffirm Avoid Other" at bounding box center [419, 178] width 97 height 15
click at [415, 181] on select "Select Surrender Redeem Reaffirm Avoid Other" at bounding box center [419, 178] width 97 height 15
click at [317, 218] on input "text" at bounding box center [315, 221] width 96 height 15
click at [315, 219] on input "text" at bounding box center [315, 221] width 96 height 15
drag, startPoint x: 348, startPoint y: 219, endPoint x: 197, endPoint y: 226, distance: 151.6
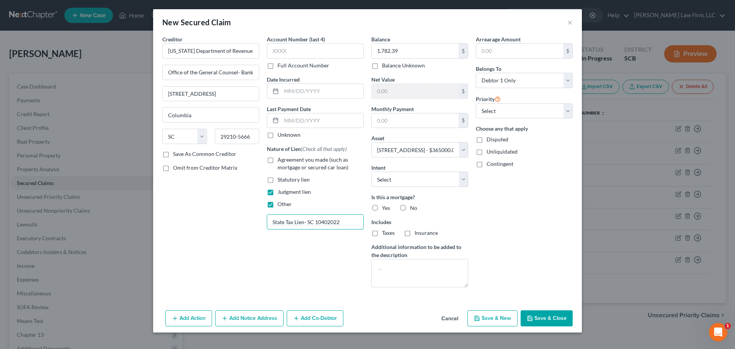
click at [197, 226] on div "Creditor * South Carolina Department of Revenue Office of the General Counsel- …" at bounding box center [367, 164] width 418 height 258
type input "State Tax Lien- SC 10402022"
click at [446, 286] on textarea at bounding box center [419, 273] width 97 height 28
paste textarea "State Tax Lien- SC 10402022"
type textarea "State Tax Lien- SC 10402022"
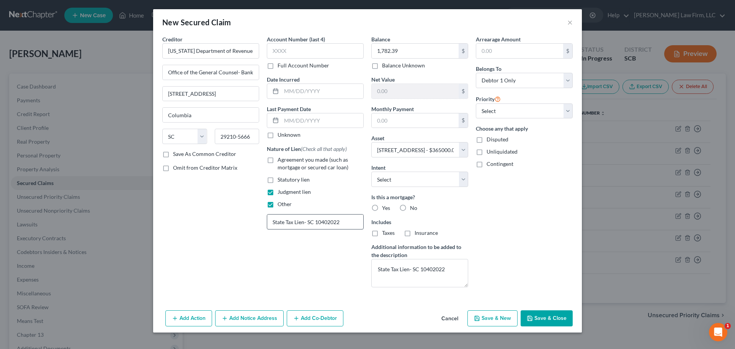
drag, startPoint x: 329, startPoint y: 230, endPoint x: 308, endPoint y: 226, distance: 22.2
click at [328, 230] on div "Account Number (last 4) Full Account Number Date Incurred Last Payment Date Unk…" at bounding box center [315, 164] width 104 height 258
drag, startPoint x: 305, startPoint y: 222, endPoint x: 383, endPoint y: 226, distance: 78.1
click at [381, 226] on div "Creditor * South Carolina Department of Revenue Office of the General Counsel- …" at bounding box center [367, 164] width 418 height 258
type input "Tax Lien"
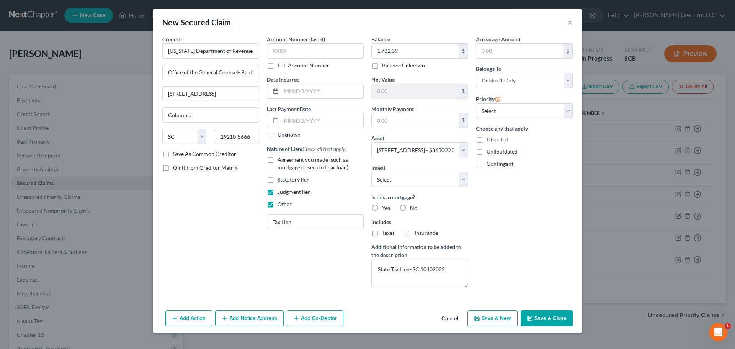
click at [501, 270] on div "Arrearage Amount $ Belongs To * Select Debtor 1 Only Debtor 2 Only Debtor 1 And…" at bounding box center [524, 164] width 104 height 258
click at [434, 269] on textarea "State Tax Lien- SC 10402022" at bounding box center [419, 273] width 97 height 28
type textarea "State Tax Lien- SC 1040 (2022)"
click at [548, 319] on button "Save & Close" at bounding box center [546, 318] width 52 height 16
select select
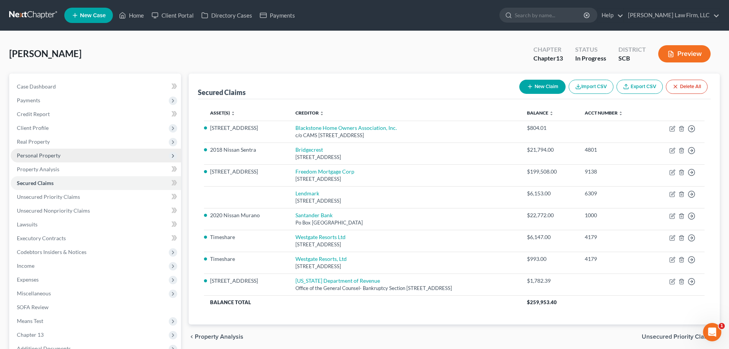
click at [56, 156] on span "Personal Property" at bounding box center [39, 155] width 44 height 7
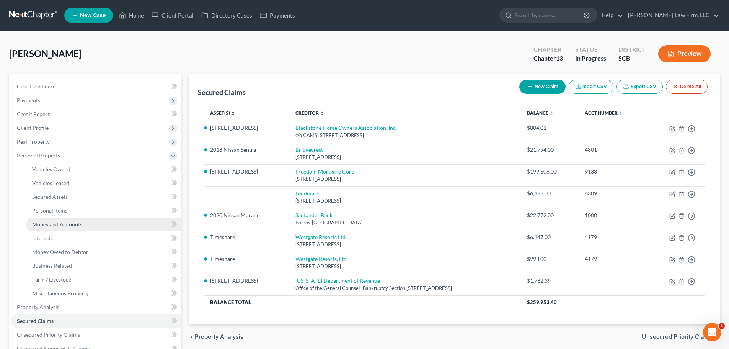
click at [49, 222] on span "Money and Accounts" at bounding box center [57, 224] width 50 height 7
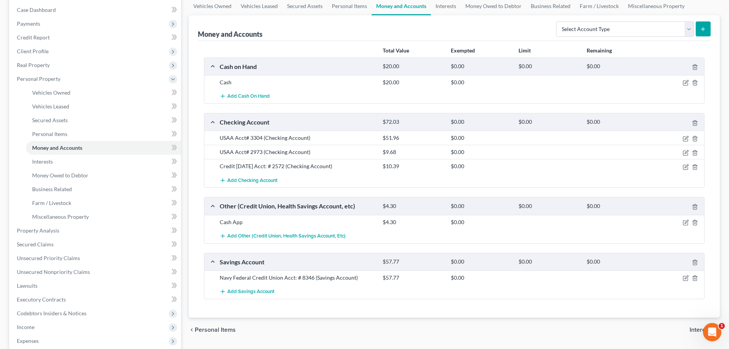
scroll to position [115, 0]
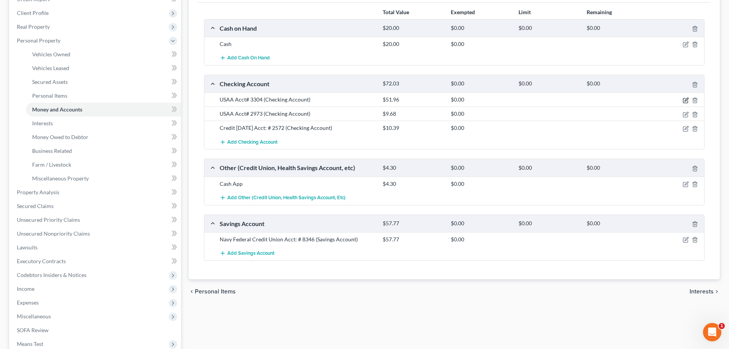
click at [684, 100] on icon "button" at bounding box center [686, 100] width 6 height 6
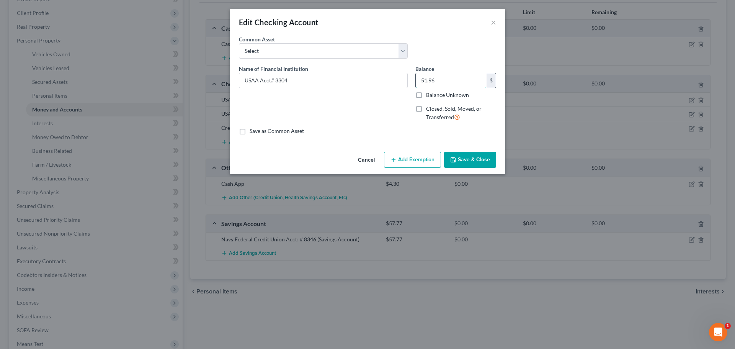
click at [454, 85] on input "51.96" at bounding box center [450, 80] width 71 height 15
type input "49.06"
click at [468, 164] on button "Save & Close" at bounding box center [470, 159] width 52 height 16
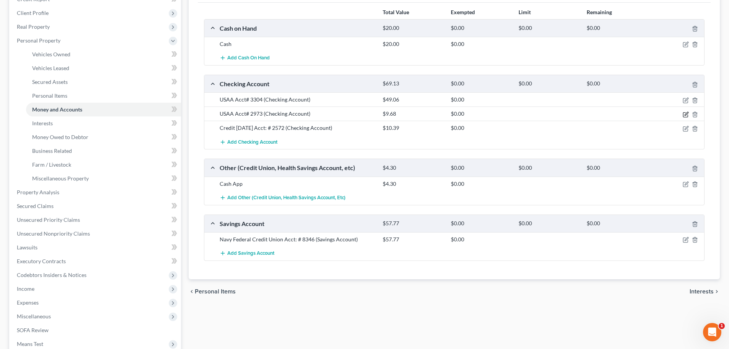
drag, startPoint x: 686, startPoint y: 113, endPoint x: 661, endPoint y: 109, distance: 24.8
click at [686, 113] on icon "button" at bounding box center [685, 113] width 3 height 3
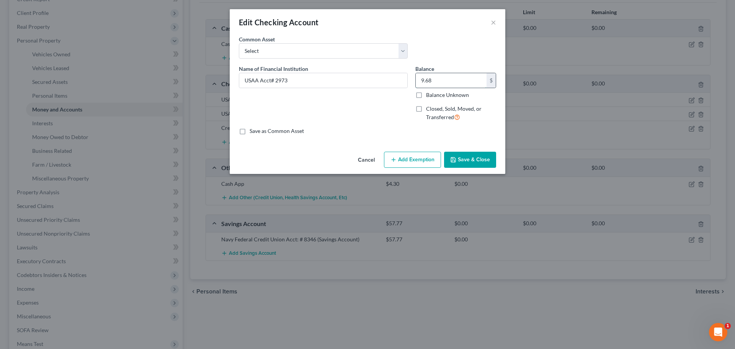
click at [445, 85] on input "9.68" at bounding box center [450, 80] width 71 height 15
type input "14.07"
click at [471, 155] on button "Save & Close" at bounding box center [470, 159] width 52 height 16
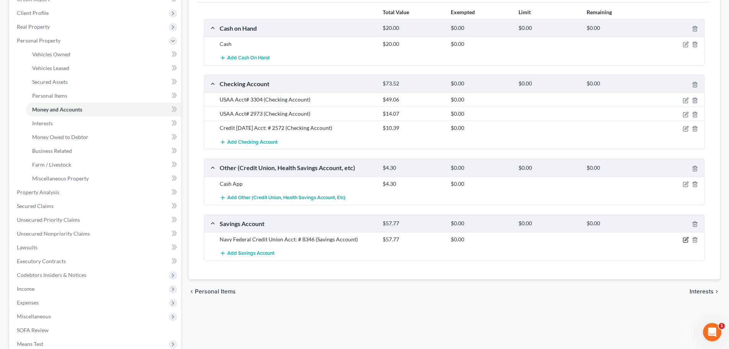
click at [684, 239] on icon "button" at bounding box center [686, 239] width 6 height 6
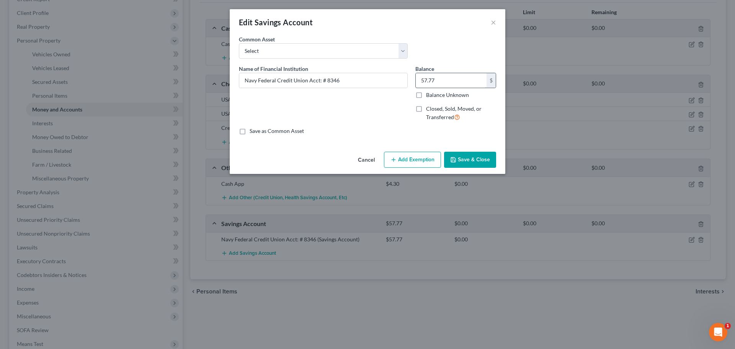
click at [438, 82] on input "57.77" at bounding box center [450, 80] width 71 height 15
type input "57.78"
click at [474, 160] on button "Save & Close" at bounding box center [470, 159] width 52 height 16
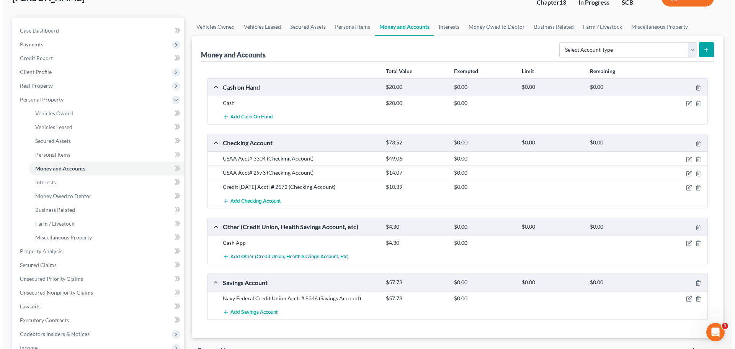
scroll to position [0, 0]
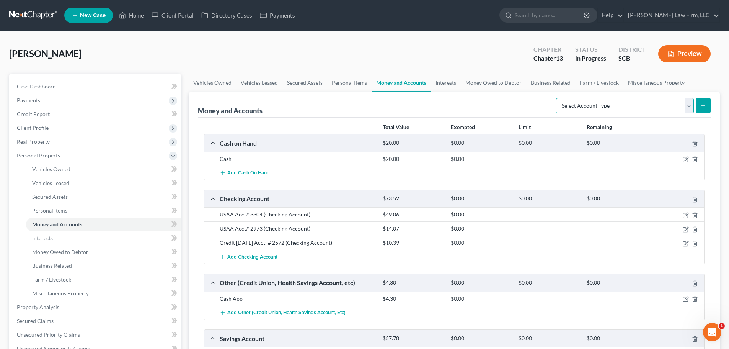
click at [604, 108] on select "Select Account Type Brokerage Cash on Hand Certificates of Deposit Checking Acc…" at bounding box center [625, 105] width 138 height 15
drag, startPoint x: 448, startPoint y: 80, endPoint x: 470, endPoint y: 83, distance: 22.0
click at [448, 80] on link "Interests" at bounding box center [446, 82] width 30 height 18
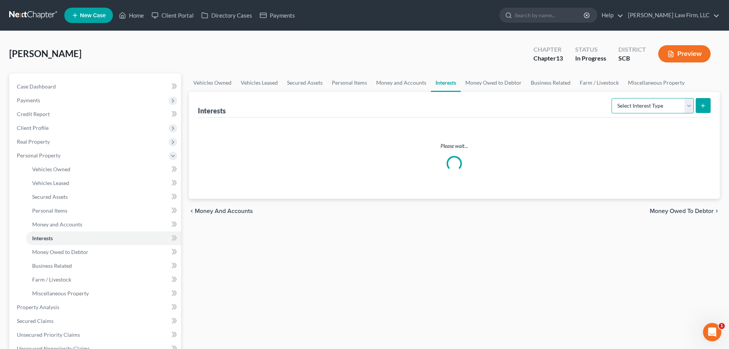
drag, startPoint x: 628, startPoint y: 104, endPoint x: 619, endPoint y: 113, distance: 13.3
click at [628, 104] on select "Select Interest Type 401K Annuity Bond Education IRA Government Bond Government…" at bounding box center [652, 105] width 82 height 15
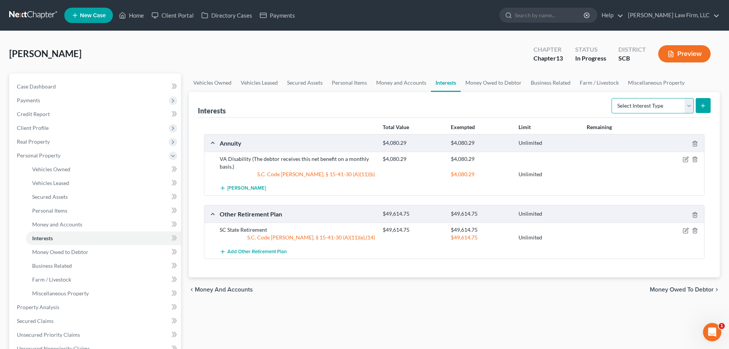
select select "whole_life_insurance"
click at [612, 98] on select "Select Interest Type 401K Annuity Bond Education IRA Government Bond Government…" at bounding box center [652, 105] width 82 height 15
click at [706, 108] on button "submit" at bounding box center [703, 105] width 15 height 15
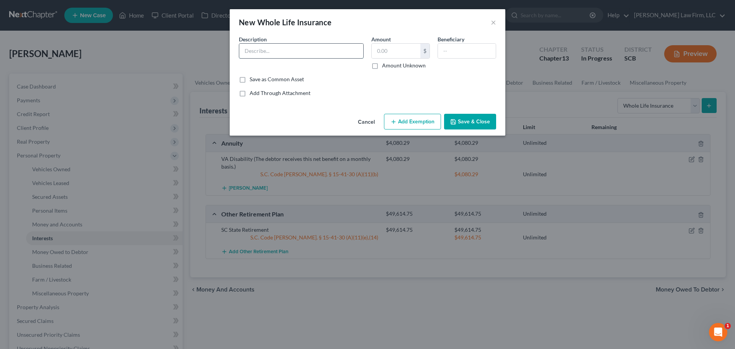
click at [273, 58] on input "text" at bounding box center [301, 51] width 124 height 15
drag, startPoint x: 284, startPoint y: 52, endPoint x: 187, endPoint y: 63, distance: 97.0
click at [189, 63] on div "New Whole Life Insurance × An exemption set must first be selected from the Fil…" at bounding box center [367, 174] width 735 height 349
click at [276, 50] on input "Liberty National Whole Life Insurance; Policy no. 1816; Effective Date: 4/25/20…" at bounding box center [301, 51] width 124 height 15
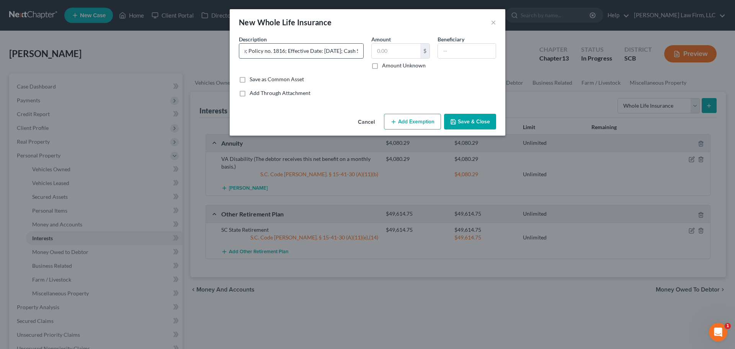
click at [276, 49] on input "Liberty National Whole Life Insurance; Policy no. 1816; Effective Date: 4/25/20…" at bounding box center [301, 51] width 124 height 15
click at [299, 49] on input "Liberty National Whole Life Insurance; Policy no. 12/01/2005; Effective Date: 4…" at bounding box center [301, 51] width 124 height 15
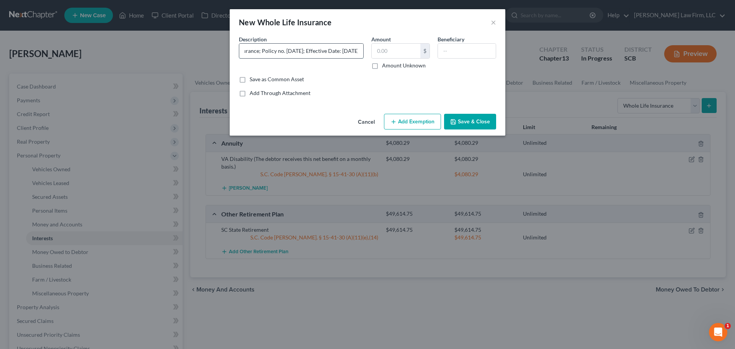
click at [299, 49] on input "Liberty National Whole Life Insurance; Policy no. 12/01/2005; Effective Date: 4…" at bounding box center [301, 51] width 124 height 15
click at [294, 66] on div "Description * Liberty National Whole Life Insurance; Policy no. 12/01/2005; Eff…" at bounding box center [301, 52] width 132 height 34
click at [297, 48] on input "Liberty National Whole Life Insurance; Policy no. 12/01/2005; Effective Date: 4…" at bounding box center [301, 51] width 124 height 15
click at [351, 52] on input "Liberty National Whole Life Insurance; Policy no. 12/01/2005; Effective Date: 4…" at bounding box center [301, 51] width 124 height 15
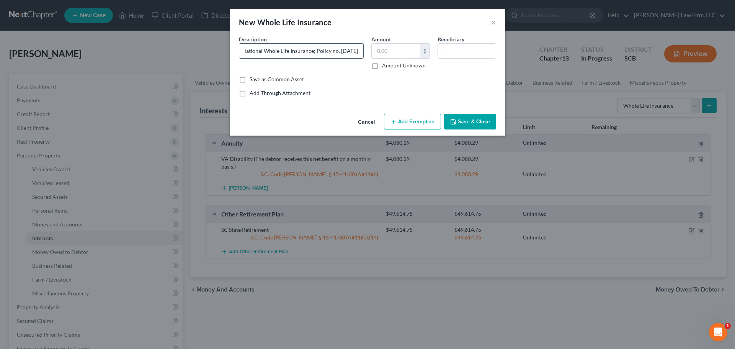
scroll to position [0, 39]
drag, startPoint x: 343, startPoint y: 52, endPoint x: 329, endPoint y: 48, distance: 14.5
click at [326, 46] on input "Liberty National Whole Life Insurance; Policy no. 12/01/2005; Effective Date: 4…" at bounding box center [301, 51] width 124 height 15
click at [341, 51] on input "Liberty National Whole Life Insurance; Policy no. 3967; Effective Date: 12/01/2…" at bounding box center [301, 51] width 124 height 15
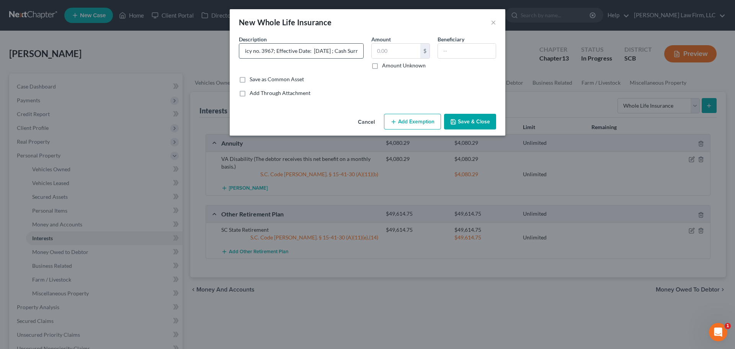
type input "Liberty National Whole Life Insurance; Policy no. 3967; Effective Date: 12/01/2…"
click at [454, 54] on input "text" at bounding box center [467, 51] width 58 height 15
click at [452, 49] on input "Son Josiah Bryant," at bounding box center [467, 51] width 58 height 15
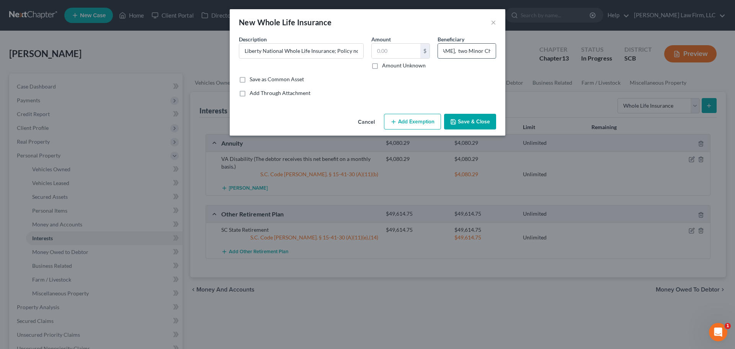
type input "Son- Josiah Bryant, Son- Elijah Wood, two Minor Children"
click at [419, 50] on input "text" at bounding box center [395, 51] width 49 height 15
click at [394, 51] on input "text" at bounding box center [395, 51] width 49 height 15
type input "5,883.56"
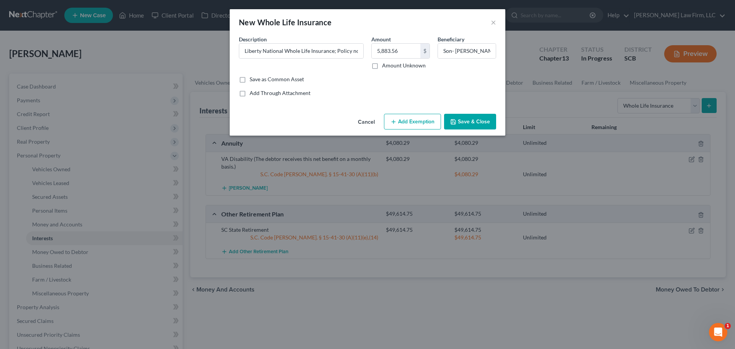
click at [418, 118] on button "Add Exemption" at bounding box center [412, 122] width 57 height 16
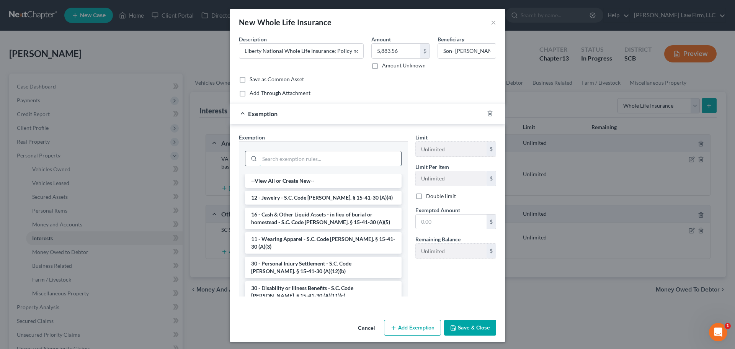
click at [340, 158] on input "search" at bounding box center [330, 158] width 142 height 15
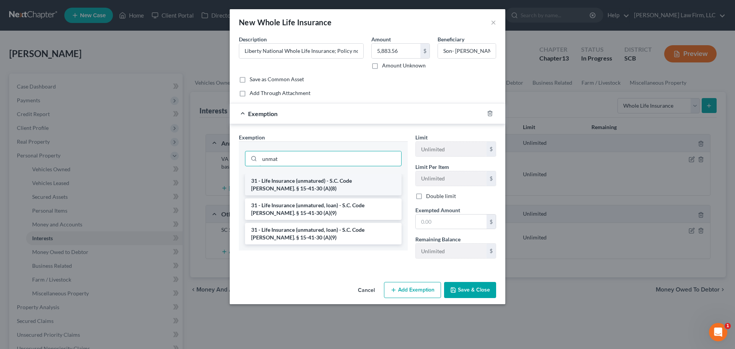
type input "unmat"
click at [336, 184] on li "31 - Life Insurance (unmatured) - S.C. Code Ann. § 15-41-30 (A)(8)" at bounding box center [323, 184] width 156 height 21
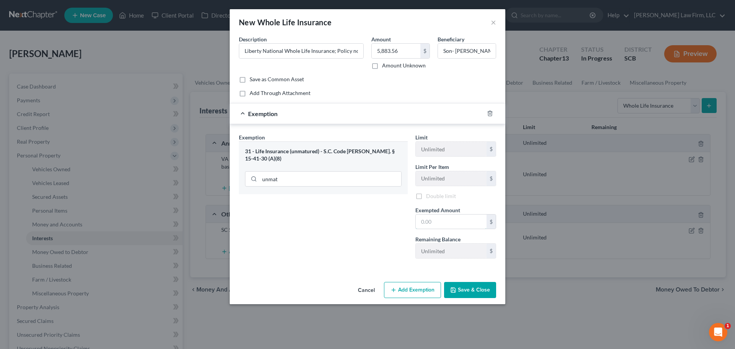
click at [432, 214] on div "Exempted Amount * $" at bounding box center [455, 217] width 88 height 23
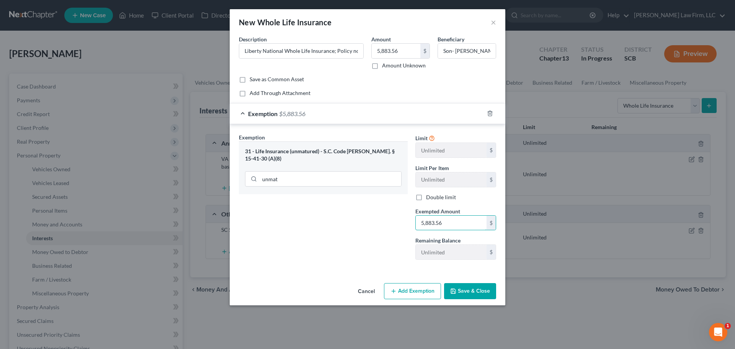
type input "5,883.56"
click at [458, 295] on button "Save & Close" at bounding box center [470, 291] width 52 height 16
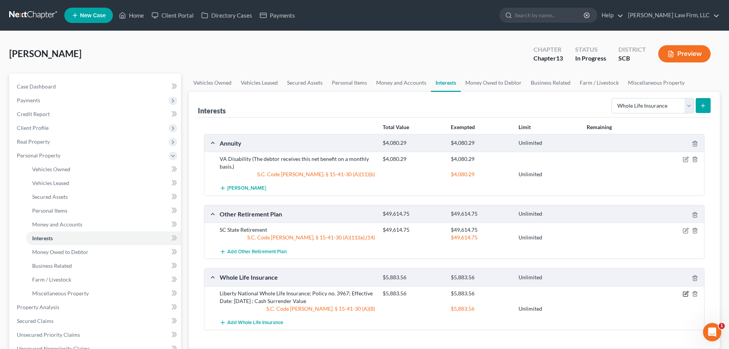
click at [683, 295] on icon "button" at bounding box center [686, 293] width 6 height 6
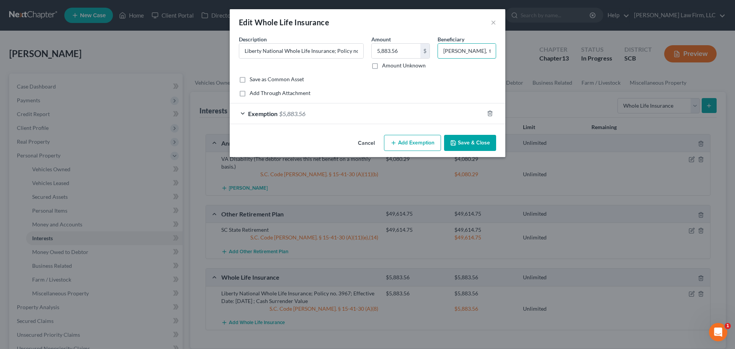
scroll to position [0, 88]
drag, startPoint x: 441, startPoint y: 50, endPoint x: 502, endPoint y: 51, distance: 60.1
click at [502, 51] on div "An exemption set must first be selected from the Filing Information section. Co…" at bounding box center [367, 83] width 275 height 96
click at [457, 138] on button "Save & Close" at bounding box center [470, 143] width 52 height 16
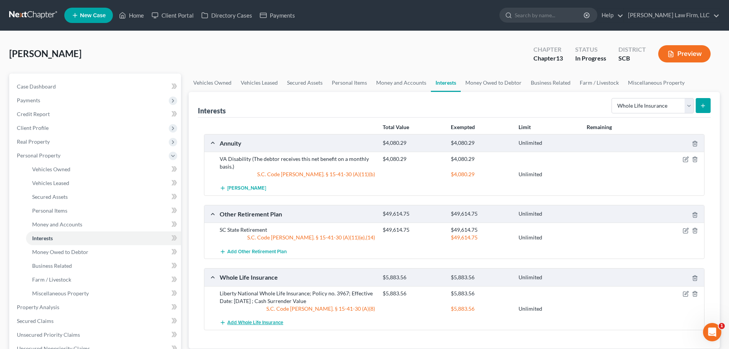
click at [252, 322] on span "Add Whole Life Insurance" at bounding box center [255, 322] width 56 height 6
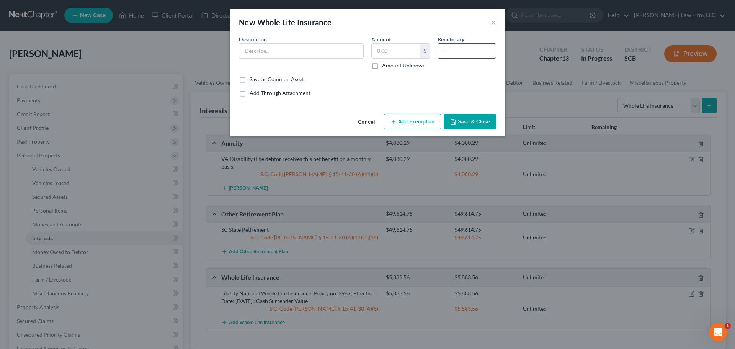
click at [445, 46] on input "text" at bounding box center [467, 51] width 58 height 15
paste input "Son- Josiah Bryant, Son- Elijah Wood, two Minor Children"
type input "Son- Josiah Bryant, Son- Elijah Wood, two Minor Children"
click at [312, 296] on div "New Whole Life Insurance × An exemption set must first be selected from the Fil…" at bounding box center [367, 174] width 735 height 349
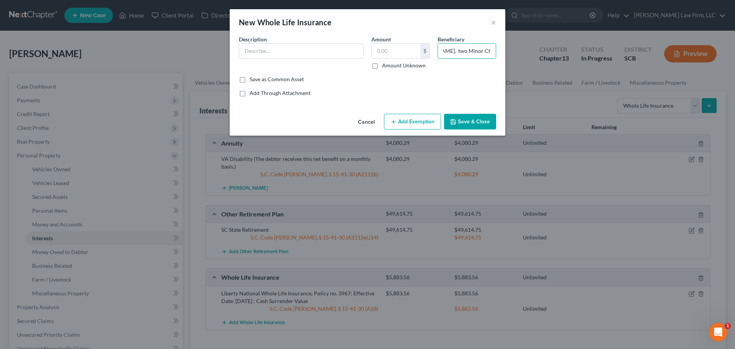
scroll to position [0, 0]
click at [472, 124] on button "Save & Close" at bounding box center [470, 122] width 52 height 16
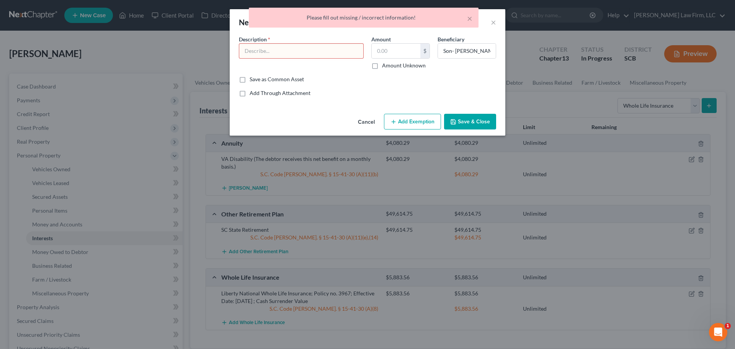
click at [301, 52] on input "text" at bounding box center [301, 51] width 124 height 15
click at [311, 52] on input "Liberty National Whole Life Insurance; Policy no. 3967; Effective Date: 12/01/2…" at bounding box center [301, 51] width 124 height 15
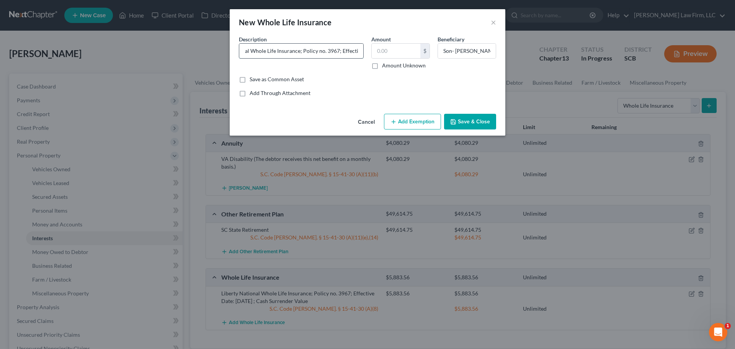
scroll to position [0, 49]
click at [316, 47] on input "Liberty National Whole Life Insurance; Policy no. 3967; Effective Date: 12/01/2…" at bounding box center [301, 51] width 124 height 15
click at [336, 53] on input "Liberty National Whole Life Insurance; Policy no. 4029; Effective Date: 12/01/2…" at bounding box center [301, 51] width 124 height 15
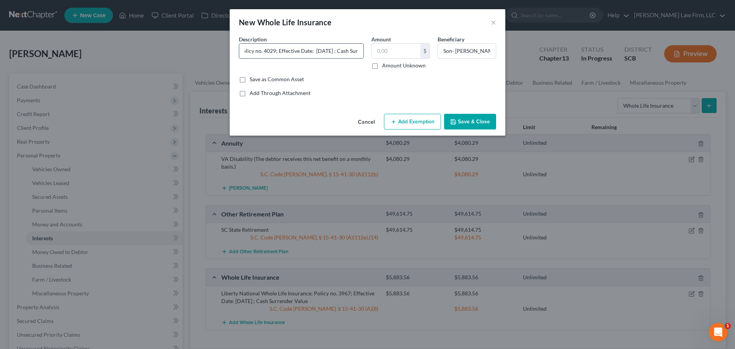
scroll to position [0, 106]
click at [317, 50] on input "Liberty National Whole Life Insurance; Policy no. 4029; Effective Date: 12/01/2…" at bounding box center [301, 51] width 124 height 15
drag, startPoint x: 332, startPoint y: 52, endPoint x: 305, endPoint y: 50, distance: 28.0
click at [305, 50] on input "Liberty National Whole Life Insurance; Policy no. 4029; Effective Date: 12/01/2…" at bounding box center [301, 51] width 124 height 15
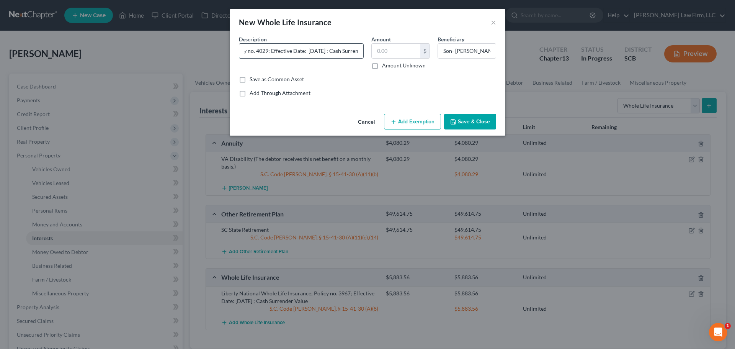
type input "Liberty National Whole Life Insurance; Policy no. 4029; Effective Date: 12/01/2…"
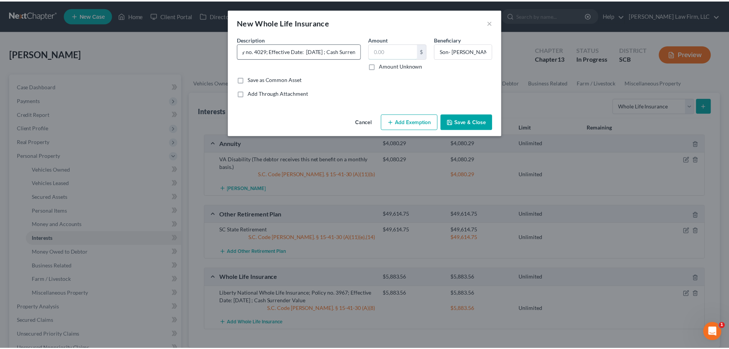
scroll to position [0, 0]
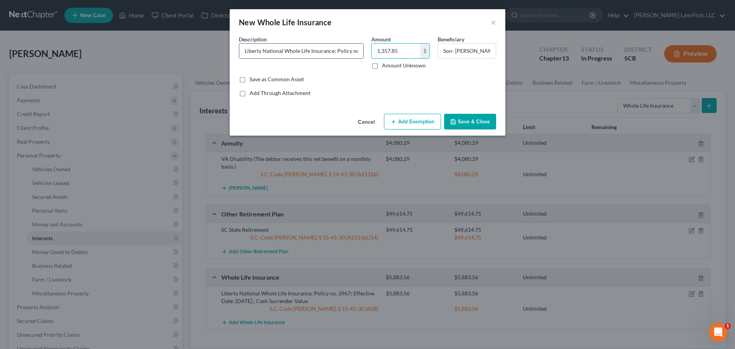
type input "1,357.85"
click at [462, 121] on button "Save & Close" at bounding box center [470, 122] width 52 height 16
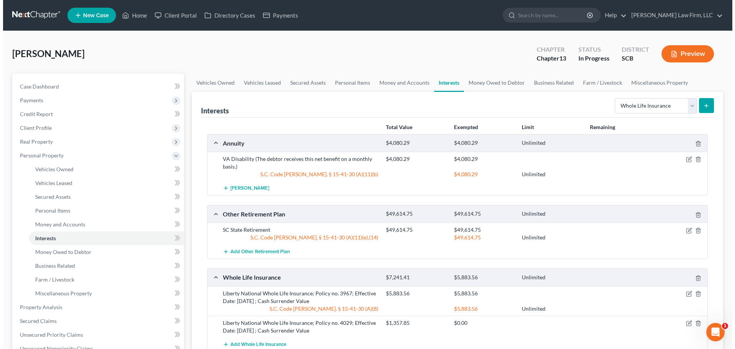
scroll to position [115, 0]
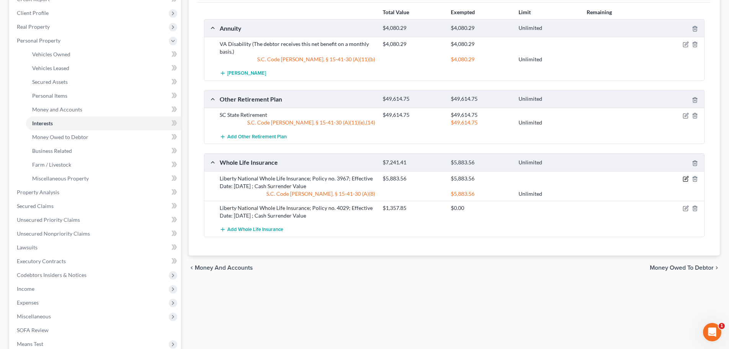
click at [686, 179] on icon "button" at bounding box center [685, 177] width 3 height 3
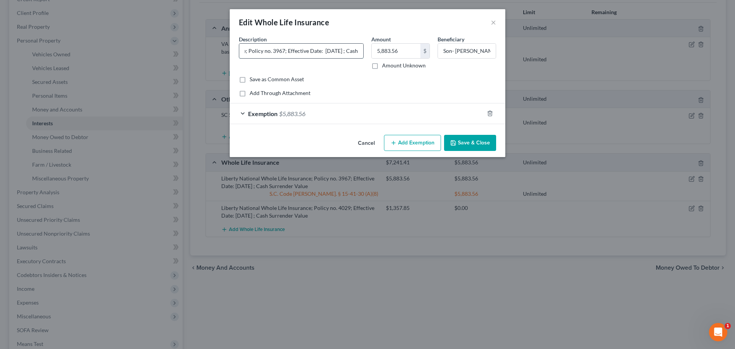
scroll to position [0, 96]
drag, startPoint x: 341, startPoint y: 52, endPoint x: 351, endPoint y: 52, distance: 10.0
click at [351, 52] on input "Liberty National Whole Life Insurance; Policy no. 3967; Effective Date: 12/01/2…" at bounding box center [301, 51] width 124 height 15
click at [331, 52] on input "Liberty National Whole Life Insurance; Policy no. 3967; Effective Date: 12/01/2…" at bounding box center [301, 51] width 124 height 15
click at [335, 50] on input "Liberty National Whole Life Insurance; Policy no. 3967; Effective Date: 12/01/2…" at bounding box center [301, 51] width 124 height 15
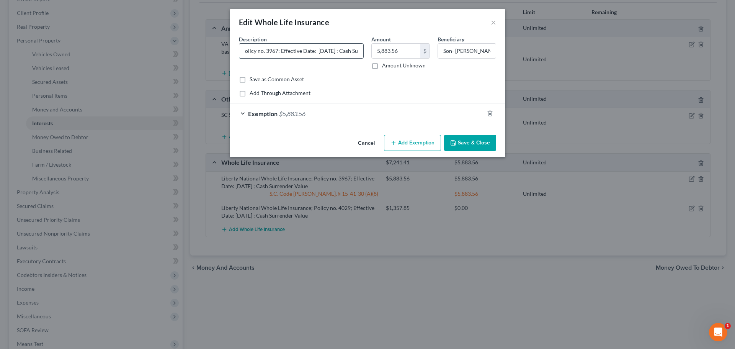
click at [335, 50] on input "Liberty National Whole Life Insurance; Policy no. 3967; Effective Date: 12/01/2…" at bounding box center [301, 51] width 124 height 15
type input "Liberty National Whole Life Insurance; Policy no. 3967; Effective Date: 12/01/2…"
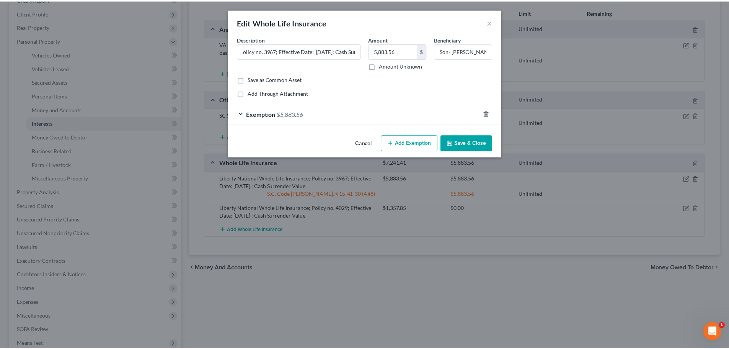
scroll to position [0, 0]
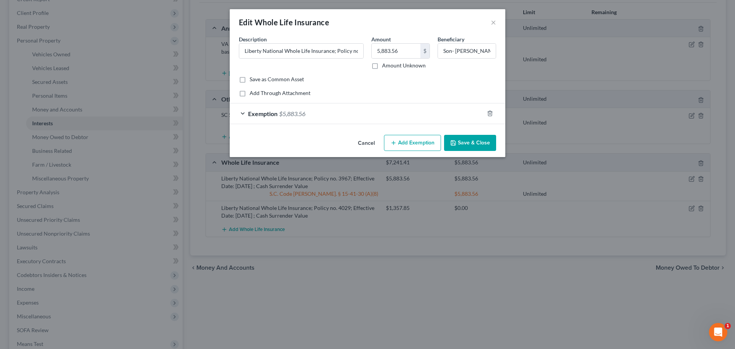
click at [468, 142] on button "Save & Close" at bounding box center [470, 143] width 52 height 16
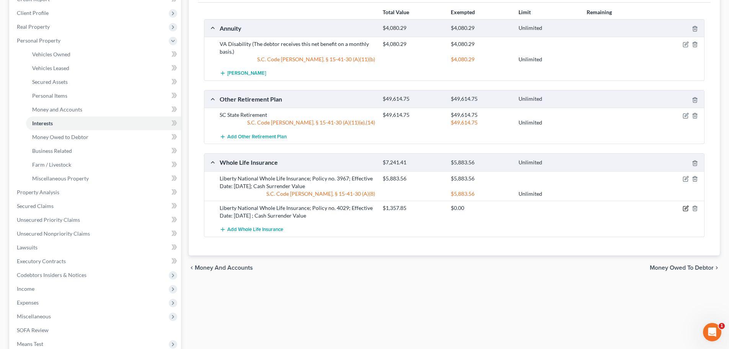
click at [687, 207] on icon "button" at bounding box center [685, 206] width 3 height 3
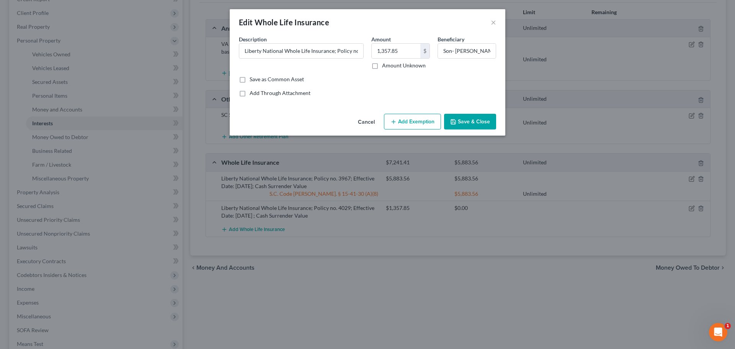
click at [431, 120] on button "Add Exemption" at bounding box center [412, 122] width 57 height 16
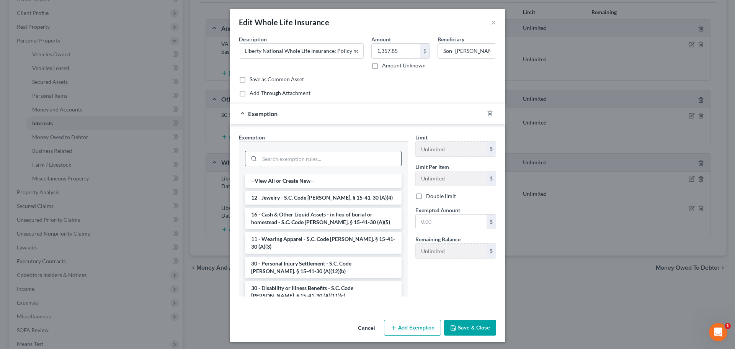
click at [326, 163] on input "search" at bounding box center [330, 158] width 142 height 15
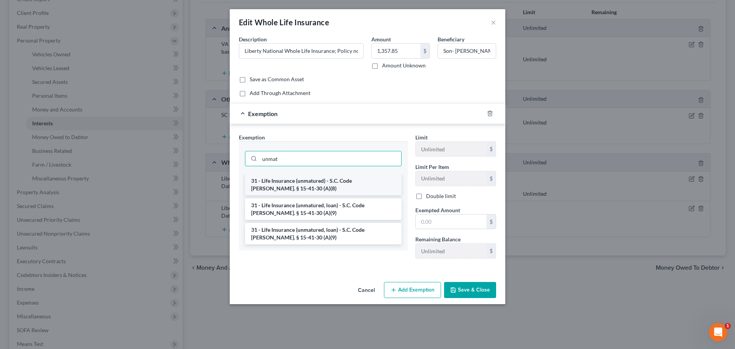
type input "unmat"
click at [337, 185] on li "31 - Life Insurance (unmatured) - S.C. Code Ann. § 15-41-30 (A)(8)" at bounding box center [323, 184] width 156 height 21
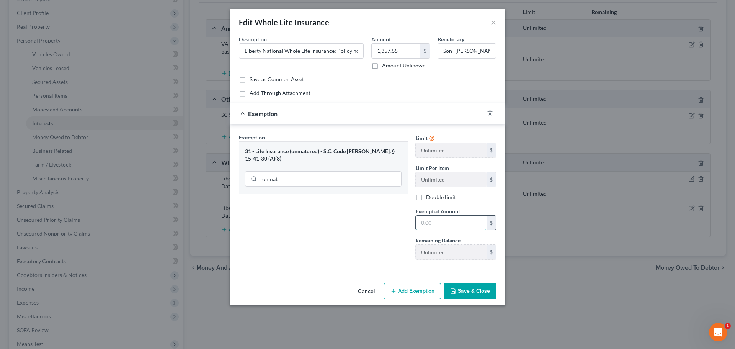
click at [457, 226] on input "text" at bounding box center [450, 222] width 71 height 15
type input "1,357.85"
click at [475, 292] on button "Save & Close" at bounding box center [470, 291] width 52 height 16
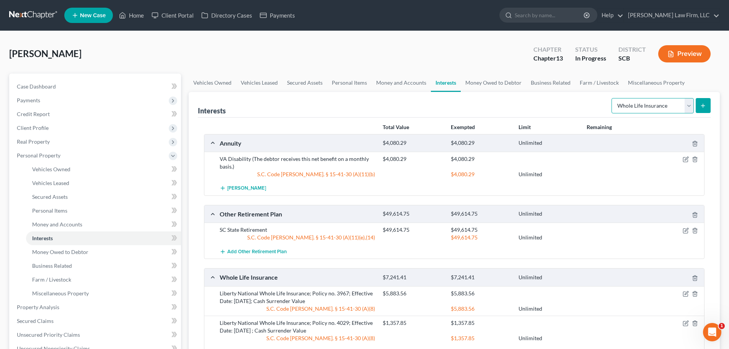
click at [684, 107] on select "Select Interest Type 401K Annuity Bond Education IRA Government Bond Government…" at bounding box center [652, 105] width 82 height 15
select select "term_life_insurance"
click at [612, 98] on select "Select Interest Type 401K Annuity Bond Education IRA Government Bond Government…" at bounding box center [652, 105] width 82 height 15
click at [700, 105] on icon "submit" at bounding box center [703, 106] width 6 height 6
click at [476, 75] on link "Money Owed to Debtor" at bounding box center [493, 82] width 65 height 18
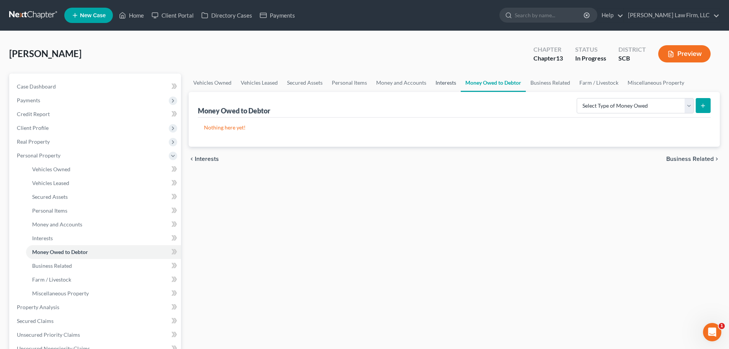
click at [449, 86] on link "Interests" at bounding box center [446, 82] width 30 height 18
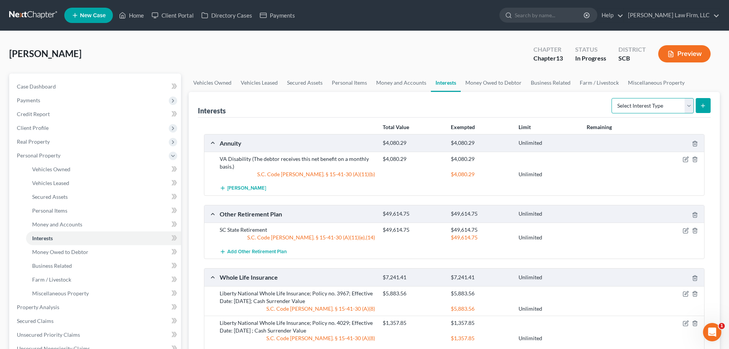
click at [635, 109] on select "Select Interest Type 401K Annuity Bond Education IRA Government Bond Government…" at bounding box center [652, 105] width 82 height 15
click at [612, 98] on select "Select Interest Type 401K Annuity Bond Education IRA Government Bond Government…" at bounding box center [652, 105] width 82 height 15
select select "term_life_insurance"
click at [707, 106] on button "submit" at bounding box center [703, 105] width 15 height 15
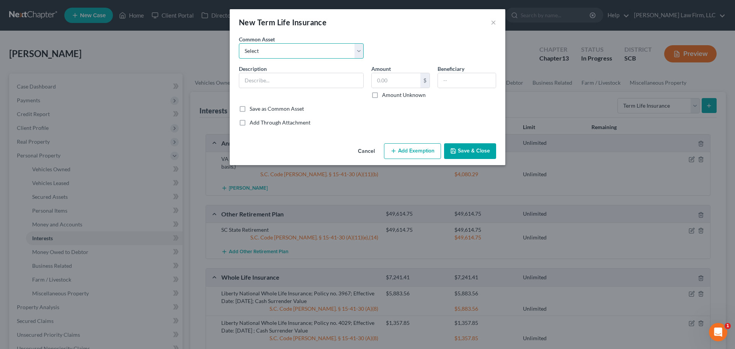
click at [305, 54] on select "Select (Mr.) Term Life Insurance Policy through Employer (Mrs.) Term Life Insur…" at bounding box center [301, 50] width 125 height 15
select select "1"
click at [239, 43] on select "Select (Mr.) Term Life Insurance Policy through Employer (Mrs.) Term Life Insur…" at bounding box center [301, 50] width 125 height 15
type input "(Mrs.) Term Life Insurance Policy through Employer"
type input "1.00"
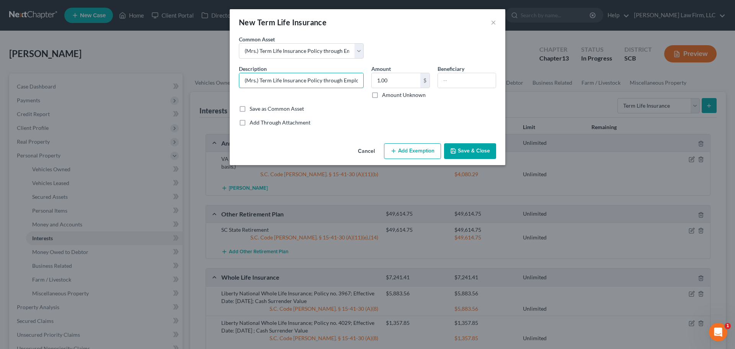
drag, startPoint x: 259, startPoint y: 82, endPoint x: 194, endPoint y: 90, distance: 64.8
click at [208, 90] on div "New Term Life Insurance × An exemption set must first be selected from the Fili…" at bounding box center [367, 174] width 735 height 349
type input "Term Life Insurance Policy through Employer"
click at [406, 148] on button "Add Exemption" at bounding box center [412, 151] width 57 height 16
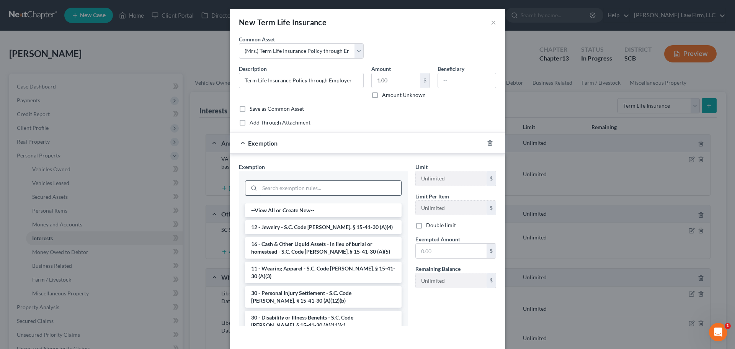
click at [321, 184] on input "search" at bounding box center [330, 188] width 142 height 15
type input "i"
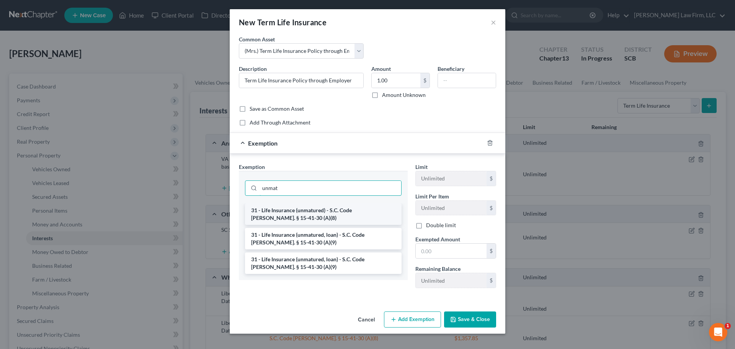
type input "unmat"
click at [312, 215] on li "31 - Life Insurance (unmatured) - S.C. Code Ann. § 15-41-30 (A)(8)" at bounding box center [323, 213] width 156 height 21
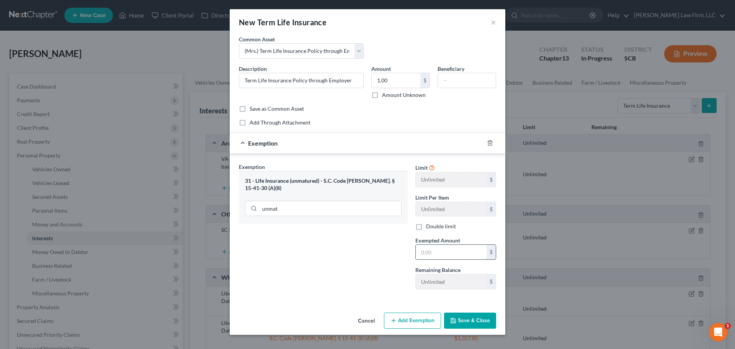
click at [433, 246] on input "text" at bounding box center [450, 251] width 71 height 15
type input "1"
click at [464, 80] on input "text" at bounding box center [467, 80] width 58 height 15
click at [478, 318] on button "Save & Close" at bounding box center [470, 320] width 52 height 16
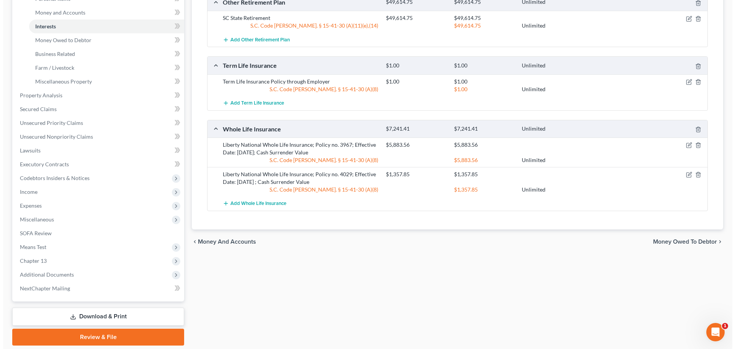
scroll to position [230, 0]
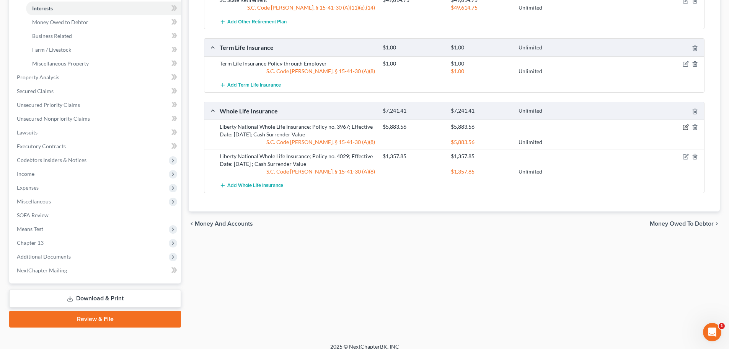
click at [686, 125] on icon "button" at bounding box center [686, 127] width 6 height 6
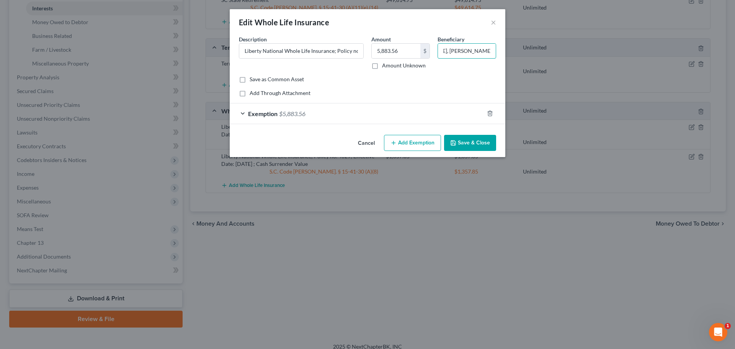
scroll to position [0, 88]
drag, startPoint x: 443, startPoint y: 52, endPoint x: 501, endPoint y: 55, distance: 58.3
click at [501, 55] on div "An exemption set must first be selected from the Filing Information section. Co…" at bounding box center [367, 83] width 275 height 96
click at [455, 143] on icon "button" at bounding box center [453, 143] width 6 height 6
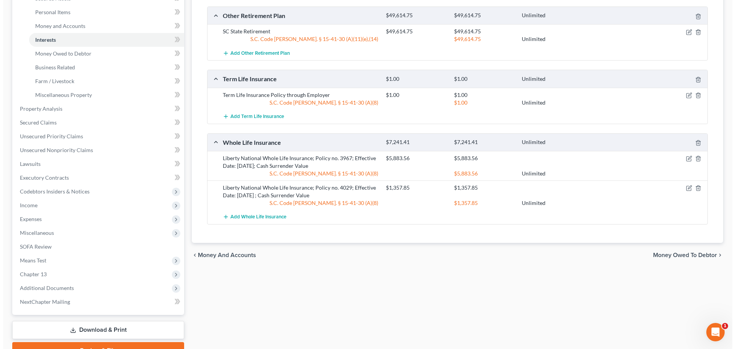
scroll to position [153, 0]
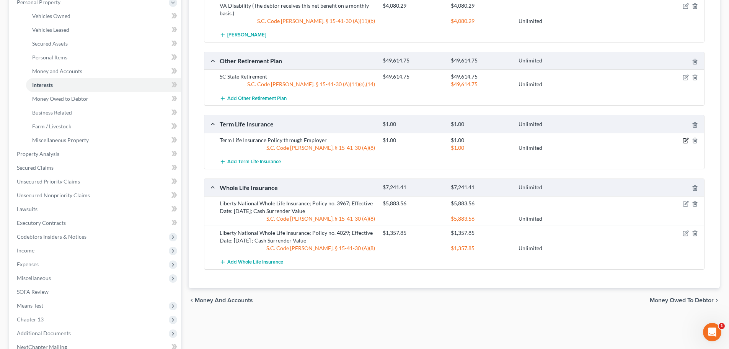
drag, startPoint x: 685, startPoint y: 140, endPoint x: 583, endPoint y: 83, distance: 116.3
click at [684, 139] on icon "button" at bounding box center [686, 140] width 6 height 6
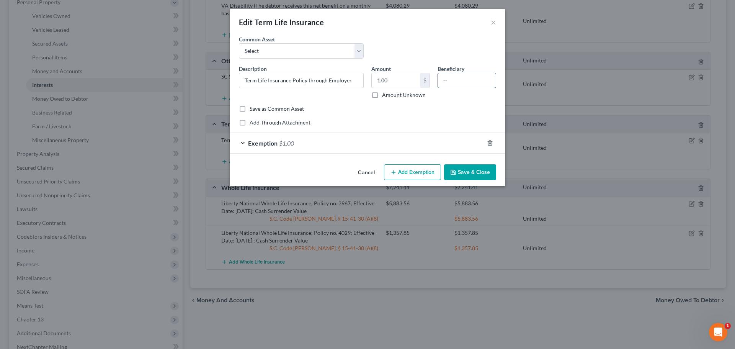
click at [456, 80] on input "text" at bounding box center [467, 80] width 58 height 15
paste input "Son- Josiah Bryant, Son- Elijah Wood, two Minor Children"
type input "Son- Josiah Bryant, Son- Elijah Wood, two Minor Children"
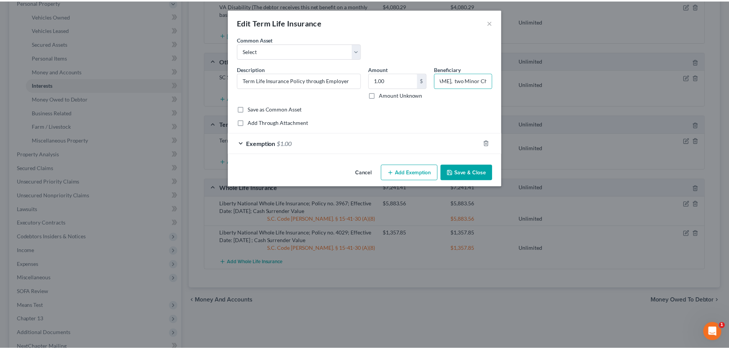
scroll to position [0, 0]
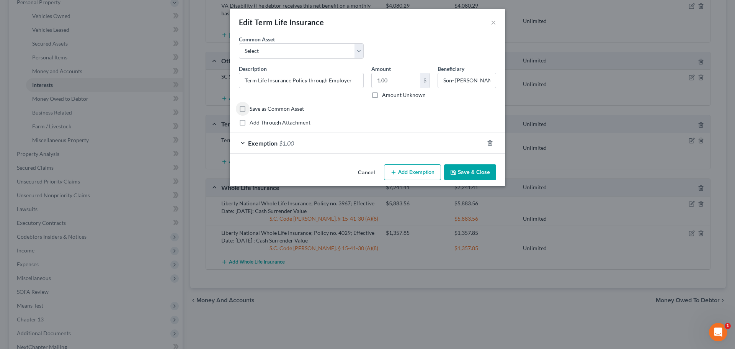
click at [472, 174] on button "Save & Close" at bounding box center [470, 172] width 52 height 16
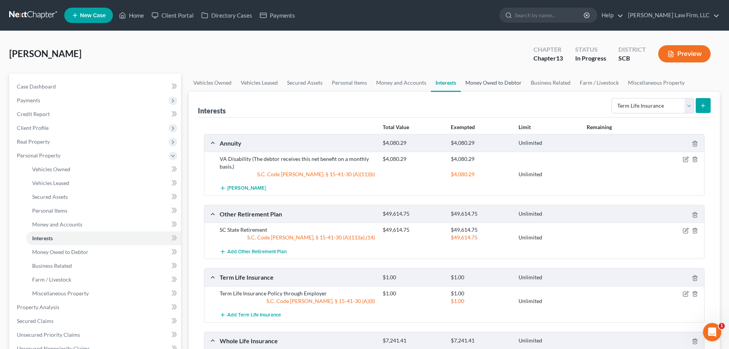
click at [476, 85] on link "Money Owed to Debtor" at bounding box center [493, 82] width 65 height 18
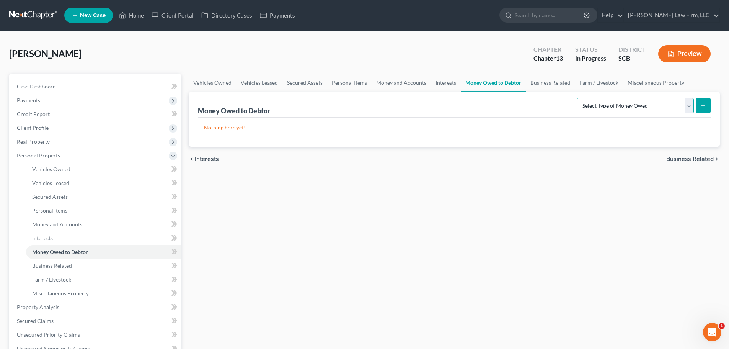
click at [638, 107] on select "Select Type of Money Owed Accounts Receivable Alimony Child Support Claims Agai…" at bounding box center [635, 105] width 117 height 15
select select "expected_tax_refund"
click at [578, 98] on select "Select Type of Money Owed Accounts Receivable Alimony Child Support Claims Agai…" at bounding box center [635, 105] width 117 height 15
click at [699, 107] on button "submit" at bounding box center [703, 105] width 15 height 15
select select "0"
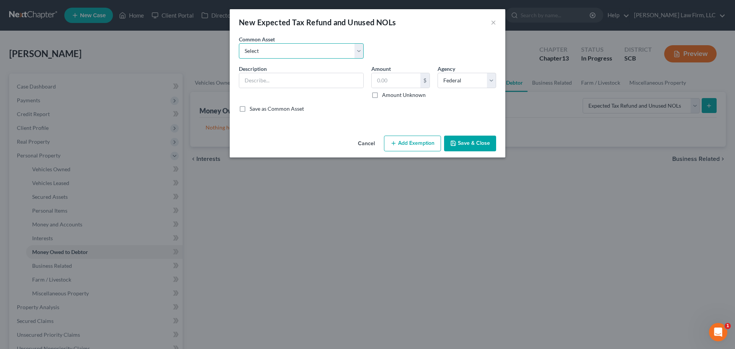
click at [353, 49] on select "Select 2024 Anticipated Federal and State Tax Refunds (This amount is based on …" at bounding box center [301, 50] width 125 height 15
select select "3"
click at [239, 43] on select "Select 2024 Anticipated Federal and State Tax Refunds (This amount is based on …" at bounding box center [301, 50] width 125 height 15
click at [320, 80] on input "The debtor received her 2024 Federal and State Tax refund pre-petition in the a…" at bounding box center [301, 80] width 124 height 15
click at [345, 83] on input "The debtor received her 2024 Federal and State Tax refund pre-petition in the a…" at bounding box center [301, 80] width 124 height 15
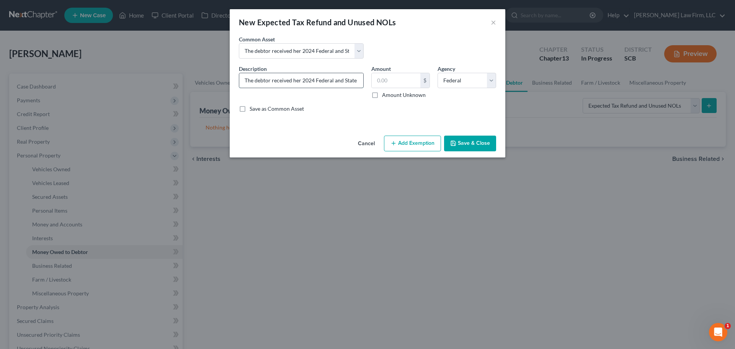
click at [345, 83] on input "The debtor received her 2024 Federal and State Tax refund pre-petition in the a…" at bounding box center [301, 80] width 124 height 15
click at [323, 78] on input "The debtor received her 2024 Federal Tax refund pre-petition in the amount of $…" at bounding box center [301, 80] width 124 height 15
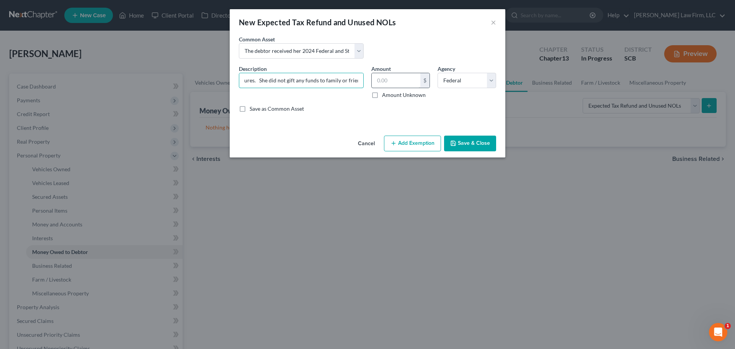
drag, startPoint x: 352, startPoint y: 77, endPoint x: 398, endPoint y: 82, distance: 46.6
click at [398, 82] on div "Description * The debtor received her 2024 Federal Tax refund pre-petition in t…" at bounding box center [367, 92] width 265 height 54
type input "The debtor received her 2024 Federal Tax refund pre-petition in the amount of $…"
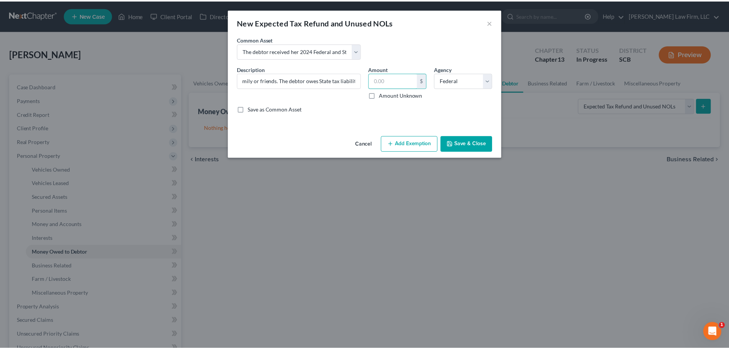
scroll to position [0, 0]
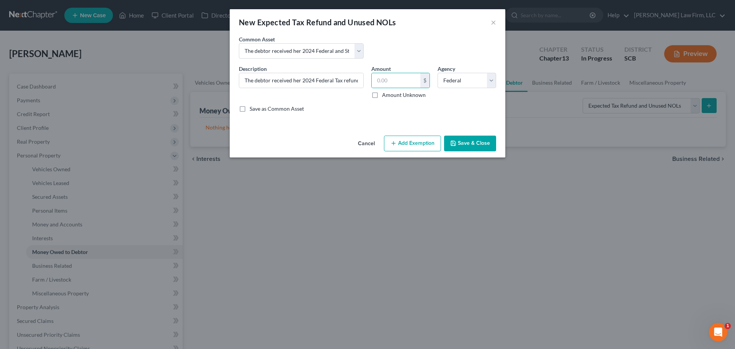
click at [476, 143] on button "Save & Close" at bounding box center [470, 143] width 52 height 16
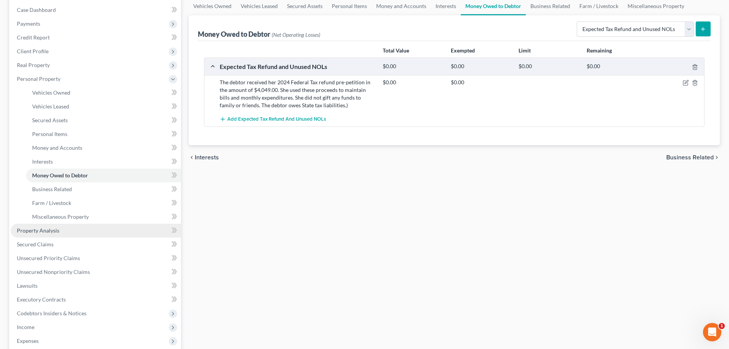
click at [57, 229] on span "Property Analysis" at bounding box center [38, 230] width 42 height 7
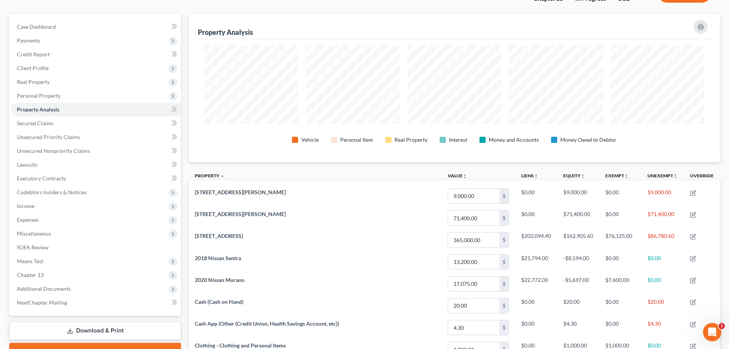
scroll to position [38, 0]
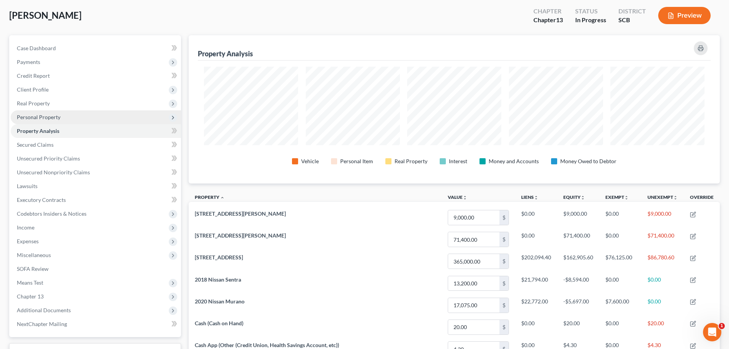
click at [52, 116] on span "Personal Property" at bounding box center [39, 117] width 44 height 7
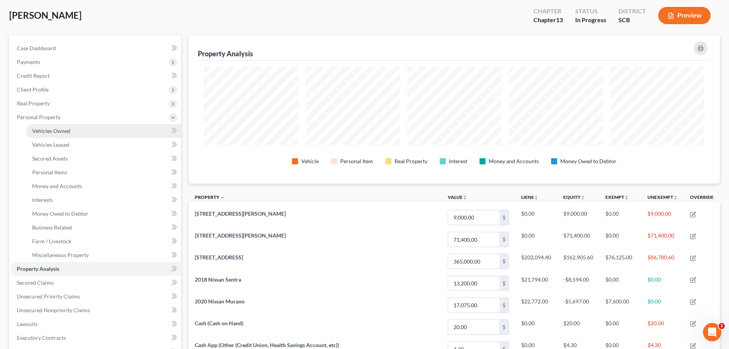
click at [58, 128] on span "Vehicles Owned" at bounding box center [51, 130] width 38 height 7
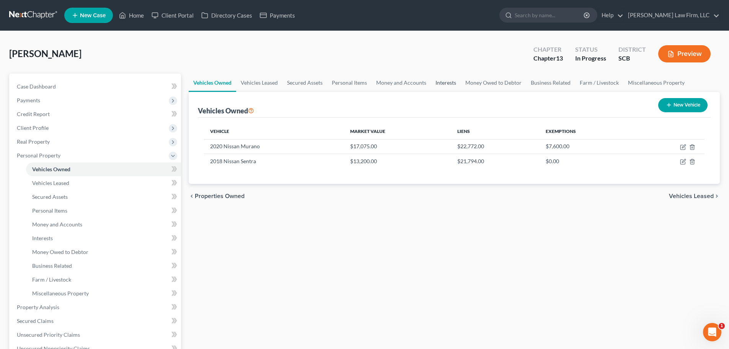
click at [445, 79] on link "Interests" at bounding box center [446, 82] width 30 height 18
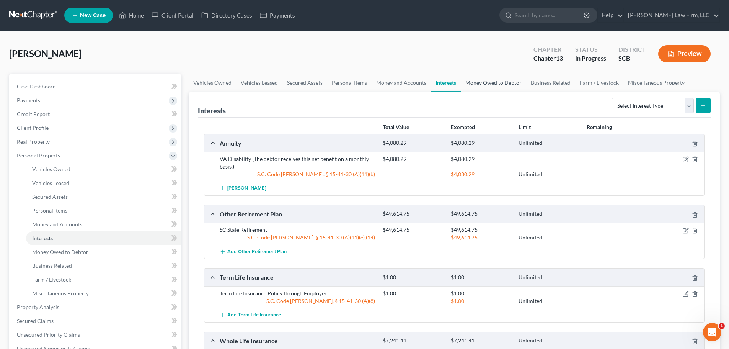
click at [516, 85] on link "Money Owed to Debtor" at bounding box center [493, 82] width 65 height 18
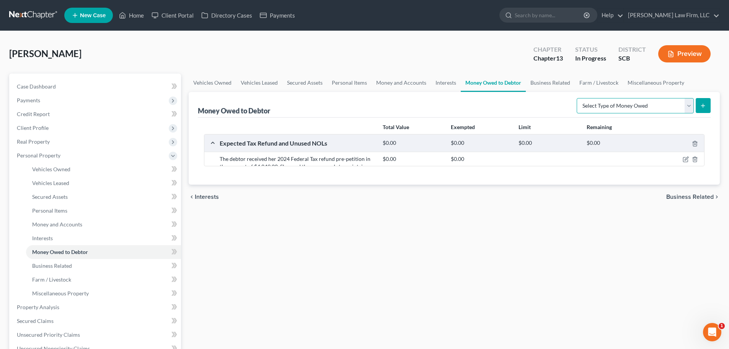
click at [655, 100] on select "Select Type of Money Owed Accounts Receivable Alimony Child Support Claims Agai…" at bounding box center [635, 105] width 117 height 15
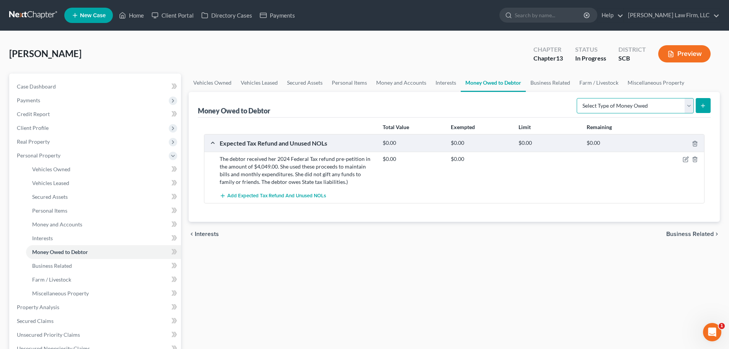
select select "child_support"
click at [578, 98] on select "Select Type of Money Owed Accounts Receivable Alimony Child Support Claims Agai…" at bounding box center [635, 105] width 117 height 15
click at [710, 106] on button "submit" at bounding box center [703, 105] width 15 height 15
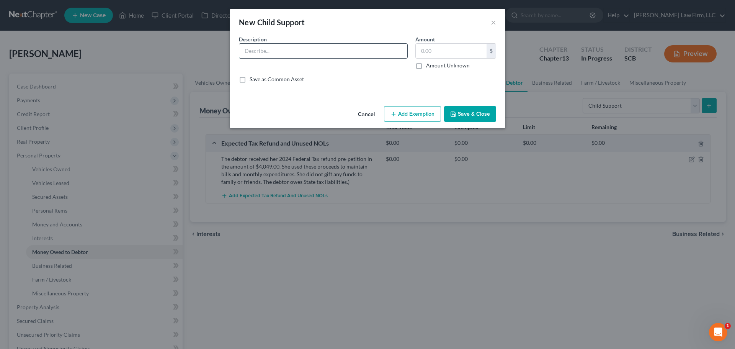
click at [371, 47] on input "text" at bounding box center [323, 51] width 168 height 15
type input "n"
type input "Child Support (Not Court Ordered)"
type input "1,100.00"
click at [409, 116] on button "Add Exemption" at bounding box center [412, 114] width 57 height 16
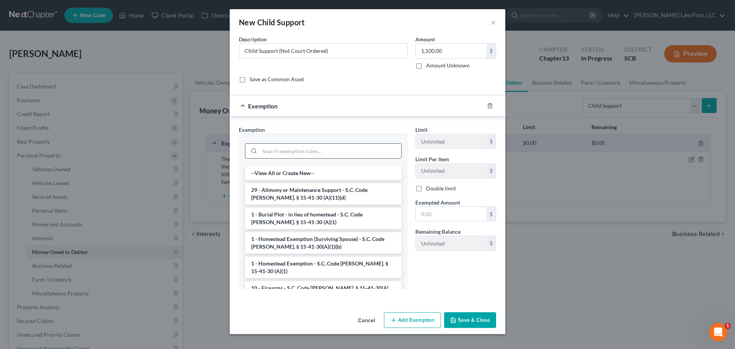
click at [348, 146] on input "search" at bounding box center [330, 150] width 142 height 15
click at [339, 189] on li "29 - Alimony or Maintenance Support - S.C. Code Ann. § 15-41-30 (A)(11)(d)" at bounding box center [323, 193] width 156 height 21
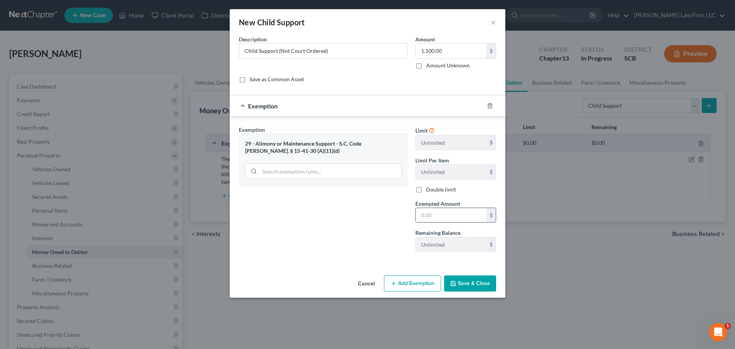
click at [430, 215] on input "text" at bounding box center [450, 215] width 71 height 15
type input "1,100.00"
click at [462, 280] on button "Save & Close" at bounding box center [470, 283] width 52 height 16
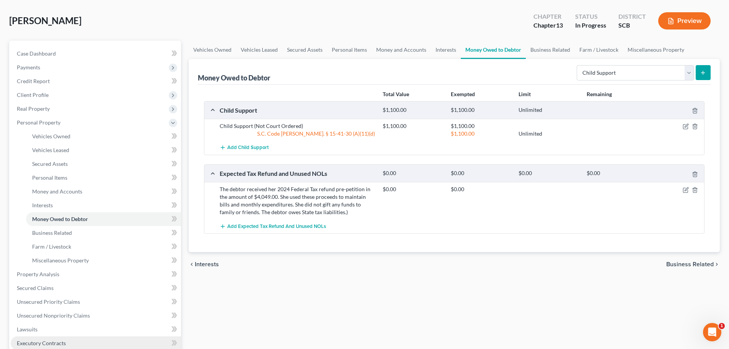
scroll to position [77, 0]
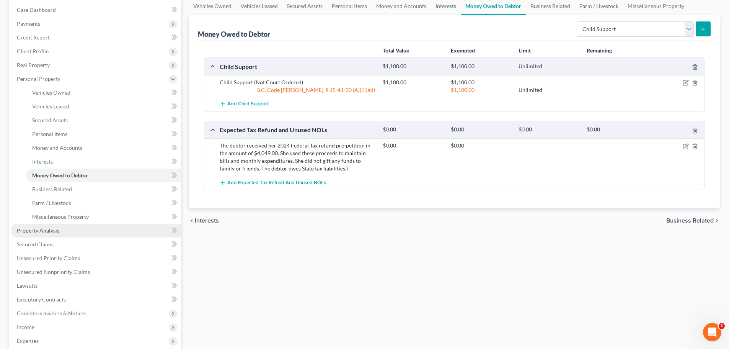
click at [62, 228] on link "Property Analysis" at bounding box center [96, 230] width 170 height 14
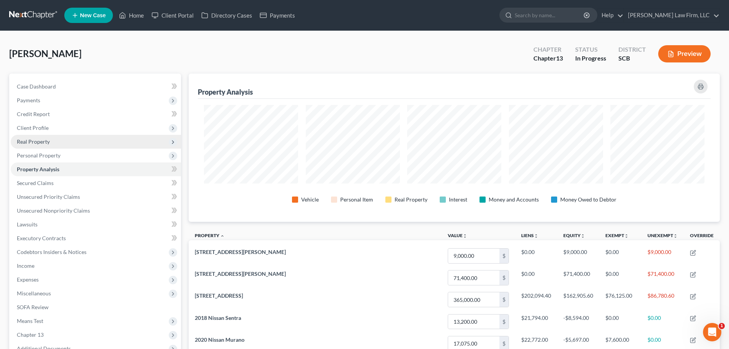
click at [57, 143] on span "Real Property" at bounding box center [96, 142] width 170 height 14
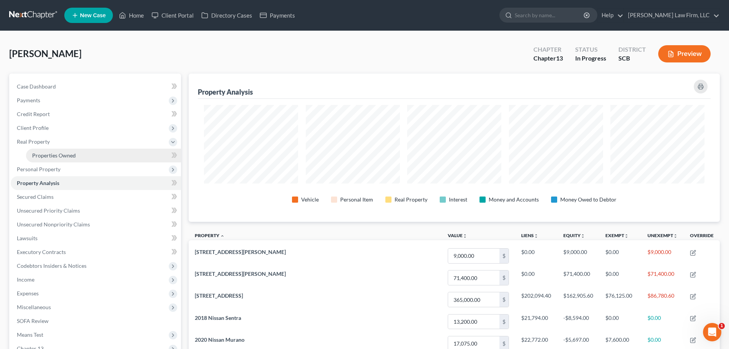
click at [66, 155] on span "Properties Owned" at bounding box center [54, 155] width 44 height 7
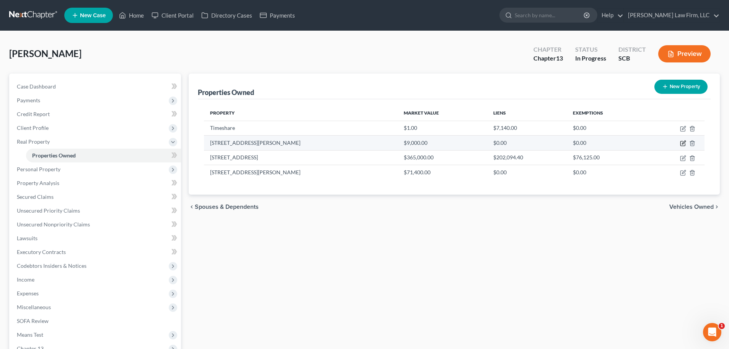
click at [682, 143] on icon "button" at bounding box center [683, 142] width 3 height 3
select select "42"
select select "0"
select select "2"
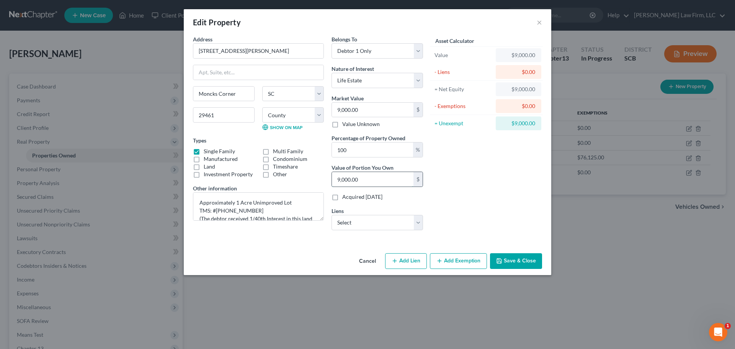
click at [375, 182] on input "9,000.00" at bounding box center [372, 179] width 81 height 15
click at [371, 152] on input "100" at bounding box center [372, 149] width 81 height 15
click at [376, 148] on input "100" at bounding box center [372, 149] width 81 height 15
drag, startPoint x: 376, startPoint y: 148, endPoint x: 314, endPoint y: 159, distance: 63.0
click at [316, 159] on div "Address * 1326 Dr. Evans Road Moncks Corner State AL AK AR AZ CA CO CT DE DC FL…" at bounding box center [308, 135] width 238 height 201
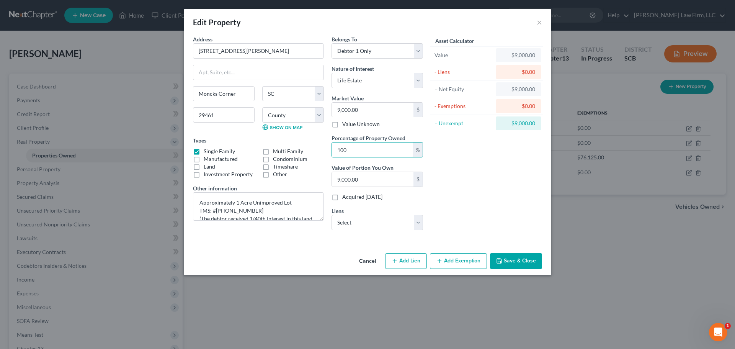
type input "2"
type input "180.00"
type input "2.5"
type input "225.00"
type input "2.5"
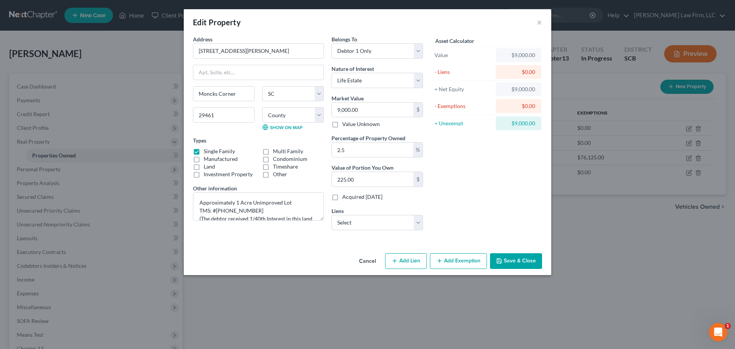
click at [520, 257] on button "Save & Close" at bounding box center [516, 261] width 52 height 16
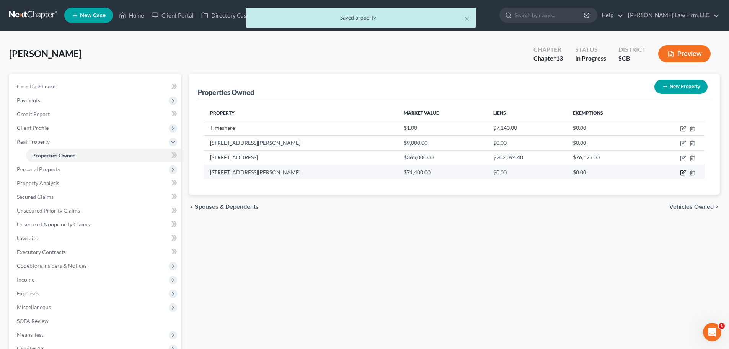
click at [681, 173] on icon "button" at bounding box center [683, 172] width 6 height 6
select select "42"
select select "7"
select select "0"
select select "2"
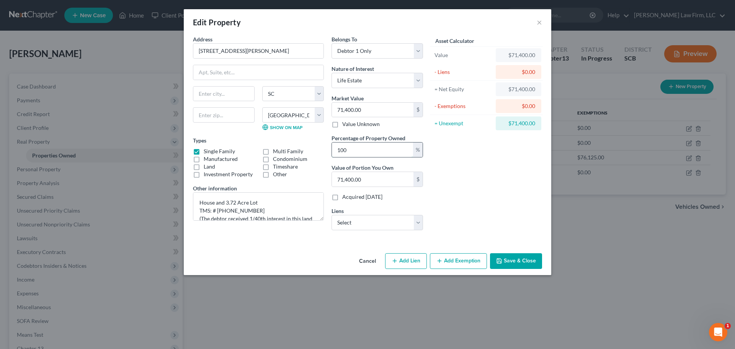
click at [380, 150] on input "100" at bounding box center [372, 149] width 81 height 15
type input "2"
type input "1,428.00"
type input "2.5"
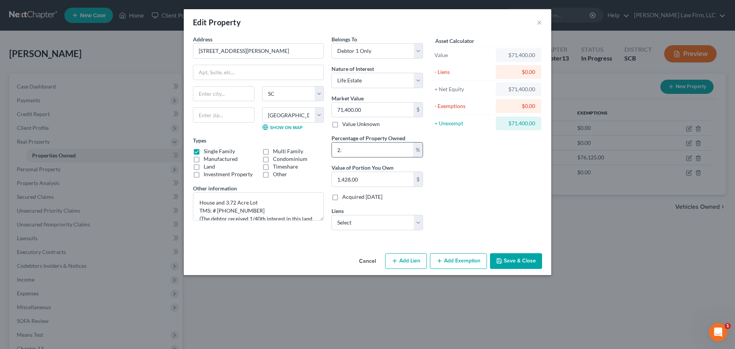
type input "1,785.00"
type input "2.5"
click at [516, 259] on button "Save & Close" at bounding box center [516, 261] width 52 height 16
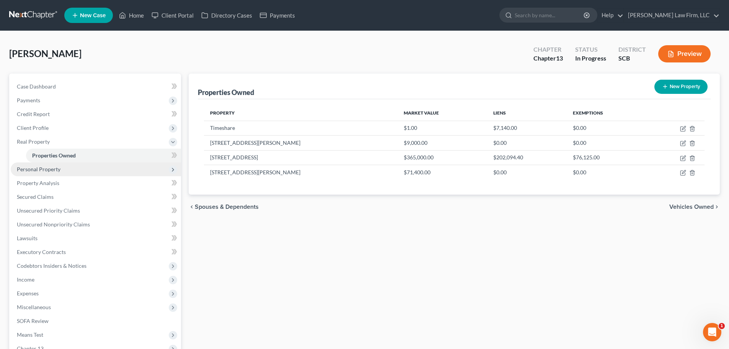
click at [46, 174] on span "Personal Property" at bounding box center [96, 169] width 170 height 14
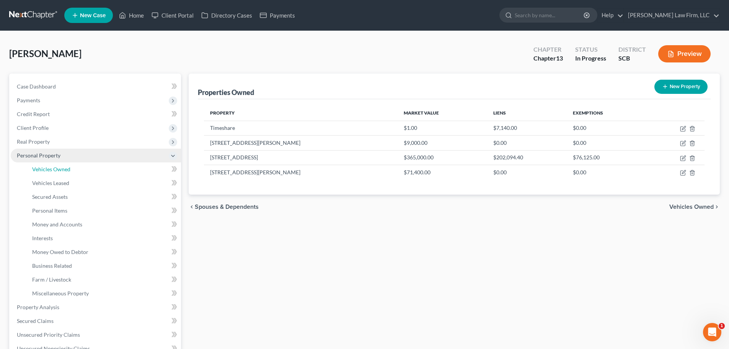
click at [46, 174] on link "Vehicles Owned" at bounding box center [103, 169] width 155 height 14
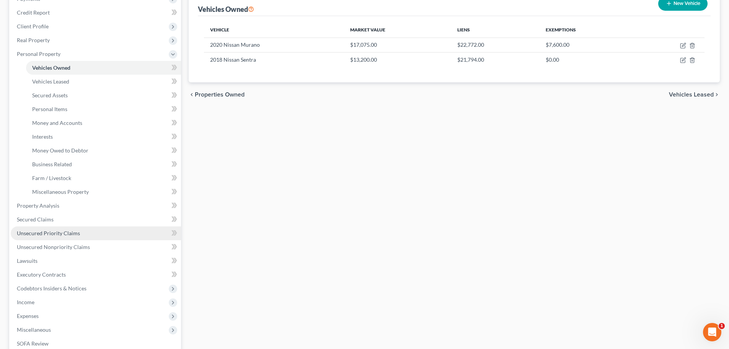
scroll to position [115, 0]
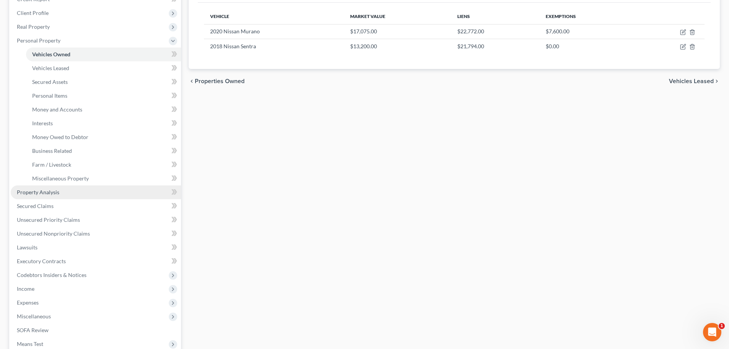
click at [44, 196] on link "Property Analysis" at bounding box center [96, 192] width 170 height 14
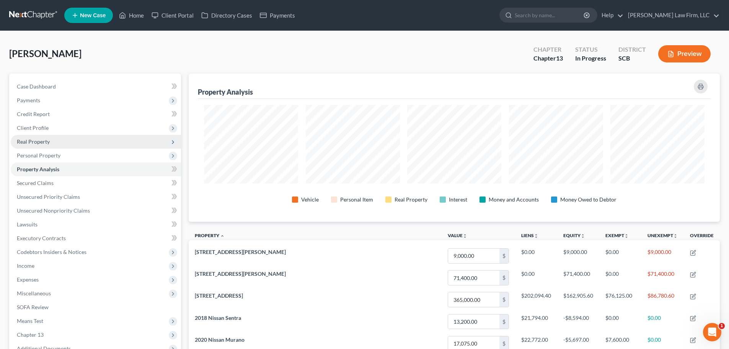
click at [38, 143] on span "Real Property" at bounding box center [33, 141] width 33 height 7
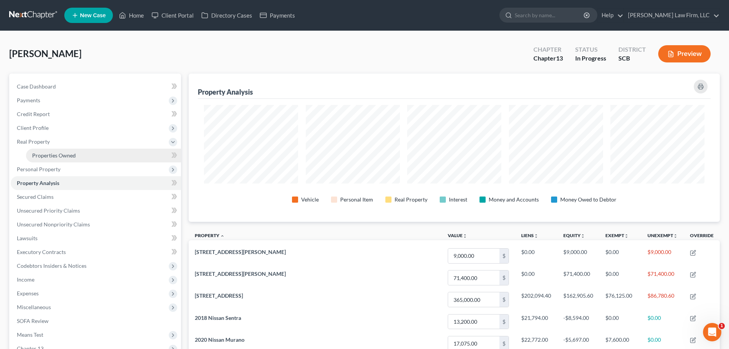
click at [47, 152] on span "Properties Owned" at bounding box center [54, 155] width 44 height 7
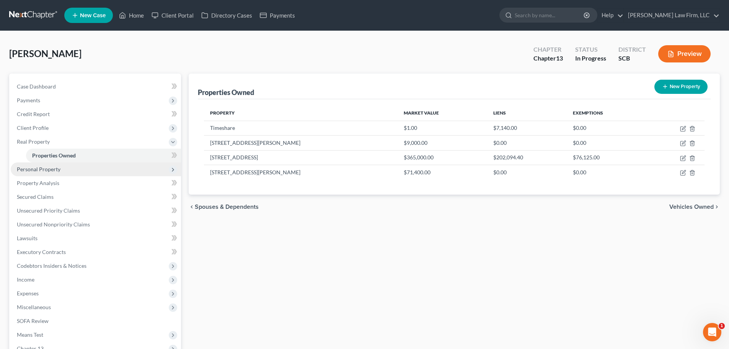
click at [49, 166] on span "Personal Property" at bounding box center [39, 169] width 44 height 7
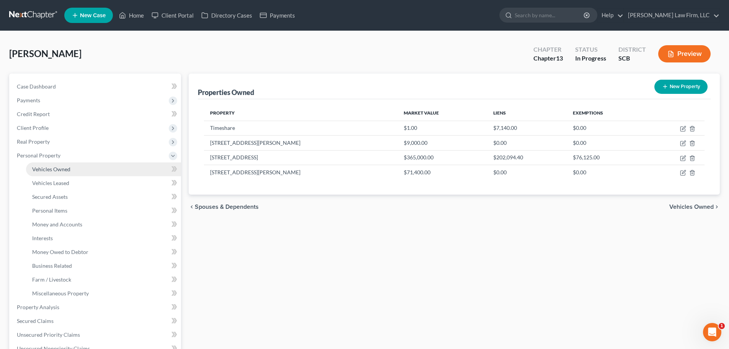
click at [65, 170] on span "Vehicles Owned" at bounding box center [51, 169] width 38 height 7
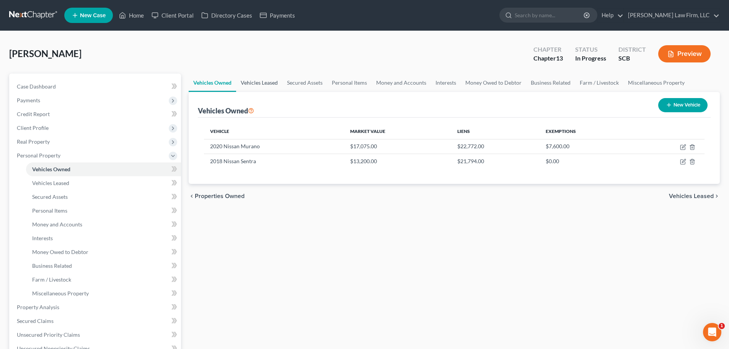
click at [266, 85] on link "Vehicles Leased" at bounding box center [259, 82] width 46 height 18
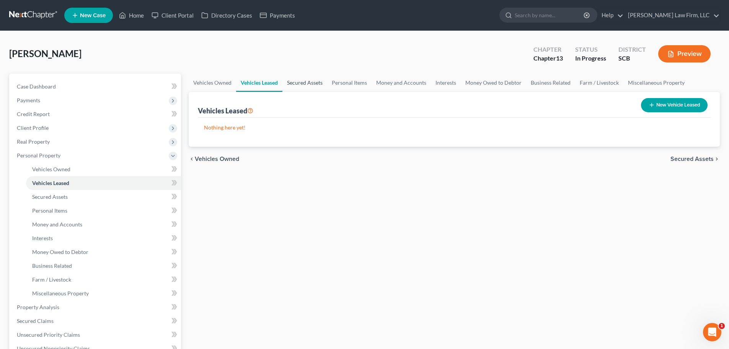
click at [297, 85] on link "Secured Assets" at bounding box center [304, 82] width 45 height 18
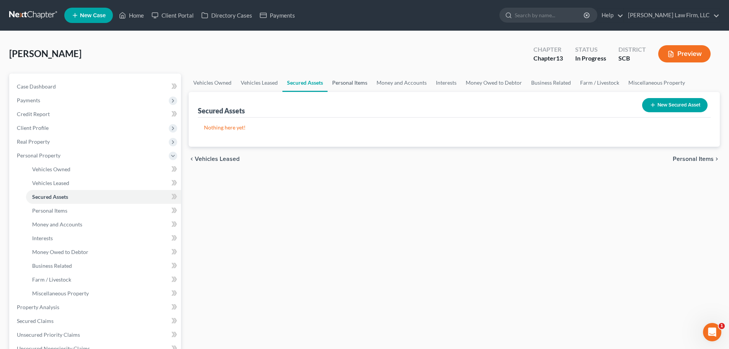
click at [353, 83] on link "Personal Items" at bounding box center [349, 82] width 44 height 18
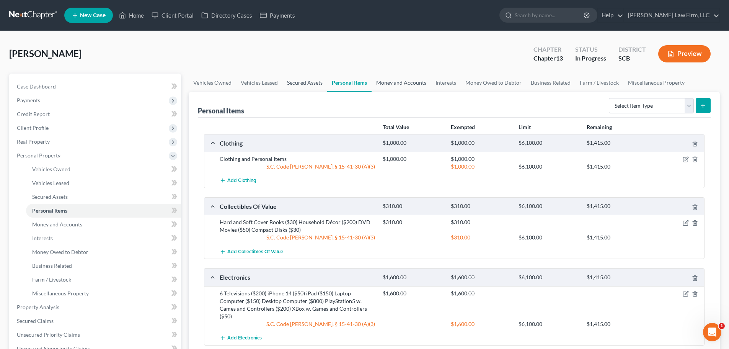
drag, startPoint x: 393, startPoint y: 77, endPoint x: 293, endPoint y: 78, distance: 100.6
click at [393, 77] on link "Money and Accounts" at bounding box center [400, 82] width 59 height 18
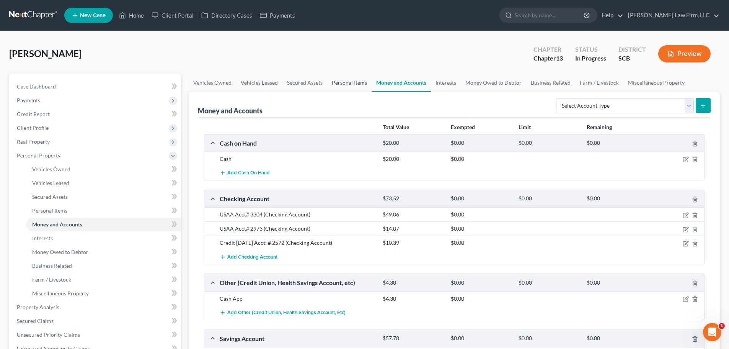
click at [334, 85] on link "Personal Items" at bounding box center [349, 82] width 44 height 18
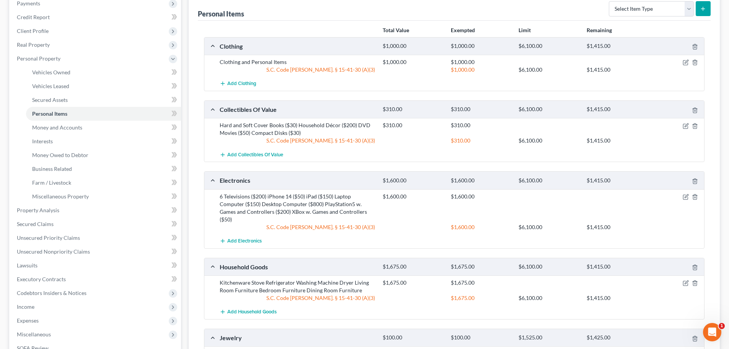
scroll to position [40, 0]
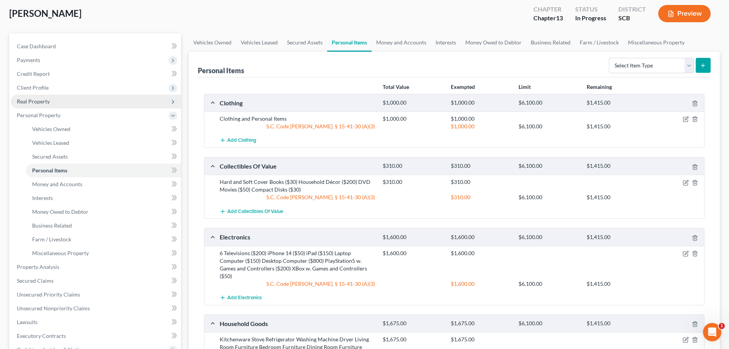
click at [64, 102] on span "Real Property" at bounding box center [96, 101] width 170 height 14
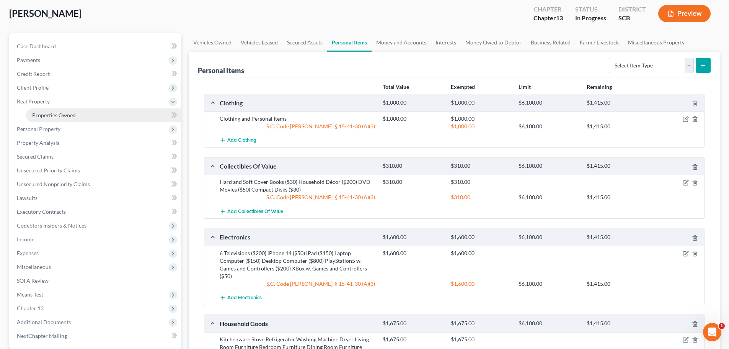
click at [60, 116] on span "Properties Owned" at bounding box center [54, 115] width 44 height 7
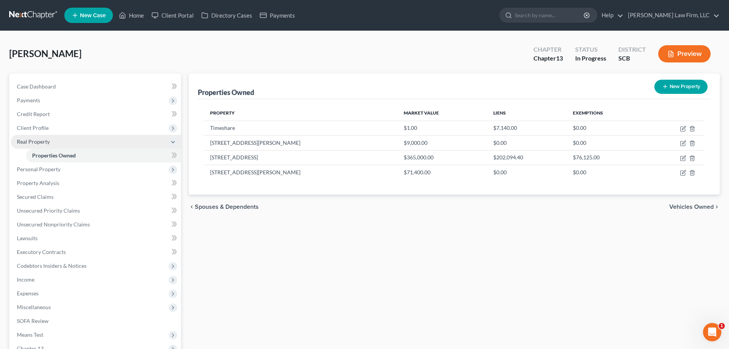
click at [48, 142] on span "Real Property" at bounding box center [33, 141] width 33 height 7
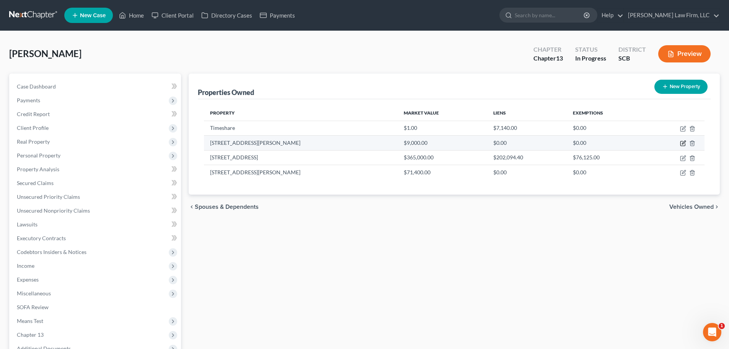
click at [681, 140] on icon "button" at bounding box center [683, 143] width 6 height 6
select select "42"
select select "7"
select select "0"
select select "2"
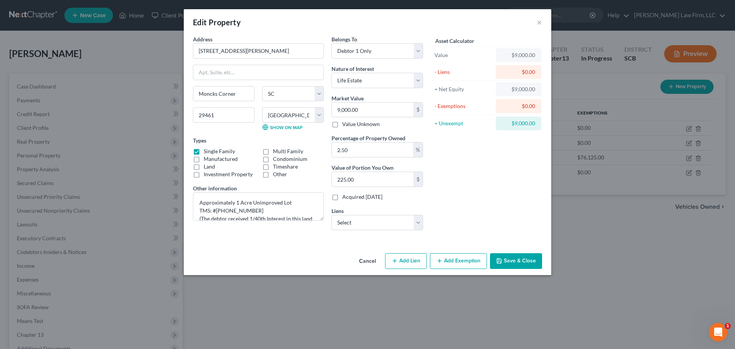
click at [469, 261] on button "Add Exemption" at bounding box center [458, 261] width 57 height 16
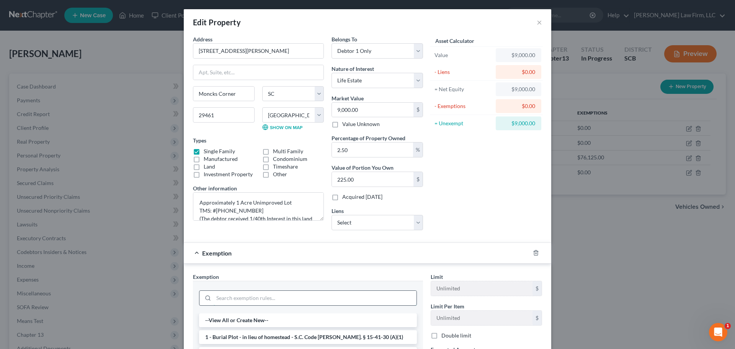
click at [347, 293] on input "search" at bounding box center [314, 297] width 203 height 15
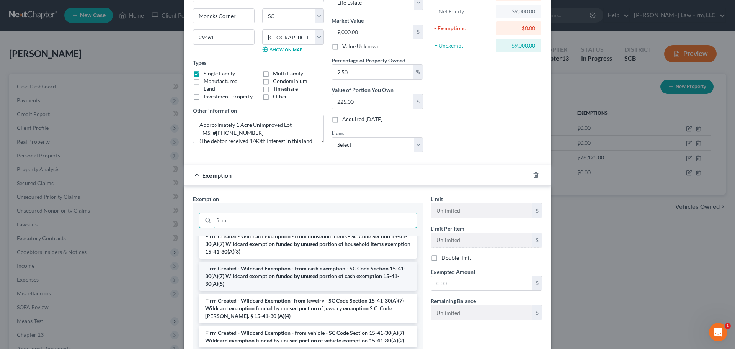
scroll to position [115, 0]
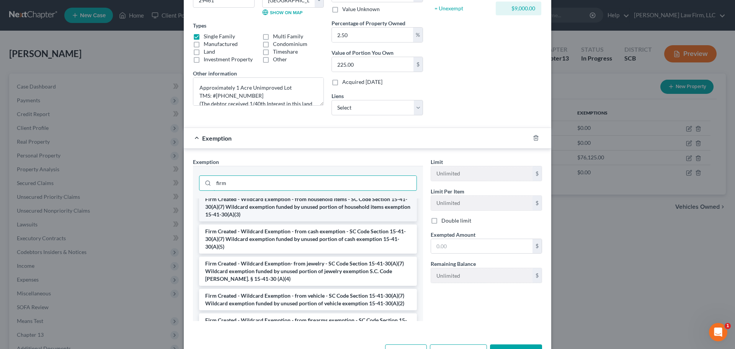
type input "firm"
click at [314, 207] on li "Firm Created - Wildcard Exemption - from household items - SC Code Section 15-4…" at bounding box center [308, 206] width 218 height 29
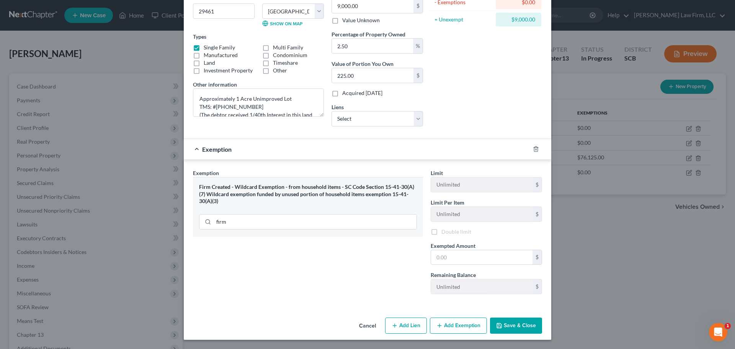
scroll to position [105, 0]
drag, startPoint x: 469, startPoint y: 259, endPoint x: 466, endPoint y: 254, distance: 6.6
click at [469, 259] on input "text" at bounding box center [481, 257] width 101 height 15
type input "225"
click at [519, 324] on button "Save & Close" at bounding box center [516, 325] width 52 height 16
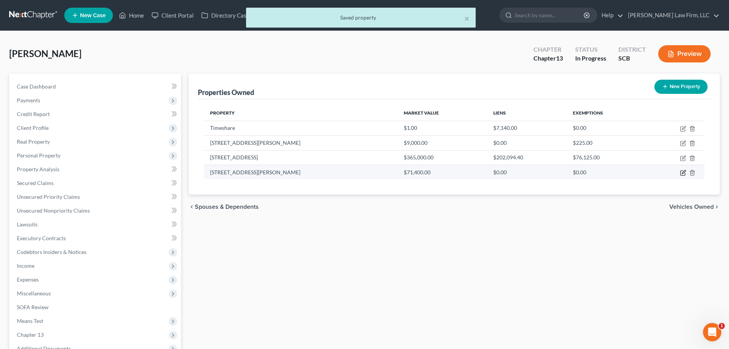
click at [684, 170] on icon "button" at bounding box center [683, 172] width 6 height 6
select select "42"
select select "7"
select select "0"
select select "2"
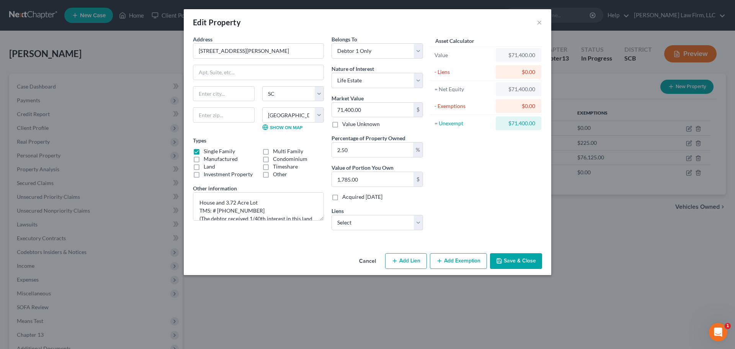
click at [450, 259] on button "Add Exemption" at bounding box center [458, 261] width 57 height 16
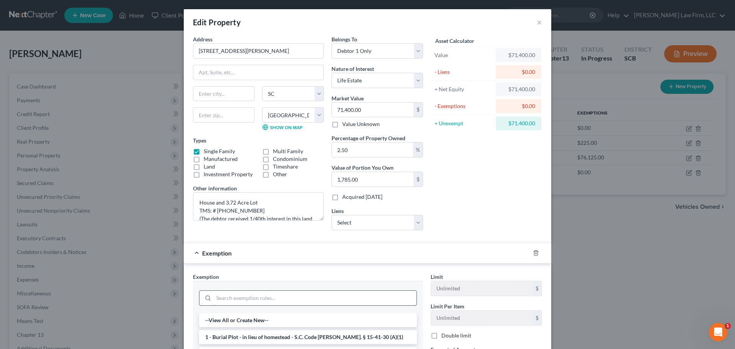
click at [293, 296] on input "search" at bounding box center [314, 297] width 203 height 15
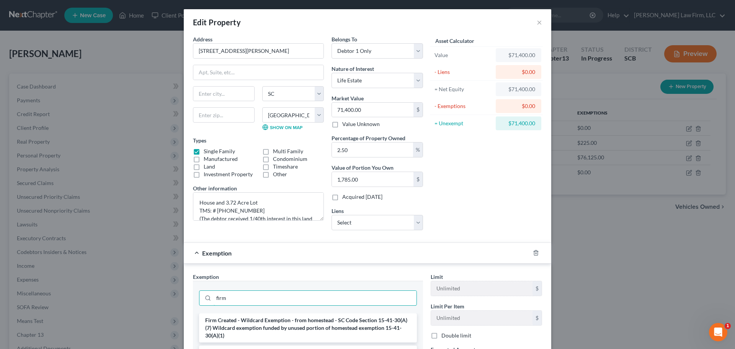
type input "firm"
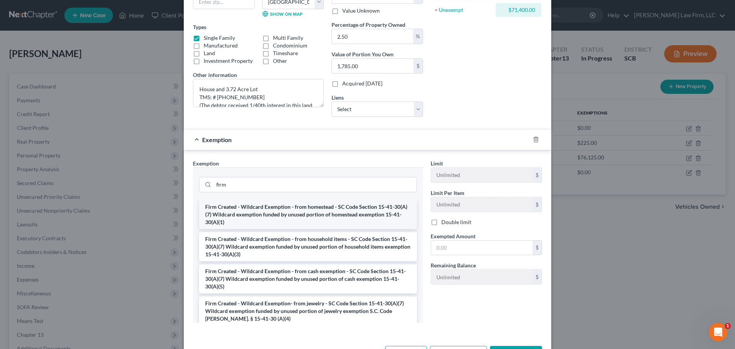
scroll to position [115, 0]
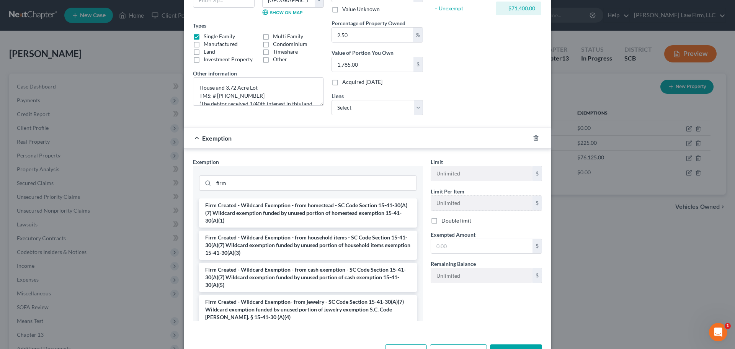
drag, startPoint x: 303, startPoint y: 244, endPoint x: 415, endPoint y: 243, distance: 111.3
click at [303, 244] on li "Firm Created - Wildcard Exemption - from household items - SC Code Section 15-4…" at bounding box center [308, 244] width 218 height 29
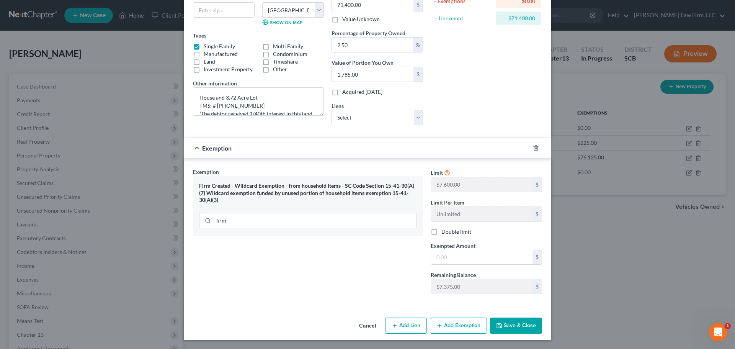
scroll to position [105, 0]
click at [444, 257] on input "text" at bounding box center [481, 257] width 101 height 15
type input "1,190"
click at [514, 319] on div "Cancel Add Lien Add Lease Add Exemption Save & Close" at bounding box center [367, 326] width 367 height 25
drag, startPoint x: 514, startPoint y: 321, endPoint x: 501, endPoint y: 328, distance: 15.2
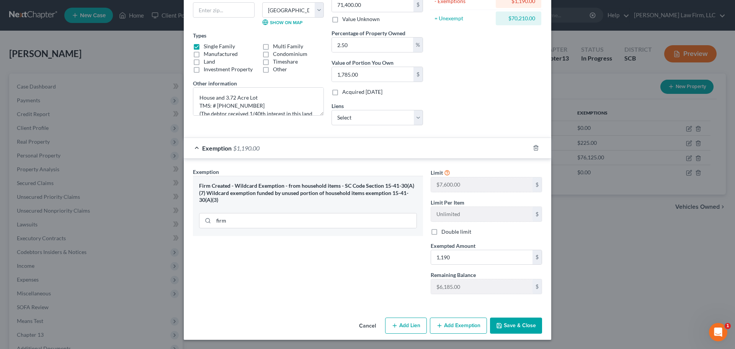
click at [514, 322] on button "Save & Close" at bounding box center [516, 325] width 52 height 16
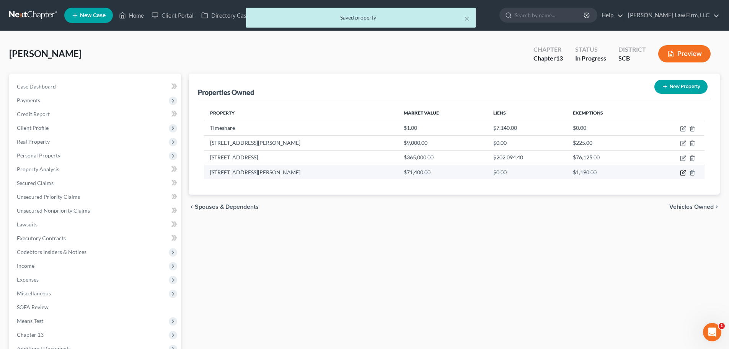
click at [681, 173] on icon "button" at bounding box center [683, 172] width 6 height 6
select select "42"
select select "7"
select select "0"
select select "2"
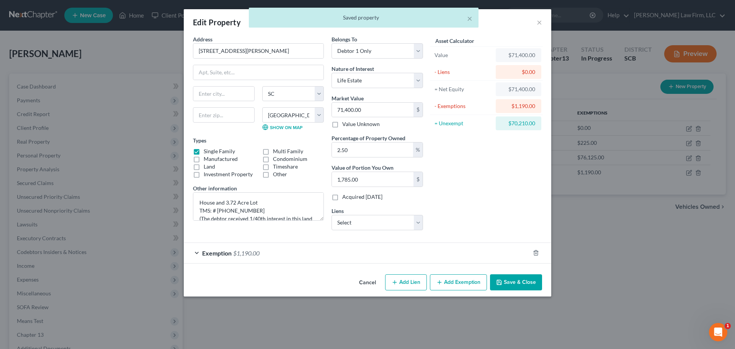
click at [464, 284] on button "Add Exemption" at bounding box center [458, 282] width 57 height 16
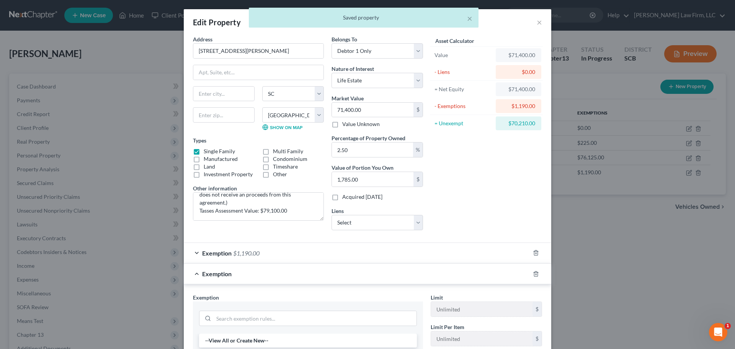
scroll to position [115, 0]
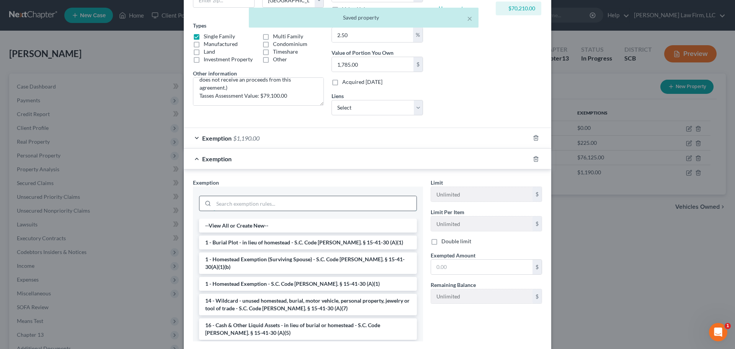
click at [252, 201] on input "search" at bounding box center [314, 203] width 203 height 15
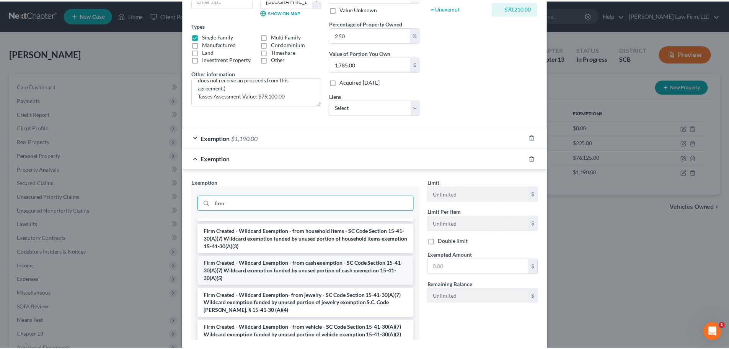
scroll to position [38, 0]
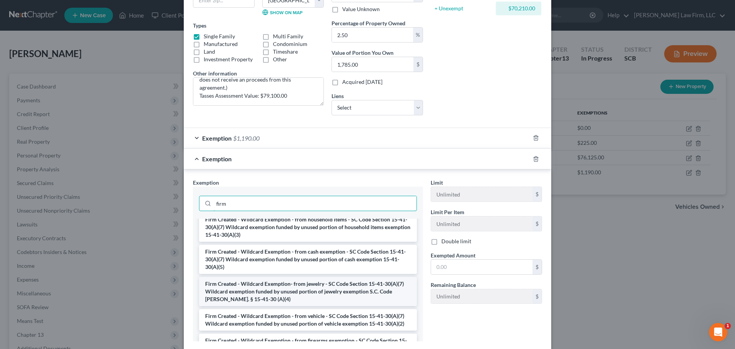
type input "firm"
click at [288, 292] on li "Firm Created - Wildcard Exemption- from jewelry - SC Code Section 15-41-30(A)(7…" at bounding box center [308, 291] width 218 height 29
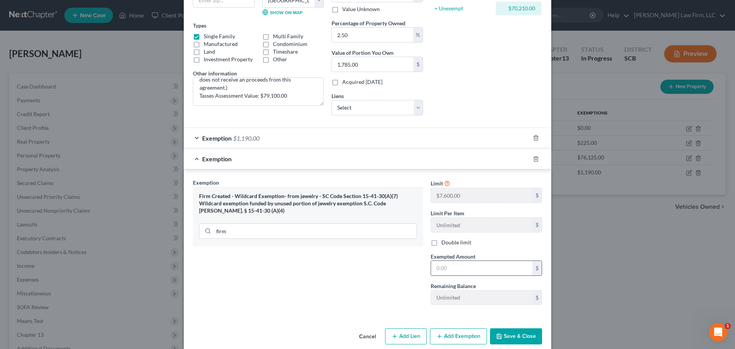
click at [474, 268] on input "text" at bounding box center [481, 268] width 101 height 15
type input "595.00"
click at [515, 334] on button "Save & Close" at bounding box center [516, 336] width 52 height 16
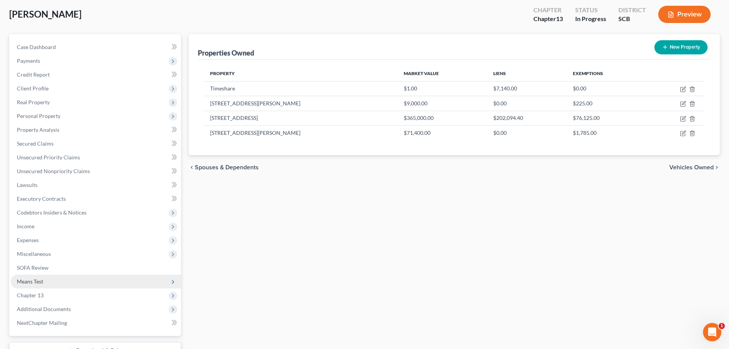
scroll to position [77, 0]
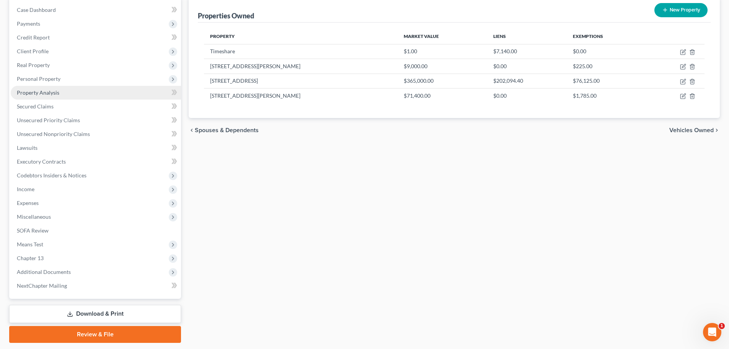
click at [43, 92] on span "Property Analysis" at bounding box center [38, 92] width 42 height 7
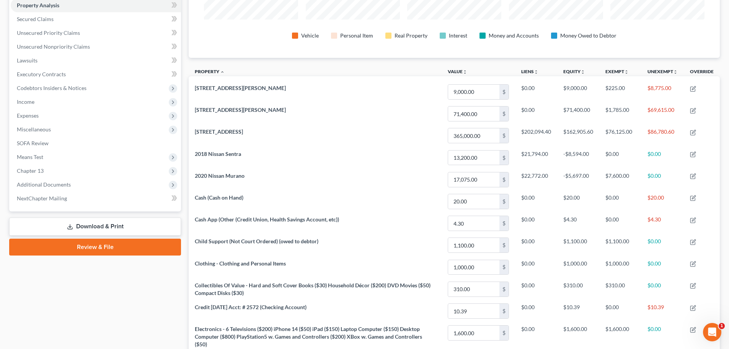
scroll to position [42, 0]
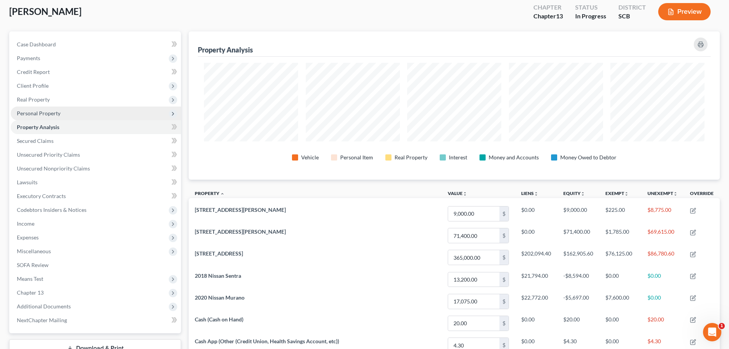
click at [50, 116] on span "Personal Property" at bounding box center [39, 113] width 44 height 7
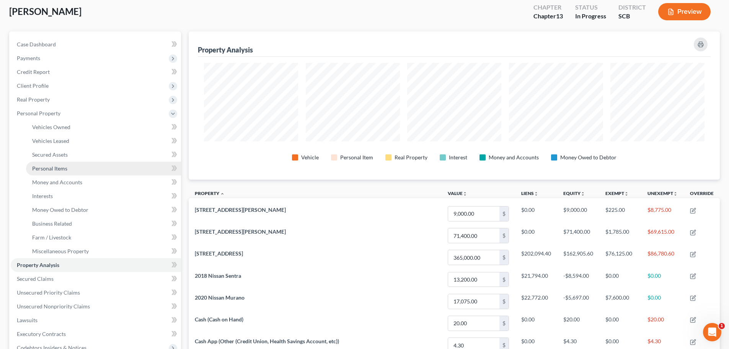
click at [63, 162] on link "Personal Items" at bounding box center [103, 168] width 155 height 14
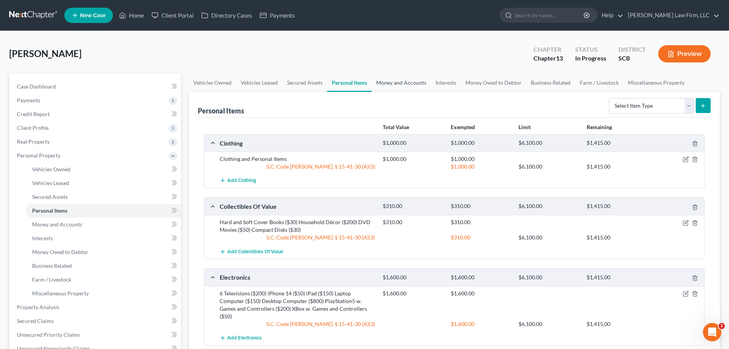
click at [393, 84] on link "Money and Accounts" at bounding box center [400, 82] width 59 height 18
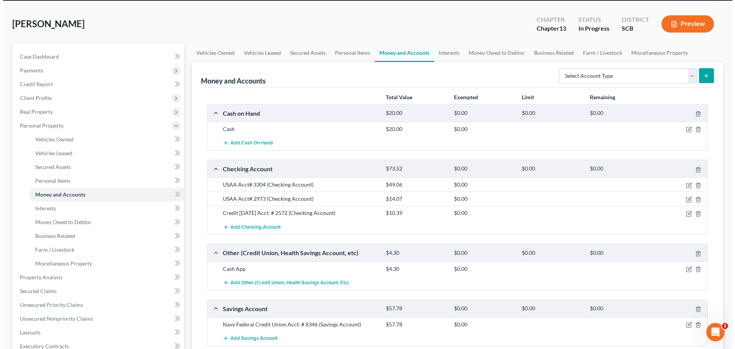
scroll to position [77, 0]
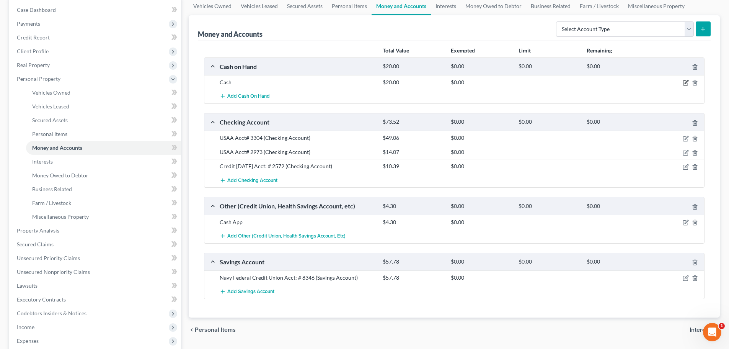
click at [684, 83] on icon "button" at bounding box center [686, 83] width 6 height 6
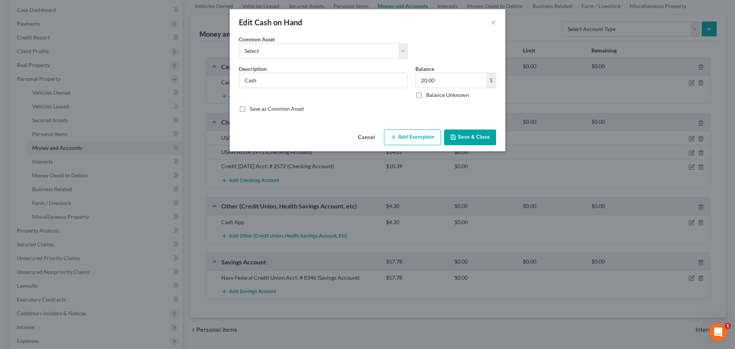
click at [422, 137] on button "Add Exemption" at bounding box center [412, 137] width 57 height 16
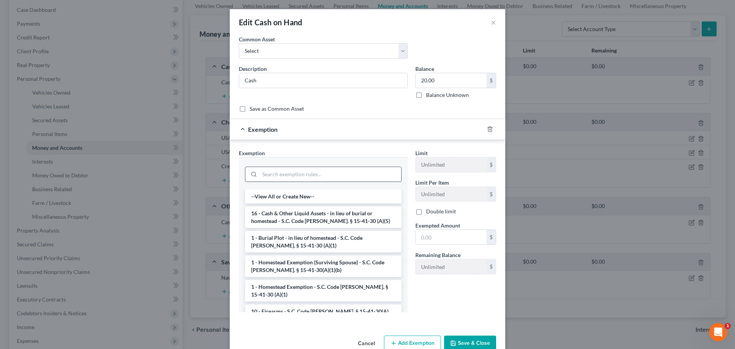
click at [304, 168] on input "search" at bounding box center [330, 174] width 142 height 15
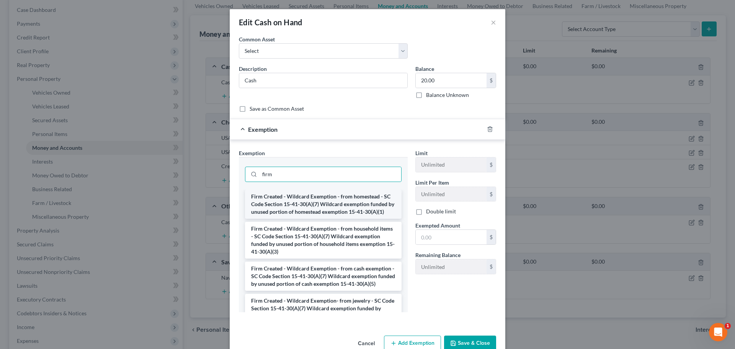
click at [266, 214] on li "Firm Created - Wildcard Exemption - from homestead - SC Code Section 15-41-30(A…" at bounding box center [323, 203] width 156 height 29
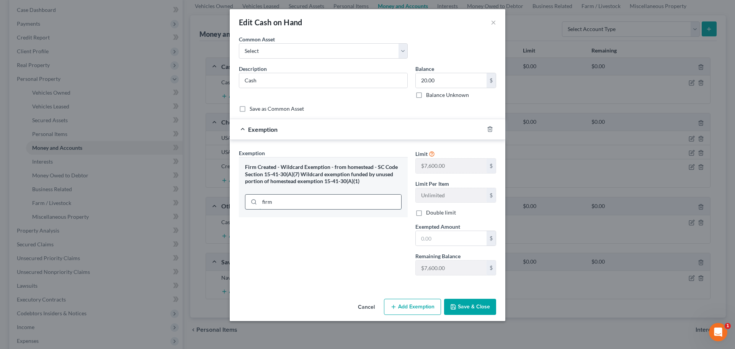
click at [327, 195] on input "firm" at bounding box center [330, 201] width 142 height 15
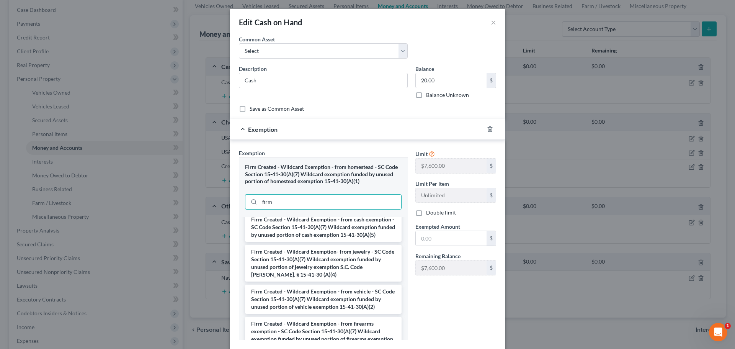
click at [317, 280] on li "Firm Created - Wildcard Exemption- from jewelry - SC Code Section 15-41-30(A)(7…" at bounding box center [323, 262] width 156 height 37
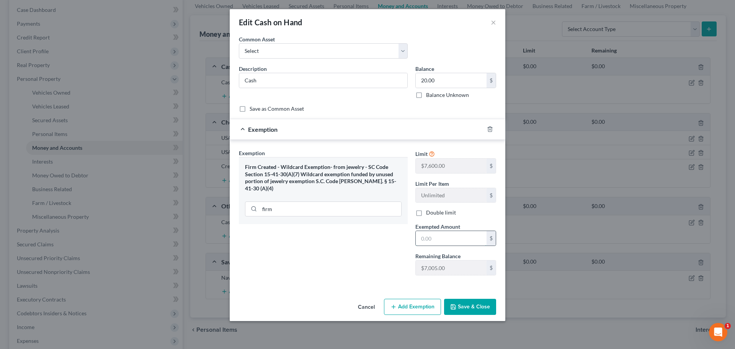
click at [430, 238] on input "text" at bounding box center [450, 238] width 71 height 15
click at [481, 308] on button "Save & Close" at bounding box center [470, 306] width 52 height 16
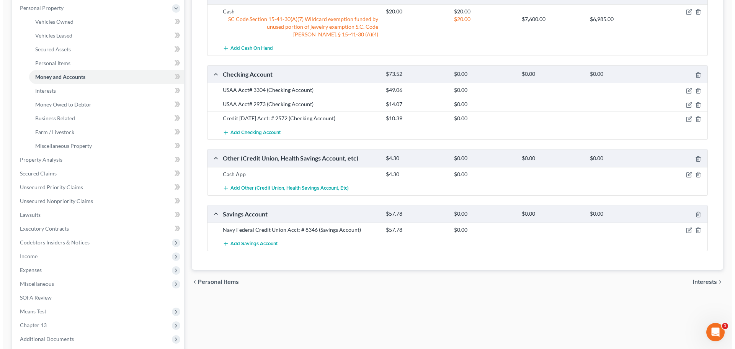
scroll to position [153, 0]
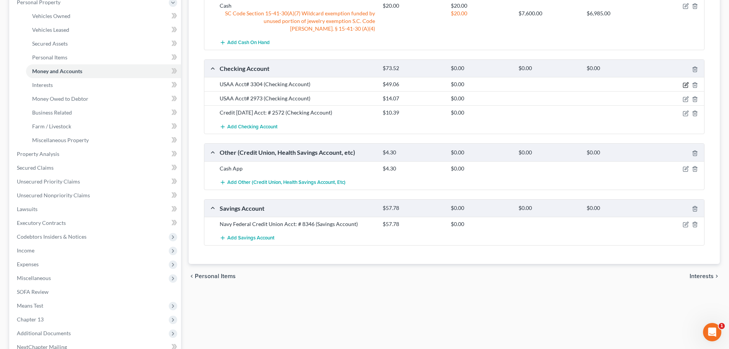
click at [683, 86] on icon "button" at bounding box center [685, 85] width 5 height 5
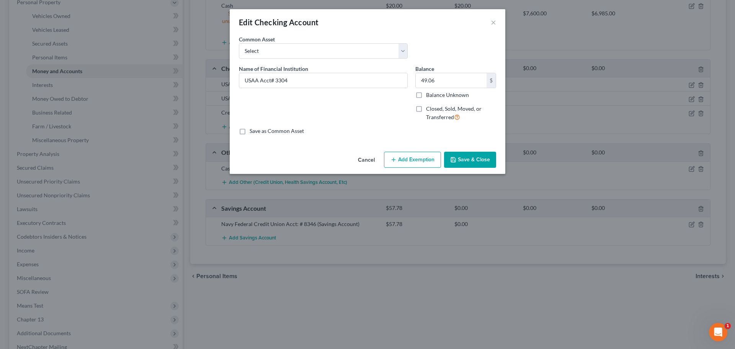
click at [413, 156] on button "Add Exemption" at bounding box center [412, 159] width 57 height 16
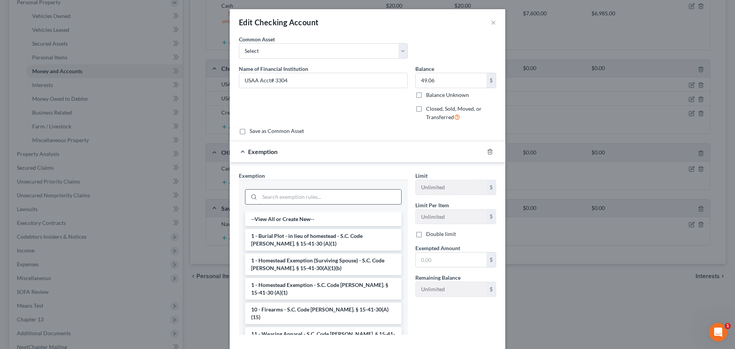
click at [313, 189] on input "search" at bounding box center [330, 196] width 142 height 15
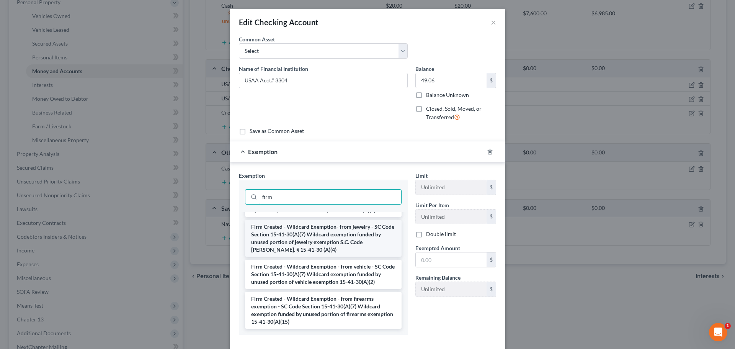
scroll to position [112, 0]
click at [333, 240] on li "Firm Created - Wildcard Exemption- from jewelry - SC Code Section 15-41-30(A)(7…" at bounding box center [323, 238] width 156 height 37
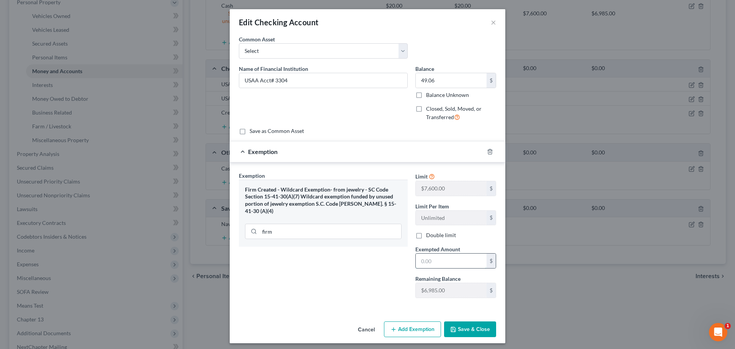
drag, startPoint x: 428, startPoint y: 266, endPoint x: 417, endPoint y: 259, distance: 13.2
click at [428, 266] on input "text" at bounding box center [450, 260] width 71 height 15
drag, startPoint x: 466, startPoint y: 328, endPoint x: 464, endPoint y: 334, distance: 5.6
click at [466, 328] on button "Save & Close" at bounding box center [470, 329] width 52 height 16
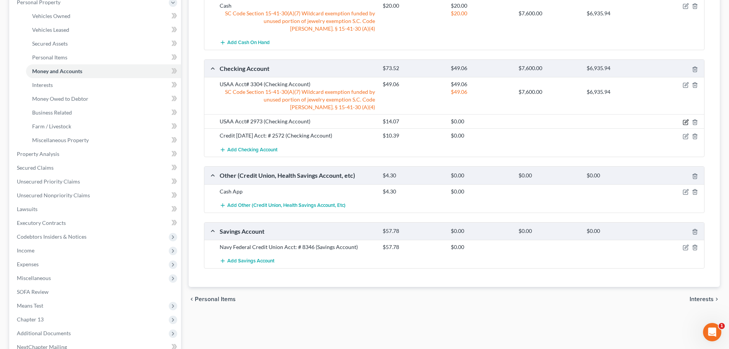
click at [685, 123] on icon "button" at bounding box center [686, 122] width 6 height 6
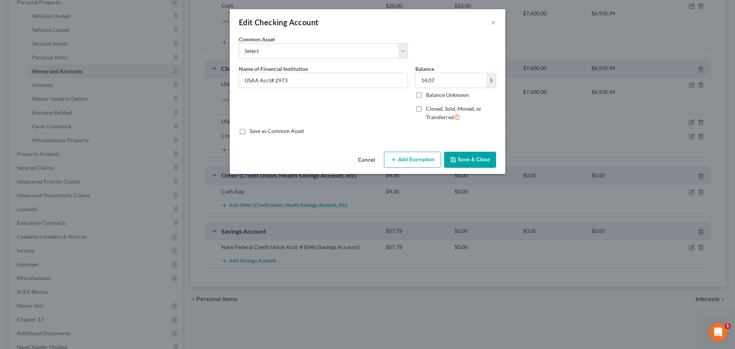
drag, startPoint x: 402, startPoint y: 156, endPoint x: 379, endPoint y: 169, distance: 26.4
click at [402, 157] on button "Add Exemption" at bounding box center [412, 159] width 57 height 16
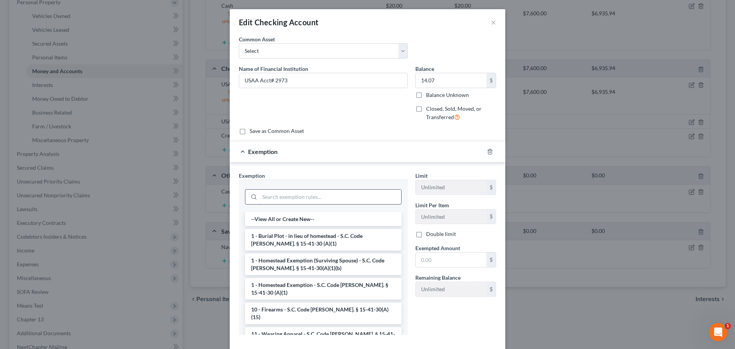
click at [347, 201] on input "search" at bounding box center [330, 196] width 142 height 15
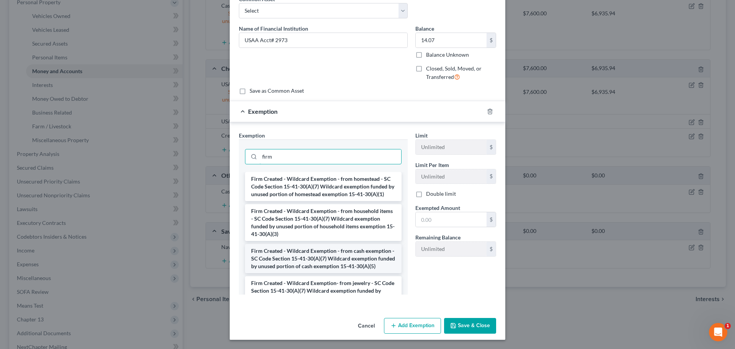
scroll to position [77, 0]
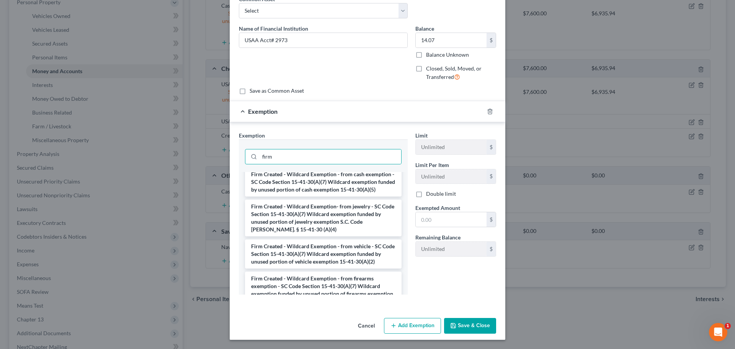
drag, startPoint x: 316, startPoint y: 234, endPoint x: 325, endPoint y: 240, distance: 10.2
click at [316, 234] on li "Firm Created - Wildcard Exemption- from jewelry - SC Code Section 15-41-30(A)(7…" at bounding box center [323, 217] width 156 height 37
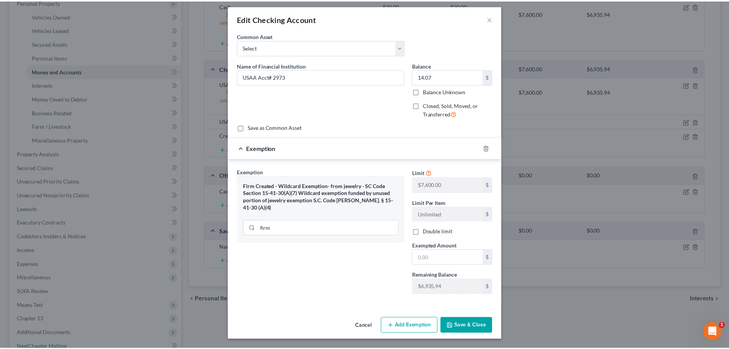
scroll to position [3, 0]
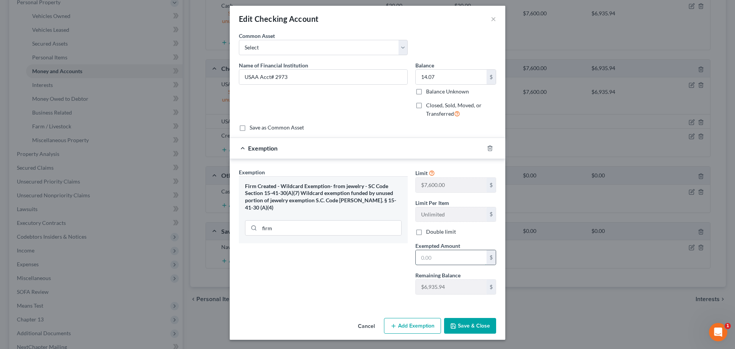
click at [474, 255] on input "text" at bounding box center [450, 257] width 71 height 15
click at [480, 318] on div "Cancel Add Exemption Save & Close" at bounding box center [367, 326] width 275 height 25
click at [482, 320] on button "Save & Close" at bounding box center [470, 326] width 52 height 16
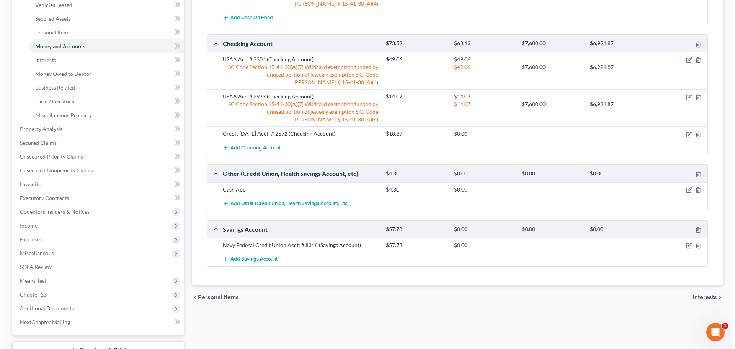
scroll to position [191, 0]
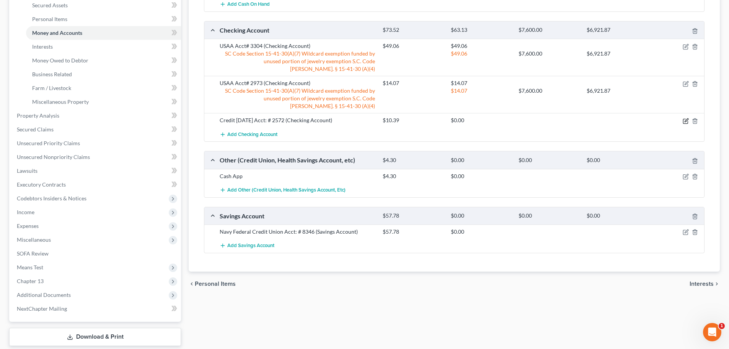
click at [683, 121] on icon "button" at bounding box center [686, 121] width 6 height 6
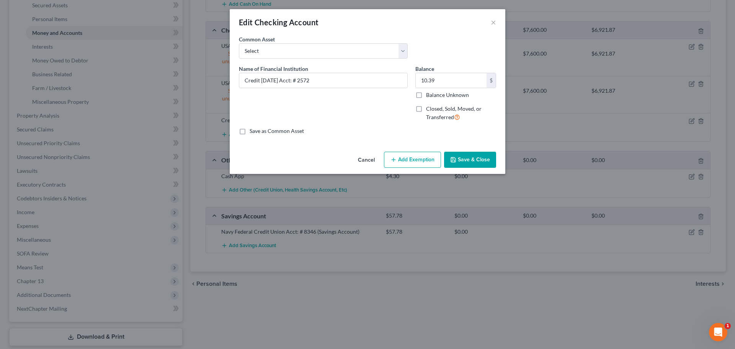
click at [419, 155] on button "Add Exemption" at bounding box center [412, 159] width 57 height 16
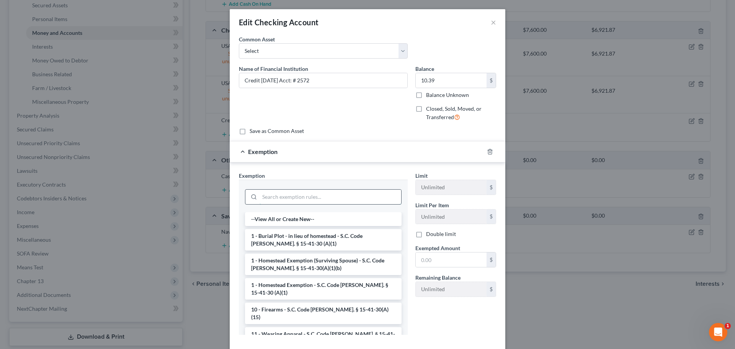
click at [306, 195] on input "search" at bounding box center [330, 196] width 142 height 15
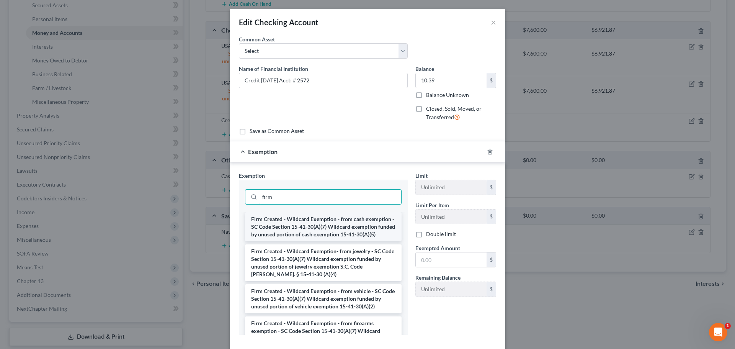
scroll to position [77, 0]
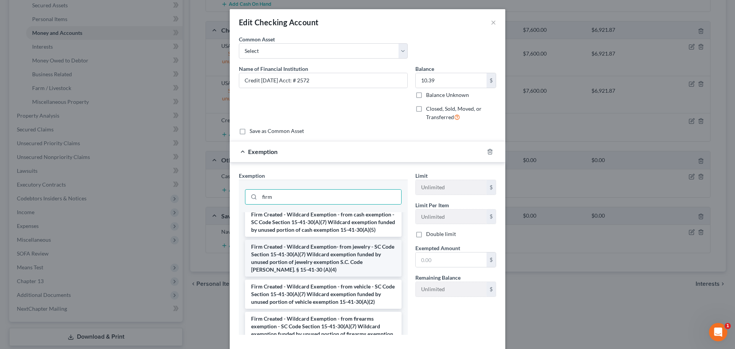
click at [312, 264] on li "Firm Created - Wildcard Exemption- from jewelry - SC Code Section 15-41-30(A)(7…" at bounding box center [323, 257] width 156 height 37
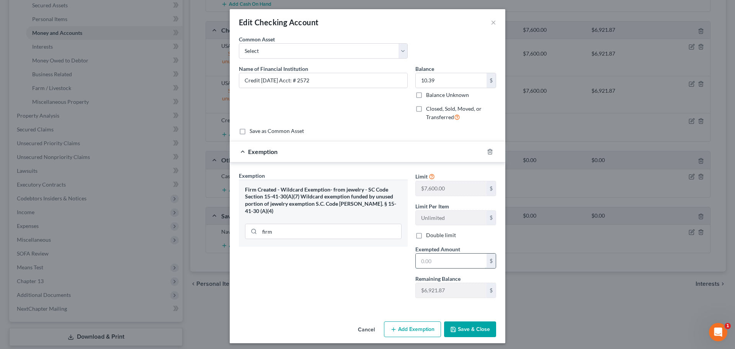
click at [420, 261] on input "text" at bounding box center [450, 260] width 71 height 15
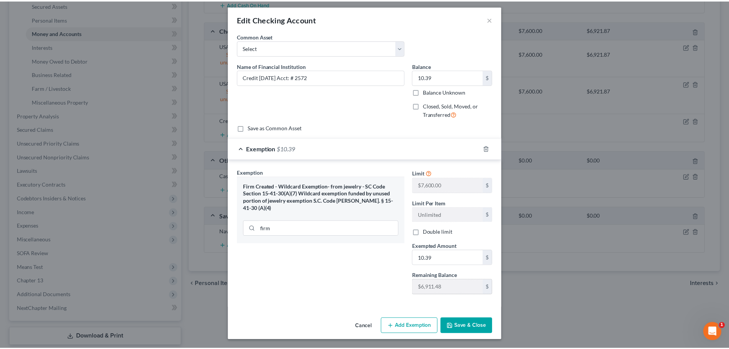
scroll to position [3, 0]
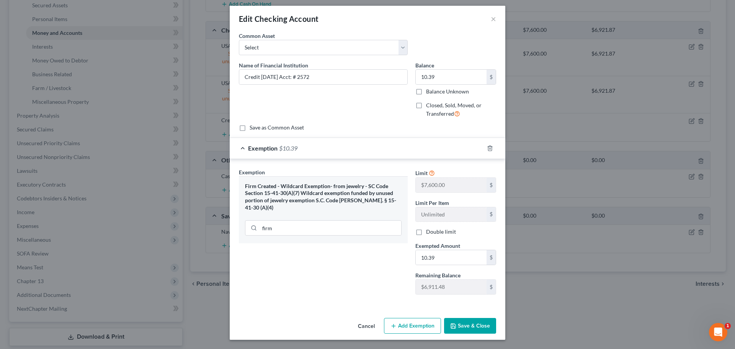
drag, startPoint x: 487, startPoint y: 327, endPoint x: 471, endPoint y: 332, distance: 17.3
click at [486, 327] on button "Save & Close" at bounding box center [470, 326] width 52 height 16
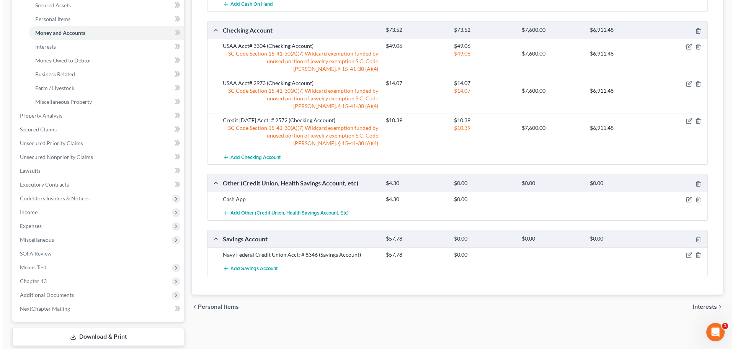
scroll to position [230, 0]
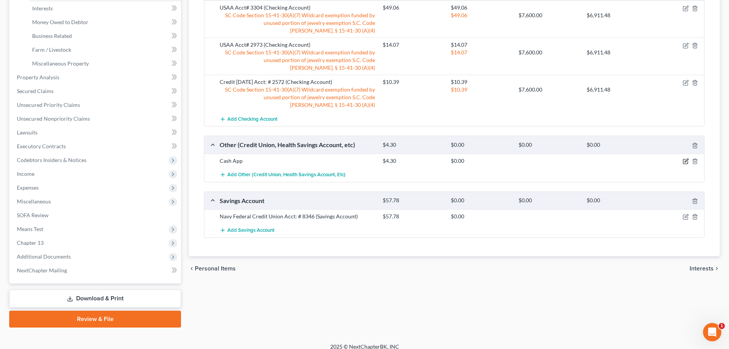
drag, startPoint x: 686, startPoint y: 160, endPoint x: 681, endPoint y: 161, distance: 5.4
click at [686, 160] on icon "button" at bounding box center [686, 161] width 6 height 6
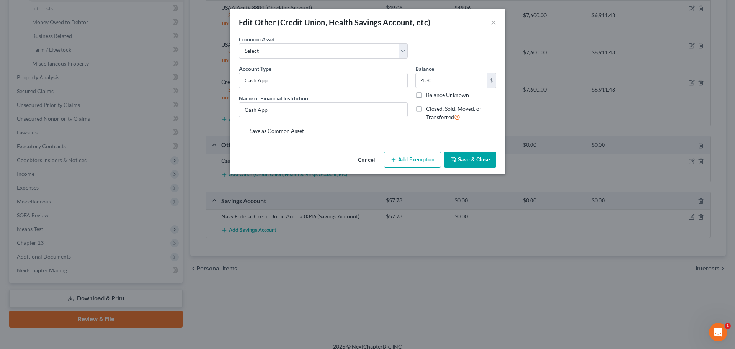
drag, startPoint x: 427, startPoint y: 166, endPoint x: 380, endPoint y: 170, distance: 47.3
click at [427, 166] on button "Add Exemption" at bounding box center [412, 159] width 57 height 16
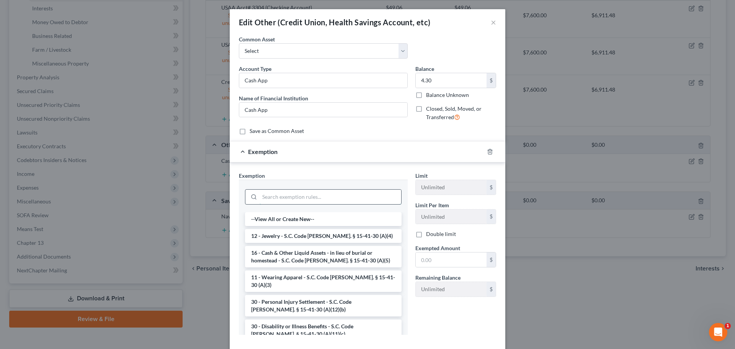
click at [333, 195] on input "search" at bounding box center [330, 196] width 142 height 15
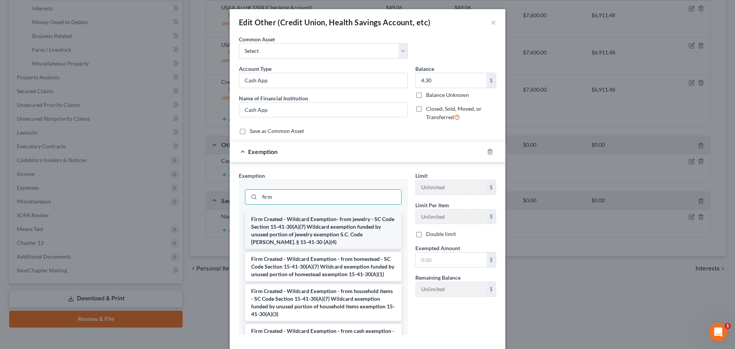
click at [328, 236] on li "Firm Created - Wildcard Exemption- from jewelry - SC Code Section 15-41-30(A)(7…" at bounding box center [323, 230] width 156 height 37
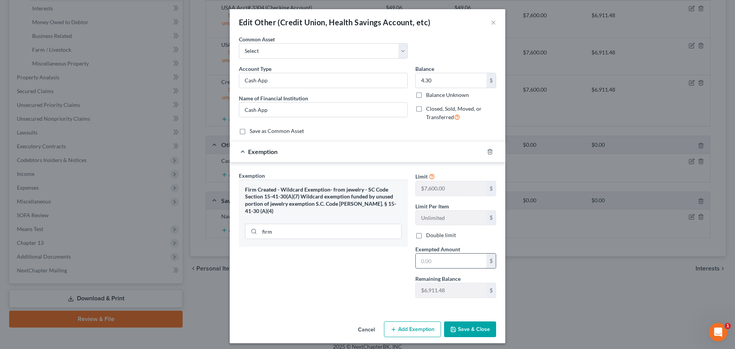
click at [429, 266] on input "text" at bounding box center [450, 260] width 71 height 15
click at [456, 328] on button "Save & Close" at bounding box center [470, 329] width 52 height 16
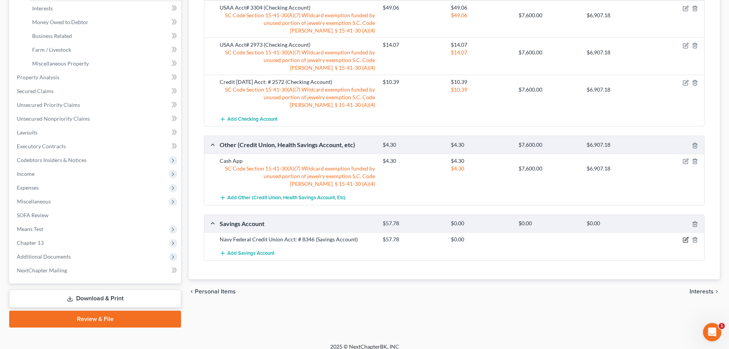
click at [684, 240] on icon "button" at bounding box center [686, 239] width 6 height 6
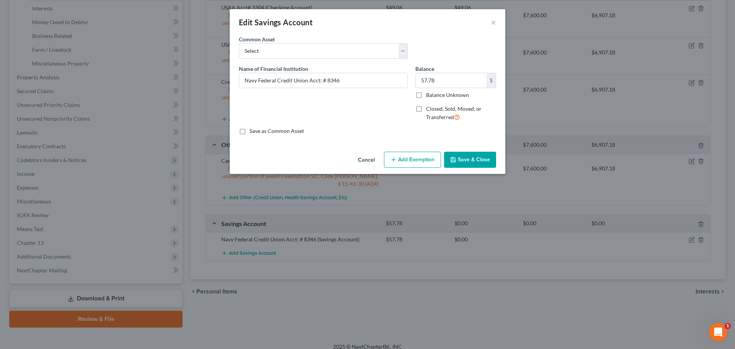
click at [424, 155] on button "Add Exemption" at bounding box center [412, 159] width 57 height 16
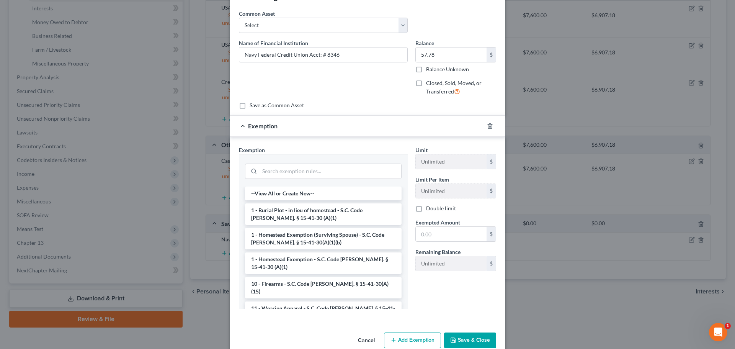
scroll to position [38, 0]
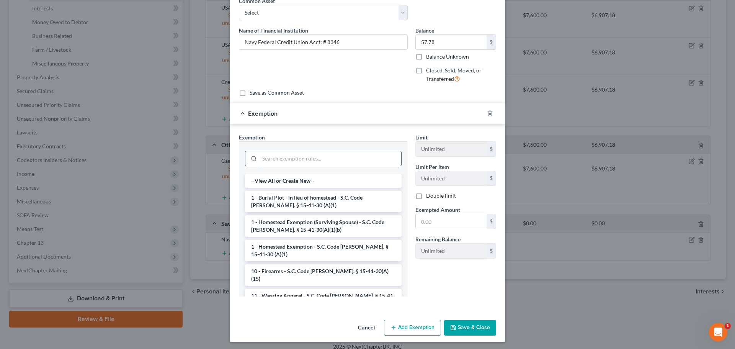
click at [323, 156] on input "search" at bounding box center [330, 158] width 142 height 15
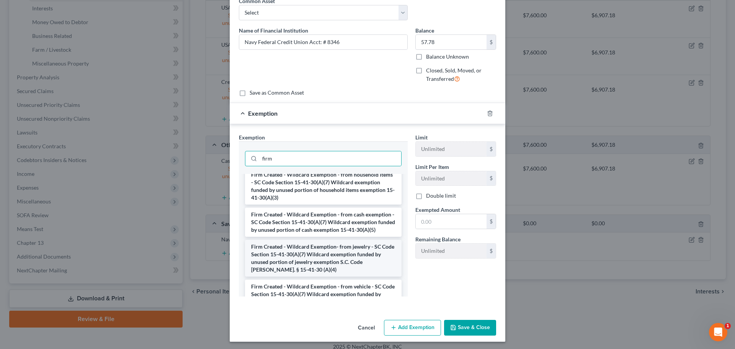
click at [349, 269] on li "Firm Created - Wildcard Exemption- from jewelry - SC Code Section 15-41-30(A)(7…" at bounding box center [323, 257] width 156 height 37
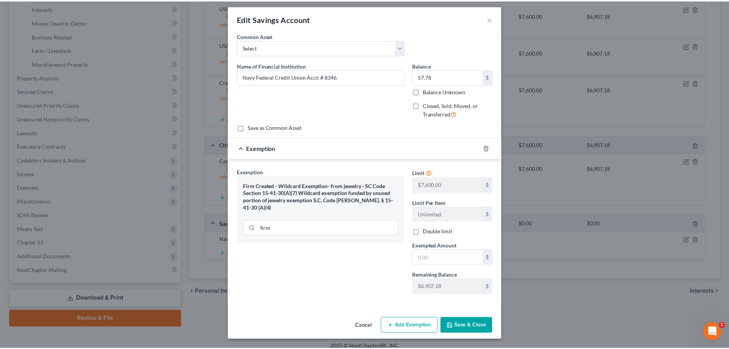
scroll to position [3, 0]
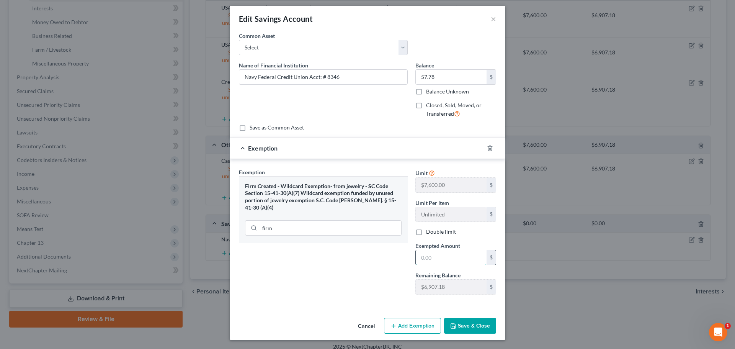
click at [427, 250] on input "text" at bounding box center [450, 257] width 71 height 15
click at [466, 327] on button "Save & Close" at bounding box center [470, 326] width 52 height 16
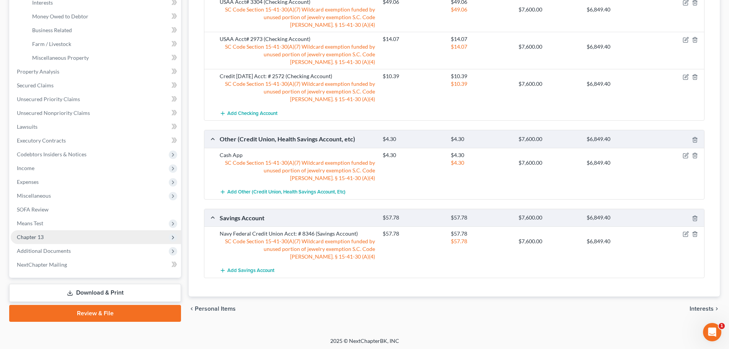
scroll to position [237, 0]
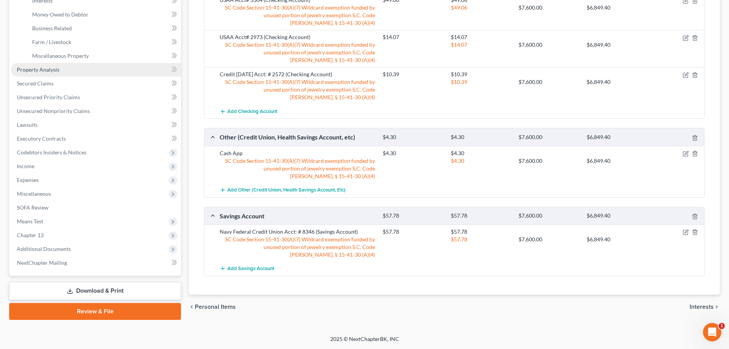
click at [41, 70] on span "Property Analysis" at bounding box center [38, 69] width 42 height 7
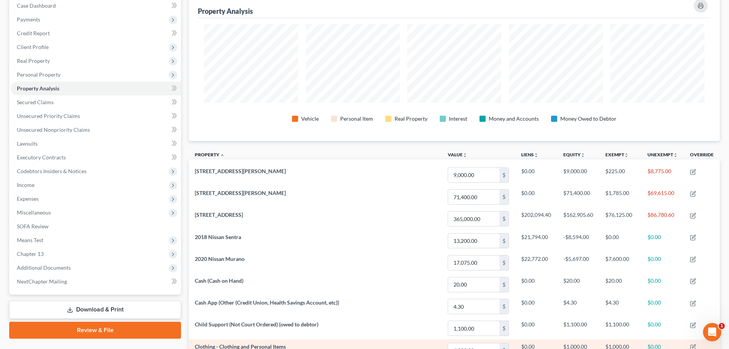
scroll to position [80, 0]
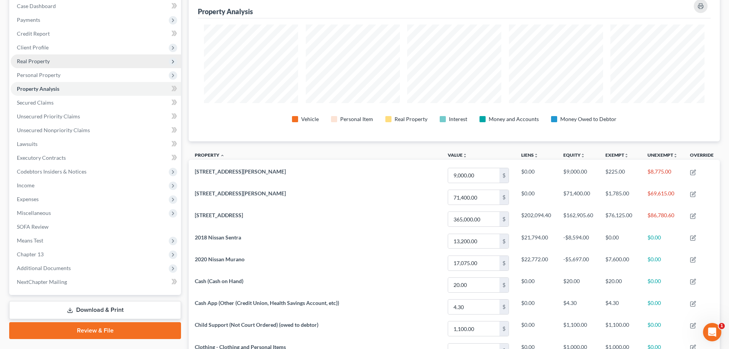
click at [55, 63] on span "Real Property" at bounding box center [96, 61] width 170 height 14
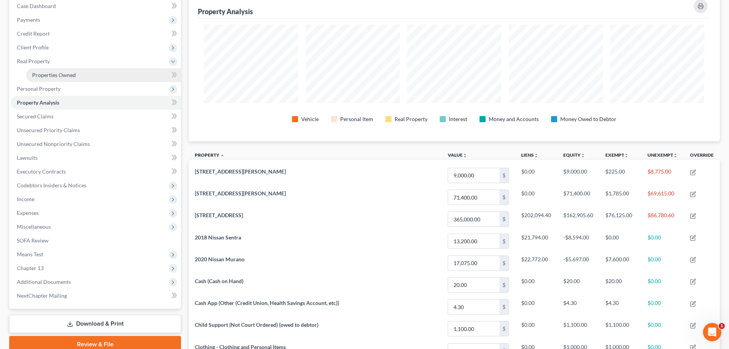
click at [62, 74] on span "Properties Owned" at bounding box center [54, 75] width 44 height 7
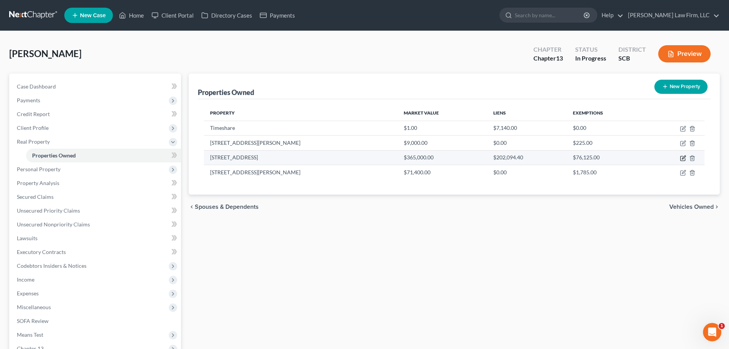
click at [684, 157] on icon "button" at bounding box center [683, 156] width 3 height 3
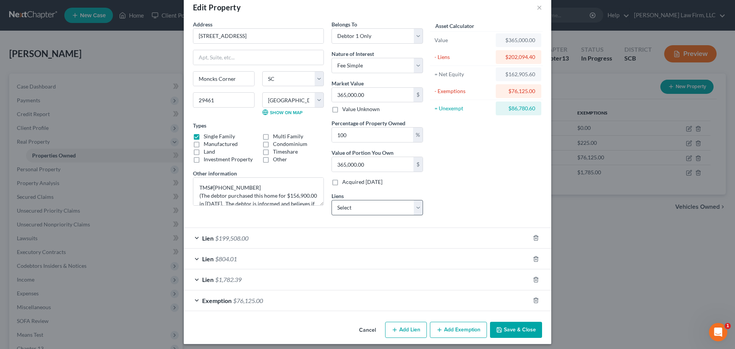
scroll to position [19, 0]
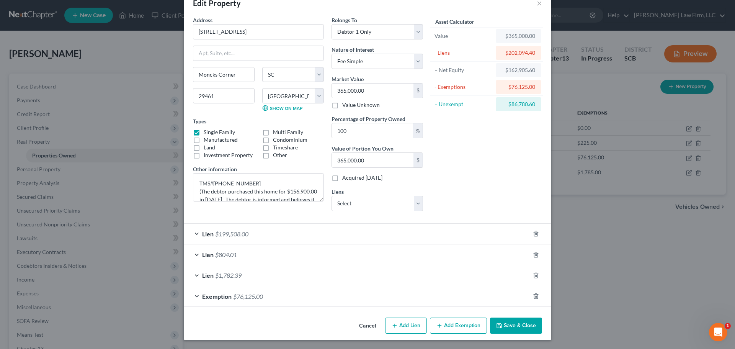
click at [453, 327] on button "Add Exemption" at bounding box center [458, 325] width 57 height 16
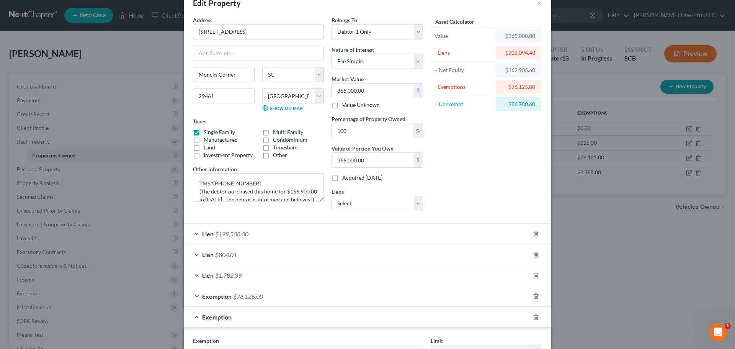
scroll to position [134, 0]
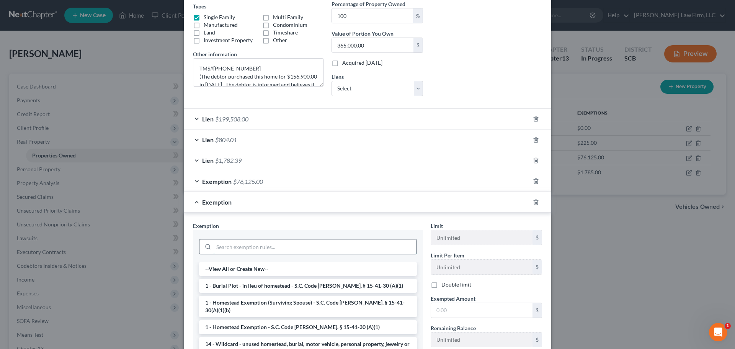
click at [265, 251] on input "search" at bounding box center [314, 246] width 203 height 15
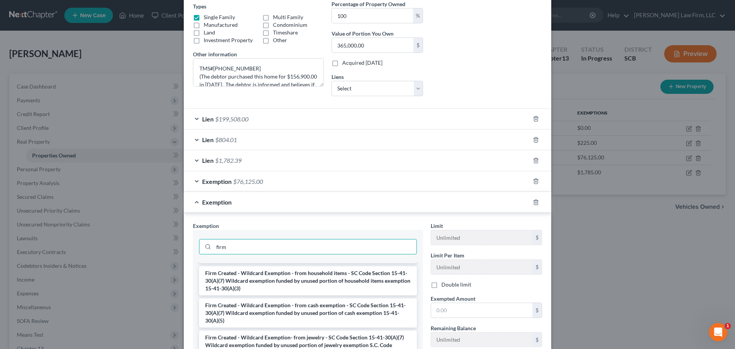
scroll to position [66, 0]
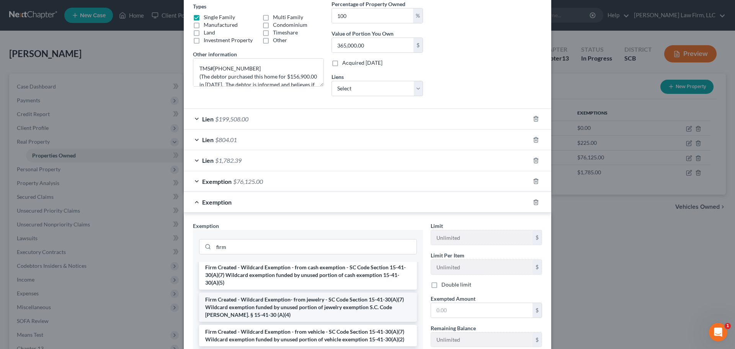
click at [266, 308] on li "Firm Created - Wildcard Exemption- from jewelry - SC Code Section 15-41-30(A)(7…" at bounding box center [308, 306] width 218 height 29
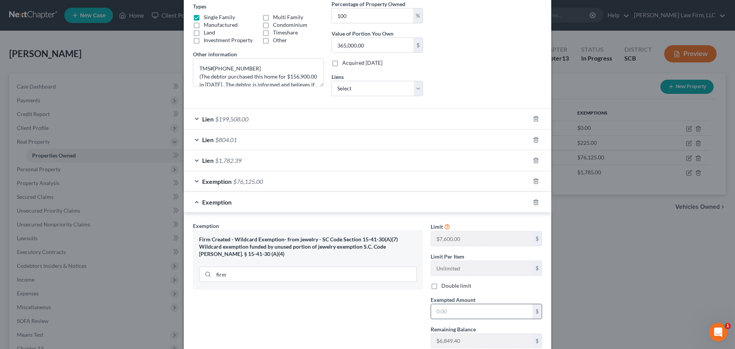
click at [462, 308] on input "text" at bounding box center [481, 311] width 101 height 15
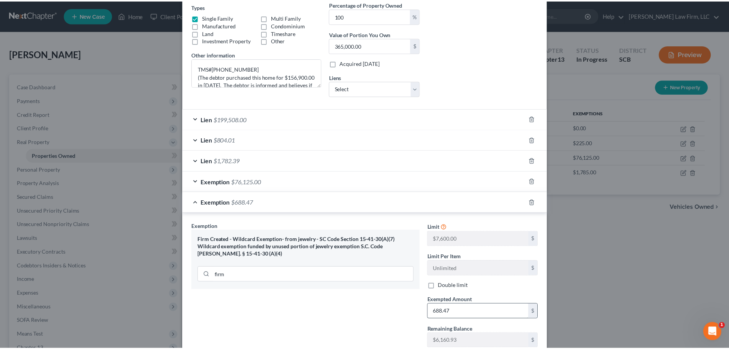
scroll to position [188, 0]
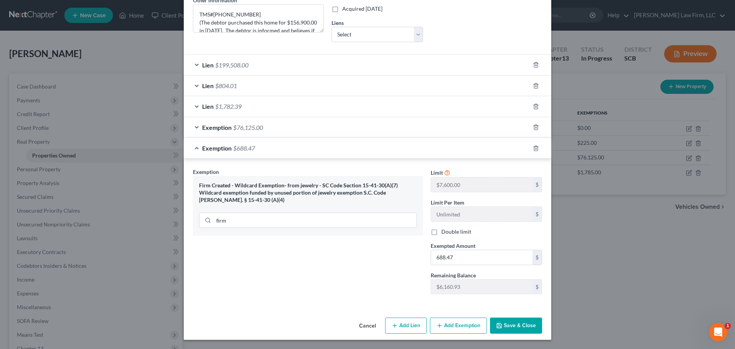
click at [521, 328] on button "Save & Close" at bounding box center [516, 325] width 52 height 16
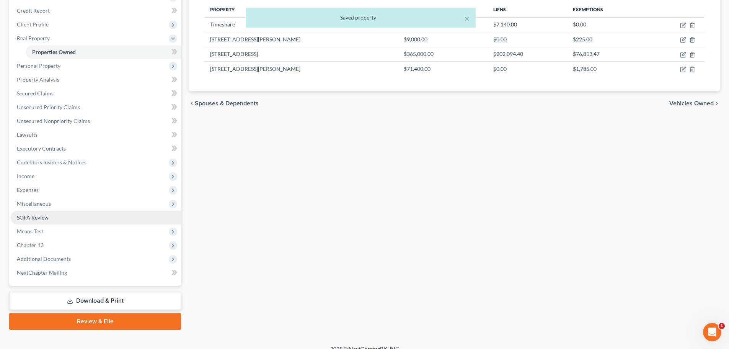
scroll to position [113, 0]
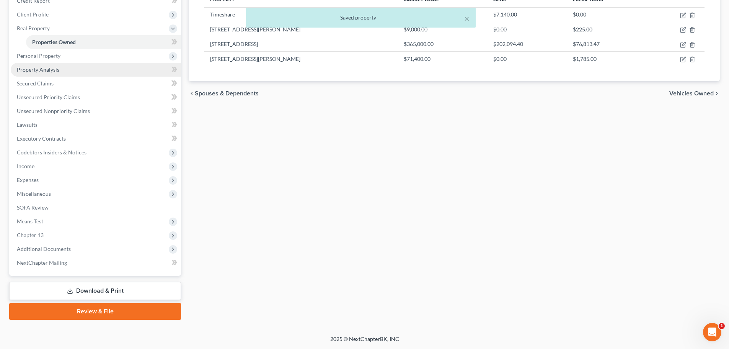
click at [53, 67] on span "Property Analysis" at bounding box center [38, 69] width 42 height 7
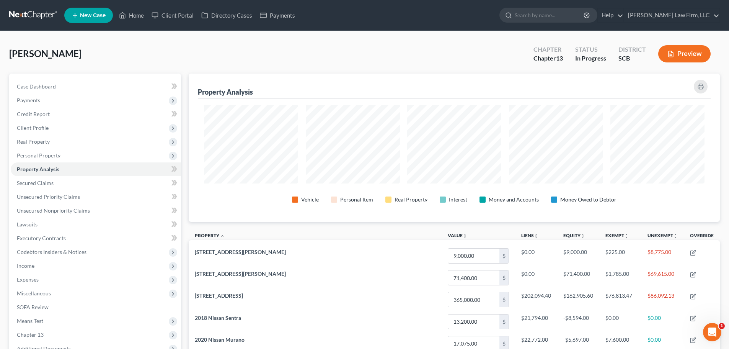
scroll to position [382420, 382037]
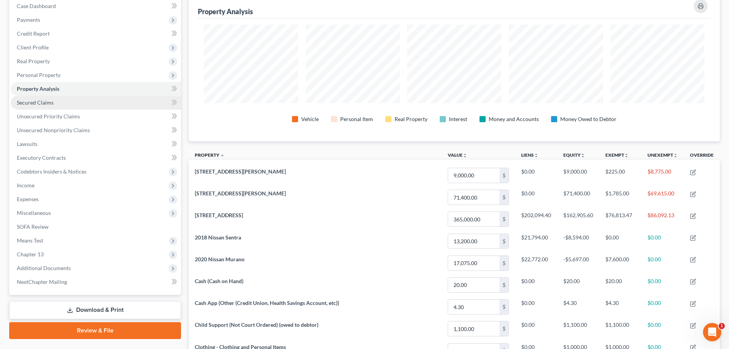
click at [43, 107] on link "Secured Claims" at bounding box center [96, 103] width 170 height 14
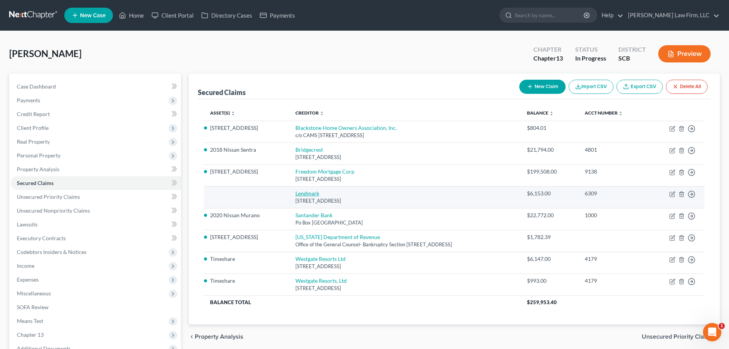
click at [295, 195] on link "Lendmark" at bounding box center [307, 193] width 24 height 7
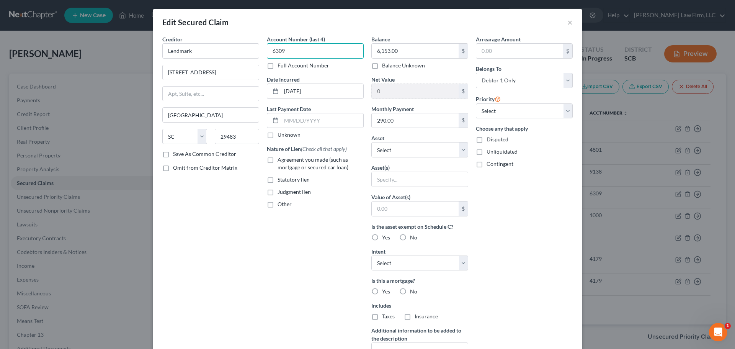
click at [348, 49] on input "6309" at bounding box center [315, 50] width 97 height 15
click at [347, 49] on input "6309" at bounding box center [315, 50] width 97 height 15
click at [395, 52] on input "6,153.00" at bounding box center [414, 51] width 87 height 15
click at [397, 116] on input "290.00" at bounding box center [414, 120] width 87 height 15
click at [277, 158] on label "Agreement you made (such as mortgage or secured car loan)" at bounding box center [320, 163] width 86 height 15
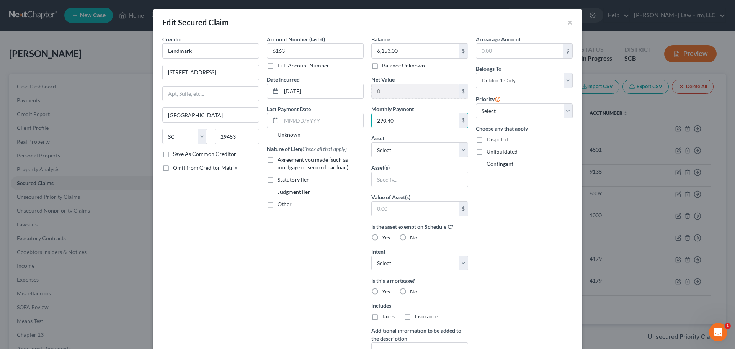
click at [280, 158] on input "Agreement you made (such as mortgage or secured car loan)" at bounding box center [282, 158] width 5 height 5
click at [277, 205] on label "Other" at bounding box center [284, 204] width 14 height 8
click at [280, 205] on input "Other" at bounding box center [282, 202] width 5 height 5
click at [287, 223] on input "text" at bounding box center [315, 221] width 96 height 15
click at [412, 153] on select "Select Other Multiple Assets 2020 Nissan Murano - $17075.0 Jewelry - Costume Je…" at bounding box center [419, 149] width 97 height 15
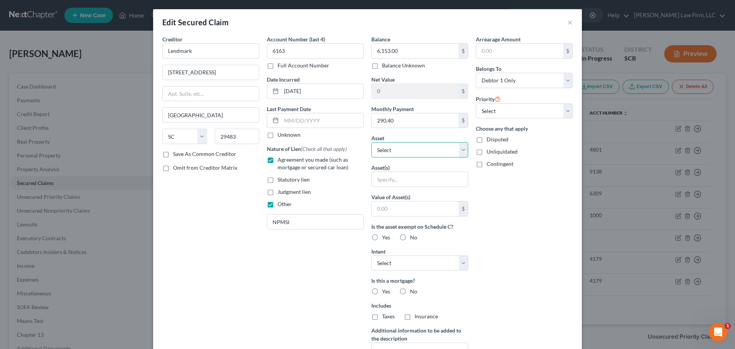
drag, startPoint x: 412, startPoint y: 153, endPoint x: 410, endPoint y: 158, distance: 5.0
click at [412, 153] on select "Select Other Multiple Assets 2020 Nissan Murano - $17075.0 Jewelry - Costume Je…" at bounding box center [419, 149] width 97 height 15
click at [403, 179] on input "text" at bounding box center [419, 179] width 96 height 15
click at [382, 238] on label "Yes" at bounding box center [386, 237] width 8 height 8
click at [385, 238] on input "Yes" at bounding box center [387, 235] width 5 height 5
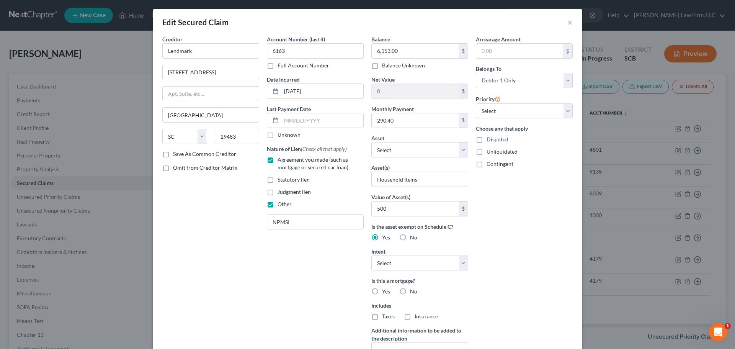
click at [410, 289] on label "No" at bounding box center [413, 291] width 7 height 8
click at [413, 289] on input "No" at bounding box center [415, 289] width 5 height 5
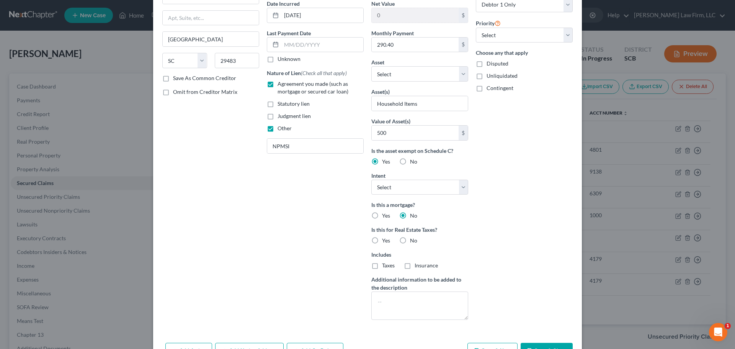
scroll to position [77, 0]
click at [410, 239] on label "No" at bounding box center [413, 240] width 7 height 8
click at [413, 239] on input "No" at bounding box center [415, 238] width 5 height 5
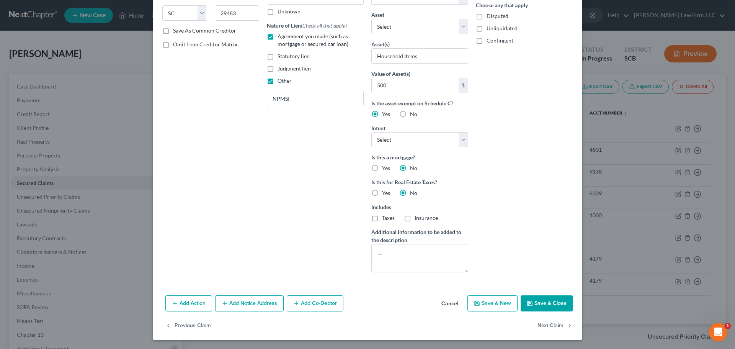
click at [550, 305] on button "Save & Close" at bounding box center [546, 303] width 52 height 16
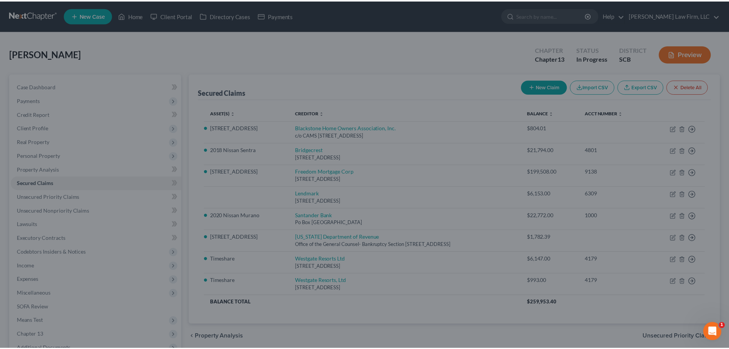
scroll to position [39, 0]
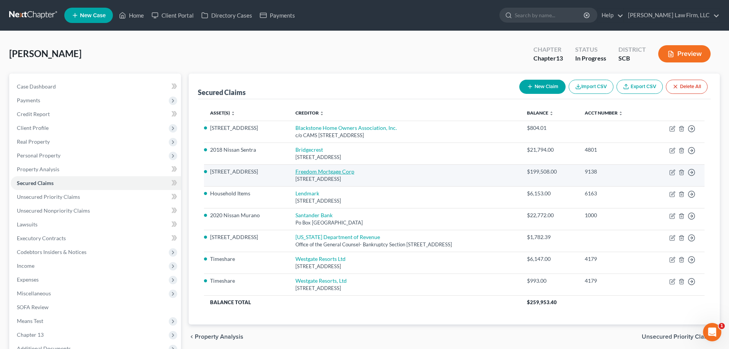
click at [302, 171] on link "Freedom Mortgage Corp" at bounding box center [324, 171] width 59 height 7
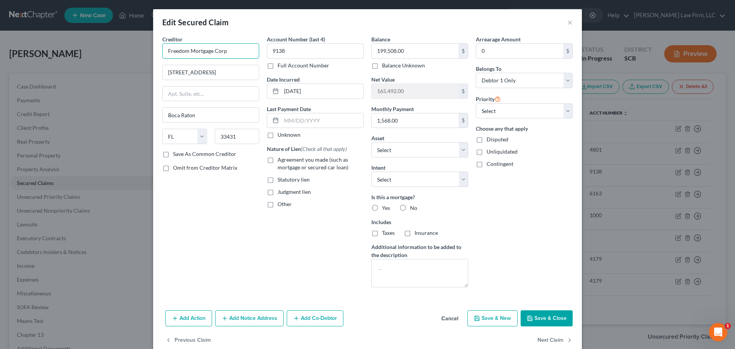
click at [246, 48] on input "Freedom Mortgage Corp" at bounding box center [210, 50] width 97 height 15
click at [223, 70] on div "10500 Kincaid Drive, Suite 300, Fishers, IN 46037" at bounding box center [208, 71] width 80 height 7
click at [277, 158] on label "Agreement you made (such as mortgage or secured car loan)" at bounding box center [320, 163] width 86 height 15
click at [280, 158] on input "Agreement you made (such as mortgage or secured car loan)" at bounding box center [282, 158] width 5 height 5
click at [277, 204] on label "Other" at bounding box center [284, 204] width 14 height 8
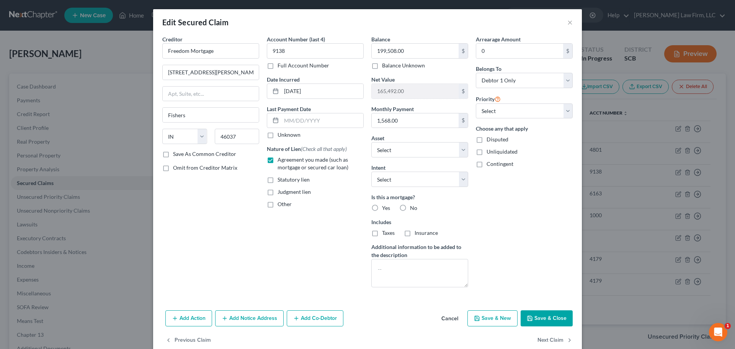
click at [280, 204] on input "Other" at bounding box center [282, 202] width 5 height 5
click at [280, 220] on input "text" at bounding box center [315, 221] width 96 height 15
click at [391, 279] on textarea at bounding box center [419, 273] width 97 height 28
click at [390, 277] on textarea at bounding box center [419, 273] width 97 height 28
click at [443, 267] on textarea "(Est. Arrearage $" at bounding box center [419, 273] width 97 height 28
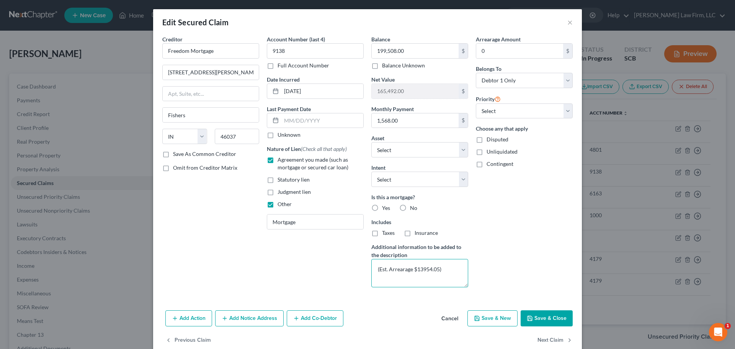
click at [420, 270] on textarea "(Est. Arrearage $13954.05)" at bounding box center [419, 273] width 97 height 28
click at [509, 230] on div "Arrearage Amount 0 $ Belongs To * Select Debtor 1 Only Debtor 2 Only Debtor 1 A…" at bounding box center [524, 164] width 104 height 258
click at [483, 223] on div "Arrearage Amount 0 $ Belongs To * Select Debtor 1 Only Debtor 2 Only Debtor 1 A…" at bounding box center [524, 164] width 104 height 258
click at [382, 206] on label "Yes" at bounding box center [386, 208] width 8 height 8
click at [385, 206] on input "Yes" at bounding box center [387, 206] width 5 height 5
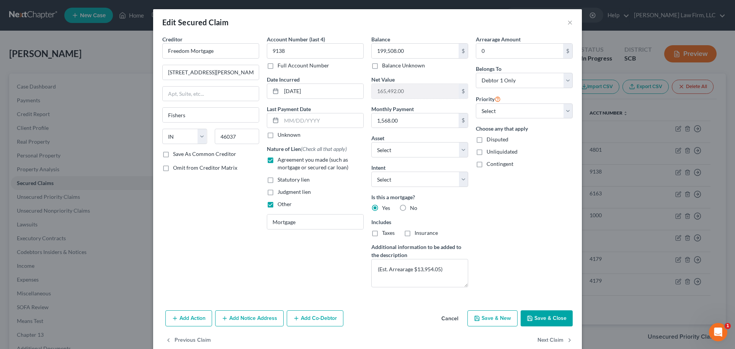
click at [382, 232] on label "Taxes" at bounding box center [388, 233] width 13 height 8
click at [385, 232] on input "Taxes" at bounding box center [387, 231] width 5 height 5
click at [414, 233] on label "Insurance" at bounding box center [425, 233] width 23 height 8
click at [417, 233] on input "Insurance" at bounding box center [419, 231] width 5 height 5
click at [551, 316] on button "Save & Close" at bounding box center [546, 318] width 52 height 16
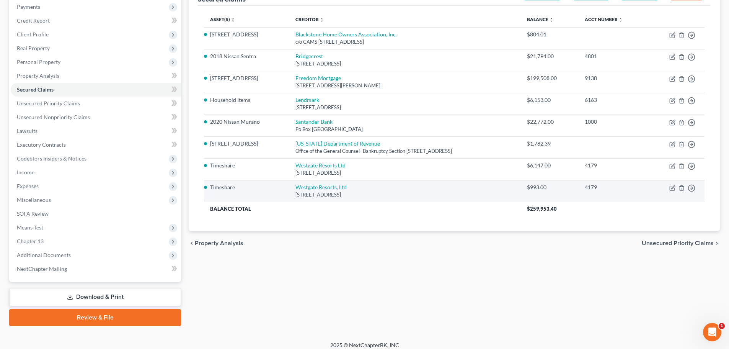
scroll to position [99, 0]
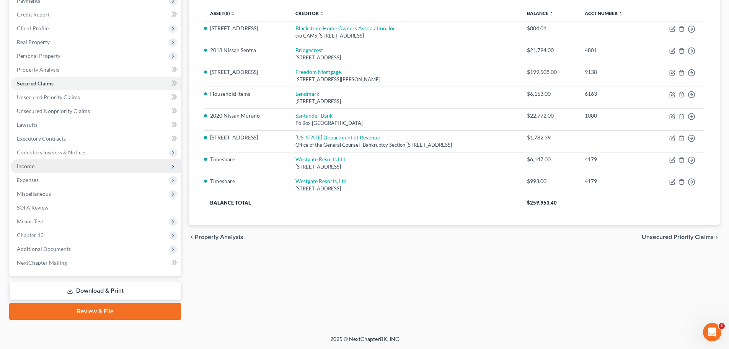
click at [36, 166] on span "Income" at bounding box center [96, 166] width 170 height 14
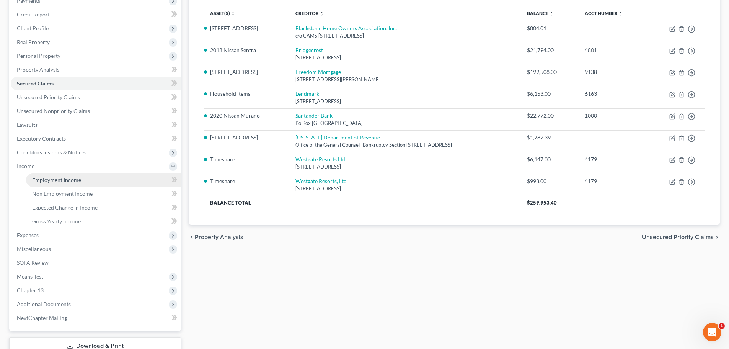
click at [45, 182] on span "Employment Income" at bounding box center [56, 179] width 49 height 7
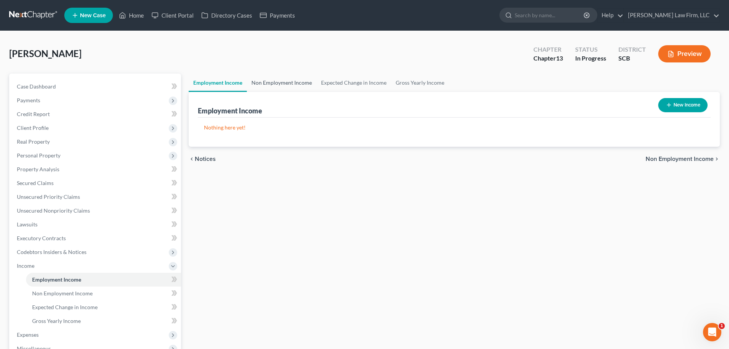
click at [284, 84] on link "Non Employment Income" at bounding box center [282, 82] width 70 height 18
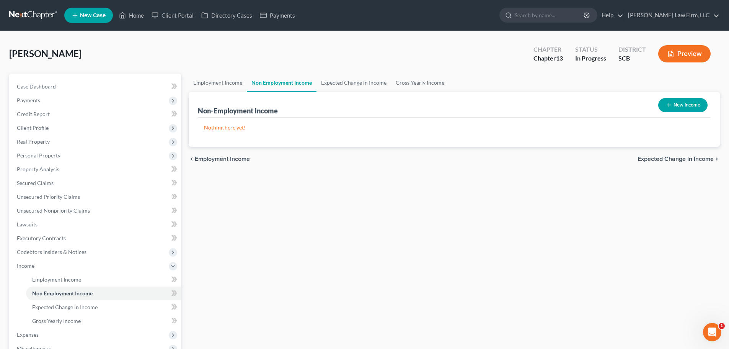
click at [678, 108] on button "New Income" at bounding box center [682, 105] width 49 height 14
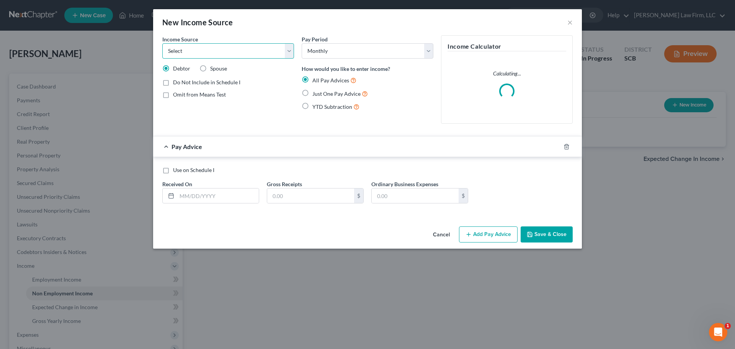
drag, startPoint x: 237, startPoint y: 52, endPoint x: 235, endPoint y: 58, distance: 6.3
click at [237, 52] on select "Select Unemployment Disability (from employer) Pension Retirement Social Securi…" at bounding box center [228, 50] width 132 height 15
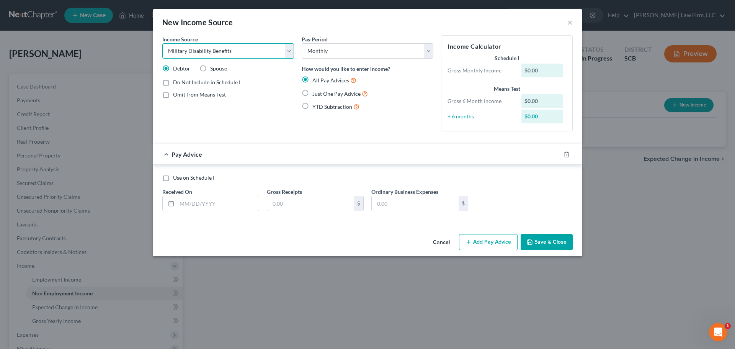
click at [162, 43] on select "Select Unemployment Disability (from employer) Pension Retirement Social Securi…" at bounding box center [228, 50] width 132 height 15
click at [218, 205] on input "text" at bounding box center [218, 203] width 82 height 15
click at [313, 201] on input "text" at bounding box center [310, 203] width 87 height 15
click at [558, 155] on icon "button" at bounding box center [557, 154] width 6 height 6
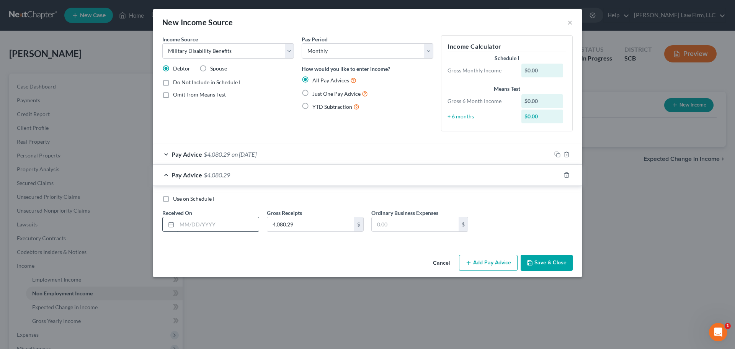
click at [220, 226] on input "text" at bounding box center [218, 224] width 82 height 15
drag, startPoint x: 554, startPoint y: 174, endPoint x: 432, endPoint y: 192, distance: 123.2
click at [554, 174] on icon "button" at bounding box center [557, 175] width 6 height 6
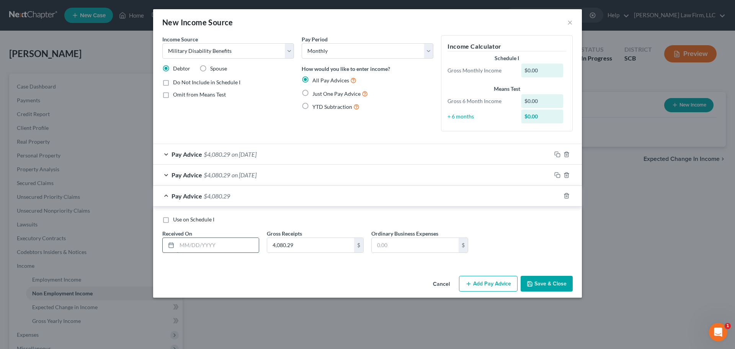
click at [233, 247] on input "text" at bounding box center [218, 245] width 82 height 15
click at [533, 176] on div "Pay Advice $4,080.29 on 03/01/2024" at bounding box center [352, 175] width 398 height 20
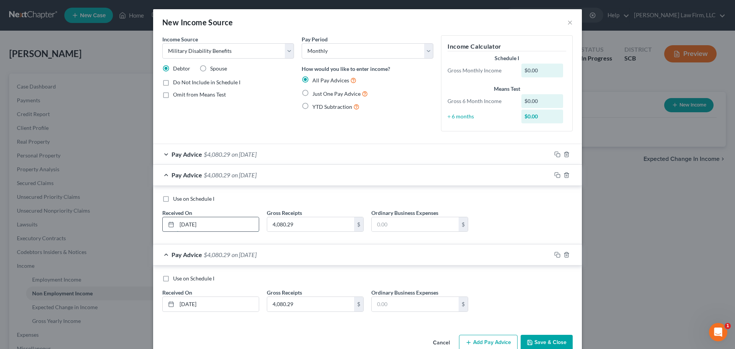
click at [244, 227] on input "3/1/24" at bounding box center [218, 224] width 82 height 15
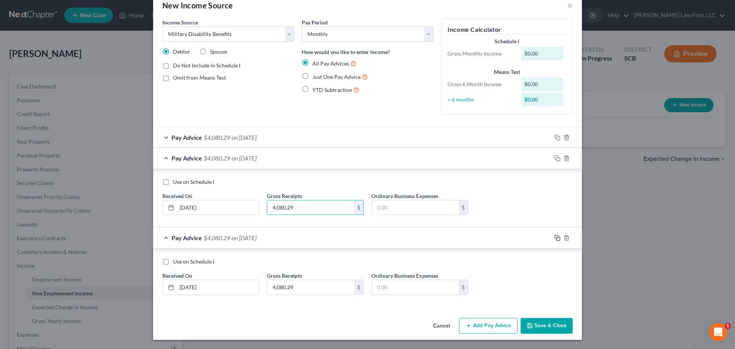
drag, startPoint x: 555, startPoint y: 239, endPoint x: 417, endPoint y: 261, distance: 139.8
click at [555, 239] on icon "button" at bounding box center [557, 238] width 6 height 6
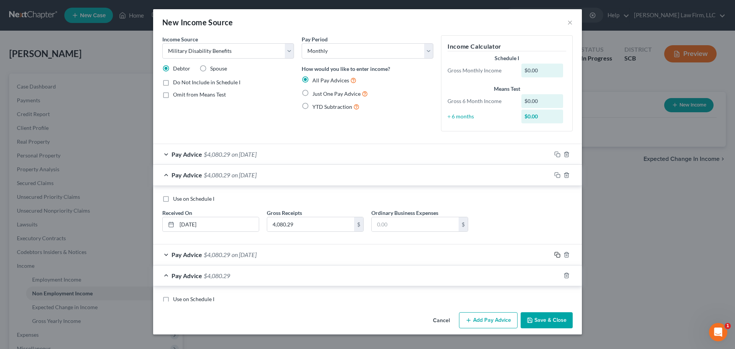
scroll to position [0, 0]
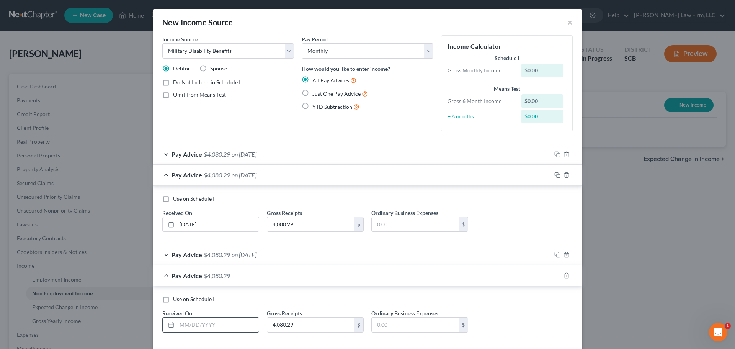
click at [220, 324] on input "text" at bounding box center [218, 324] width 82 height 15
click at [554, 276] on icon "button" at bounding box center [557, 275] width 6 height 6
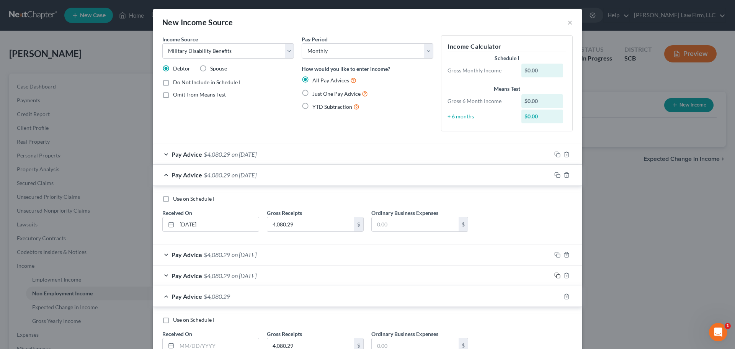
scroll to position [59, 0]
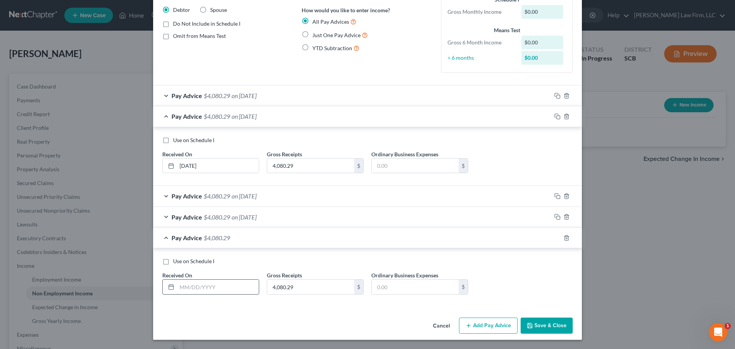
click at [204, 291] on input "text" at bounding box center [218, 286] width 82 height 15
click at [555, 237] on icon "button" at bounding box center [557, 238] width 6 height 6
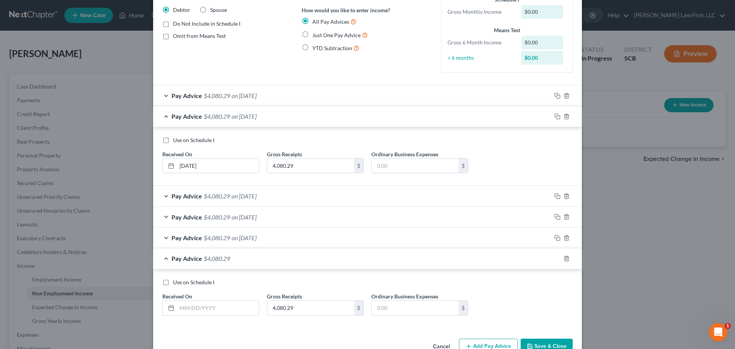
click at [205, 316] on div "Use on Schedule I Received On * Gross Receipts 4,080.29 $ Ordinary Business Exp…" at bounding box center [367, 299] width 418 height 43
click at [209, 313] on input "text" at bounding box center [218, 307] width 82 height 15
click at [544, 345] on button "Save & Close" at bounding box center [546, 346] width 52 height 16
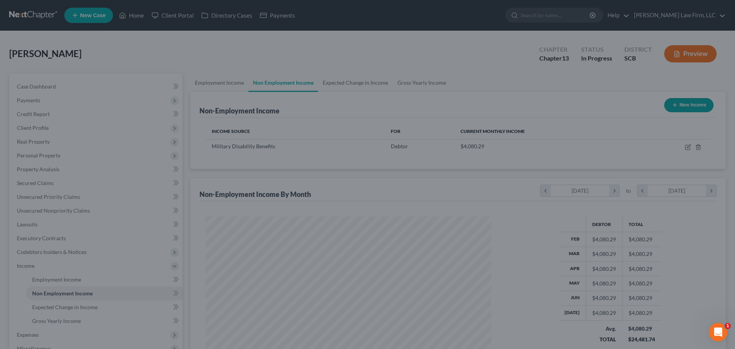
scroll to position [382425, 382267]
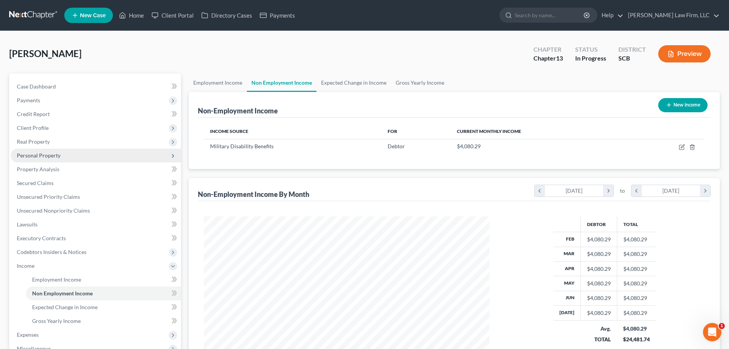
click at [55, 156] on span "Personal Property" at bounding box center [39, 155] width 44 height 7
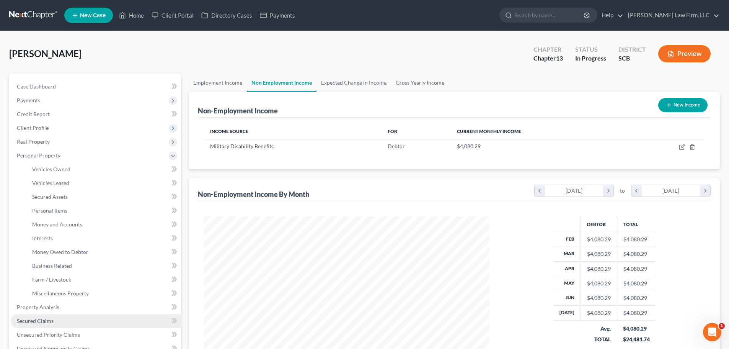
click at [53, 323] on link "Secured Claims" at bounding box center [96, 321] width 170 height 14
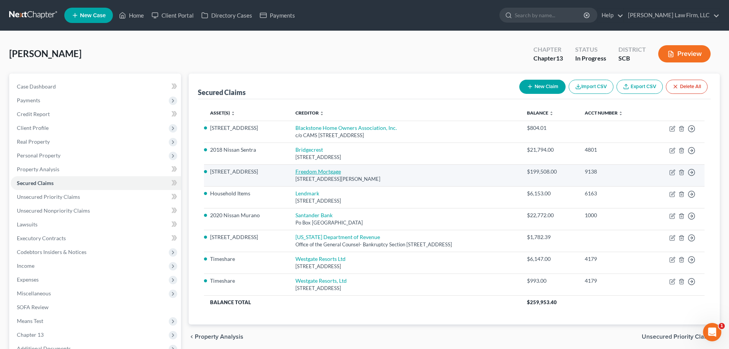
click at [308, 171] on link "Freedom Mortgage" at bounding box center [318, 171] width 46 height 7
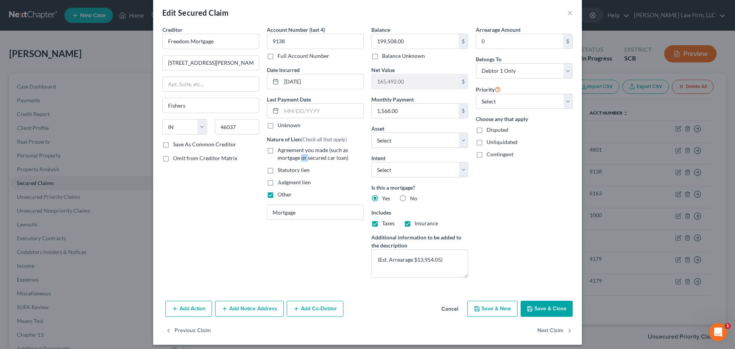
scroll to position [15, 0]
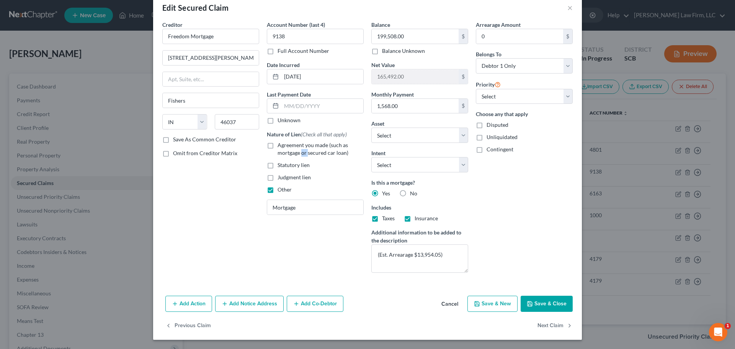
click at [261, 301] on button "Add Notice Address" at bounding box center [249, 303] width 68 height 16
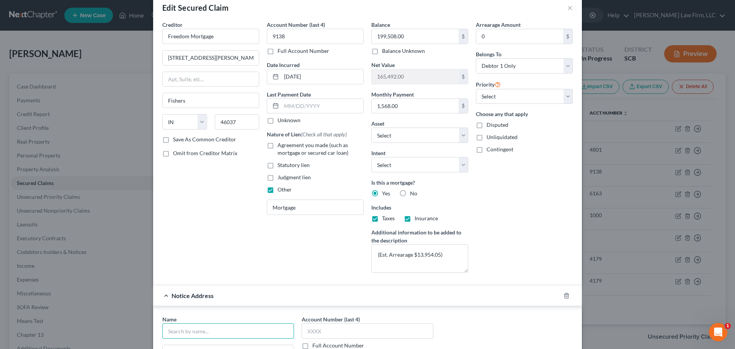
click at [210, 333] on input "text" at bounding box center [228, 330] width 132 height 15
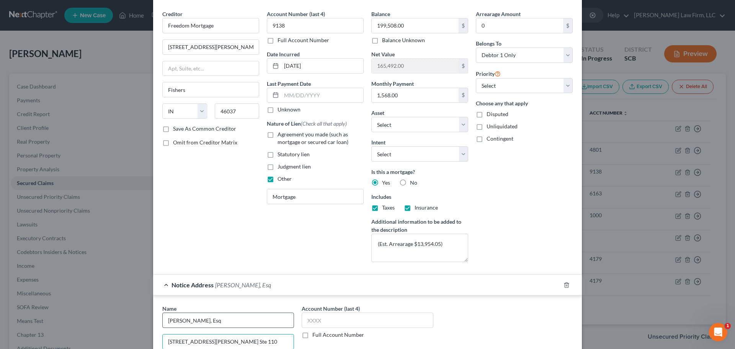
scroll to position [179, 0]
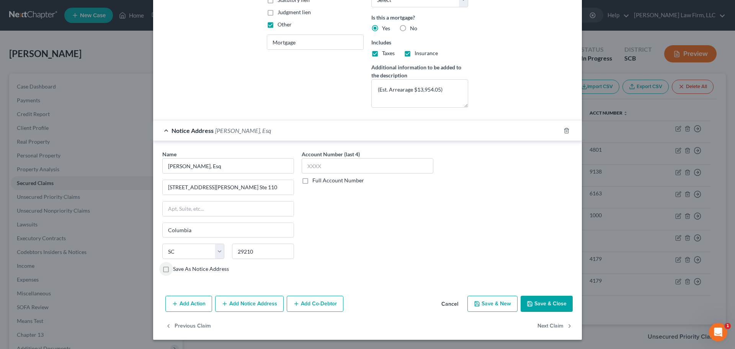
click at [560, 302] on button "Save & Close" at bounding box center [546, 303] width 52 height 16
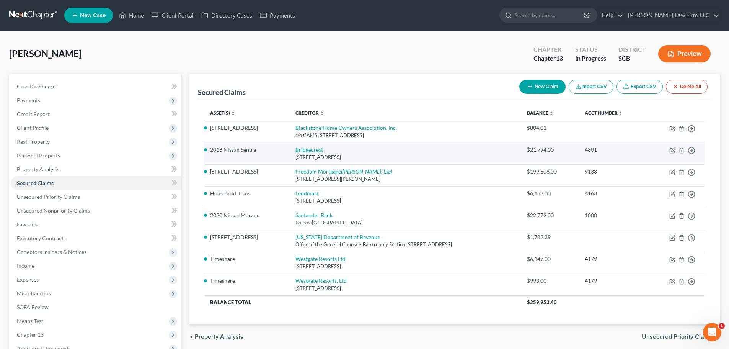
click at [303, 151] on link "Bridgecrest" at bounding box center [309, 149] width 28 height 7
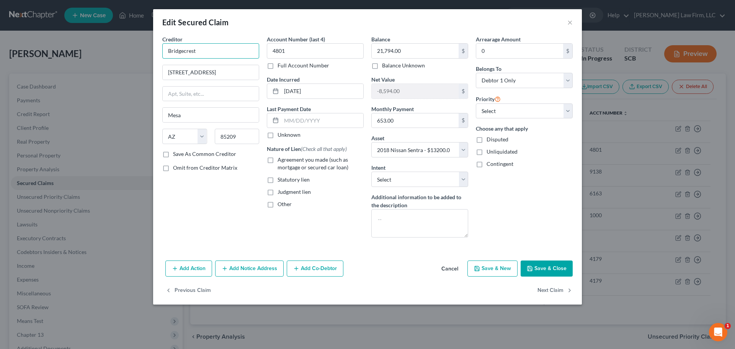
click at [219, 52] on input "Bridgecrest" at bounding box center [210, 50] width 97 height 15
click at [208, 69] on div "P.O. Box 29018, Phoenix, AZ 85038" at bounding box center [208, 71] width 80 height 7
click at [425, 55] on input "21,794.00" at bounding box center [414, 51] width 87 height 15
click at [295, 159] on span "Agreement you made (such as mortgage or secured car loan)" at bounding box center [312, 163] width 71 height 14
click at [285, 159] on input "Agreement you made (such as mortgage or secured car loan)" at bounding box center [282, 158] width 5 height 5
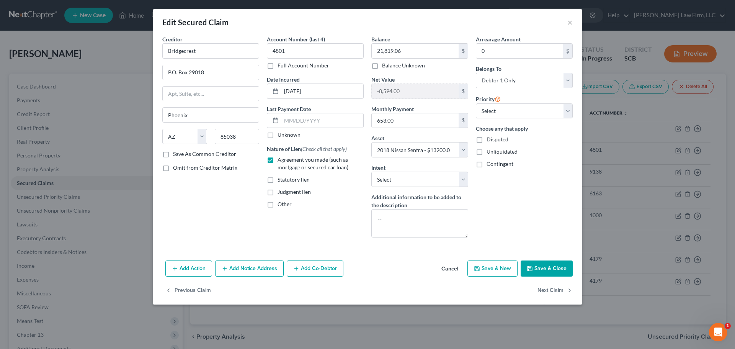
click at [277, 207] on label "Other" at bounding box center [284, 204] width 14 height 8
click at [280, 205] on input "Other" at bounding box center [282, 202] width 5 height 5
click at [277, 207] on label "Other" at bounding box center [284, 204] width 14 height 8
click at [280, 205] on input "Other" at bounding box center [282, 202] width 5 height 5
click at [277, 205] on label "Other" at bounding box center [284, 204] width 14 height 8
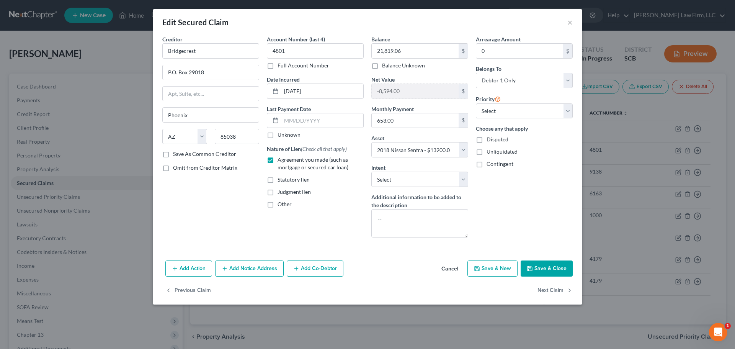
click at [280, 205] on input "Other" at bounding box center [282, 202] width 5 height 5
click at [277, 202] on label "Other" at bounding box center [284, 204] width 14 height 8
click at [280, 202] on input "Other" at bounding box center [282, 202] width 5 height 5
drag, startPoint x: 269, startPoint y: 204, endPoint x: 292, endPoint y: 213, distance: 25.6
click at [277, 204] on label "Other" at bounding box center [284, 204] width 14 height 8
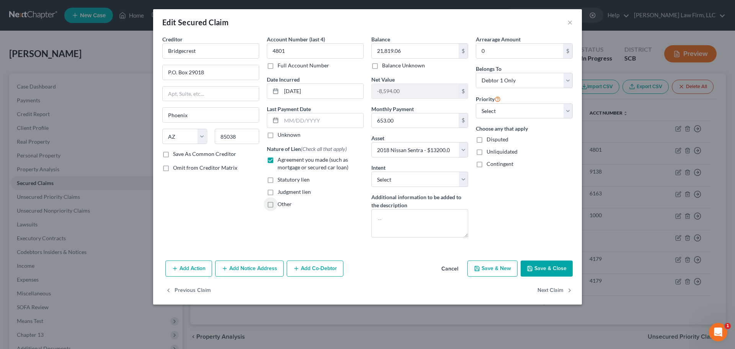
click at [280, 204] on input "Other" at bounding box center [282, 202] width 5 height 5
click at [298, 223] on input "text" at bounding box center [315, 221] width 96 height 15
click at [536, 268] on button "Save & Close" at bounding box center [546, 268] width 52 height 16
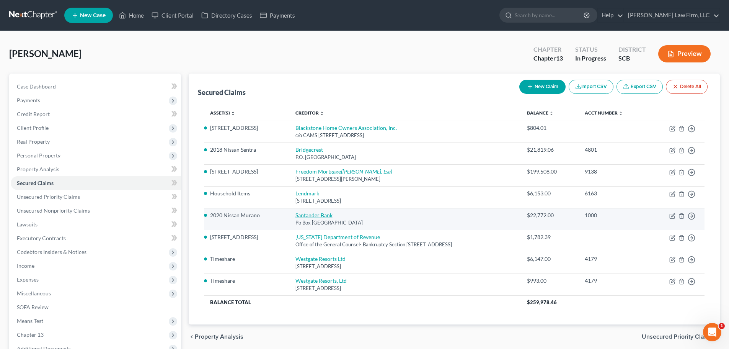
click at [298, 215] on link "Santander Bank" at bounding box center [313, 215] width 37 height 7
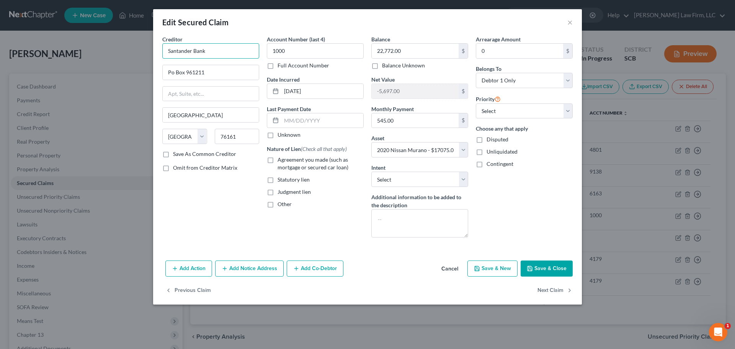
click at [244, 50] on input "Santander Bank" at bounding box center [210, 50] width 97 height 15
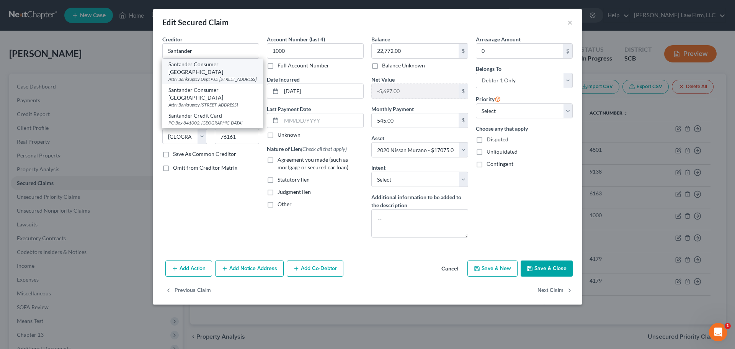
click at [239, 76] on div "Attn: Bankruptcy Dept P.O. Box 12646, Reading, PA 19612" at bounding box center [212, 79] width 88 height 7
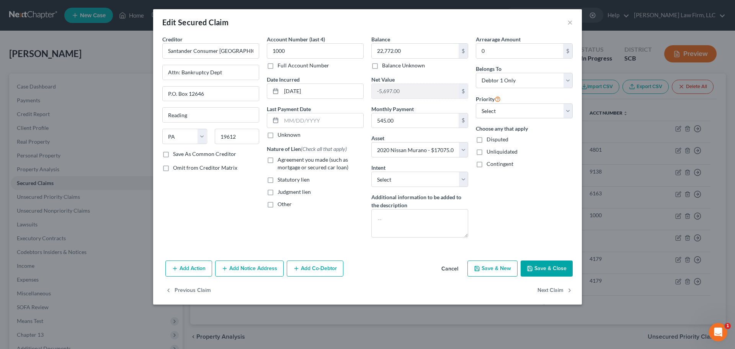
click at [301, 162] on span "Agreement you made (such as mortgage or secured car loan)" at bounding box center [312, 163] width 71 height 14
click at [285, 161] on input "Agreement you made (such as mortgage or secured car loan)" at bounding box center [282, 158] width 5 height 5
click at [281, 201] on span "Other" at bounding box center [284, 203] width 14 height 7
click at [281, 201] on input "Other" at bounding box center [282, 202] width 5 height 5
click at [292, 224] on input "text" at bounding box center [315, 221] width 96 height 15
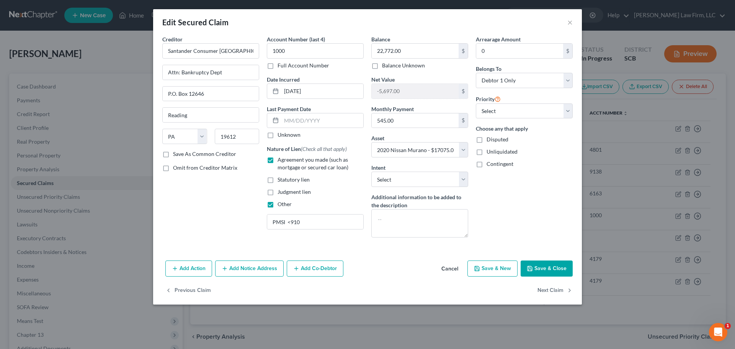
click at [550, 270] on button "Save & Close" at bounding box center [546, 268] width 52 height 16
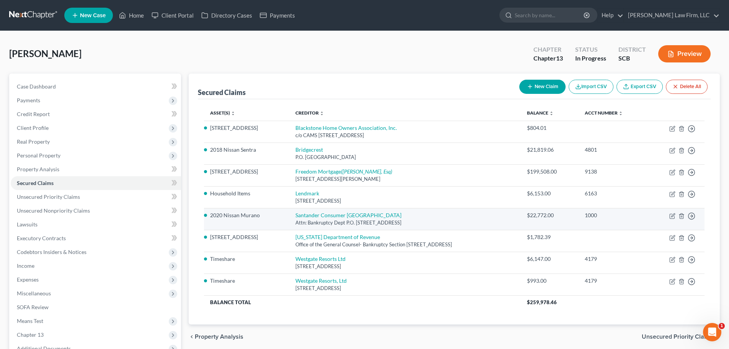
click at [296, 220] on div "Attn: Bankruptcy Dept P.O. Box 12646, Reading, PA 19612" at bounding box center [404, 222] width 219 height 7
click at [296, 217] on link "Santander Consumer USA" at bounding box center [348, 215] width 106 height 7
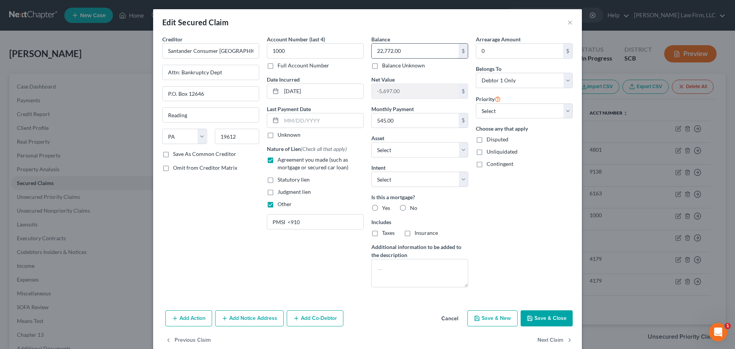
click at [411, 52] on input "22,772.00" at bounding box center [414, 51] width 87 height 15
click at [525, 274] on div "Arrearage Amount 0 $ Belongs To * Select Debtor 1 Only Debtor 2 Only Debtor 1 A…" at bounding box center [524, 164] width 104 height 258
click at [547, 314] on button "Save & Close" at bounding box center [546, 318] width 52 height 16
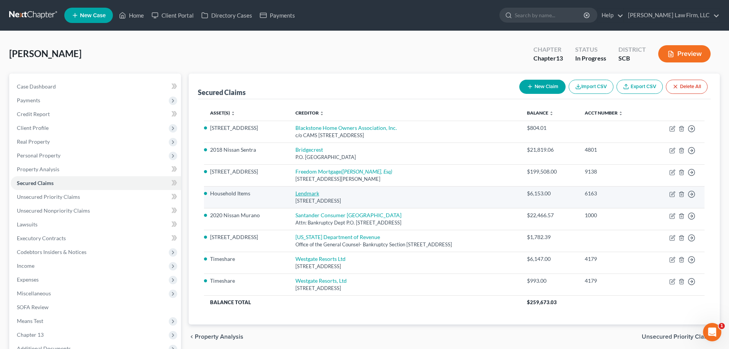
click at [298, 193] on link "Lendmark" at bounding box center [307, 193] width 24 height 7
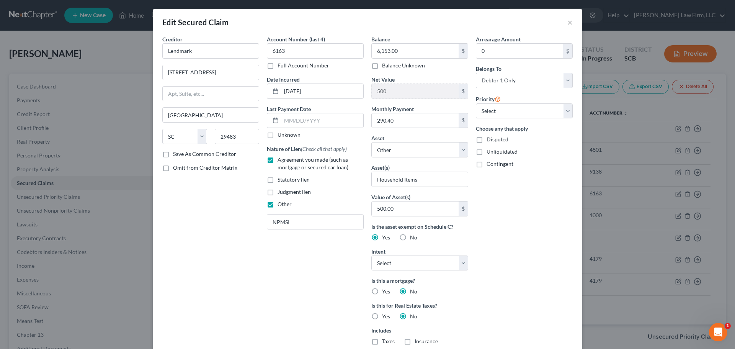
click at [241, 252] on div "Creditor * Lendmark 1216 North Main Street Summerville State AL AK AR AZ CA CO …" at bounding box center [210, 218] width 104 height 366
click at [402, 55] on input "6,153.00" at bounding box center [414, 51] width 87 height 15
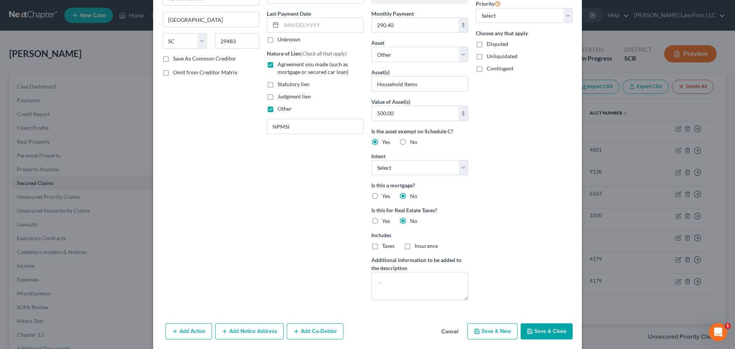
scroll to position [123, 0]
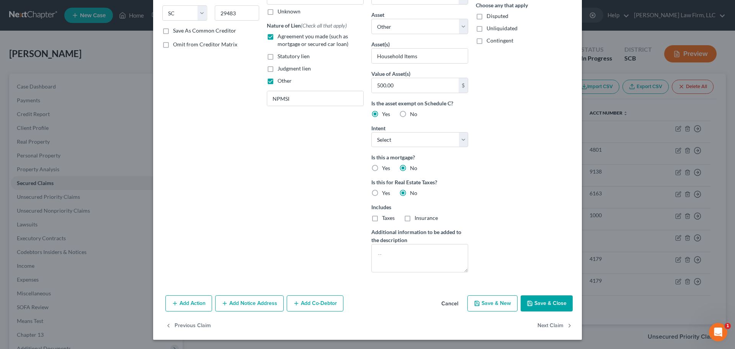
click at [536, 307] on button "Save & Close" at bounding box center [546, 303] width 52 height 16
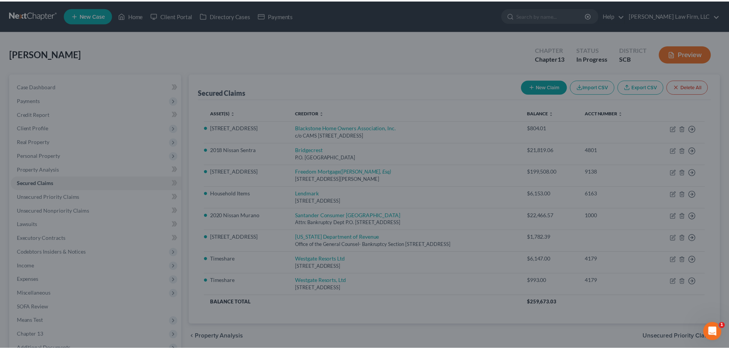
scroll to position [39, 0]
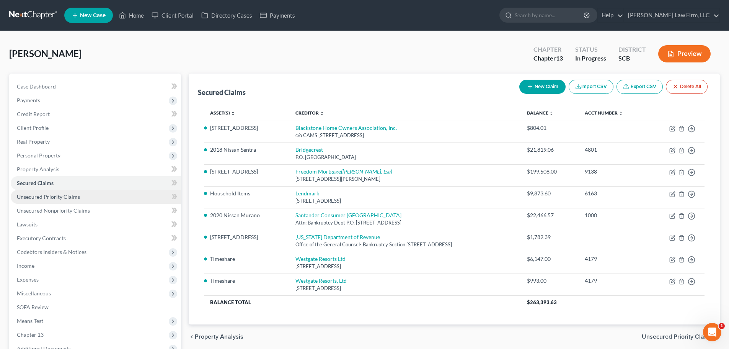
click at [42, 198] on span "Unsecured Priority Claims" at bounding box center [48, 196] width 63 height 7
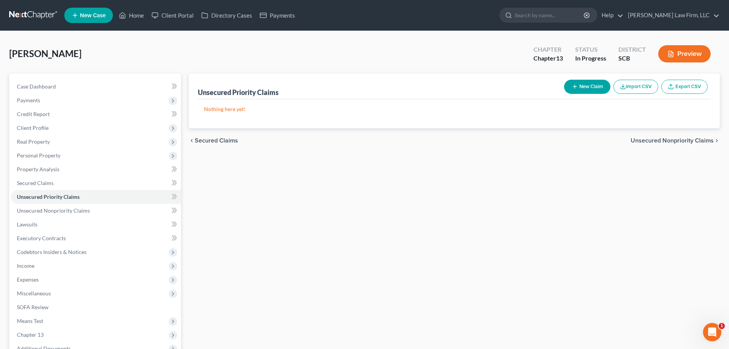
click at [574, 86] on icon "button" at bounding box center [575, 86] width 6 height 6
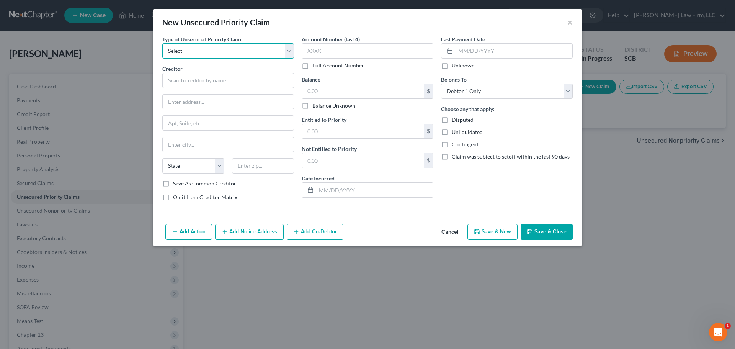
click at [240, 55] on select "Select Taxes & Other Government Units Domestic Support Obligations Extensions o…" at bounding box center [228, 50] width 132 height 15
click at [162, 43] on select "Select Taxes & Other Government Units Domestic Support Obligations Extensions o…" at bounding box center [228, 50] width 132 height 15
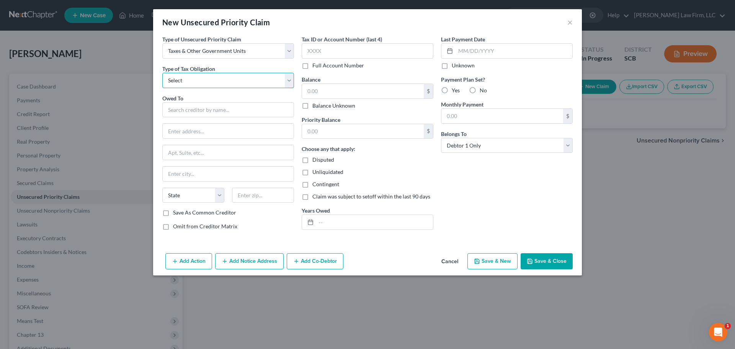
click at [234, 76] on select "Select Federal City State Franchise Tax Board Other" at bounding box center [228, 80] width 132 height 15
click at [162, 73] on select "Select Federal City State Franchise Tax Board Other" at bounding box center [228, 80] width 132 height 15
click at [235, 112] on input "text" at bounding box center [228, 109] width 132 height 15
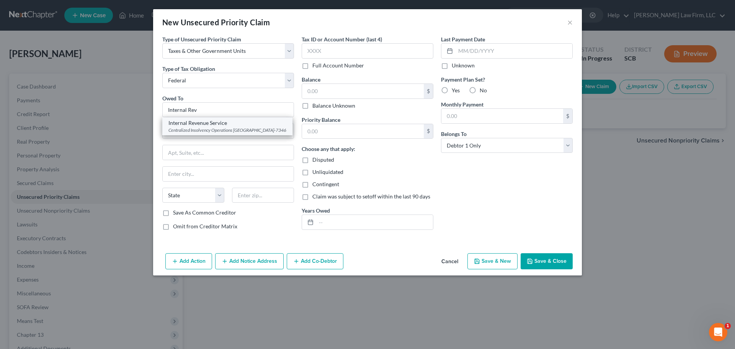
click at [219, 130] on div "Centralized Insolvency Operations [GEOGRAPHIC_DATA]-7346" at bounding box center [227, 130] width 118 height 7
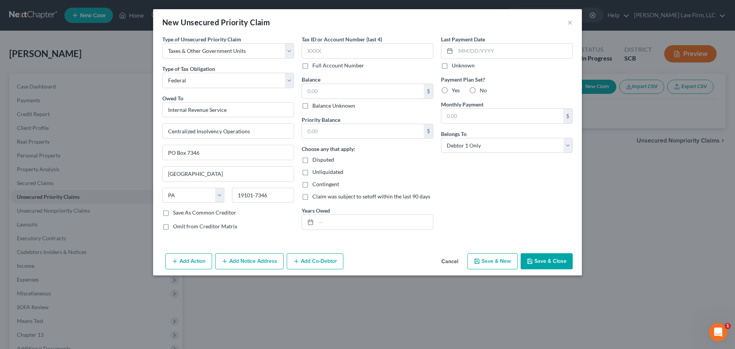
click at [342, 213] on div "Years Owed" at bounding box center [367, 217] width 132 height 23
click at [343, 225] on input "text" at bounding box center [374, 222] width 117 height 15
click at [555, 264] on button "Save & Close" at bounding box center [546, 261] width 52 height 16
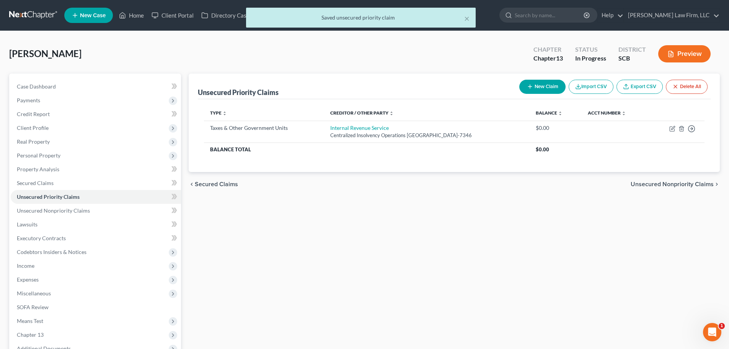
click at [548, 85] on button "New Claim" at bounding box center [542, 87] width 46 height 14
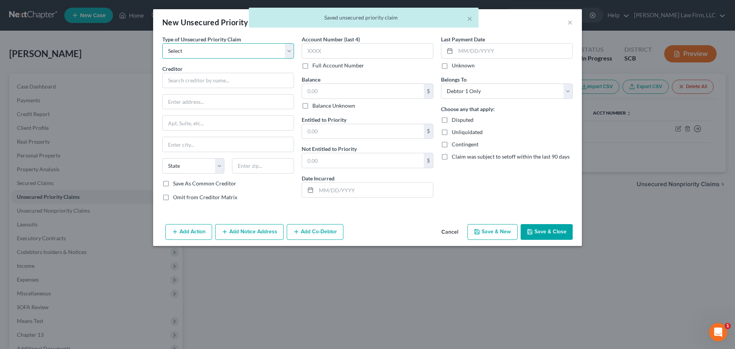
click at [224, 49] on select "Select Taxes & Other Government Units Domestic Support Obligations Extensions o…" at bounding box center [228, 50] width 132 height 15
click at [162, 43] on select "Select Taxes & Other Government Units Domestic Support Obligations Extensions o…" at bounding box center [228, 50] width 132 height 15
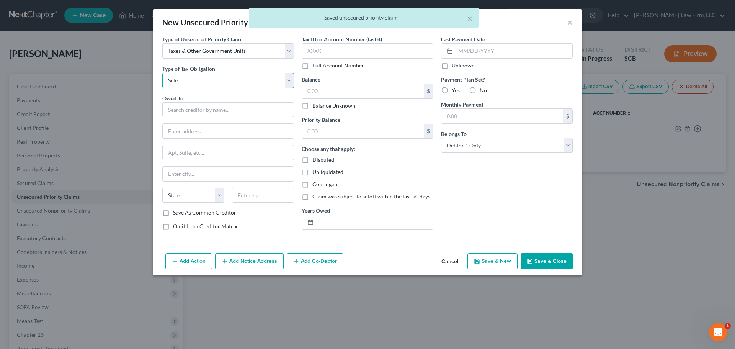
click at [206, 80] on select "Select Federal City State Franchise Tax Board Other" at bounding box center [228, 80] width 132 height 15
click at [162, 73] on select "Select Federal City State Franchise Tax Board Other" at bounding box center [228, 80] width 132 height 15
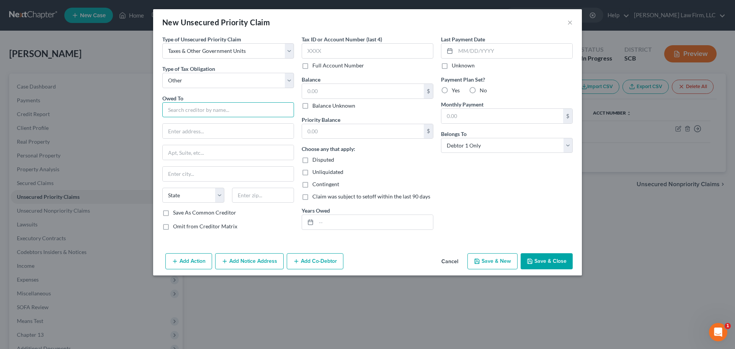
click at [207, 111] on input "text" at bounding box center [228, 109] width 132 height 15
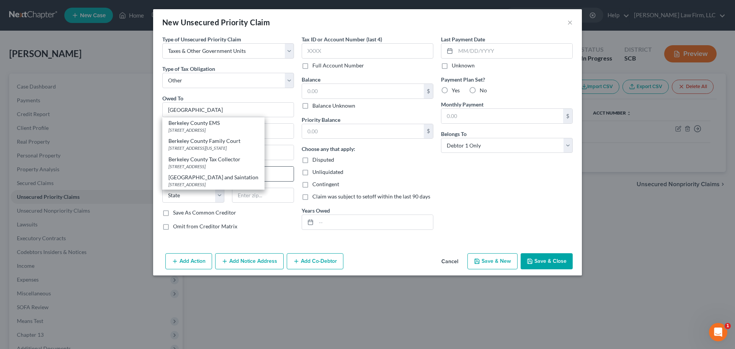
drag, startPoint x: 231, startPoint y: 157, endPoint x: 250, endPoint y: 173, distance: 24.2
click at [234, 157] on div "Berkeley County Tax Collector" at bounding box center [213, 159] width 90 height 8
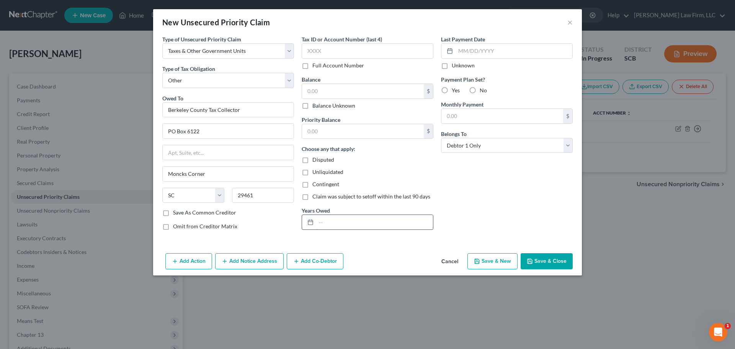
click at [339, 223] on input "text" at bounding box center [374, 222] width 117 height 15
click at [557, 259] on button "Save & Close" at bounding box center [546, 261] width 52 height 16
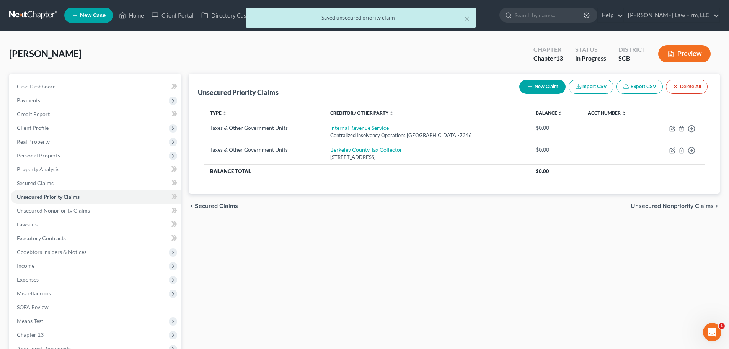
click at [538, 84] on button "New Claim" at bounding box center [542, 87] width 46 height 14
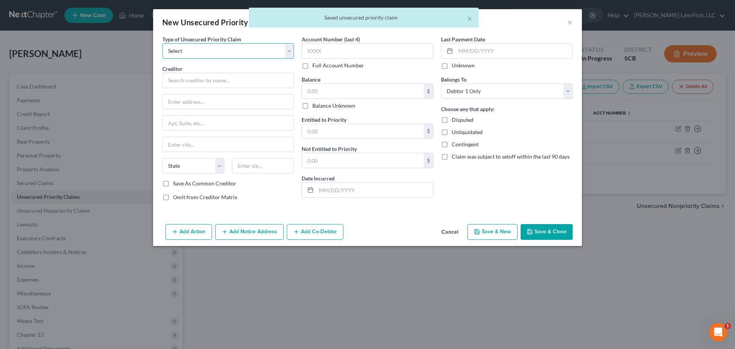
click at [198, 52] on select "Select Taxes & Other Government Units Domestic Support Obligations Extensions o…" at bounding box center [228, 50] width 132 height 15
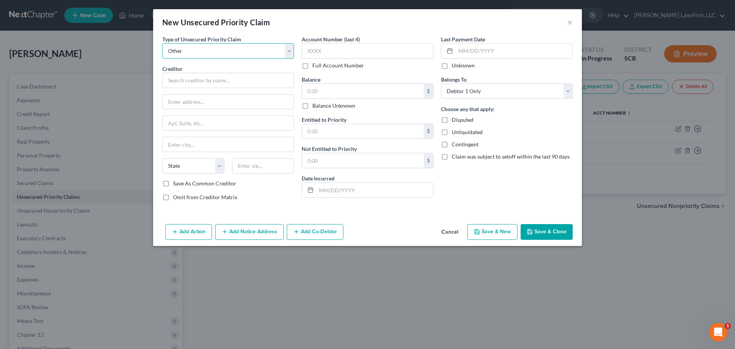
click at [162, 43] on select "Select Taxes & Other Government Units Domestic Support Obligations Extensions o…" at bounding box center [228, 50] width 132 height 15
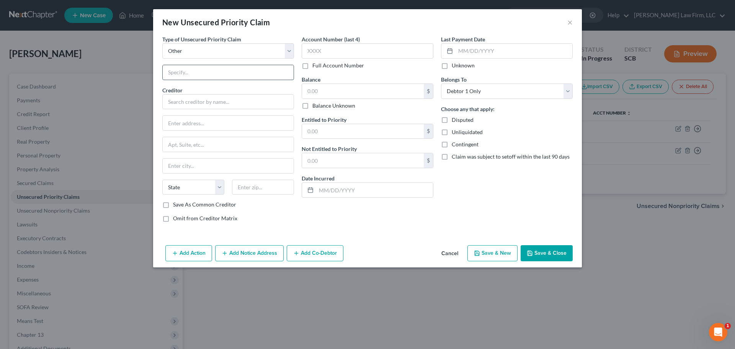
click at [212, 77] on input "text" at bounding box center [228, 72] width 131 height 15
click at [215, 103] on input "text" at bounding box center [228, 101] width 132 height 15
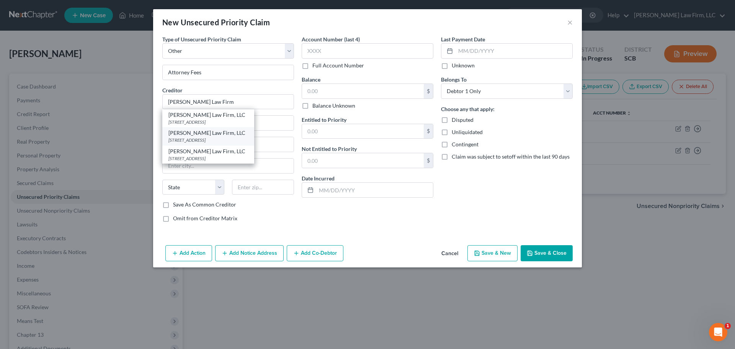
click at [228, 134] on div "[PERSON_NAME] Law Firm, LLC" at bounding box center [208, 133] width 80 height 8
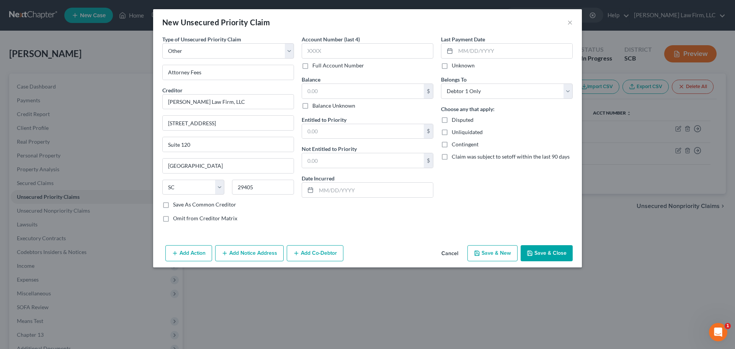
click at [202, 218] on span "Omit from Creditor Matrix" at bounding box center [205, 218] width 64 height 7
click at [181, 218] on input "Omit from Creditor Matrix" at bounding box center [178, 216] width 5 height 5
click at [570, 141] on div "Contingent" at bounding box center [507, 144] width 132 height 8
click at [340, 89] on input "text" at bounding box center [363, 91] width 122 height 15
click at [362, 96] on input "text" at bounding box center [363, 91] width 122 height 15
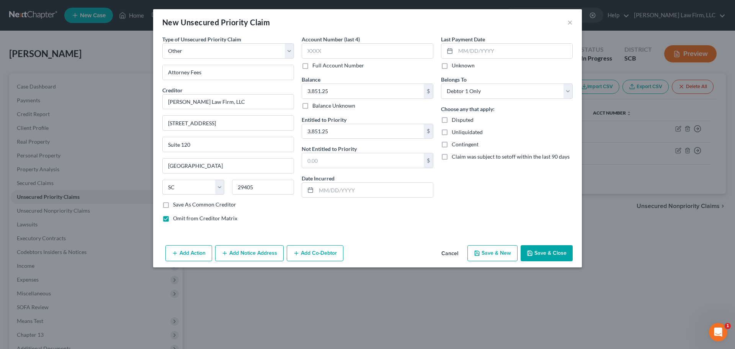
click at [543, 249] on button "Save & Close" at bounding box center [546, 253] width 52 height 16
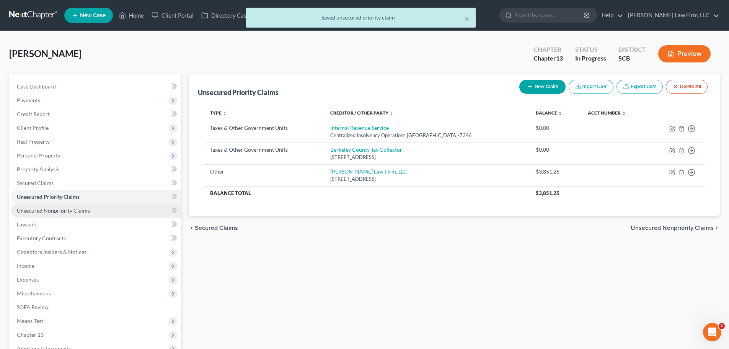
drag, startPoint x: 358, startPoint y: 308, endPoint x: 113, endPoint y: 208, distance: 265.1
click at [356, 305] on div "Unsecured Priority Claims New Claim Import CSV Export CSV Delete All Type expan…" at bounding box center [454, 245] width 539 height 345
click at [71, 207] on span "Unsecured Nonpriority Claims" at bounding box center [53, 210] width 73 height 7
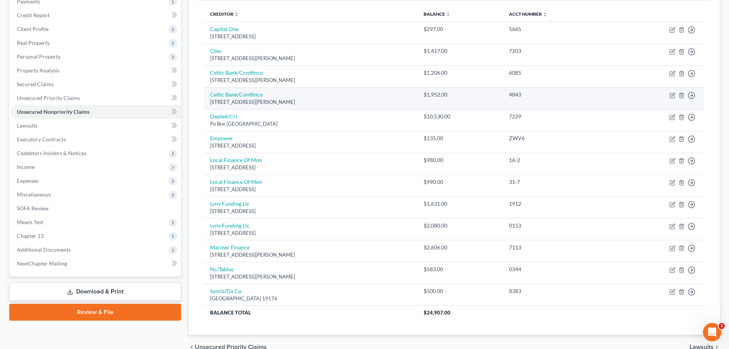
scroll to position [115, 0]
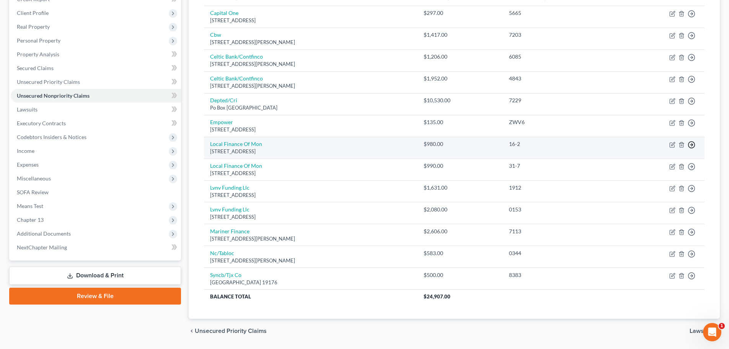
click at [690, 18] on icon "button" at bounding box center [691, 14] width 8 height 8
click at [650, 153] on link "Move to D" at bounding box center [656, 149] width 64 height 13
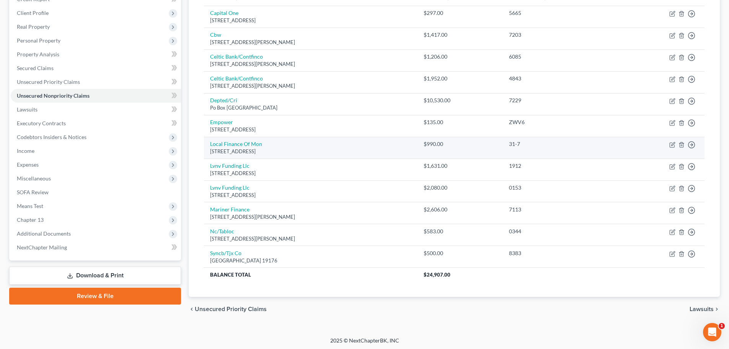
click at [283, 145] on td "Local Finance Of Mon 521 East Main Street, Moncks Corner, SC 29461" at bounding box center [310, 148] width 213 height 22
drag, startPoint x: 694, startPoint y: 143, endPoint x: 643, endPoint y: 147, distance: 51.0
click at [693, 18] on icon "button" at bounding box center [691, 14] width 8 height 8
click at [642, 150] on link "Move to D" at bounding box center [656, 149] width 64 height 13
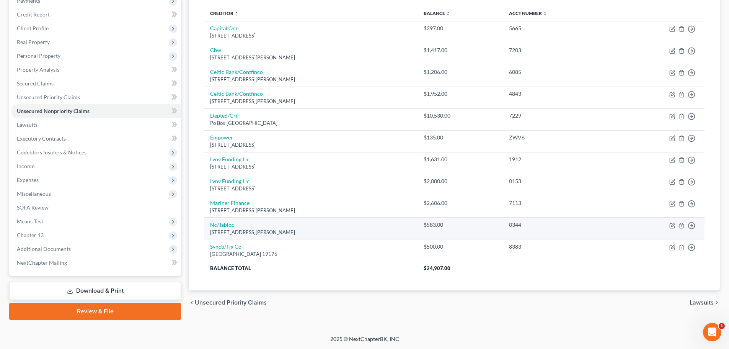
scroll to position [99, 0]
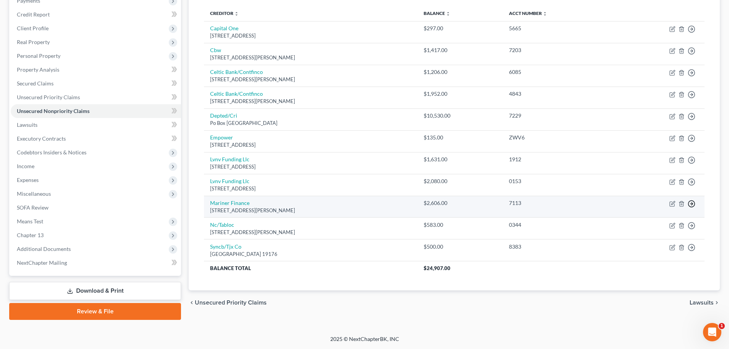
click at [691, 29] on line "button" at bounding box center [691, 29] width 3 height 0
click at [655, 209] on link "Move to D" at bounding box center [656, 208] width 64 height 13
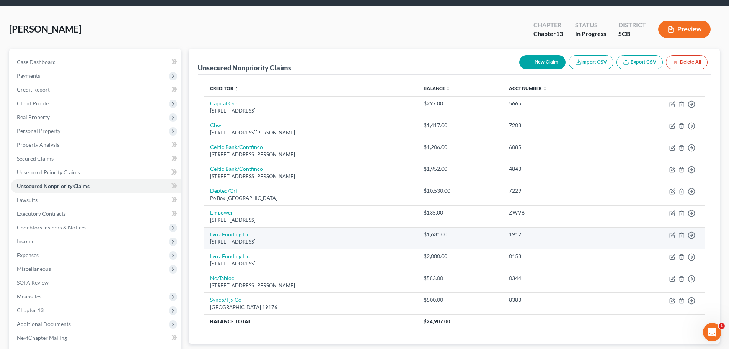
scroll to position [23, 0]
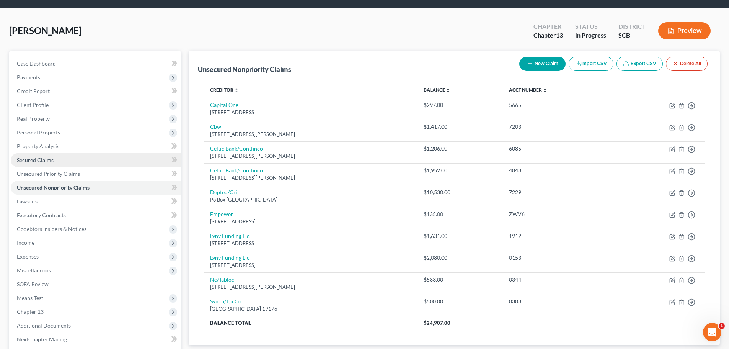
click at [42, 162] on span "Secured Claims" at bounding box center [35, 159] width 37 height 7
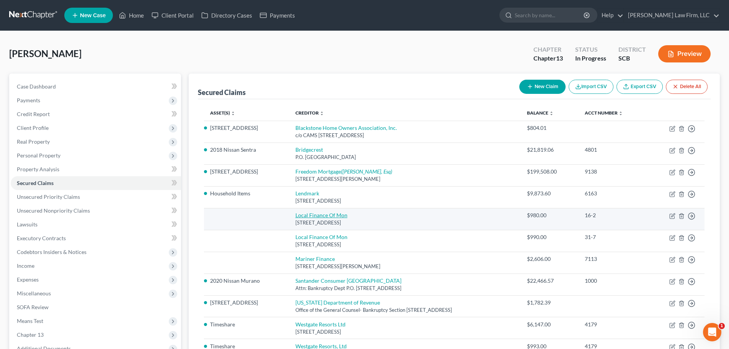
click at [326, 216] on link "Local Finance Of Mon" at bounding box center [321, 215] width 52 height 7
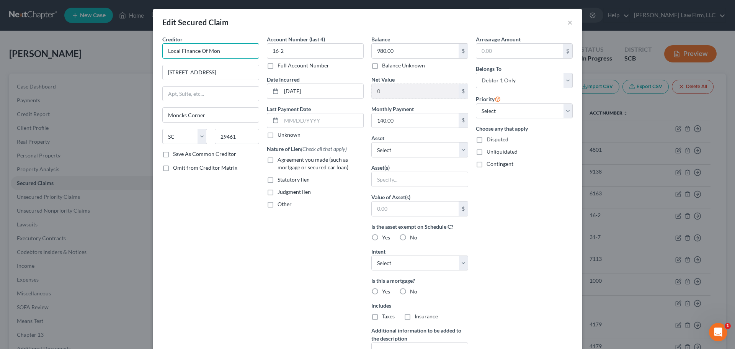
click at [245, 49] on input "Local Finance Of Mon" at bounding box center [210, 50] width 97 height 15
click at [277, 159] on label "Agreement you made (such as mortgage or secured car loan)" at bounding box center [320, 163] width 86 height 15
click at [280, 159] on input "Agreement you made (such as mortgage or secured car loan)" at bounding box center [282, 158] width 5 height 5
drag, startPoint x: 268, startPoint y: 203, endPoint x: 284, endPoint y: 210, distance: 17.8
click at [277, 202] on label "Other" at bounding box center [284, 204] width 14 height 8
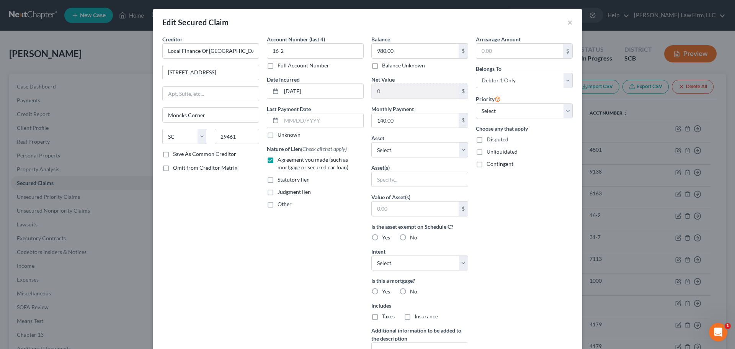
click at [280, 202] on input "Other" at bounding box center [282, 202] width 5 height 5
click at [284, 217] on input "text" at bounding box center [315, 221] width 96 height 15
click at [409, 177] on input "text" at bounding box center [419, 179] width 96 height 15
click at [401, 205] on input "text" at bounding box center [414, 208] width 87 height 15
click at [382, 238] on label "Yes" at bounding box center [386, 237] width 8 height 8
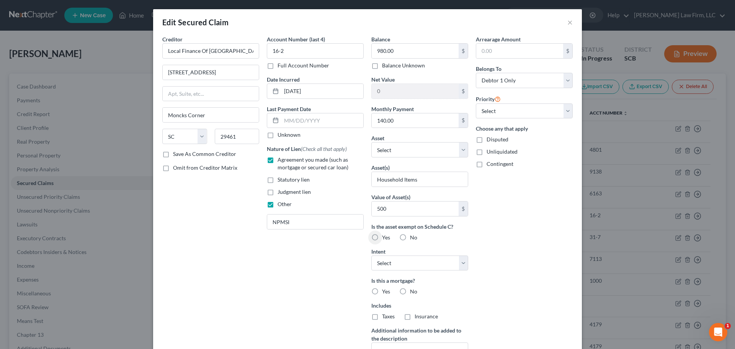
click at [385, 238] on input "Yes" at bounding box center [387, 235] width 5 height 5
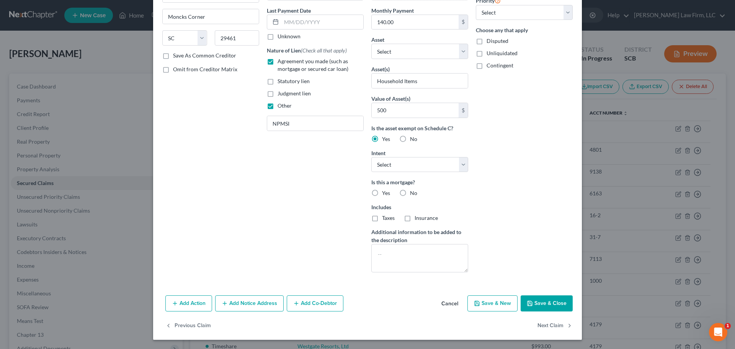
click at [529, 299] on button "Save & Close" at bounding box center [546, 303] width 52 height 16
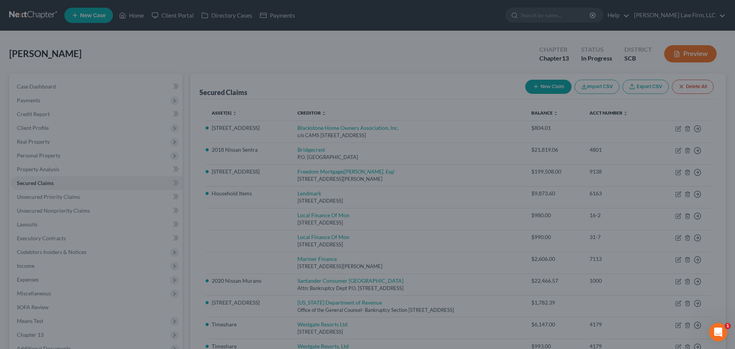
scroll to position [15, 0]
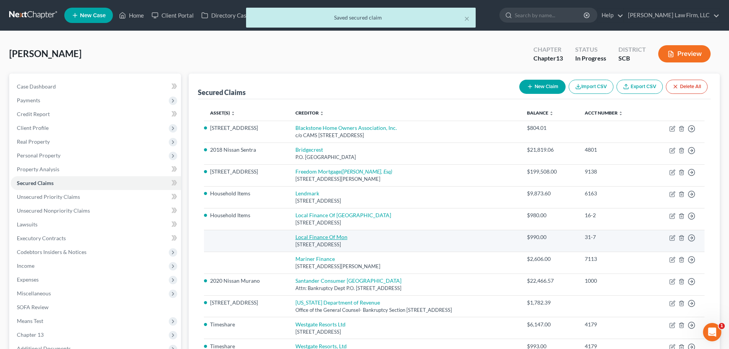
click at [303, 238] on link "Local Finance Of Mon" at bounding box center [321, 236] width 52 height 7
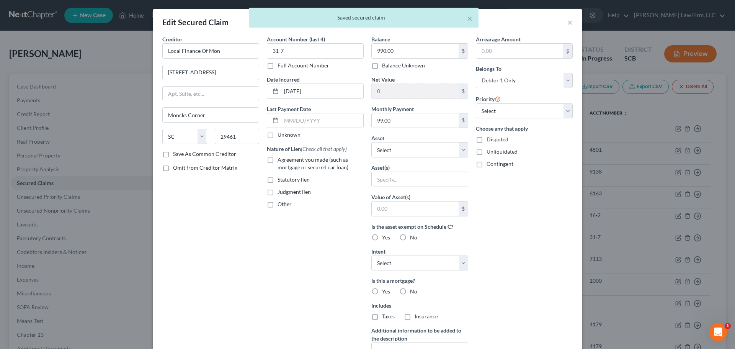
click at [227, 41] on div "Creditor * Local Finance Of Mon" at bounding box center [210, 46] width 97 height 23
click at [232, 51] on input "Local Finance Of Mon" at bounding box center [210, 50] width 97 height 15
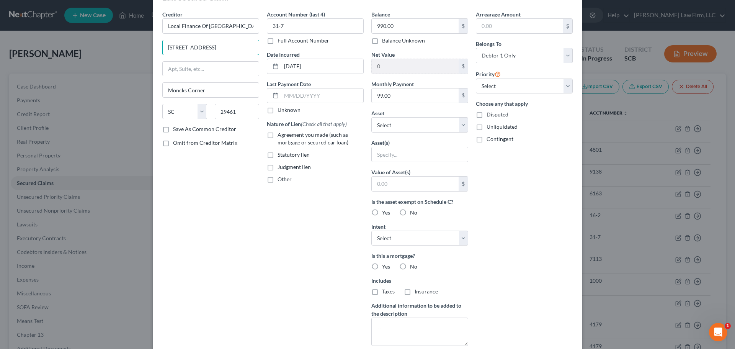
scroll to position [38, 0]
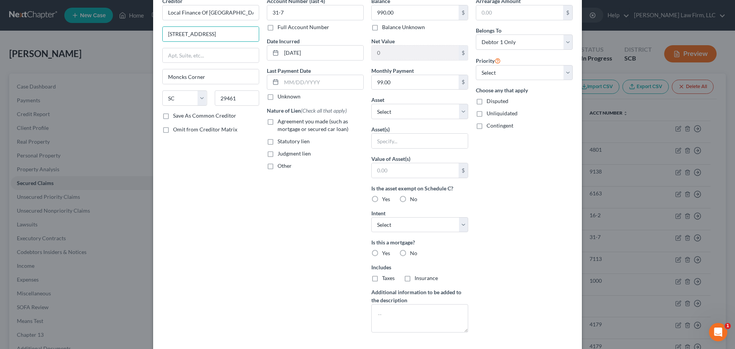
click at [294, 126] on span "Agreement you made (such as mortgage or secured car loan)" at bounding box center [312, 125] width 71 height 14
click at [285, 122] on input "Agreement you made (such as mortgage or secured car loan)" at bounding box center [282, 119] width 5 height 5
click at [277, 168] on label "Other" at bounding box center [284, 166] width 14 height 8
click at [280, 167] on input "Other" at bounding box center [282, 164] width 5 height 5
click at [285, 183] on input "text" at bounding box center [315, 183] width 96 height 15
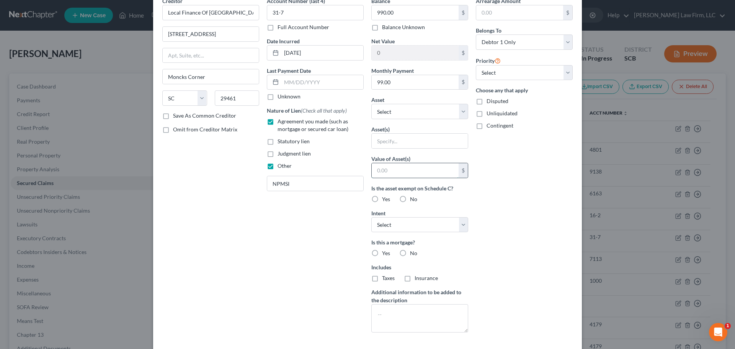
click at [417, 177] on input "text" at bounding box center [414, 170] width 87 height 15
click at [410, 146] on input "text" at bounding box center [419, 141] width 96 height 15
click at [403, 169] on input "text" at bounding box center [414, 170] width 87 height 15
click at [382, 200] on label "Yes" at bounding box center [386, 199] width 8 height 8
click at [385, 200] on input "Yes" at bounding box center [387, 197] width 5 height 5
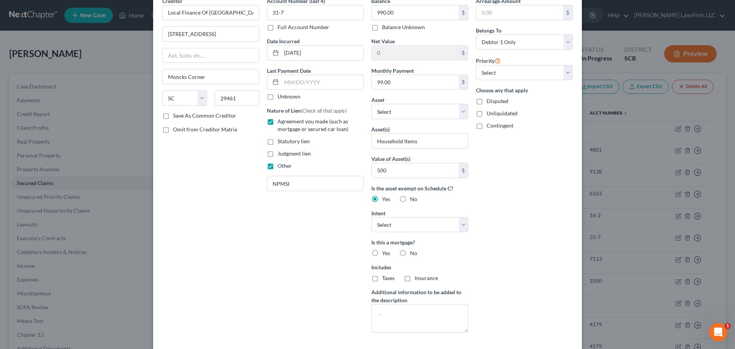
scroll to position [98, 0]
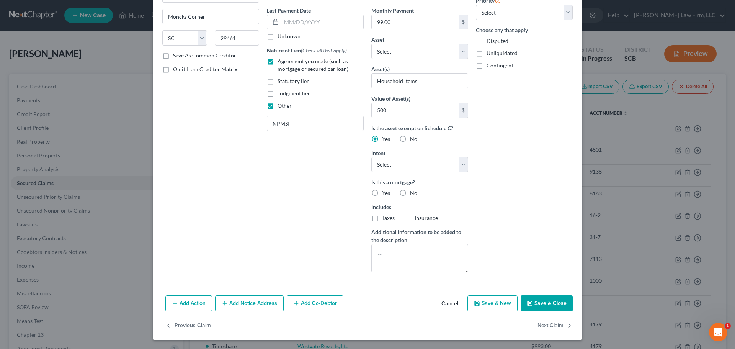
click at [548, 303] on button "Save & Close" at bounding box center [546, 303] width 52 height 16
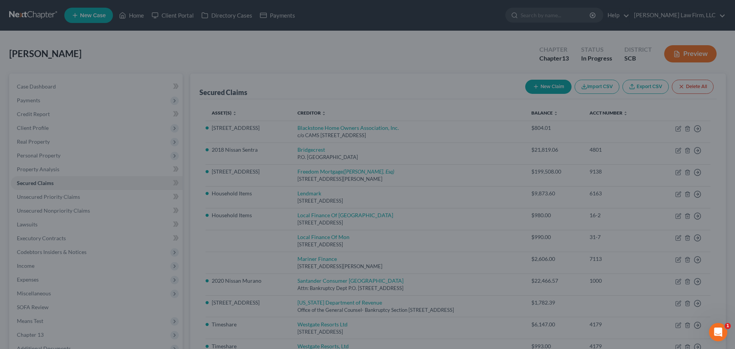
scroll to position [15, 0]
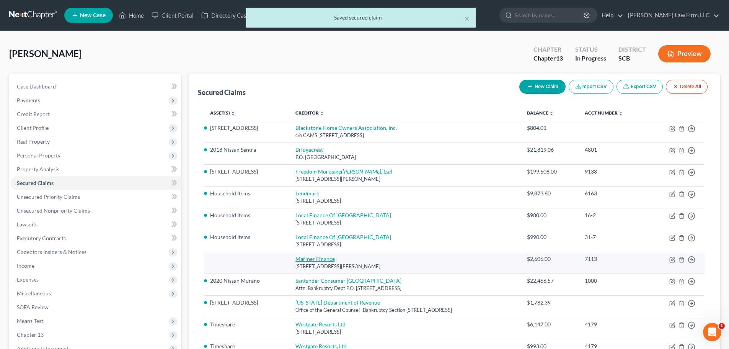
click at [308, 259] on link "Mariner Finance" at bounding box center [314, 258] width 39 height 7
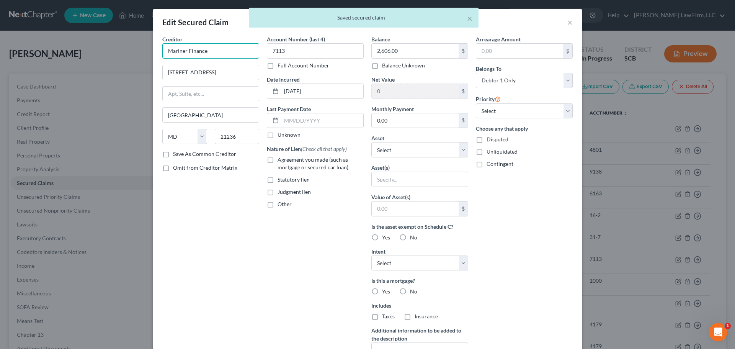
click at [235, 48] on input "Mariner Finance" at bounding box center [210, 50] width 97 height 15
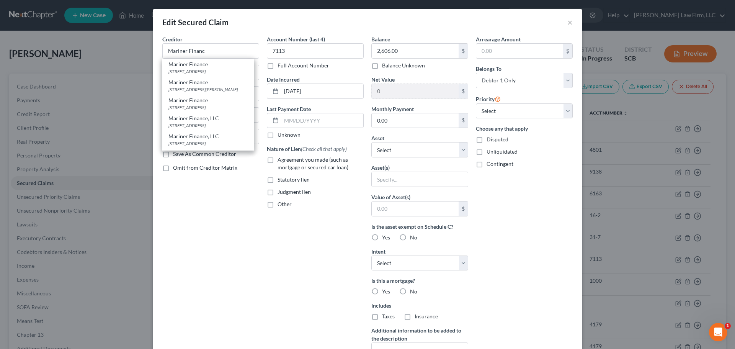
click at [216, 247] on div "Creditor * Mariner Financ Mariner Finance 6185 Rivers Ave., Ste D1, Charleston,…" at bounding box center [210, 205] width 104 height 341
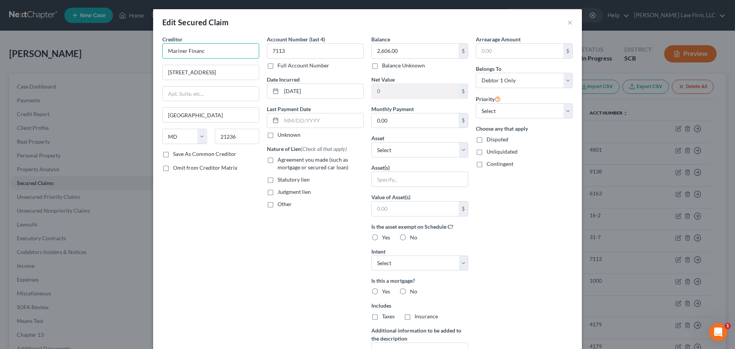
click at [223, 57] on input "Mariner Financ" at bounding box center [210, 50] width 97 height 15
click at [232, 223] on div "Creditor * Mariner Finance 8211 Town Center Dr Nottingham State AL AK AR AZ CA …" at bounding box center [210, 205] width 104 height 341
click at [277, 156] on label "Agreement you made (such as mortgage or secured car loan)" at bounding box center [320, 163] width 86 height 15
click at [280, 156] on input "Agreement you made (such as mortgage or secured car loan)" at bounding box center [282, 158] width 5 height 5
click at [277, 204] on label "Other" at bounding box center [284, 204] width 14 height 8
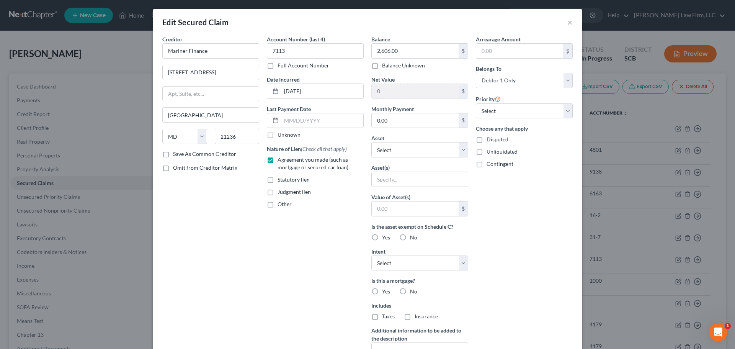
click at [280, 204] on input "Other" at bounding box center [282, 202] width 5 height 5
click at [289, 211] on div "Account Number (last 4) 7113 Full Account Number Date Incurred 07-05-2023 Last …" at bounding box center [315, 205] width 104 height 341
click at [302, 226] on input "text" at bounding box center [315, 221] width 96 height 15
drag, startPoint x: 405, startPoint y: 176, endPoint x: 408, endPoint y: 184, distance: 8.7
click at [405, 176] on input "text" at bounding box center [419, 179] width 96 height 15
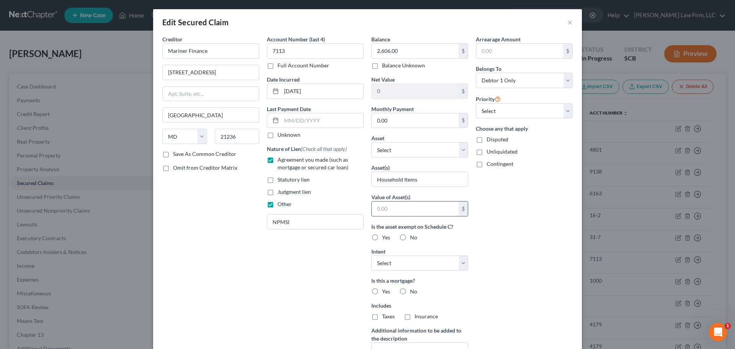
click at [409, 208] on input "text" at bounding box center [414, 208] width 87 height 15
click at [382, 237] on label "Yes" at bounding box center [386, 237] width 8 height 8
click at [385, 237] on input "Yes" at bounding box center [387, 235] width 5 height 5
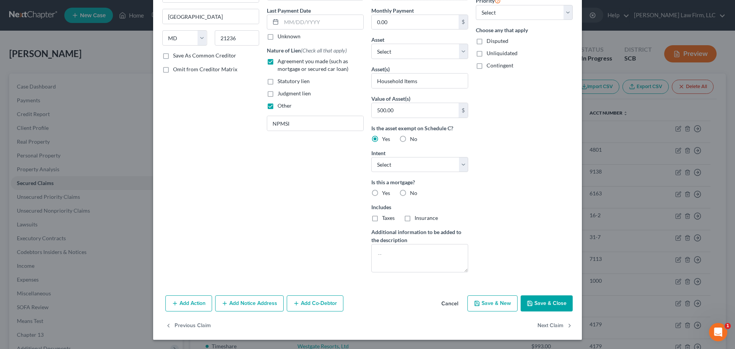
click at [545, 295] on button "Save & Close" at bounding box center [546, 303] width 52 height 16
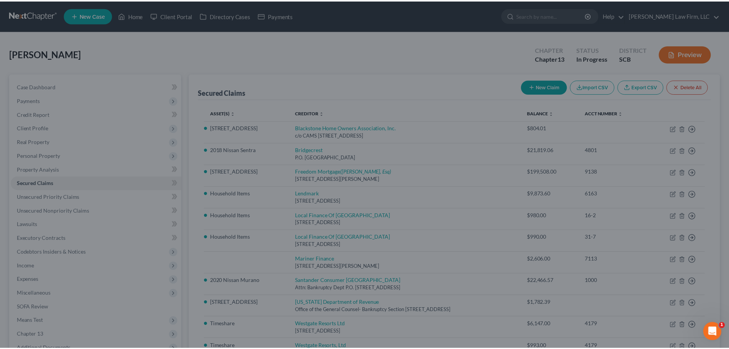
scroll to position [15, 0]
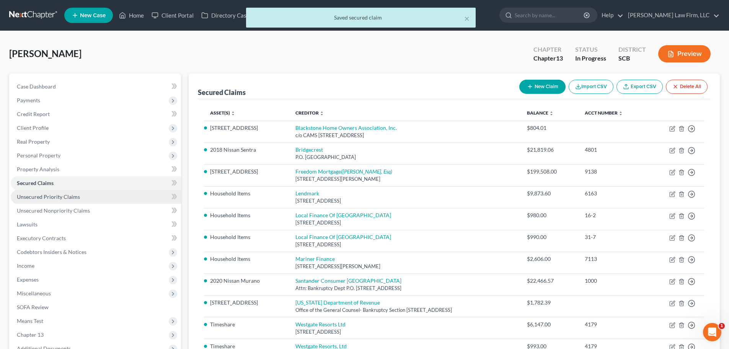
click at [78, 200] on link "Unsecured Priority Claims" at bounding box center [96, 197] width 170 height 14
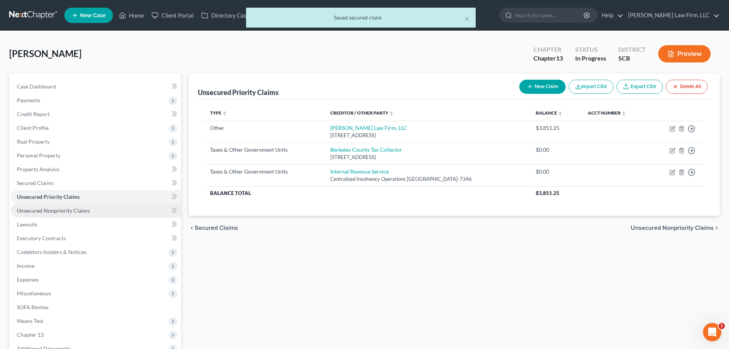
click at [61, 213] on link "Unsecured Nonpriority Claims" at bounding box center [96, 211] width 170 height 14
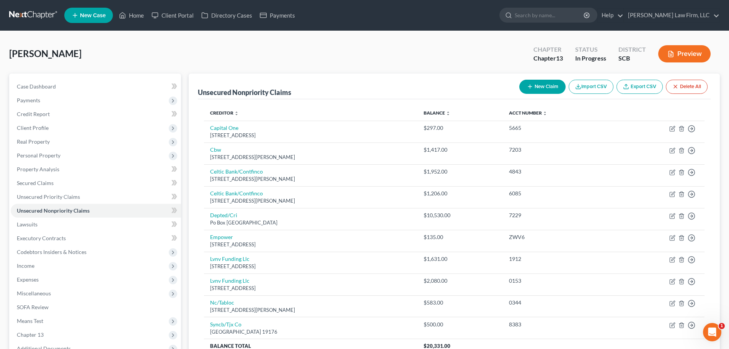
click at [541, 119] on th "Acct Number expand_more expand_less unfold_more" at bounding box center [558, 112] width 111 height 15
click at [545, 112] on link "Acct Number expand_more expand_less unfold_more" at bounding box center [528, 113] width 38 height 6
click at [463, 116] on th "Balance expand_more expand_less unfold_more" at bounding box center [460, 112] width 86 height 15
click at [450, 113] on link "Balance expand_more expand_less unfold_more" at bounding box center [437, 113] width 27 height 6
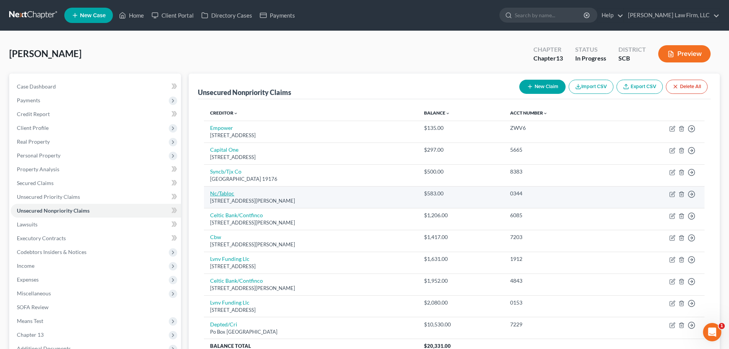
click at [230, 192] on link "Nc/Tabloc" at bounding box center [222, 193] width 24 height 7
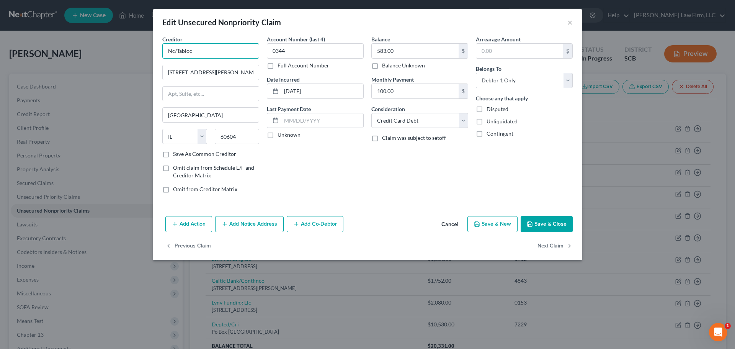
drag, startPoint x: 217, startPoint y: 49, endPoint x: 58, endPoint y: 83, distance: 162.3
click at [112, 68] on div "Edit Unsecured Nonpriority Claim × Creditor * Nc/Tabloc 175 W Jackson Blvd Chic…" at bounding box center [367, 174] width 735 height 349
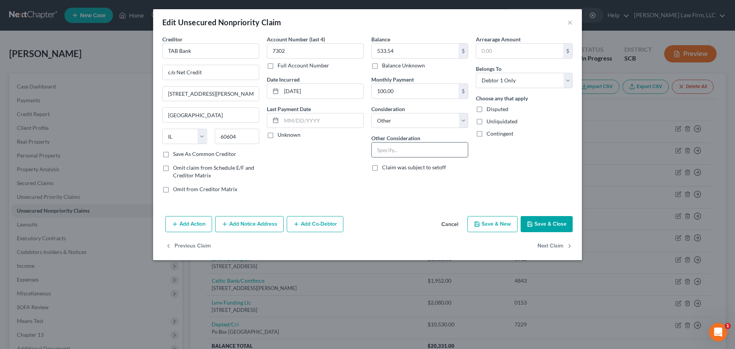
click at [397, 147] on input "text" at bounding box center [419, 149] width 96 height 15
click at [547, 223] on button "Save & Close" at bounding box center [546, 224] width 52 height 16
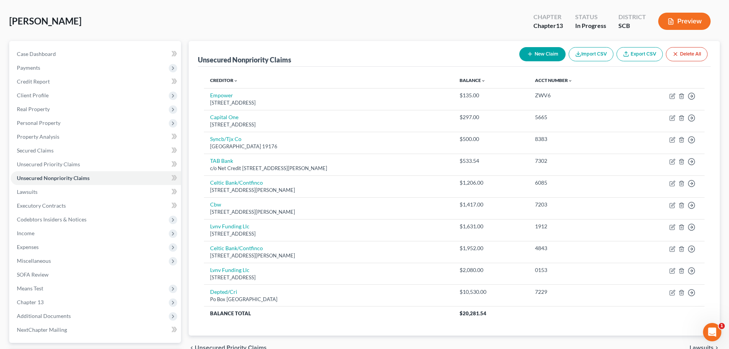
scroll to position [23, 0]
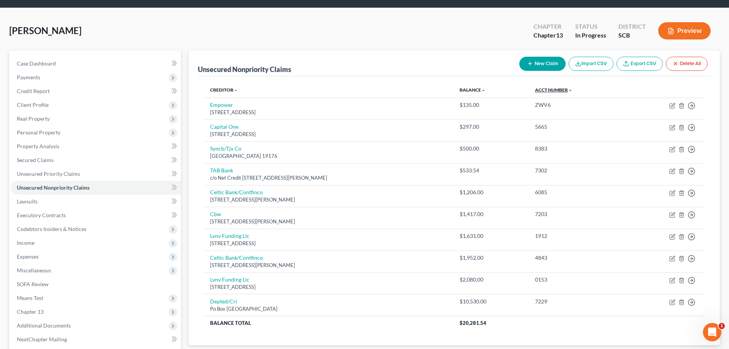
click at [560, 91] on link "Acct Number expand_more expand_less unfold_more" at bounding box center [553, 90] width 37 height 6
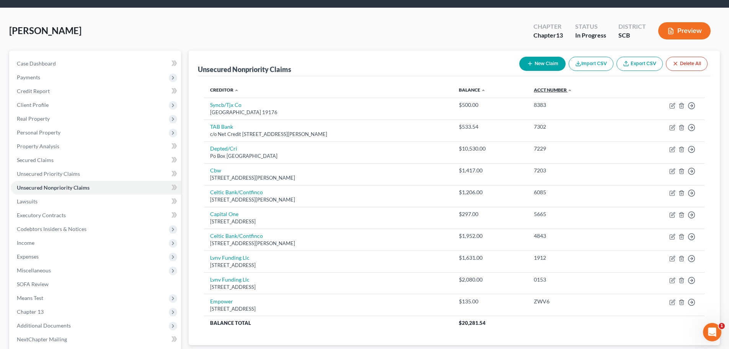
click at [560, 89] on link "Acct Number expand_more expand_less unfold_more" at bounding box center [553, 90] width 38 height 6
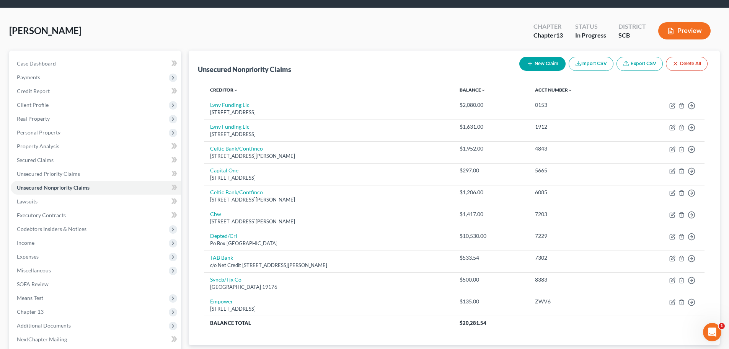
click at [541, 61] on button "New Claim" at bounding box center [542, 64] width 46 height 14
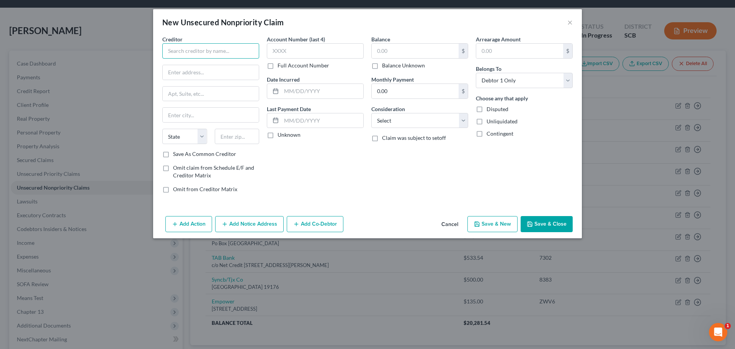
click at [235, 53] on input "text" at bounding box center [210, 50] width 97 height 15
drag, startPoint x: 218, startPoint y: 52, endPoint x: 100, endPoint y: 69, distance: 119.4
click at [111, 66] on div "New Unsecured Nonpriority Claim × Creditor * Cash net State AL AK AR AZ CA CO C…" at bounding box center [367, 174] width 735 height 349
drag, startPoint x: 205, startPoint y: 55, endPoint x: 67, endPoint y: 65, distance: 137.7
click at [72, 64] on div "New Unsecured Nonpriority Claim × Creditor * Cash net usa State AL AK AR AZ CA …" at bounding box center [367, 174] width 735 height 349
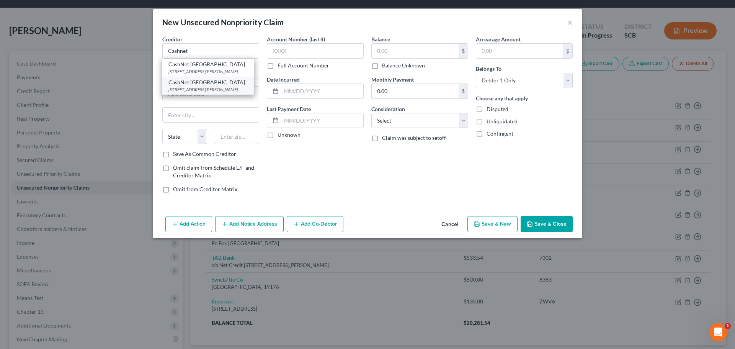
click at [213, 93] on div "175 W. Jackson Blvd., Ste. 1000, Chicago, IL 60604" at bounding box center [208, 89] width 80 height 7
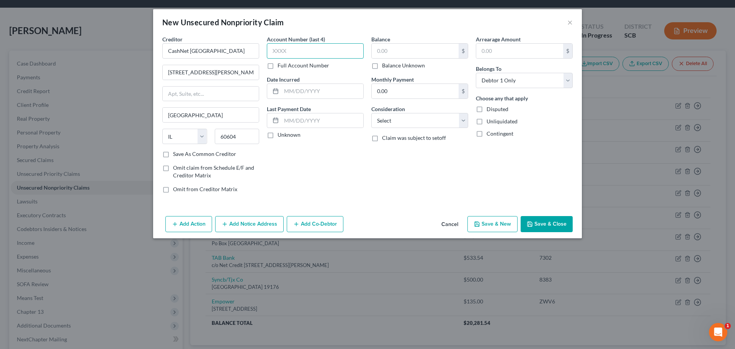
click at [307, 51] on input "text" at bounding box center [315, 50] width 97 height 15
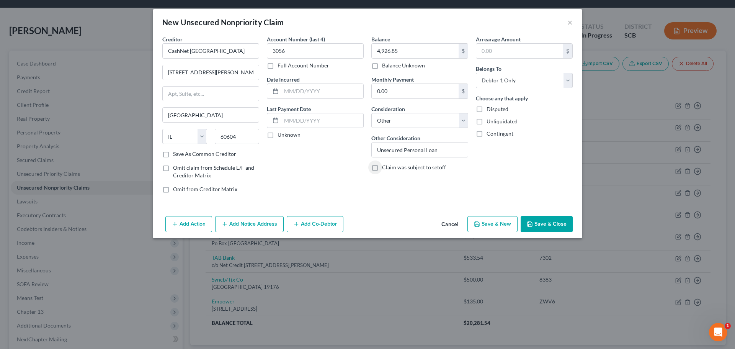
click at [534, 221] on button "Save & Close" at bounding box center [546, 224] width 52 height 16
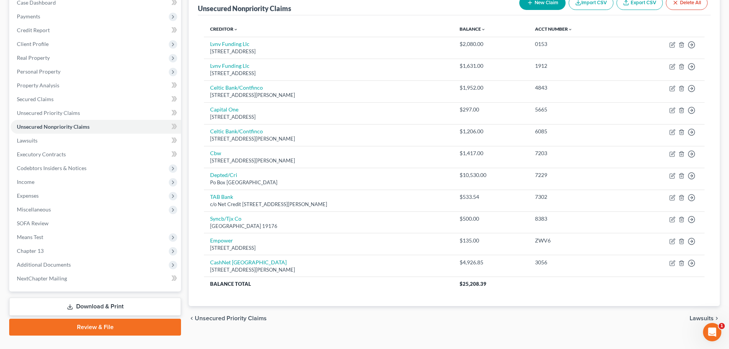
scroll to position [99, 0]
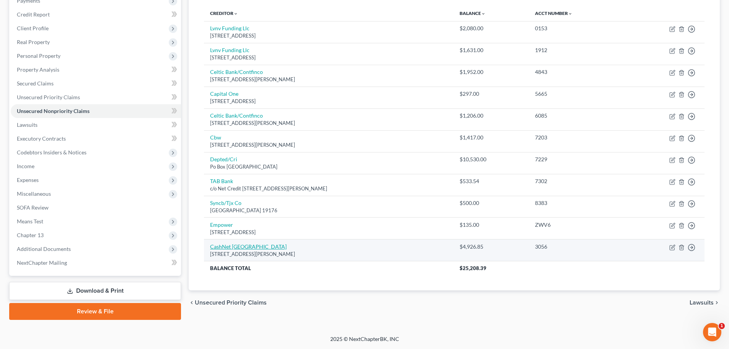
click at [233, 248] on link "CashNet USA" at bounding box center [248, 246] width 77 height 7
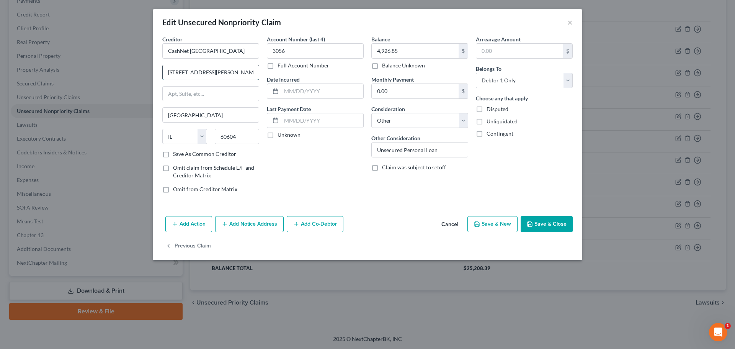
click at [244, 74] on input "175 W. Jackson Blvd., Ste. 1000" at bounding box center [211, 72] width 96 height 15
click at [250, 70] on input "175 W. Jackson Blvd., Ste. 100" at bounding box center [211, 72] width 96 height 15
click at [252, 70] on input "175 W. Jackson Blvd., Ste. 100" at bounding box center [211, 72] width 96 height 15
click at [235, 72] on input "175 W. Jackson Blvd., Ste. 100" at bounding box center [211, 72] width 96 height 15
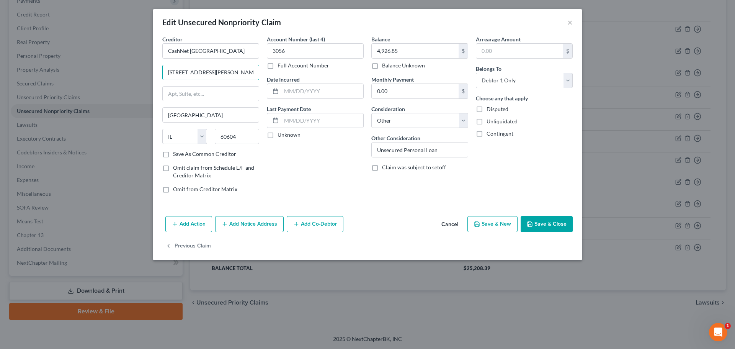
click at [534, 223] on button "Save & Close" at bounding box center [546, 224] width 52 height 16
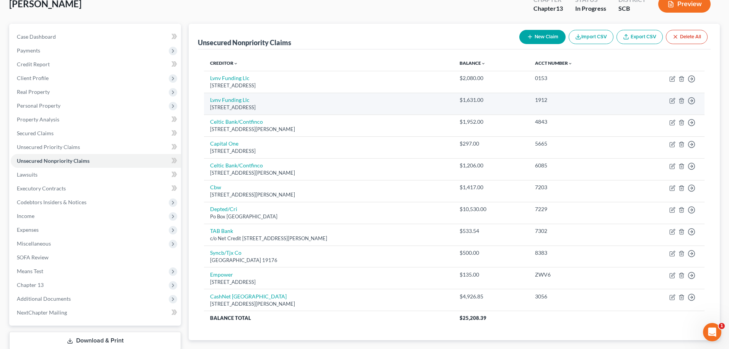
scroll to position [0, 0]
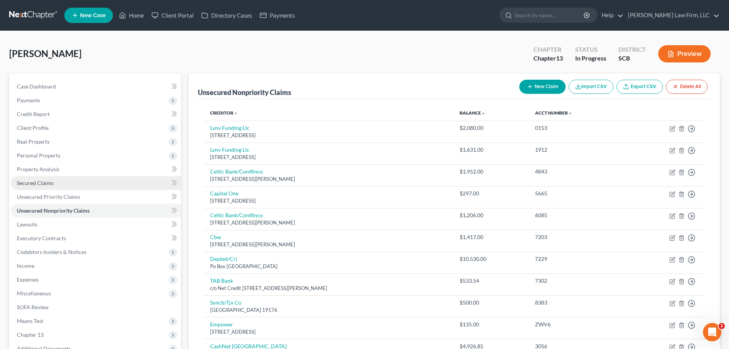
click at [46, 183] on span "Secured Claims" at bounding box center [35, 182] width 37 height 7
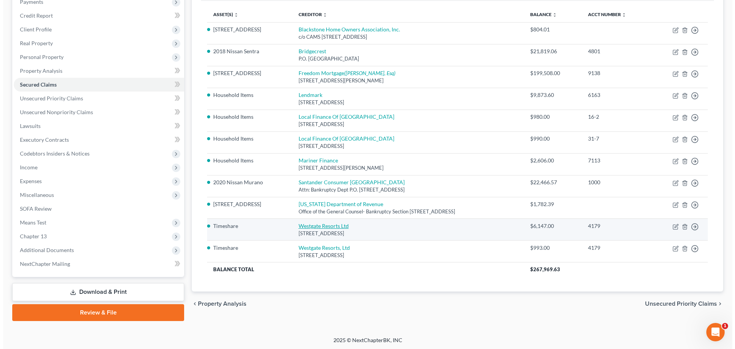
scroll to position [99, 0]
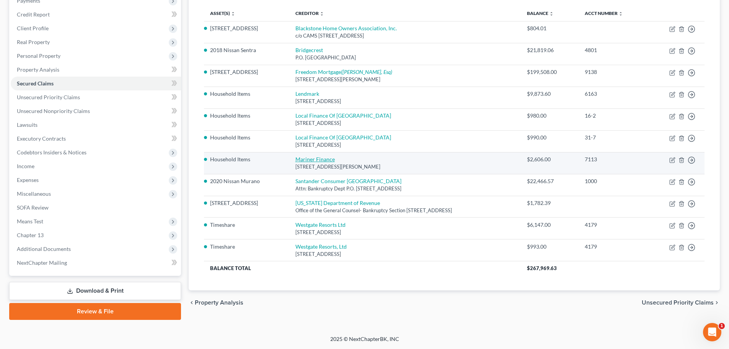
click at [305, 159] on link "Mariner Finance" at bounding box center [314, 159] width 39 height 7
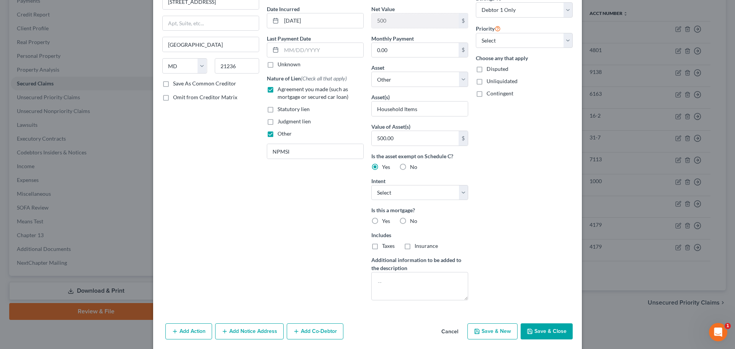
scroll to position [77, 0]
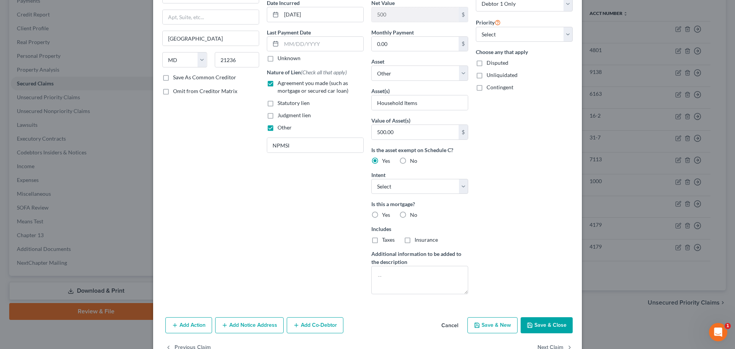
click at [549, 326] on button "Save & Close" at bounding box center [546, 325] width 52 height 16
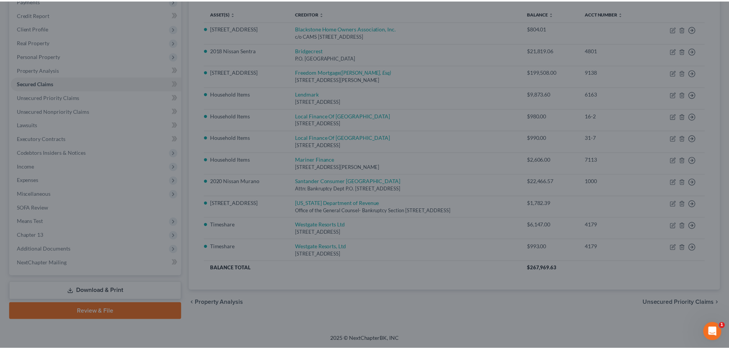
scroll to position [15, 0]
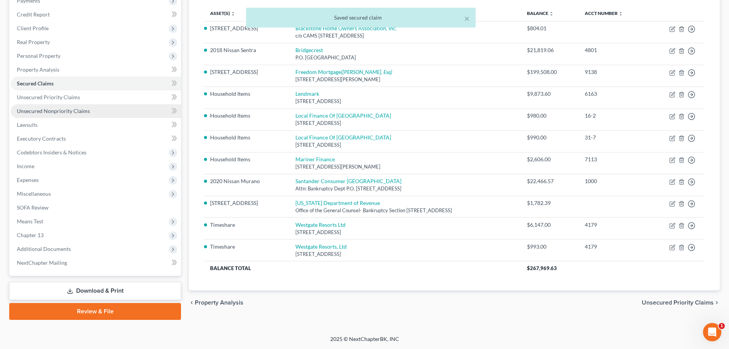
click at [53, 111] on span "Unsecured Nonpriority Claims" at bounding box center [53, 111] width 73 height 7
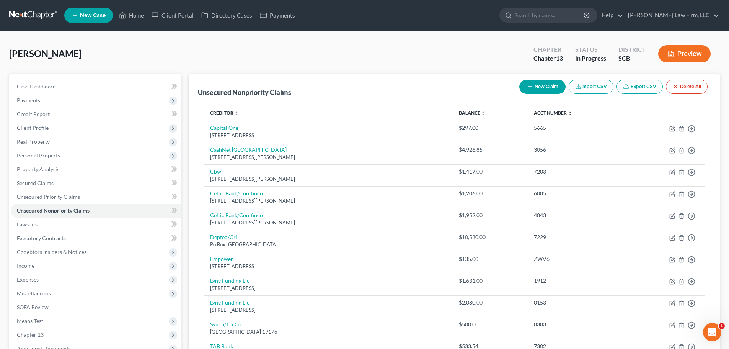
click at [493, 117] on th "Balance expand_more expand_less unfold_more" at bounding box center [490, 112] width 75 height 15
click at [485, 113] on link "Balance expand_more expand_less unfold_more" at bounding box center [472, 113] width 27 height 6
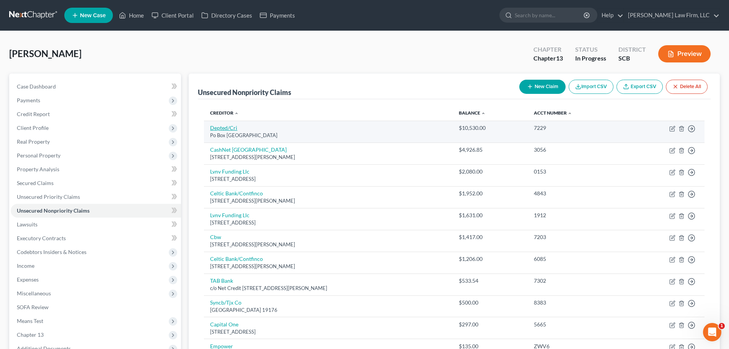
click at [224, 129] on link "Depted/Cri" at bounding box center [223, 127] width 27 height 7
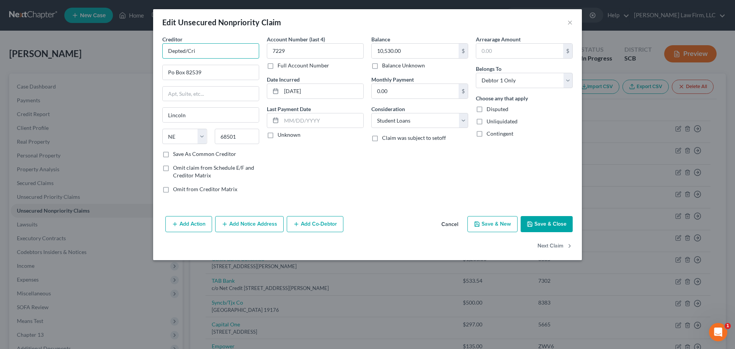
click at [220, 46] on input "Depted/Cri" at bounding box center [210, 50] width 97 height 15
click at [248, 50] on input "Depted/Cri" at bounding box center [210, 50] width 97 height 15
click at [214, 77] on input "Po Box 82539" at bounding box center [211, 72] width 96 height 15
click at [198, 72] on input "Po Box 82539" at bounding box center [211, 72] width 96 height 15
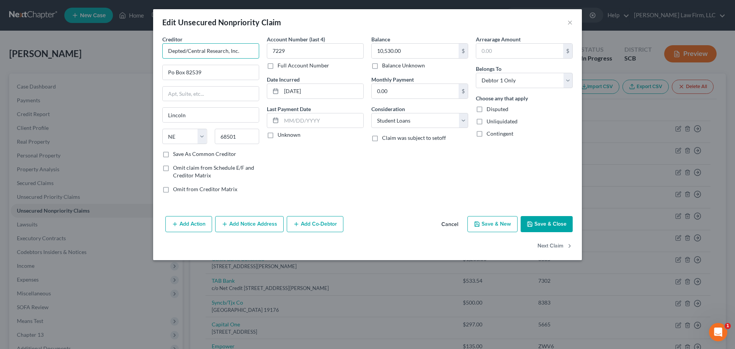
drag, startPoint x: 252, startPoint y: 52, endPoint x: 109, endPoint y: 77, distance: 144.9
click at [111, 77] on div "Edit Unsecured Nonpriority Claim × Creditor * Depted/Central Research, Inc. Po …" at bounding box center [367, 174] width 735 height 349
click at [528, 225] on icon "button" at bounding box center [529, 224] width 6 height 6
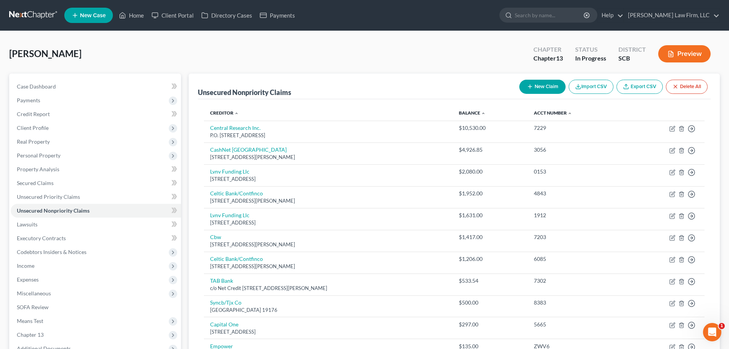
click at [30, 15] on link at bounding box center [33, 15] width 49 height 14
